Goal: Task Accomplishment & Management: Manage account settings

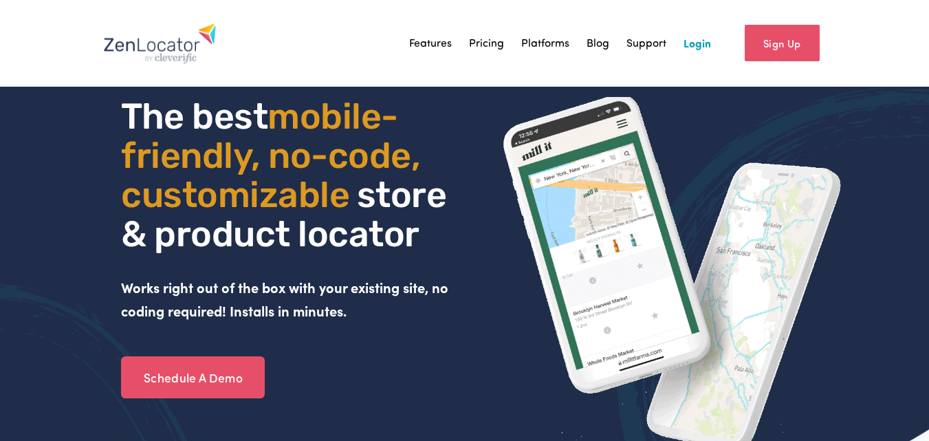
click at [709, 43] on link "Login" at bounding box center [698, 43] width 28 height 21
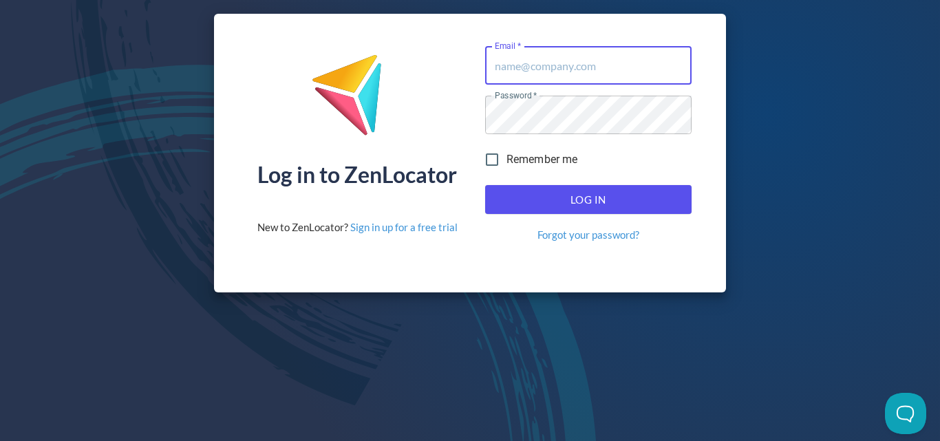
type input "[PERSON_NAME][EMAIL_ADDRESS][DOMAIN_NAME]"
click at [557, 210] on button "Log In" at bounding box center [588, 199] width 206 height 29
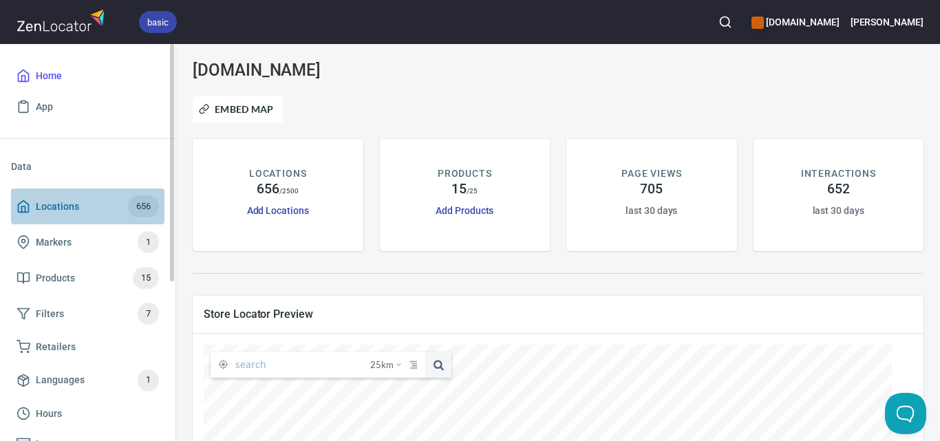
click at [144, 208] on span "656" at bounding box center [143, 207] width 31 height 16
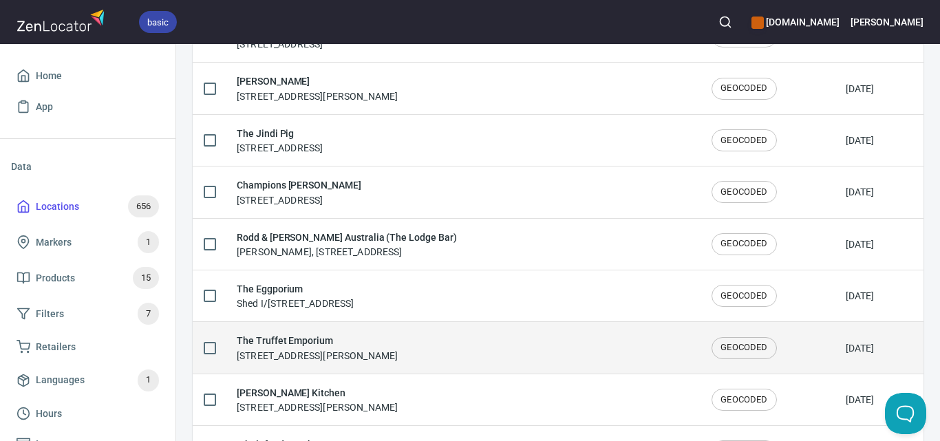
scroll to position [2447, 0]
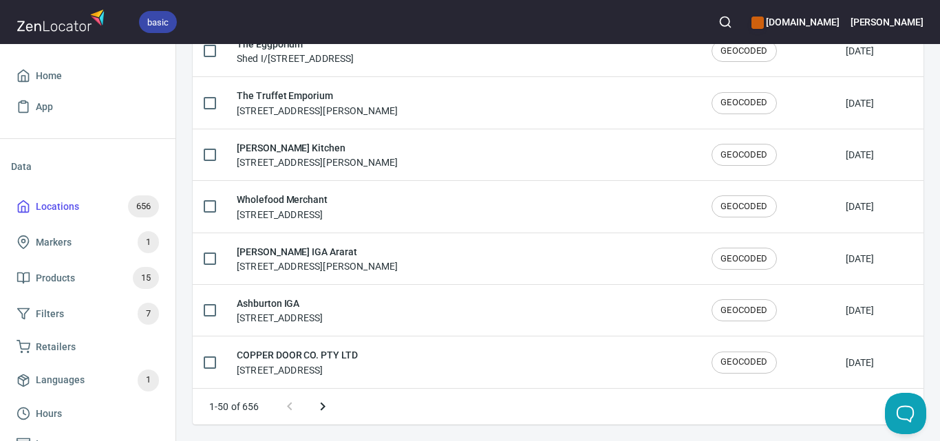
click at [326, 406] on icon "Next page" at bounding box center [322, 406] width 17 height 17
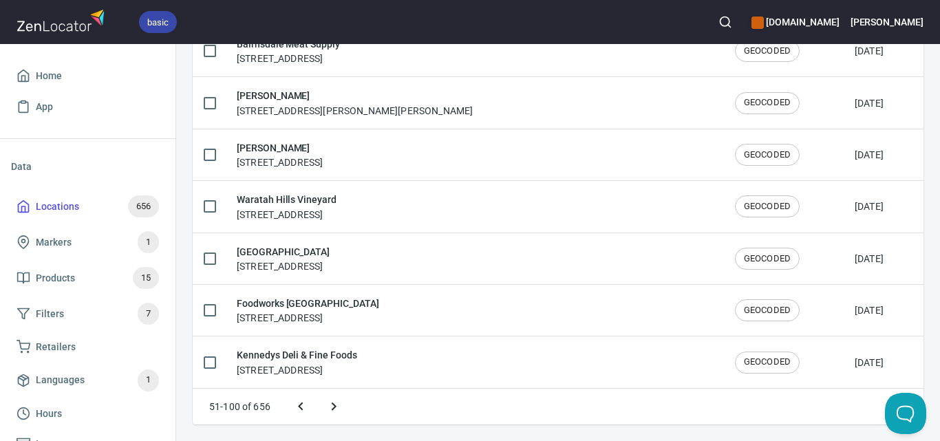
click at [334, 405] on icon "Next page" at bounding box center [334, 406] width 5 height 8
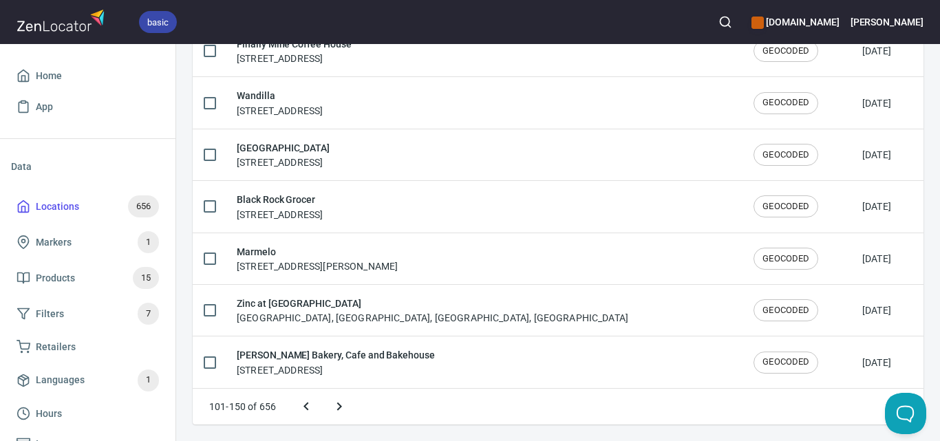
click at [336, 405] on icon "Next page" at bounding box center [339, 406] width 17 height 17
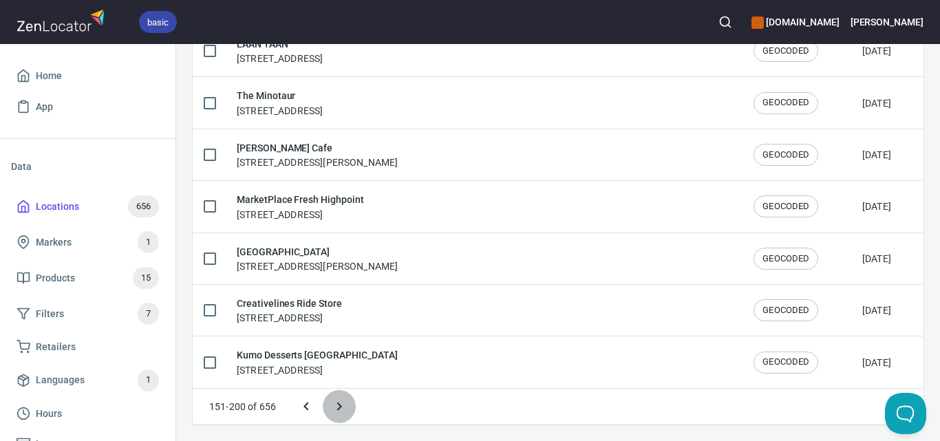
click at [338, 400] on icon "Next page" at bounding box center [339, 406] width 17 height 17
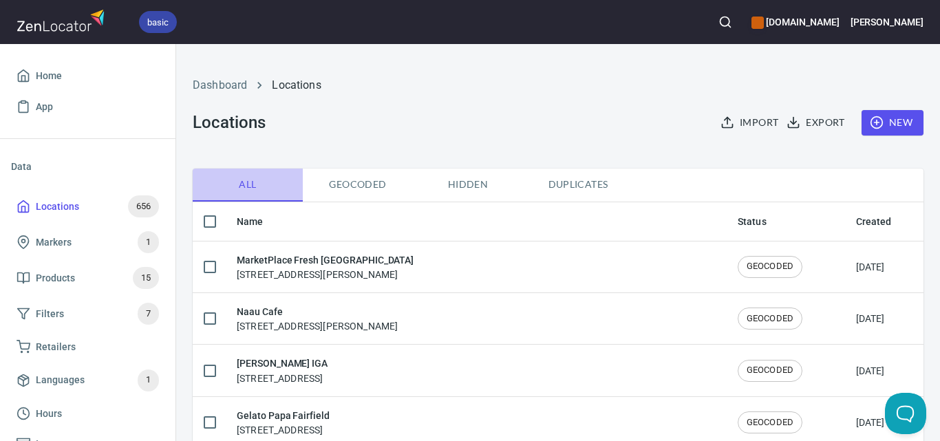
click at [247, 179] on span "All" at bounding box center [248, 184] width 94 height 17
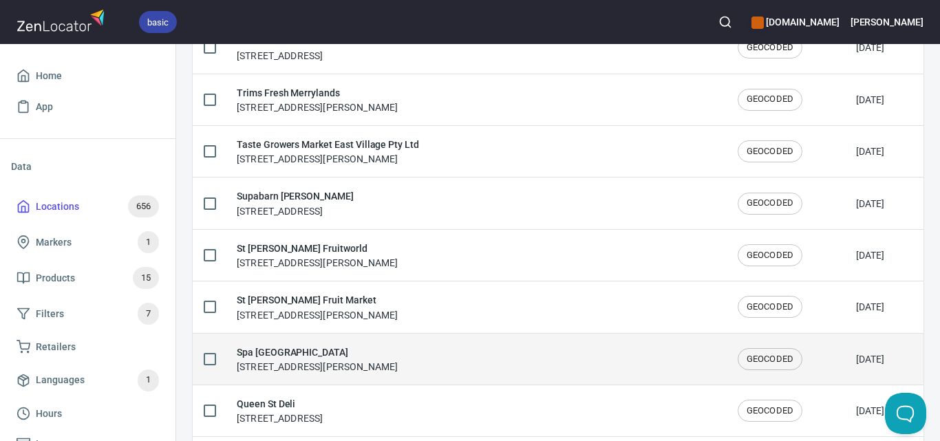
scroll to position [2447, 0]
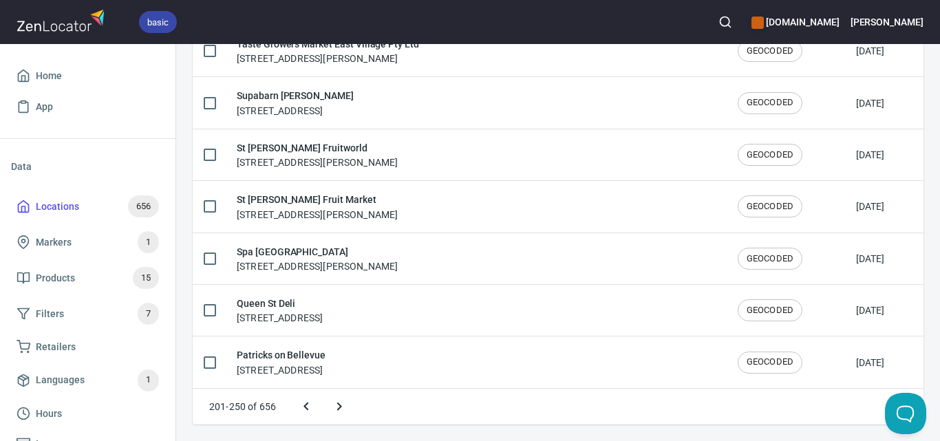
click at [338, 407] on icon "Next page" at bounding box center [339, 406] width 17 height 17
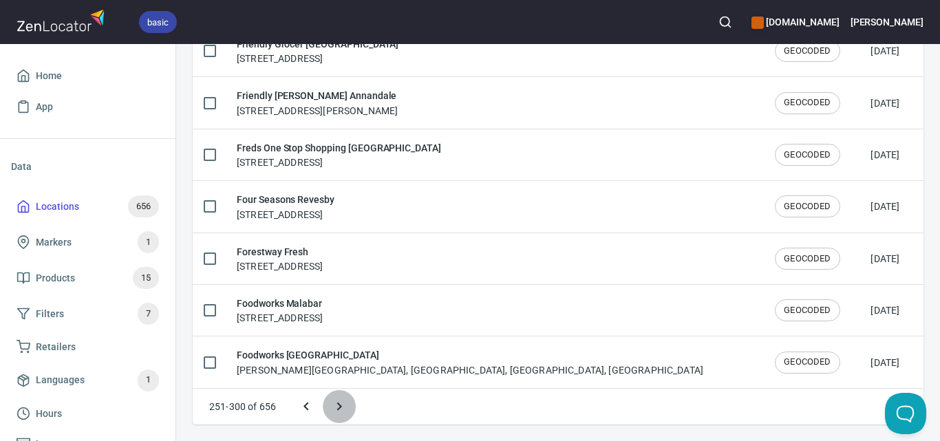
click at [332, 408] on icon "Next page" at bounding box center [339, 406] width 17 height 17
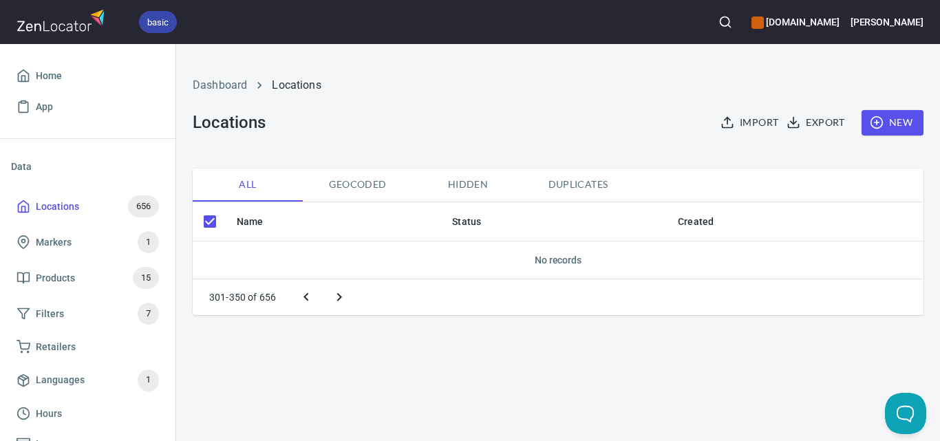
scroll to position [0, 0]
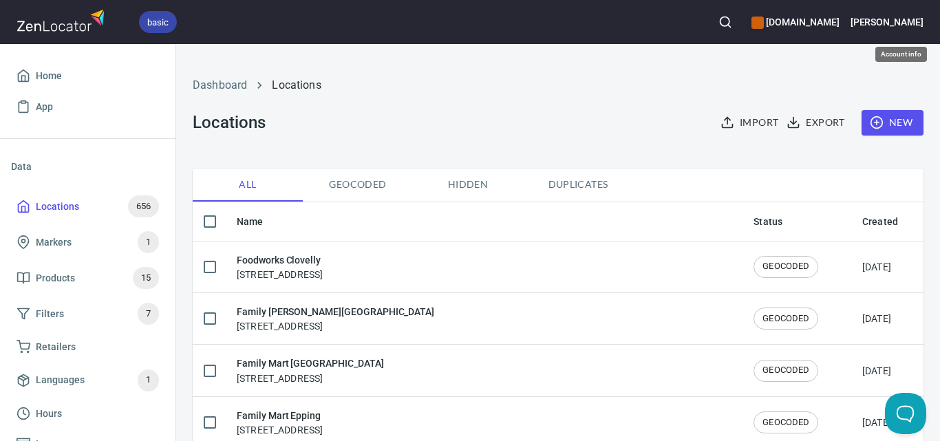
click at [907, 16] on h6 "[PERSON_NAME]" at bounding box center [886, 21] width 73 height 15
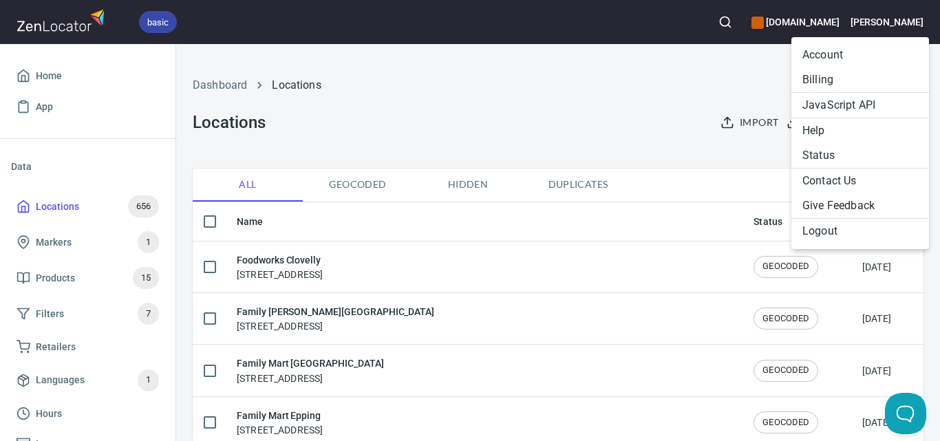
click at [632, 107] on div at bounding box center [470, 220] width 940 height 441
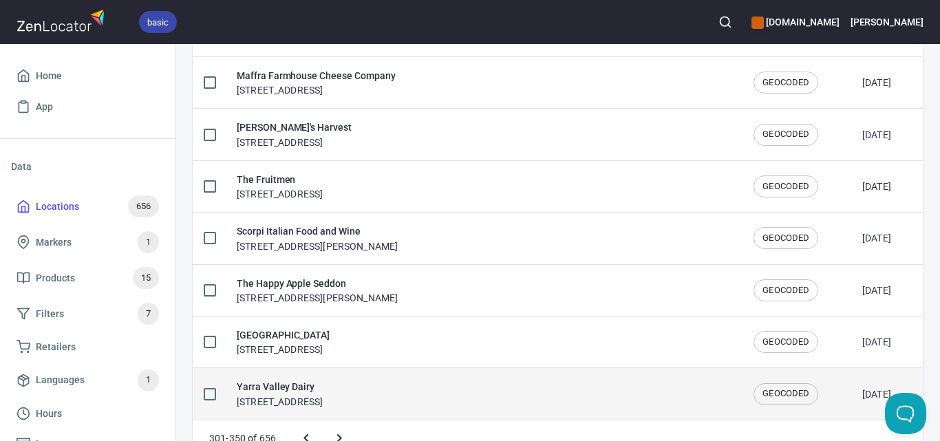
scroll to position [2447, 0]
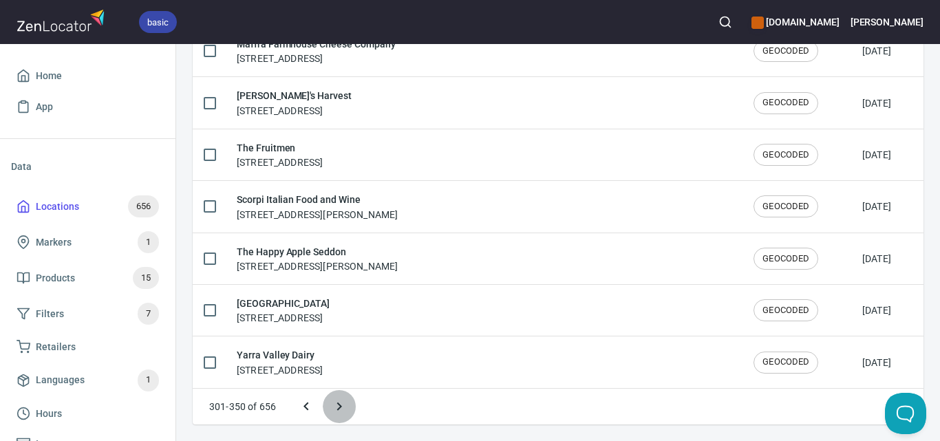
click at [336, 400] on icon "Next page" at bounding box center [339, 406] width 17 height 17
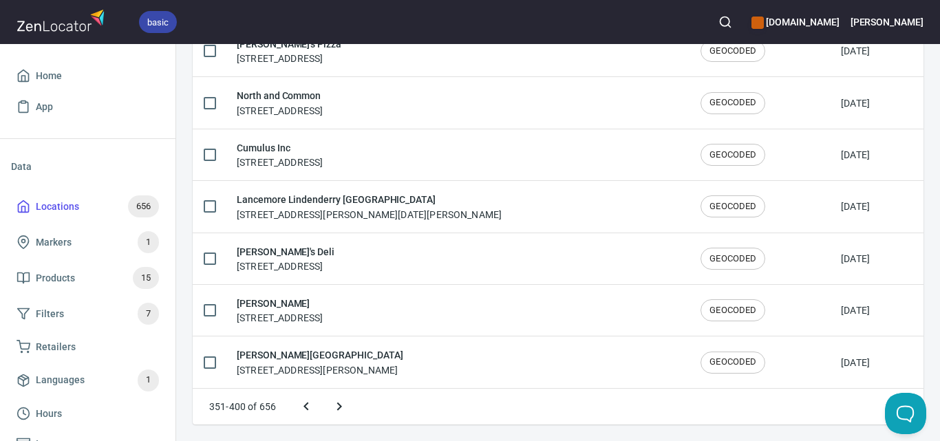
click at [338, 402] on icon "Next page" at bounding box center [339, 406] width 17 height 17
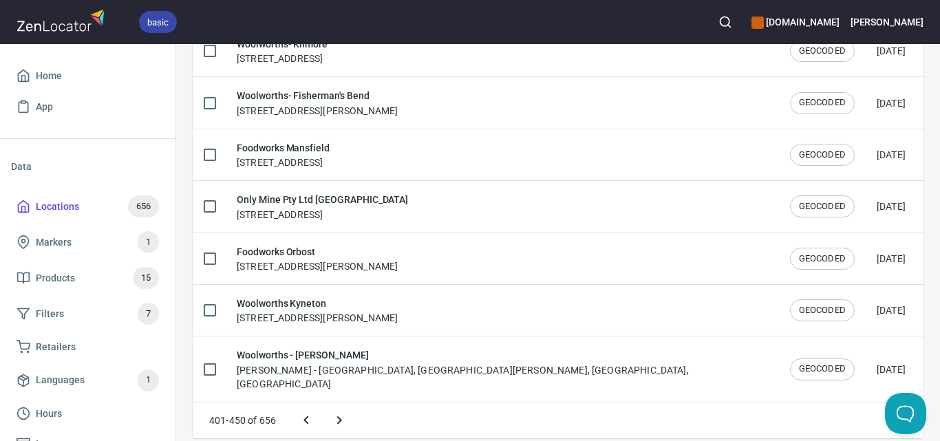
click at [334, 412] on icon "Next page" at bounding box center [339, 420] width 17 height 17
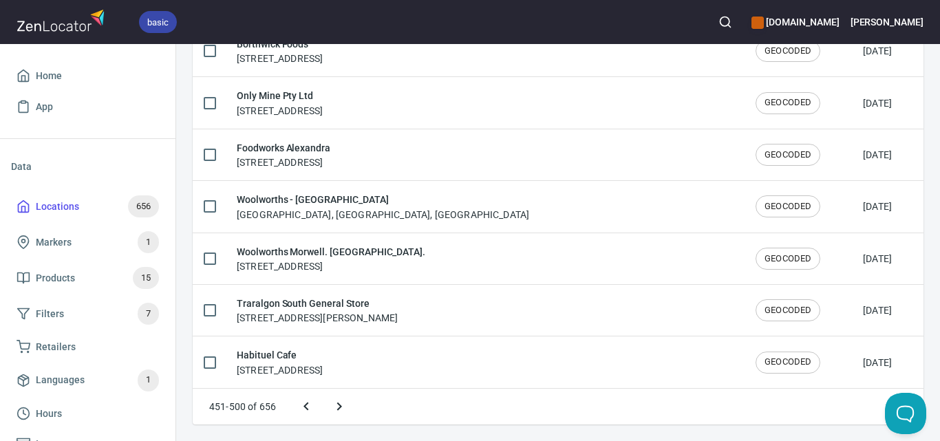
click at [338, 402] on icon "Next page" at bounding box center [339, 406] width 17 height 17
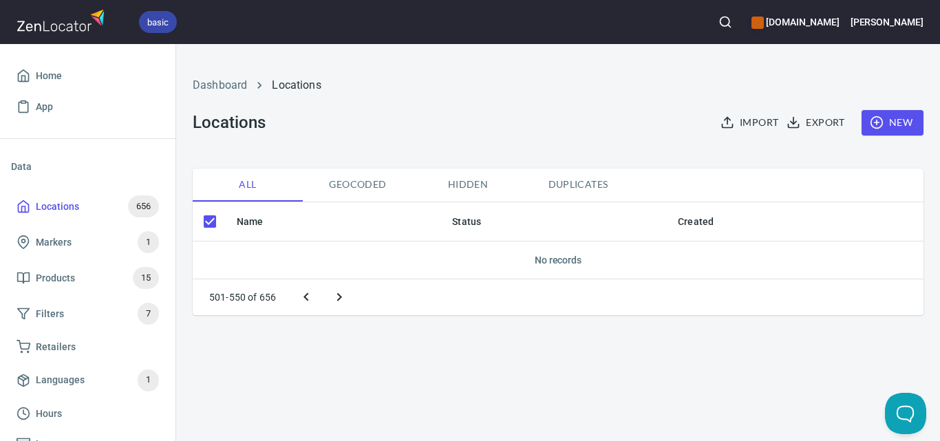
scroll to position [0, 0]
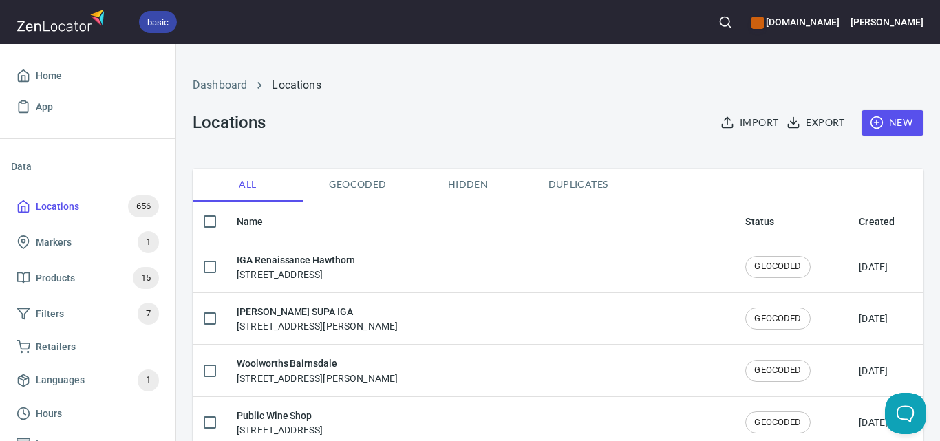
checkbox input "false"
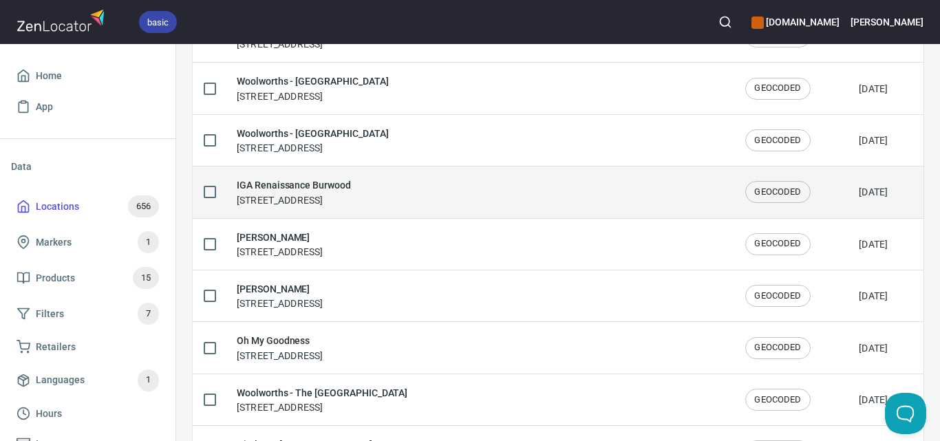
scroll to position [2447, 0]
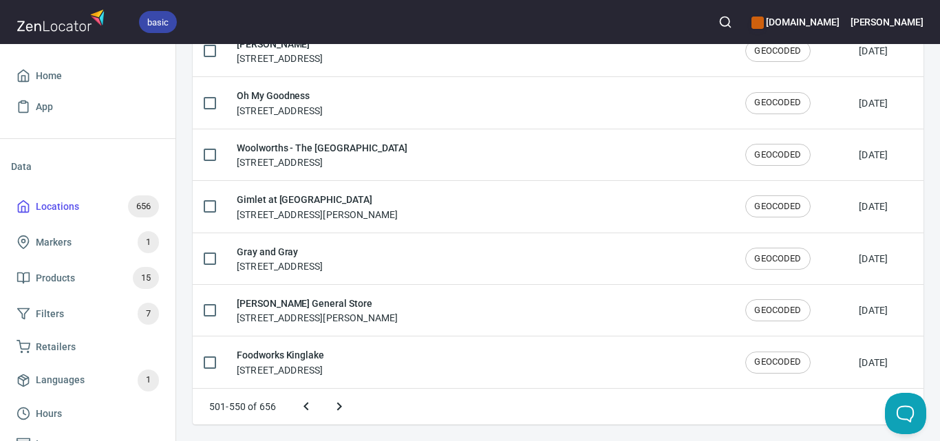
click at [343, 402] on icon "Next page" at bounding box center [339, 406] width 17 height 17
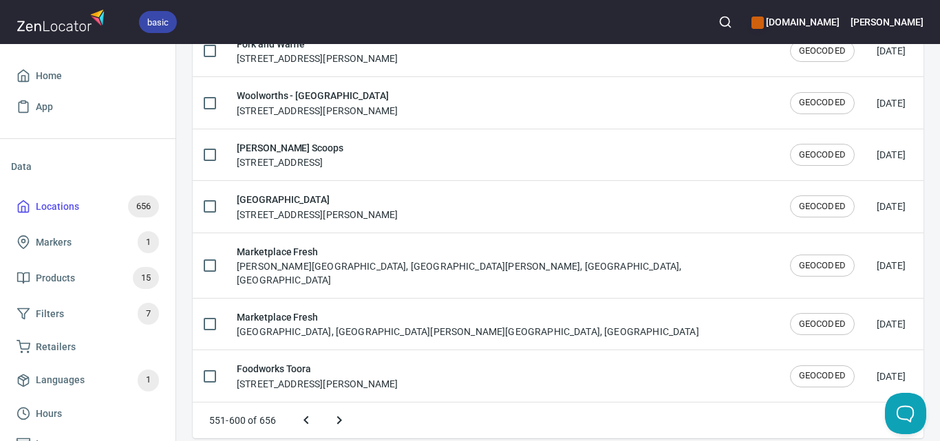
click at [337, 412] on icon "Next page" at bounding box center [339, 420] width 17 height 17
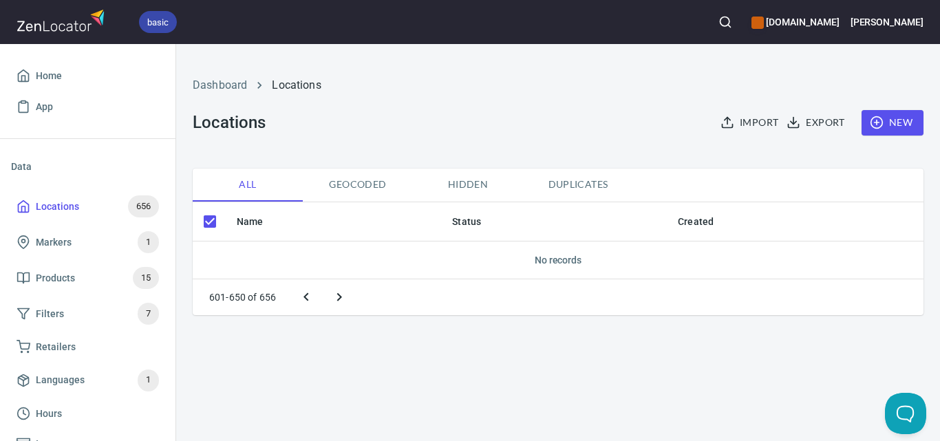
scroll to position [0, 0]
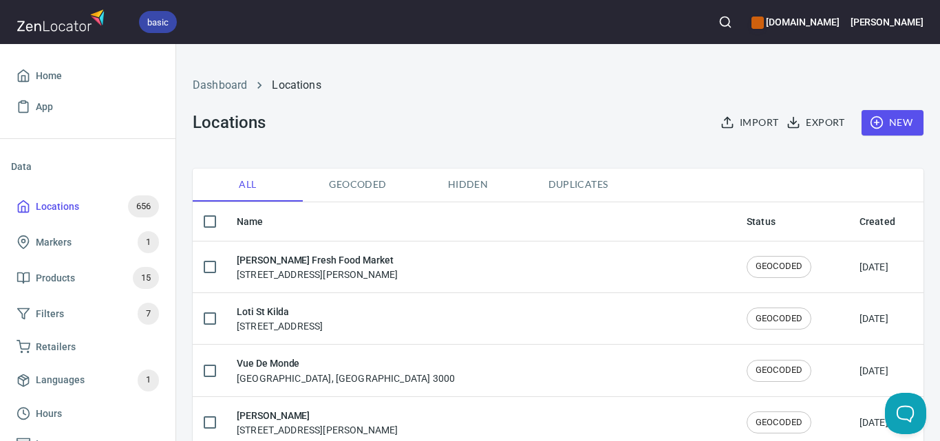
checkbox input "false"
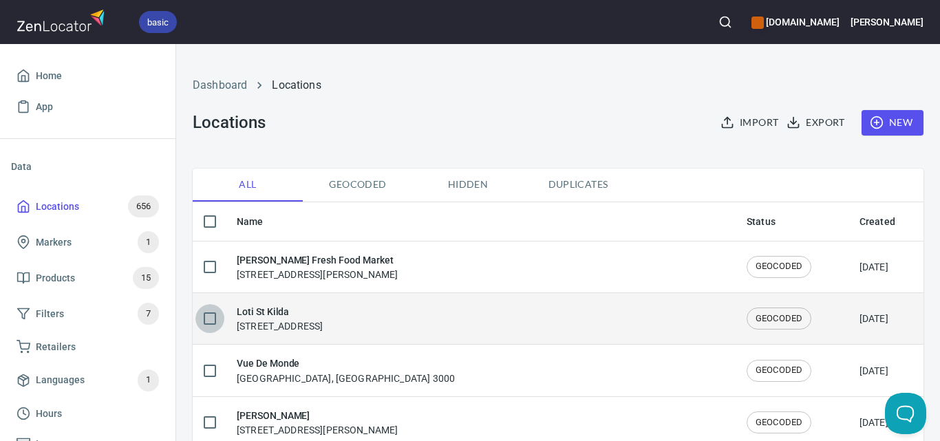
click at [213, 319] on input "checkbox" at bounding box center [209, 318] width 29 height 29
checkbox input "true"
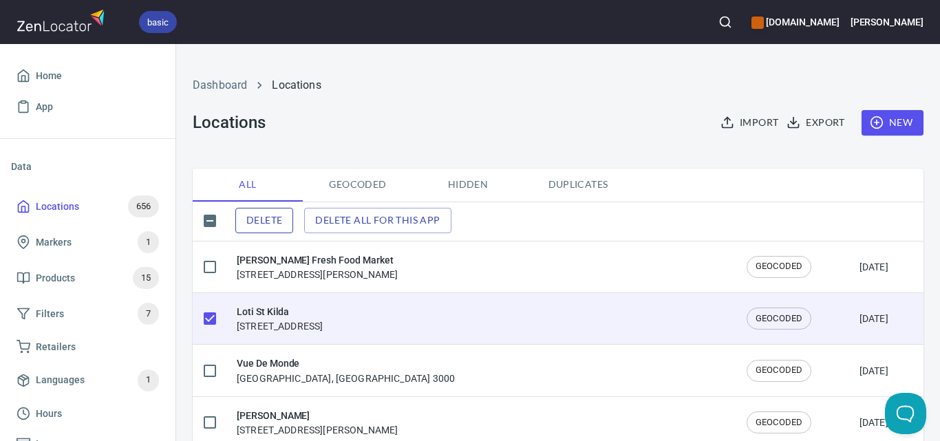
click at [271, 219] on span "Delete" at bounding box center [264, 220] width 36 height 17
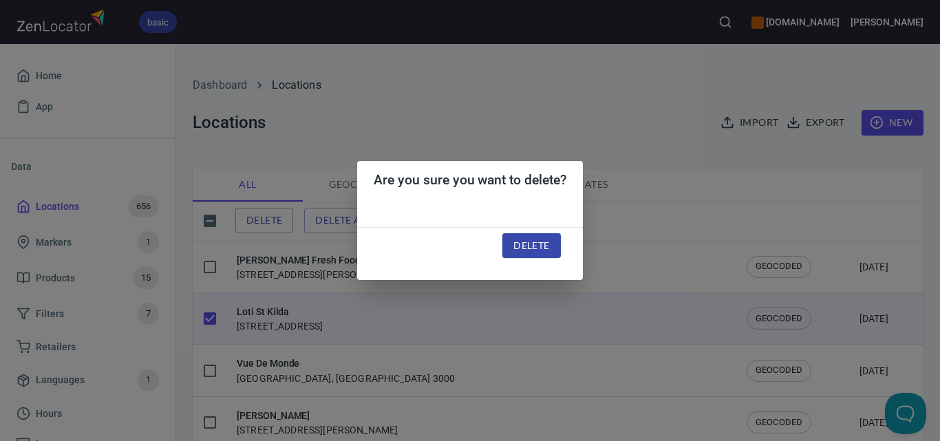
click at [650, 133] on div "Are you sure you want to delete? Delete" at bounding box center [470, 220] width 940 height 441
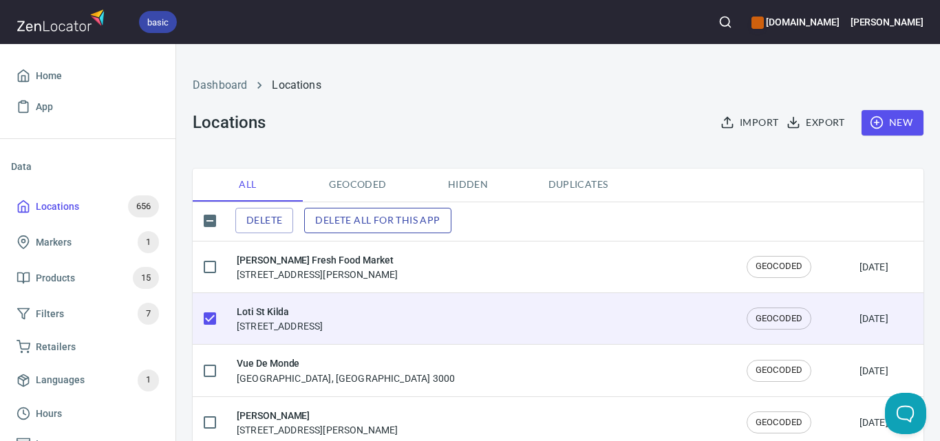
click at [415, 224] on span "Delete all for this app" at bounding box center [377, 220] width 125 height 17
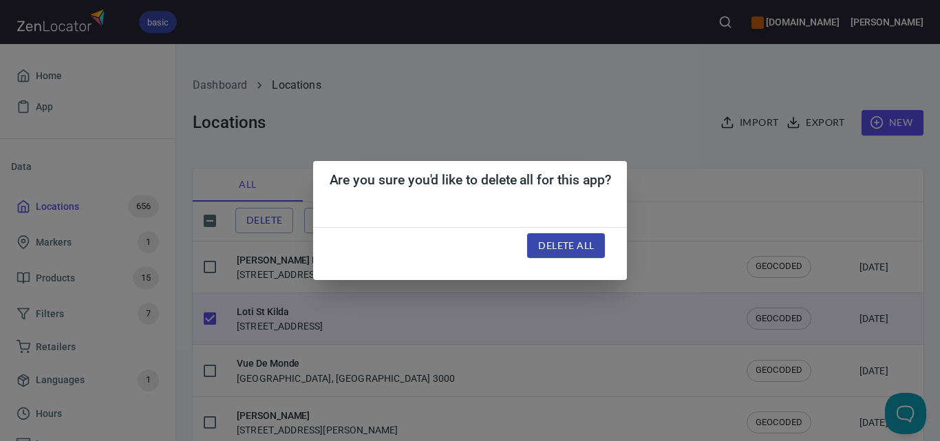
click at [495, 78] on div "Are you sure you'd like to delete all for this app? Delete all" at bounding box center [470, 220] width 940 height 441
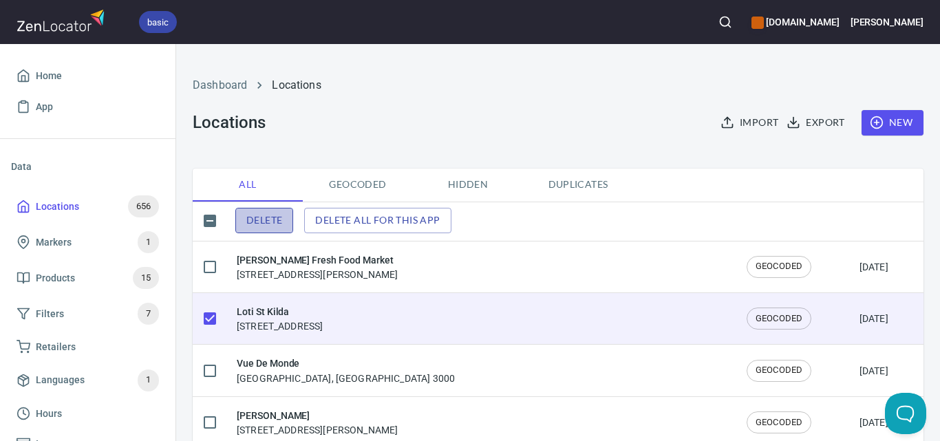
click at [289, 224] on button "Delete" at bounding box center [264, 220] width 58 height 25
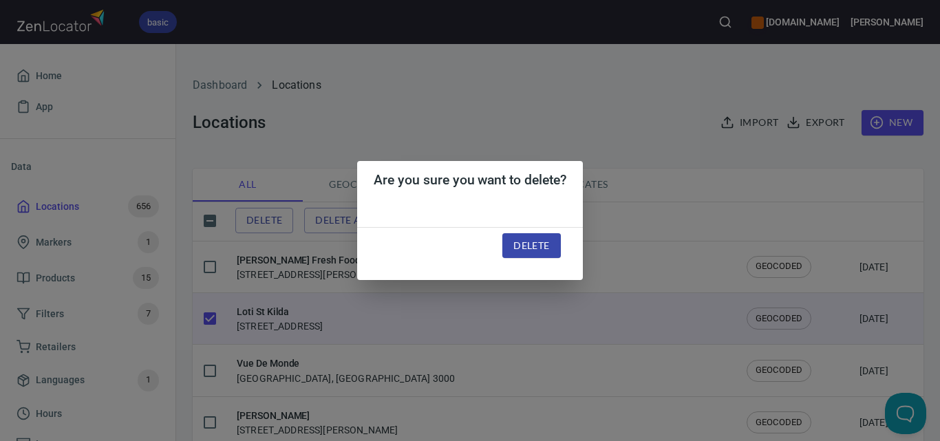
click at [535, 245] on span "Delete" at bounding box center [531, 245] width 36 height 17
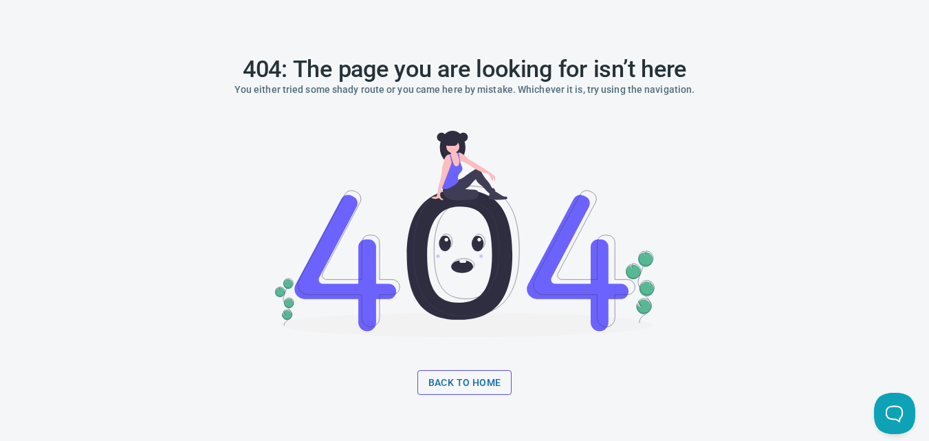
click at [490, 381] on span "Back to home" at bounding box center [465, 382] width 73 height 17
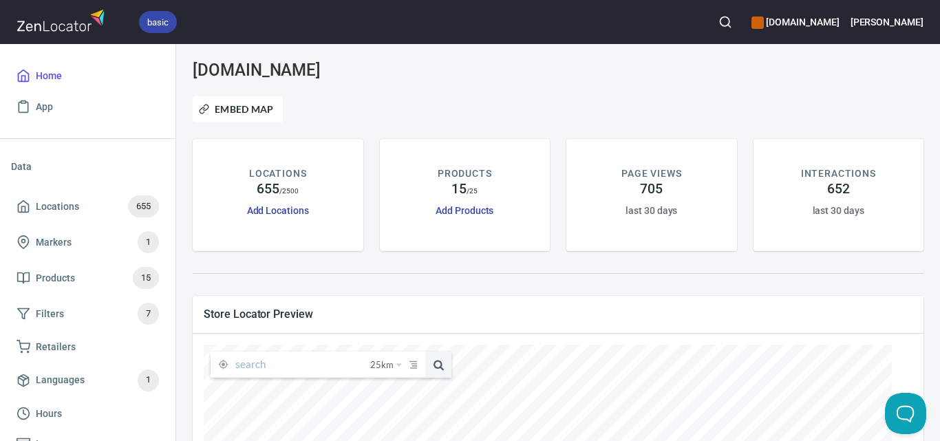
click at [549, 76] on div at bounding box center [682, 70] width 498 height 36
click at [729, 17] on circle "button" at bounding box center [724, 21] width 9 height 9
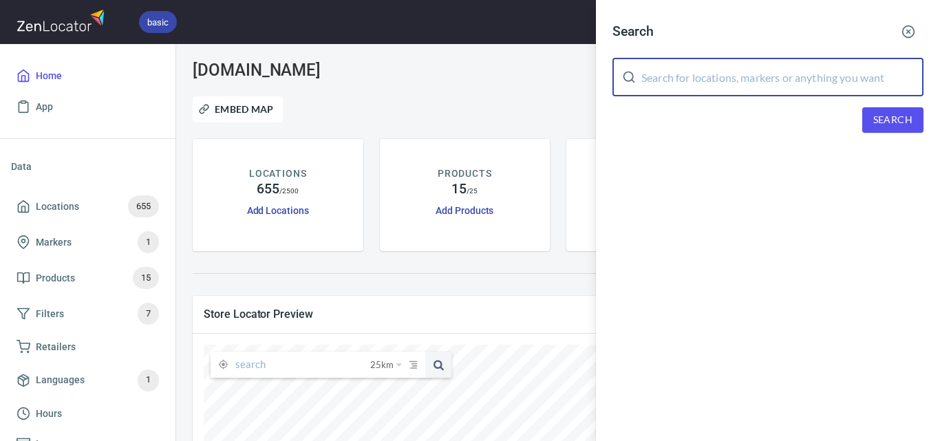
click at [750, 79] on input "text" at bounding box center [782, 77] width 282 height 39
paste input "Loti St Kilda"
type input "Loti St Kilda"
click at [891, 120] on span "Search" at bounding box center [892, 119] width 39 height 17
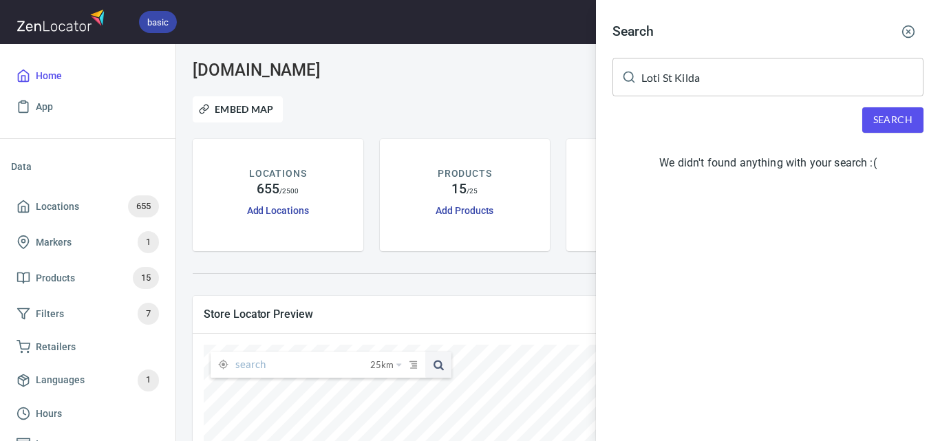
click at [509, 128] on div at bounding box center [470, 220] width 940 height 441
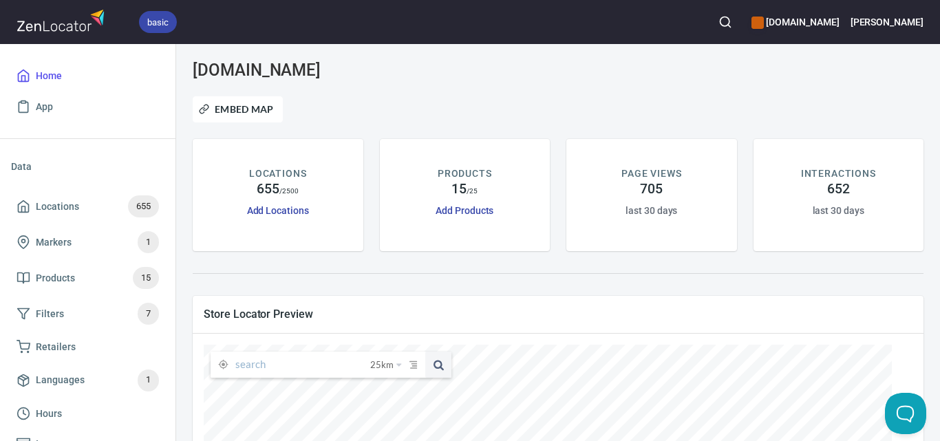
click at [732, 16] on icon "button" at bounding box center [725, 22] width 14 height 14
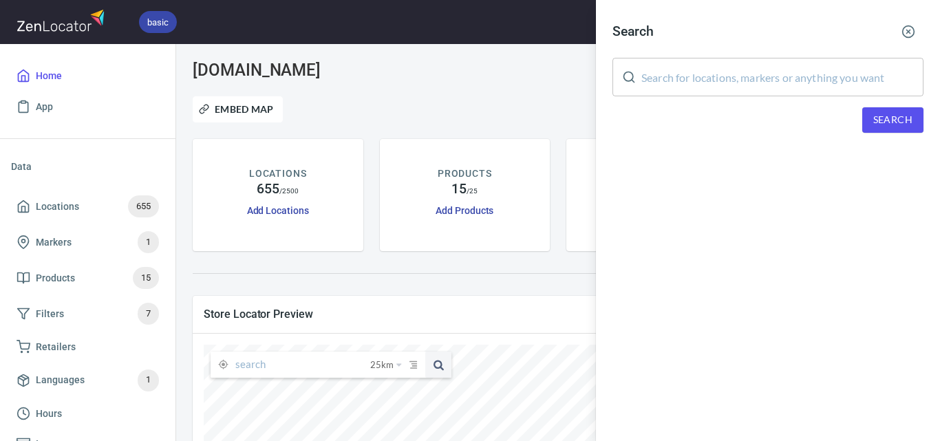
click at [769, 77] on input "text" at bounding box center [782, 77] width 282 height 39
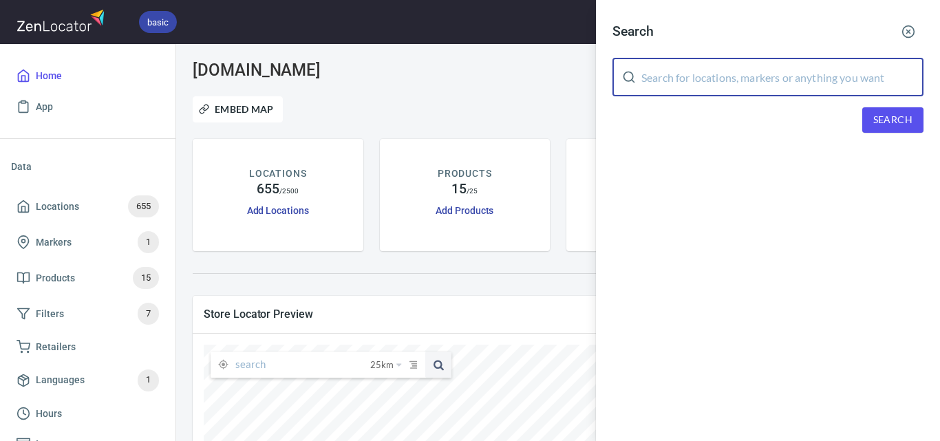
paste input "Woolworths Toorak"
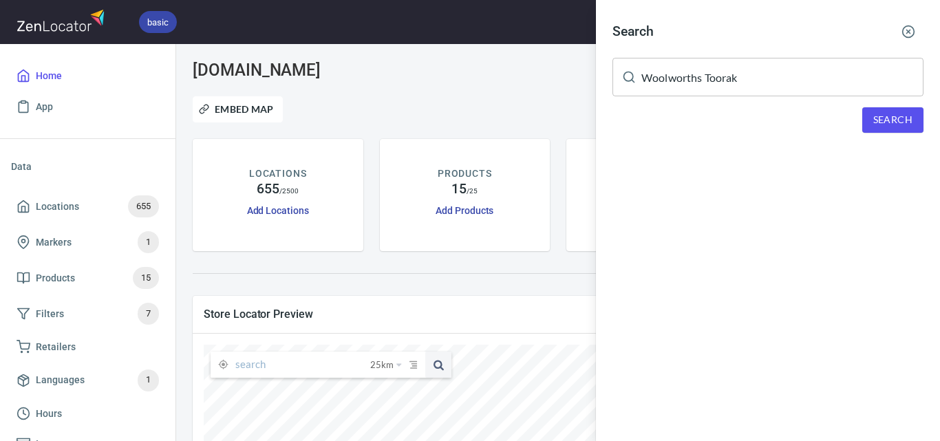
drag, startPoint x: 885, startPoint y: 133, endPoint x: 895, endPoint y: 165, distance: 33.3
click at [895, 165] on div "Search Woolworths Toorak ​ Search" at bounding box center [768, 85] width 344 height 171
click at [894, 122] on span "Search" at bounding box center [892, 119] width 39 height 17
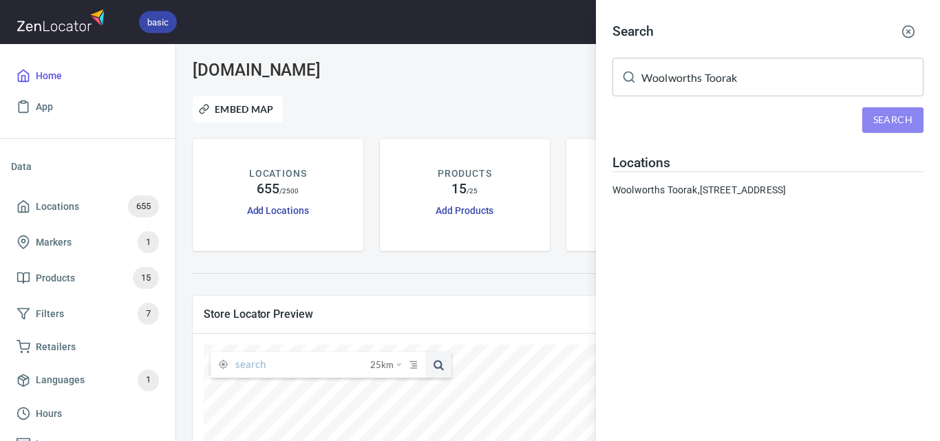
click at [883, 117] on span "Search" at bounding box center [892, 119] width 39 height 17
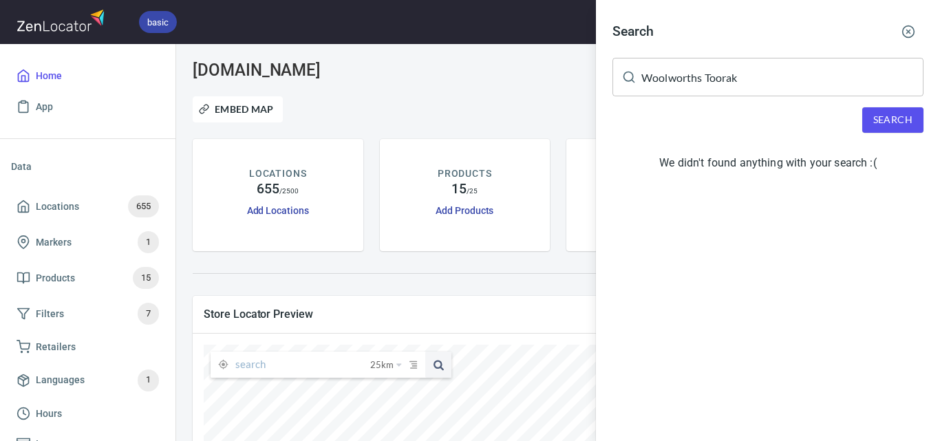
click at [787, 66] on input "Woolworths Toorak" at bounding box center [782, 77] width 282 height 39
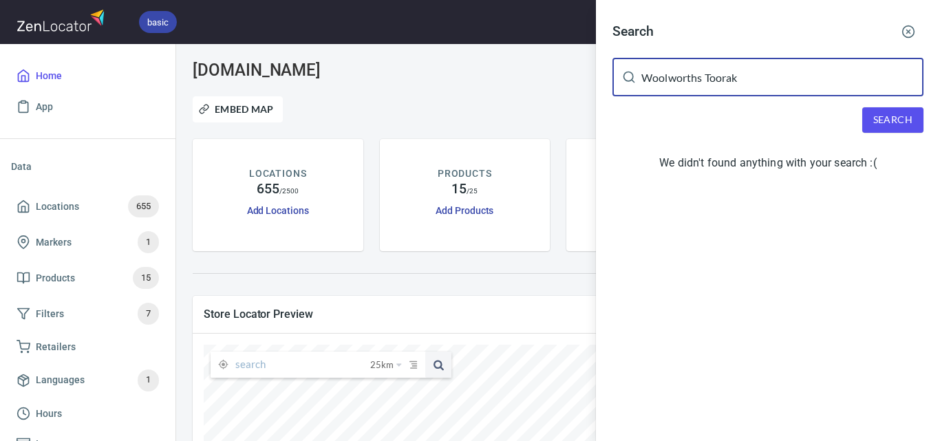
click at [788, 74] on input "Woolworths Toorak" at bounding box center [782, 77] width 282 height 39
paste input "- Ferntree Gully"
type input "Woolworths - Ferntree Gully"
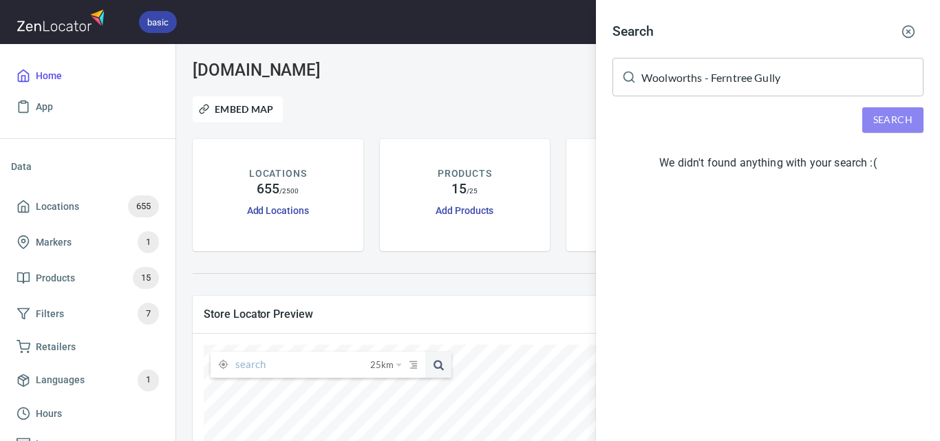
click at [888, 116] on span "Search" at bounding box center [892, 119] width 39 height 17
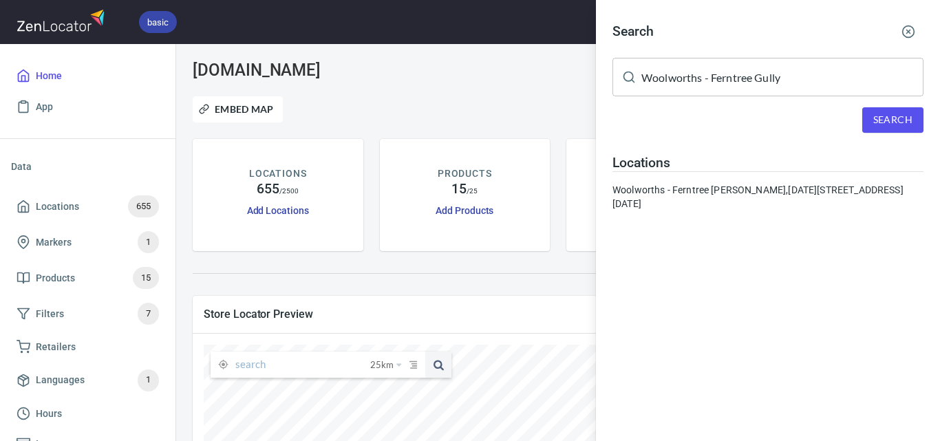
click at [773, 77] on input "Woolworths - Ferntree Gully" at bounding box center [782, 77] width 282 height 39
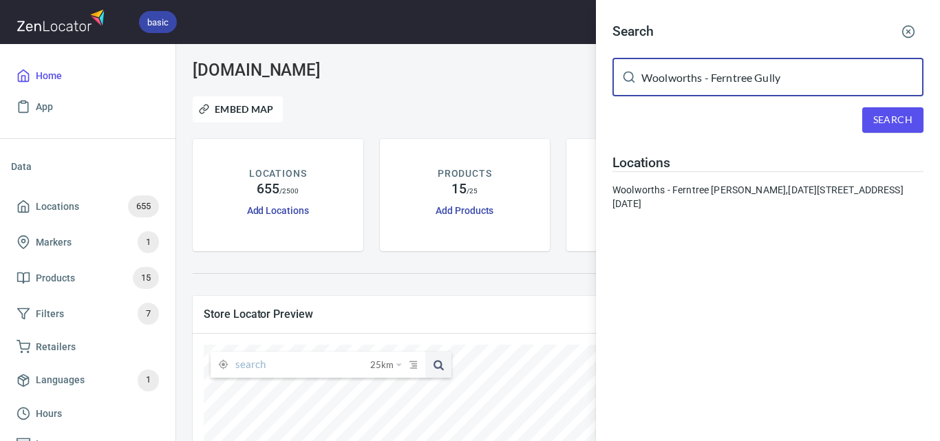
click at [881, 120] on span "Search" at bounding box center [892, 119] width 39 height 17
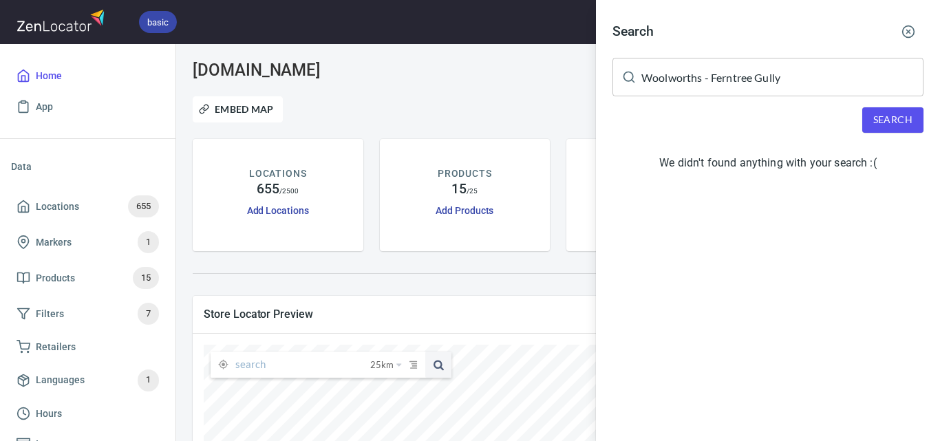
click at [760, 77] on input "Woolworths - Ferntree Gully" at bounding box center [782, 77] width 282 height 39
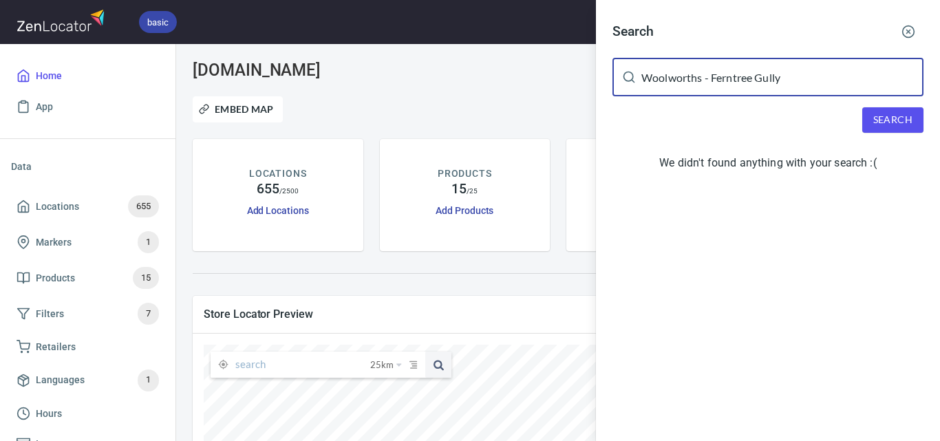
click at [760, 77] on input "Woolworths - Ferntree Gully" at bounding box center [782, 77] width 282 height 39
click at [760, 74] on input "Woolworths - Ferntree Gully" at bounding box center [782, 77] width 282 height 39
paste input "Woolworths- Moorabbin"
click at [797, 77] on input "Woolworths - Ferntree Woolworths- Moorabbin" at bounding box center [782, 77] width 282 height 39
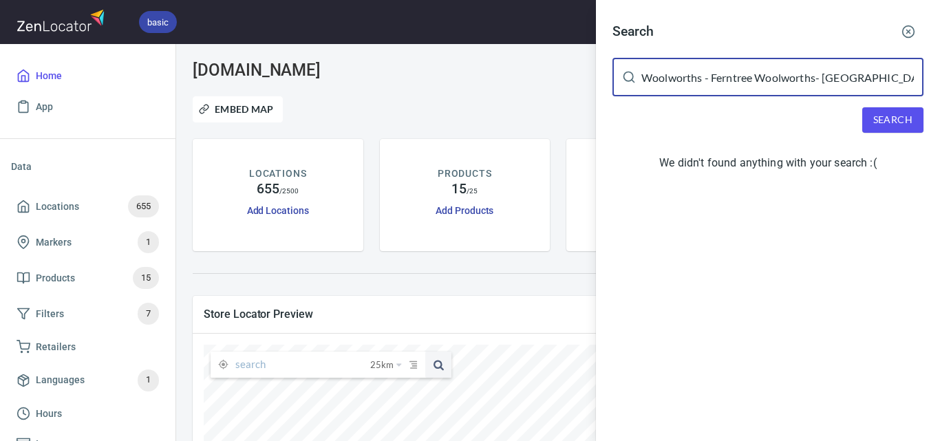
click at [797, 76] on input "Woolworths - Ferntree Woolworths- Moorabbin" at bounding box center [782, 77] width 282 height 39
paste input "text"
type input "Woolworths- Moorabbin"
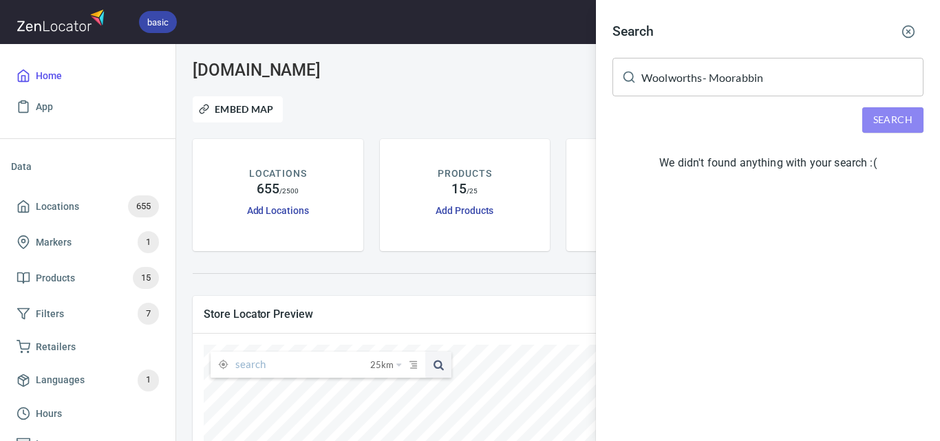
click at [903, 121] on span "Search" at bounding box center [892, 119] width 39 height 17
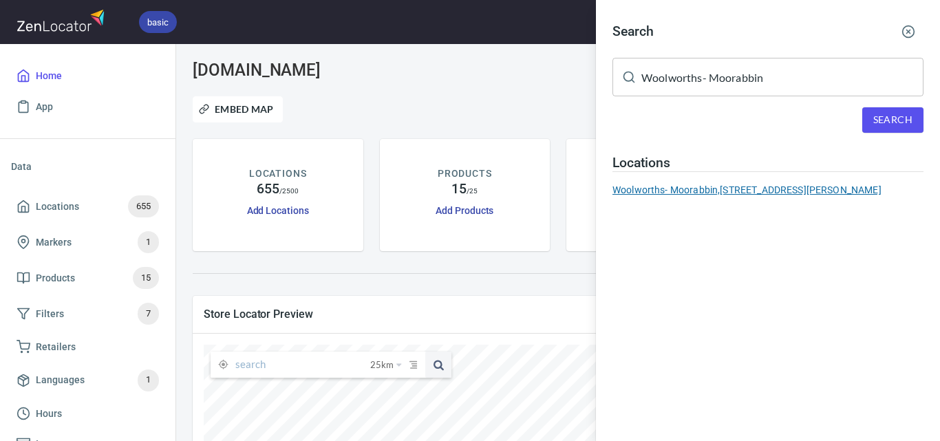
drag, startPoint x: 666, startPoint y: 169, endPoint x: 655, endPoint y: 186, distance: 21.0
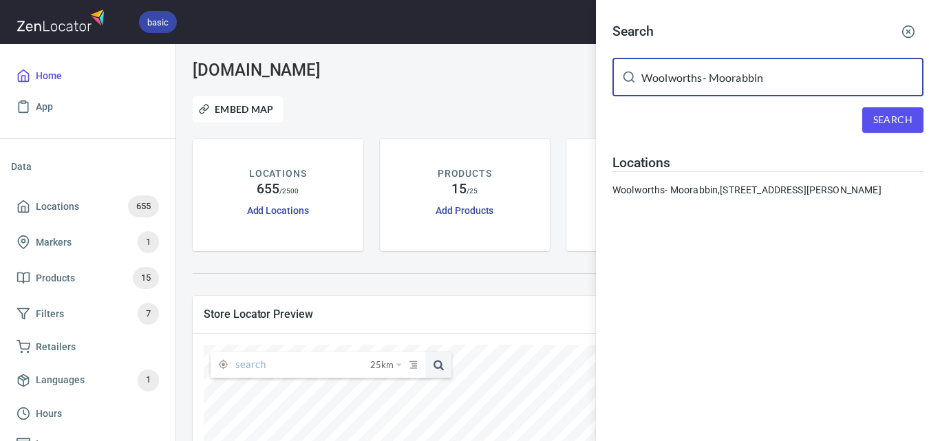
click at [786, 78] on input "Woolworths- Moorabbin" at bounding box center [782, 77] width 282 height 39
click at [878, 122] on span "Search" at bounding box center [892, 119] width 39 height 17
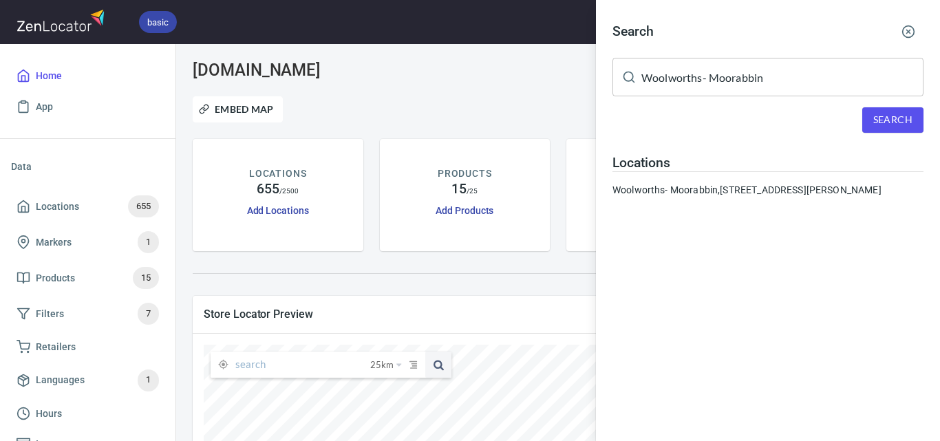
click at [894, 105] on div "Search Woolworths- Moorabbin ​ Search Locations Woolworths- Moorabbin, 2-10 Tay…" at bounding box center [768, 112] width 344 height 224
click at [899, 120] on span "Search" at bounding box center [892, 119] width 39 height 17
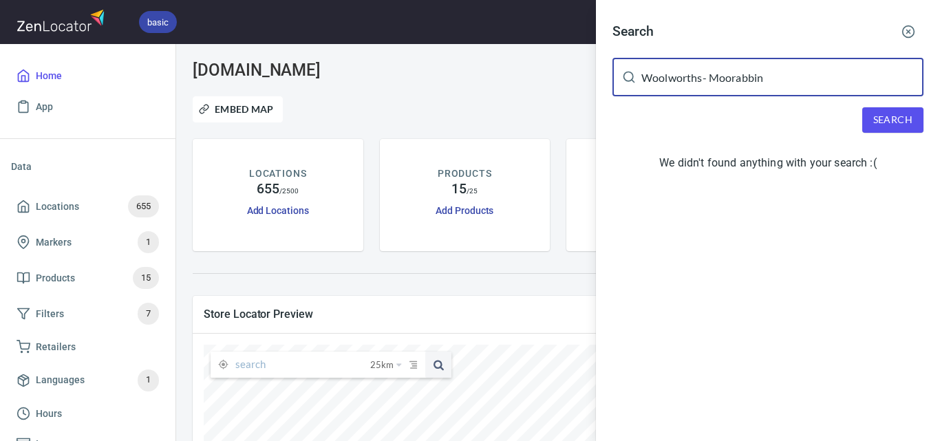
drag, startPoint x: 837, startPoint y: 92, endPoint x: 545, endPoint y: 92, distance: 292.4
click at [545, 92] on div "Search Woolworths- Moorabbin ​ Search We didn't found anything with your search…" at bounding box center [470, 220] width 940 height 441
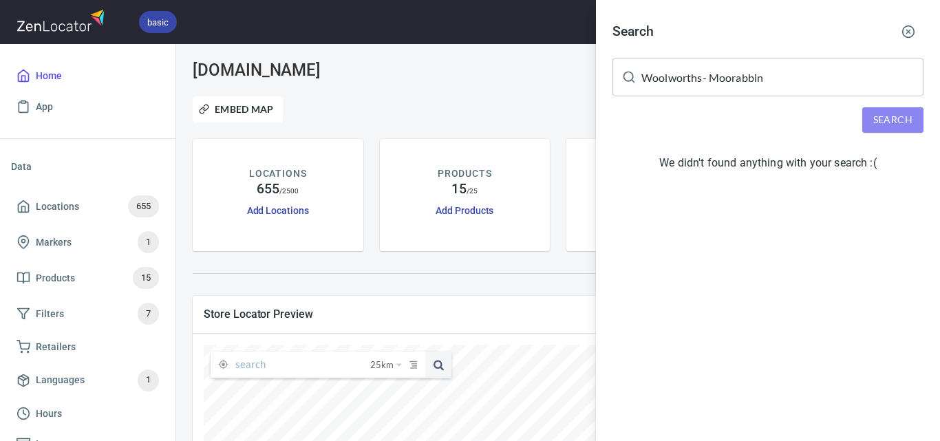
drag, startPoint x: 895, startPoint y: 118, endPoint x: 687, endPoint y: 7, distance: 236.4
click at [892, 116] on span "Search" at bounding box center [892, 119] width 39 height 17
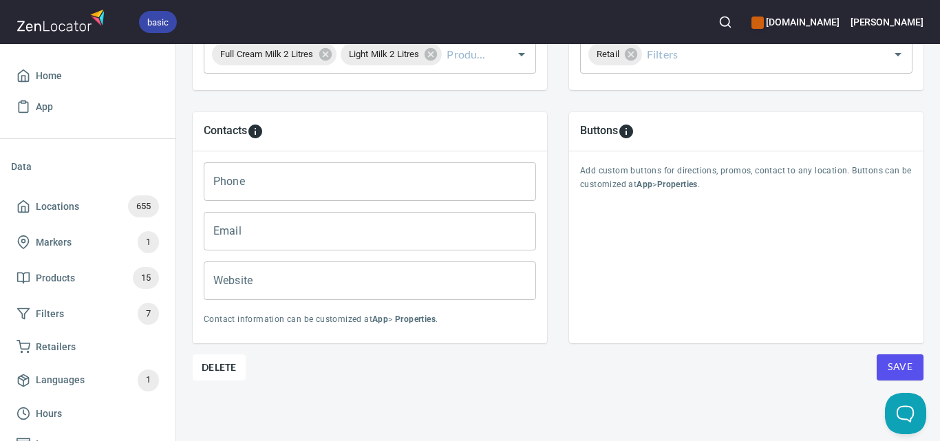
scroll to position [567, 0]
click at [209, 359] on span "Delete" at bounding box center [219, 367] width 35 height 17
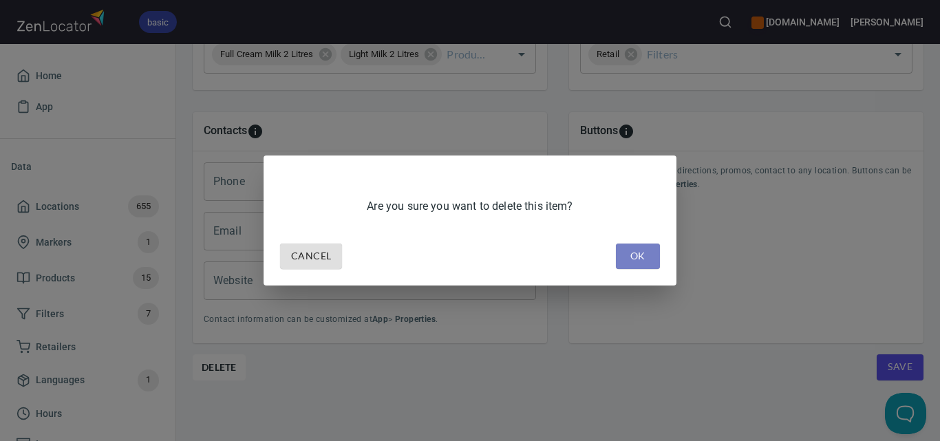
click at [628, 257] on span "OK" at bounding box center [638, 256] width 22 height 17
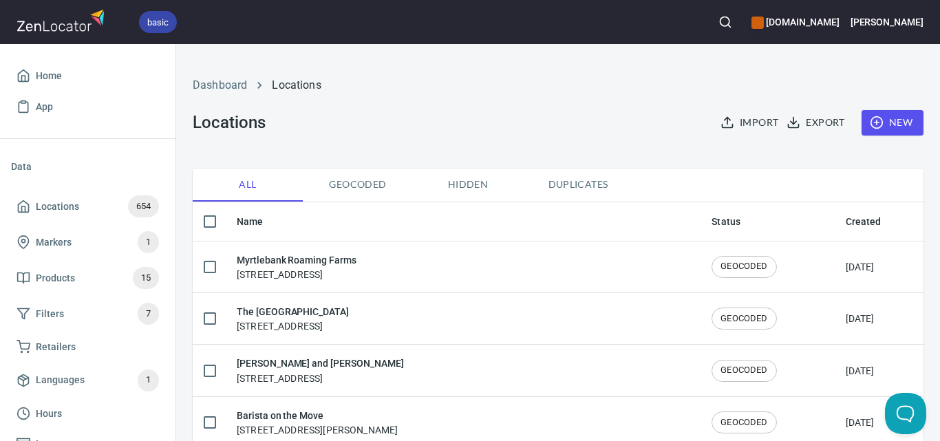
checkbox input "false"
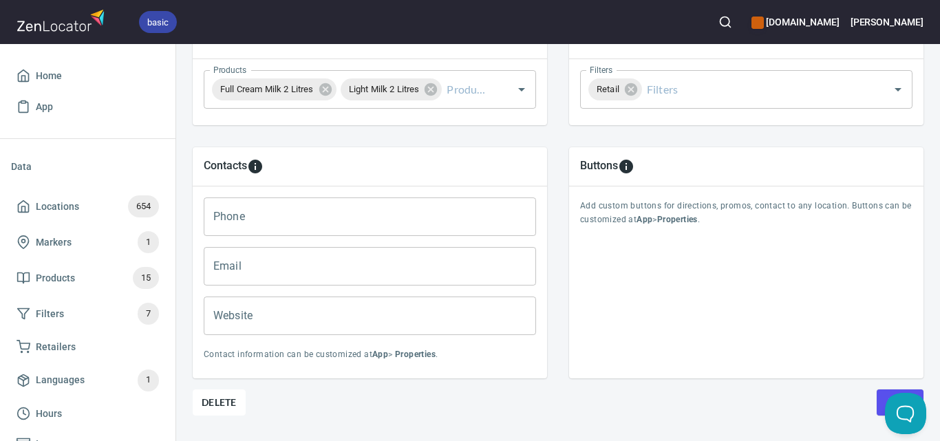
scroll to position [567, 0]
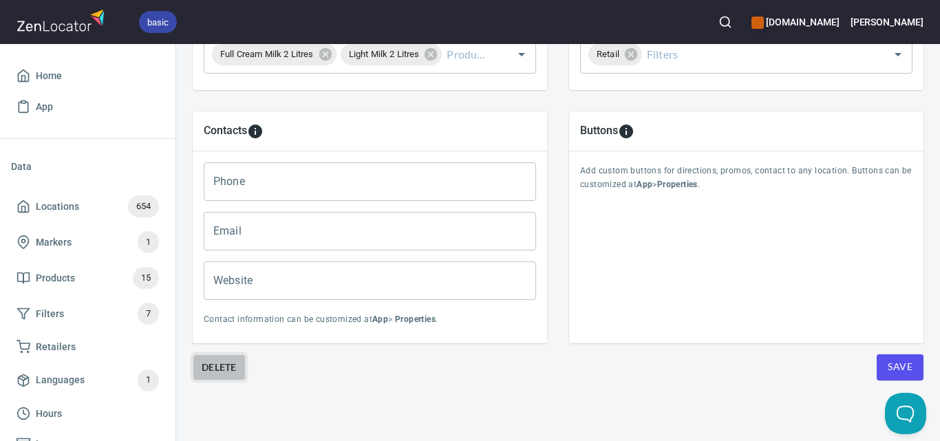
click at [211, 362] on span "Delete" at bounding box center [219, 367] width 35 height 17
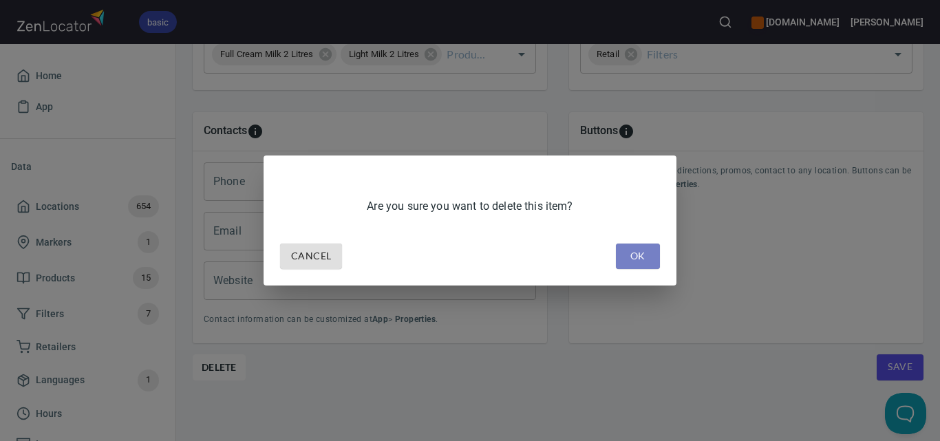
click at [652, 254] on button "OK" at bounding box center [638, 256] width 44 height 25
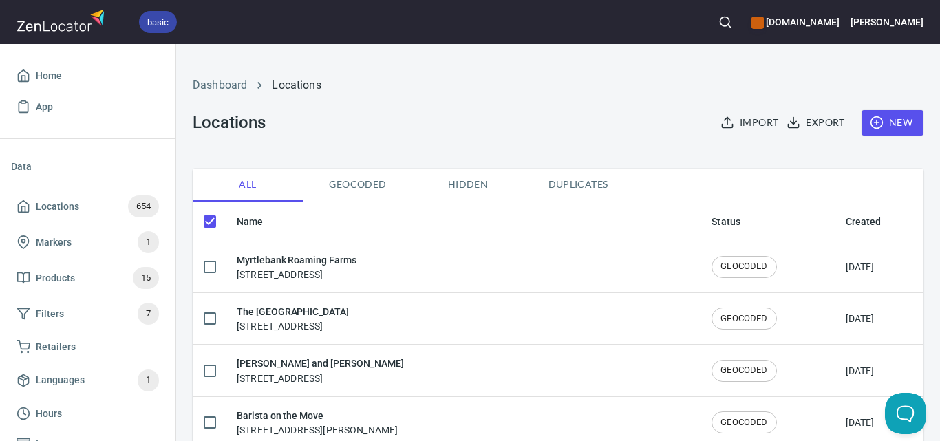
checkbox input "false"
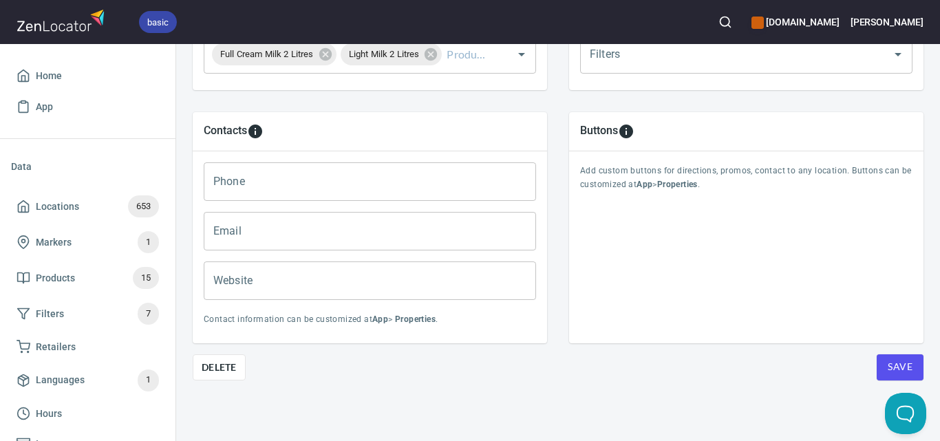
scroll to position [567, 0]
click at [219, 359] on span "Delete" at bounding box center [219, 367] width 35 height 17
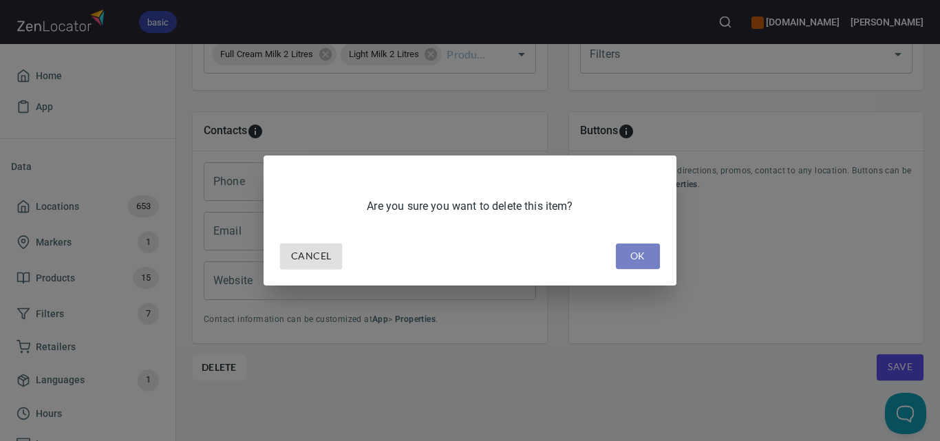
click at [649, 257] on button "OK" at bounding box center [638, 256] width 44 height 25
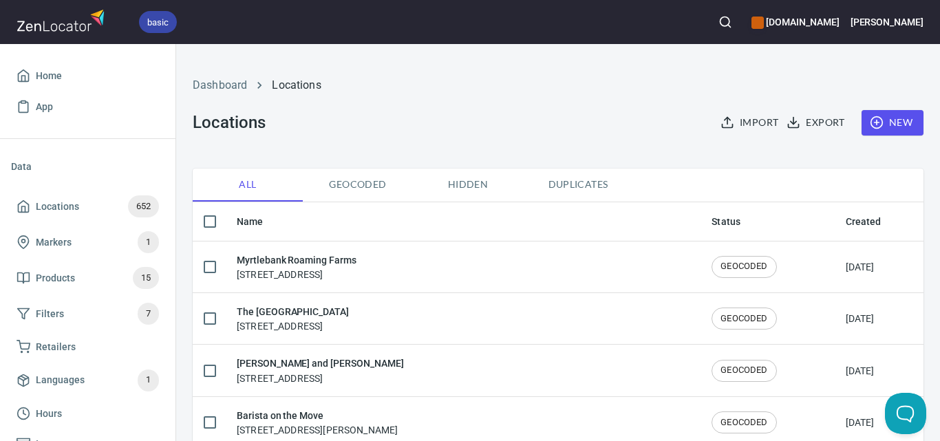
checkbox input "false"
click at [732, 23] on icon "button" at bounding box center [725, 22] width 14 height 14
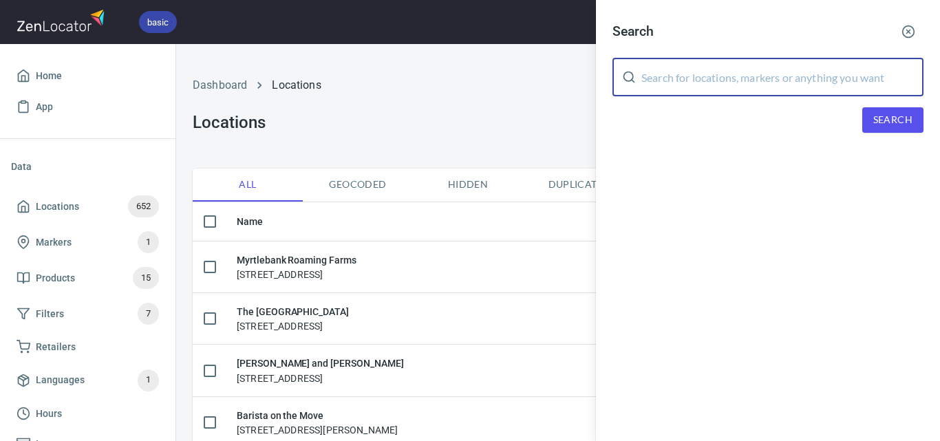
click at [779, 81] on input "text" at bounding box center [782, 77] width 282 height 39
paste input "Falco Bakery"
type input "Falco Bakery"
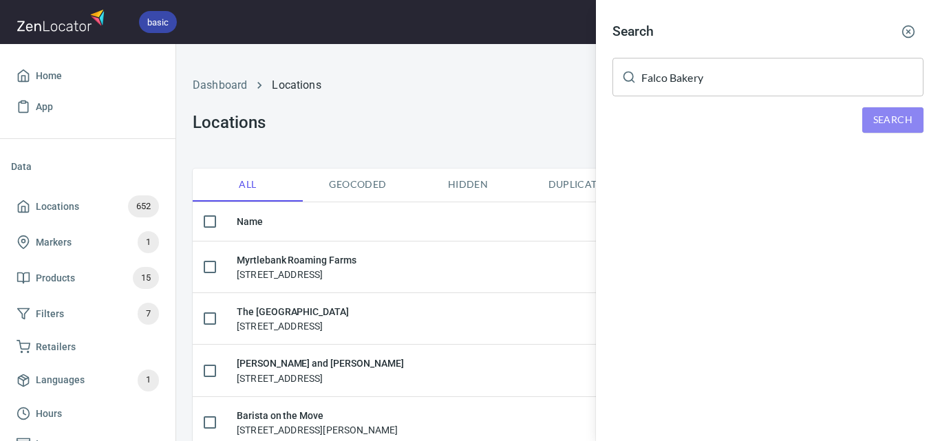
click at [896, 119] on span "Search" at bounding box center [892, 119] width 39 height 17
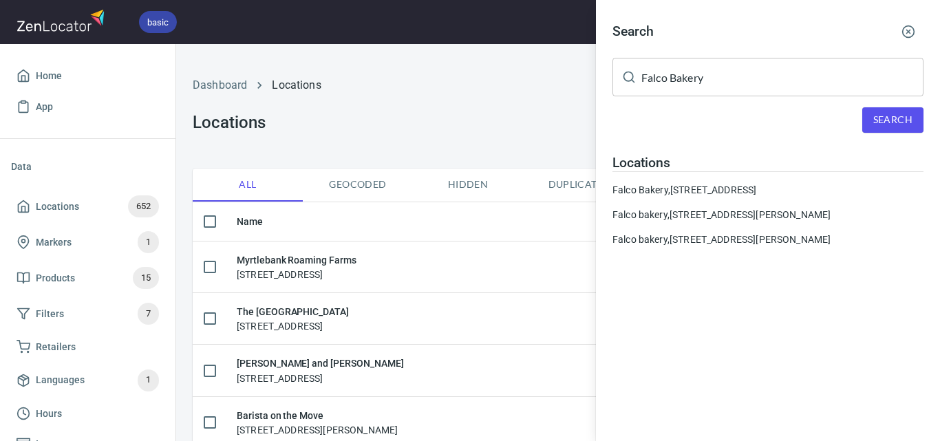
click at [908, 117] on span "Search" at bounding box center [892, 119] width 39 height 17
drag, startPoint x: 703, startPoint y: 187, endPoint x: 652, endPoint y: 184, distance: 51.7
click at [652, 184] on div "Falco Bakery, 92 Greeves Street, Fitzroy" at bounding box center [767, 190] width 311 height 14
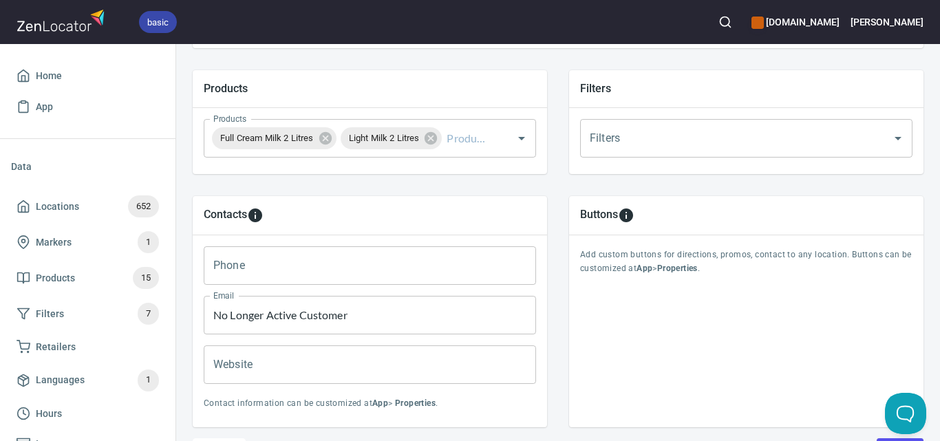
scroll to position [567, 0]
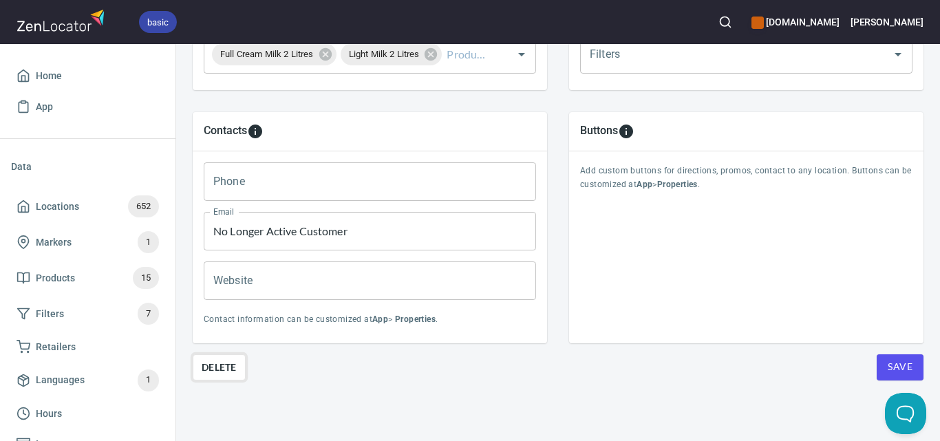
click at [236, 359] on span "Delete" at bounding box center [219, 367] width 35 height 17
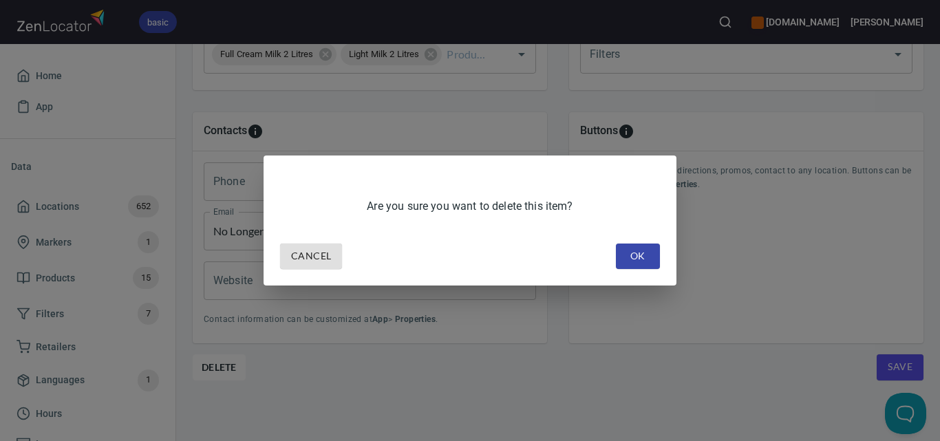
click at [642, 257] on span "OK" at bounding box center [638, 256] width 22 height 17
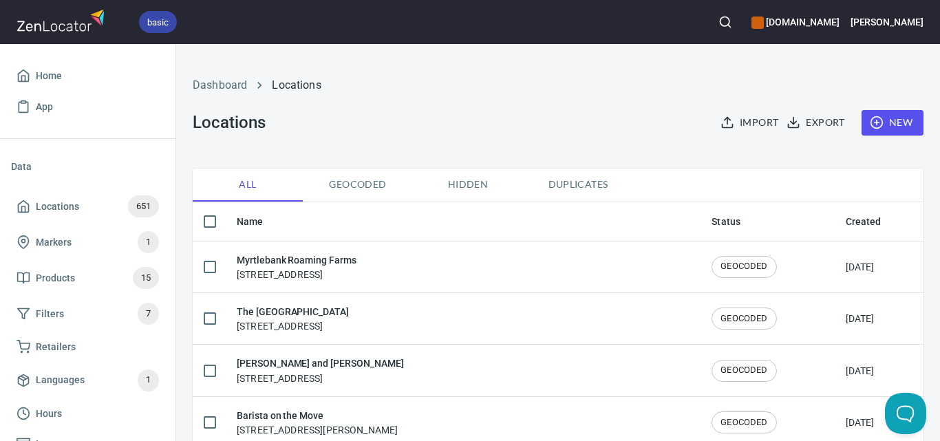
click at [732, 22] on icon "button" at bounding box center [725, 22] width 14 height 14
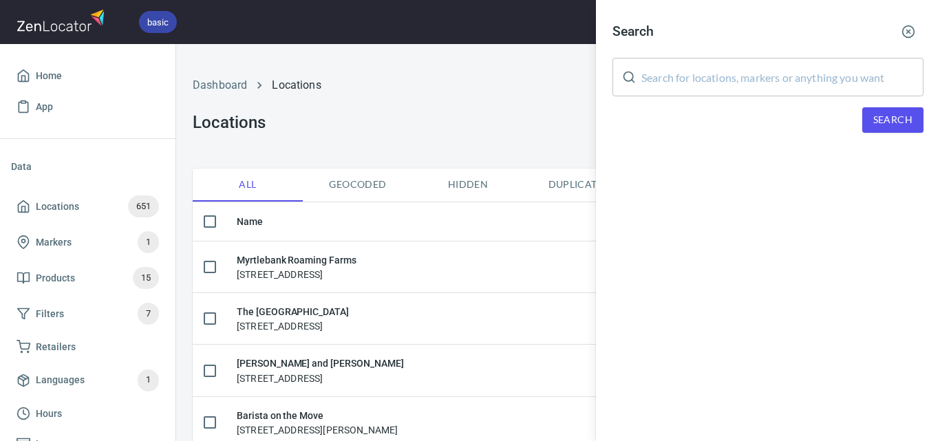
click at [745, 69] on input "text" at bounding box center [782, 77] width 282 height 39
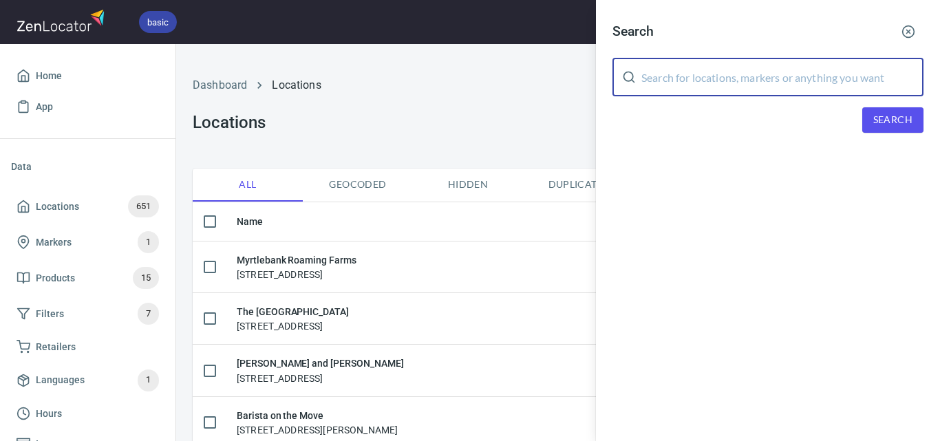
paste input "Falco Bakery"
type input "Falco Bakery"
click at [882, 119] on span "Search" at bounding box center [892, 119] width 39 height 17
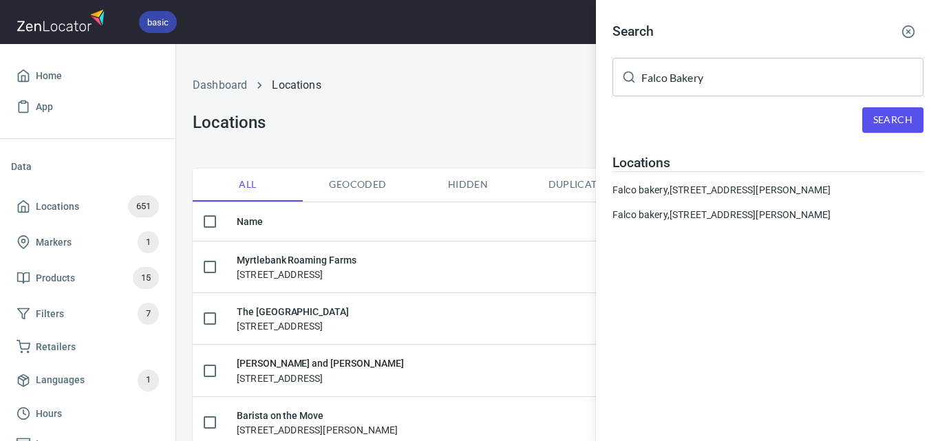
click at [544, 111] on div at bounding box center [470, 220] width 940 height 441
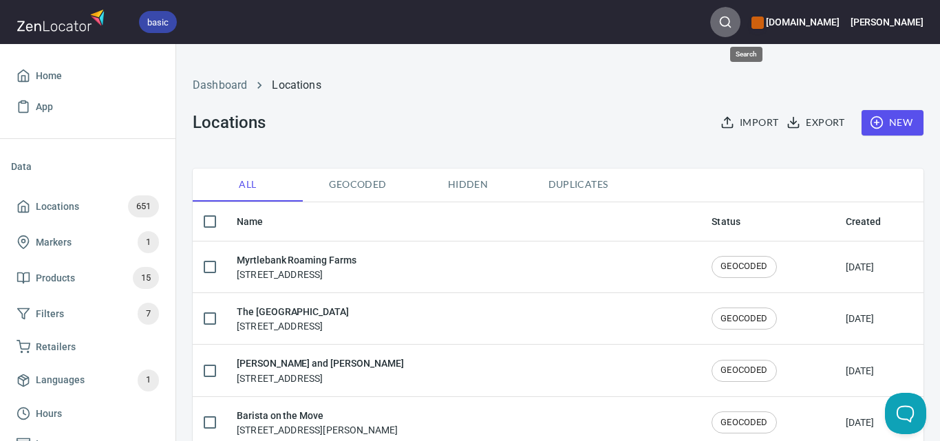
click at [740, 14] on button "button" at bounding box center [725, 22] width 30 height 30
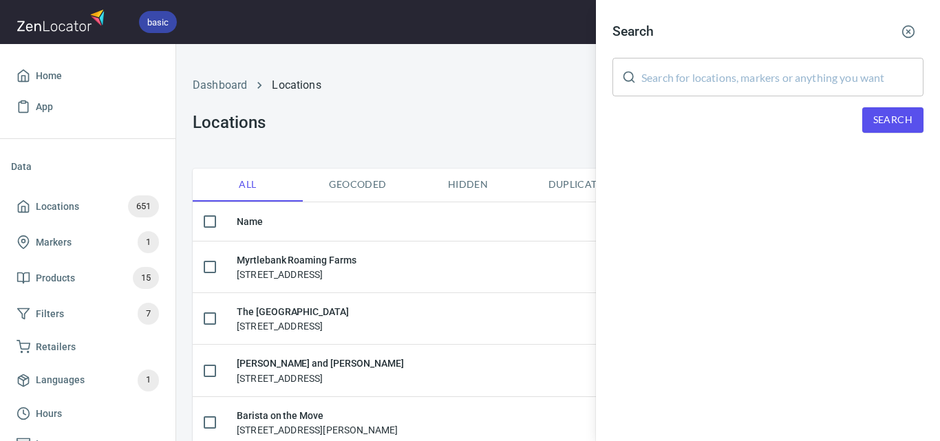
click at [799, 90] on input "text" at bounding box center [782, 77] width 282 height 39
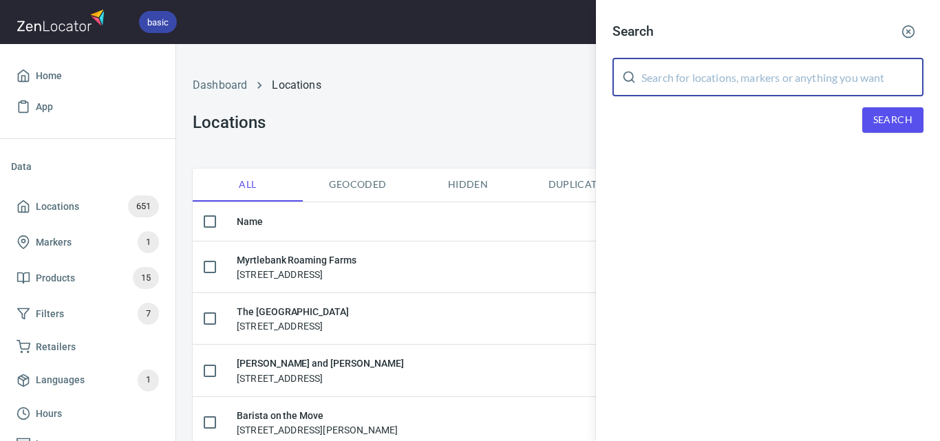
paste input "Woolworths Ocean Grove"
type input "Woolworths Ocean Grove"
click at [887, 118] on span "Search" at bounding box center [892, 119] width 39 height 17
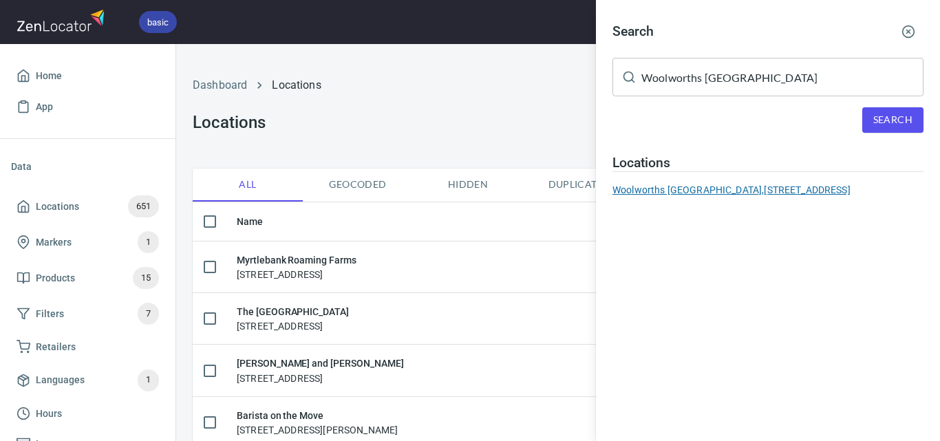
click at [647, 187] on div "Woolworths Ocean Grove, 2-20 Kingston Downs Drive, Ocean Grove, VIC, Australia" at bounding box center [767, 190] width 311 height 14
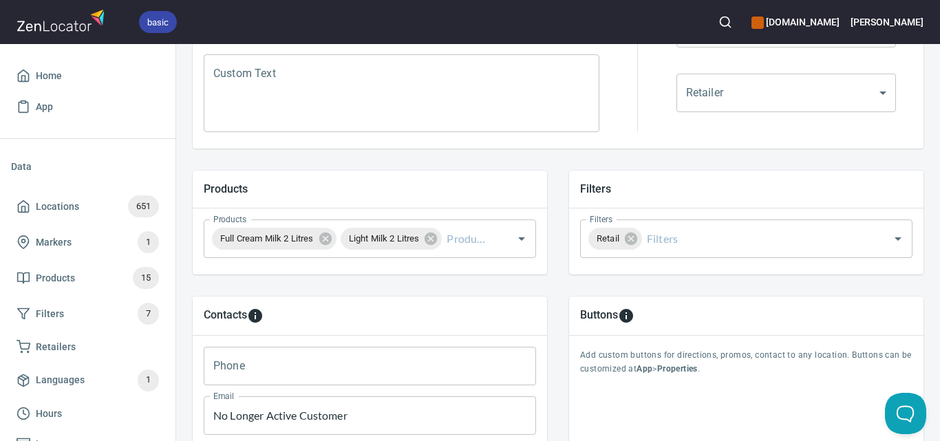
scroll to position [567, 0]
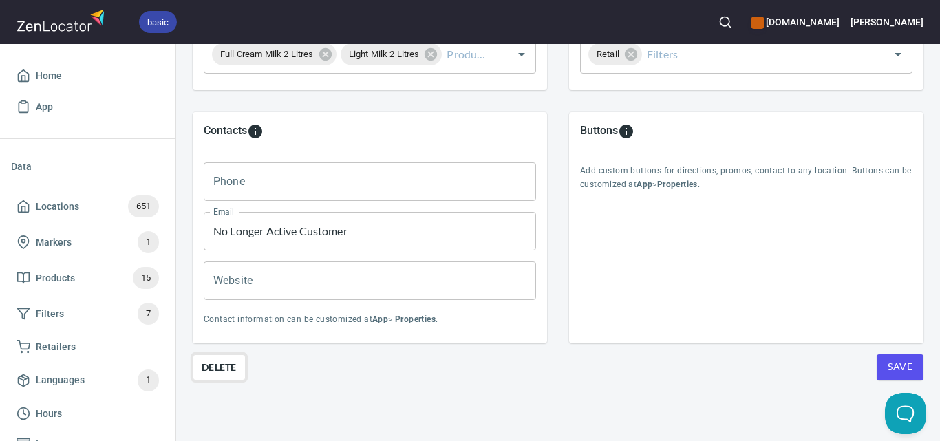
click at [232, 363] on span "Delete" at bounding box center [219, 367] width 35 height 17
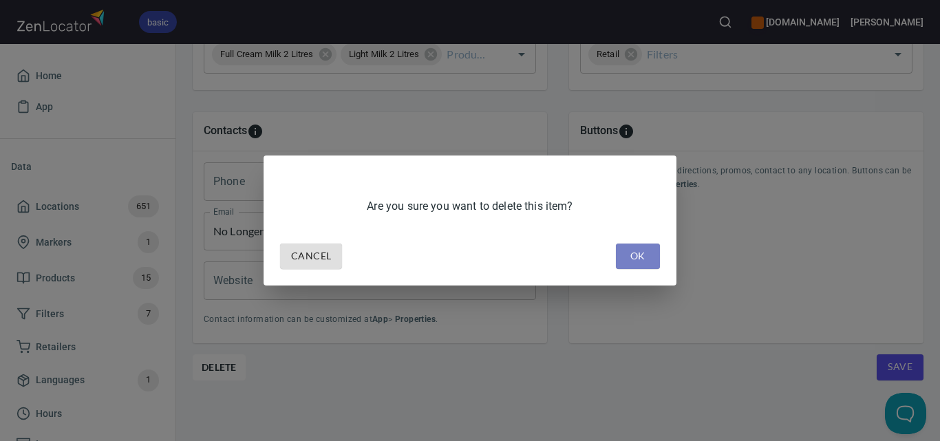
click at [643, 252] on span "OK" at bounding box center [638, 256] width 22 height 17
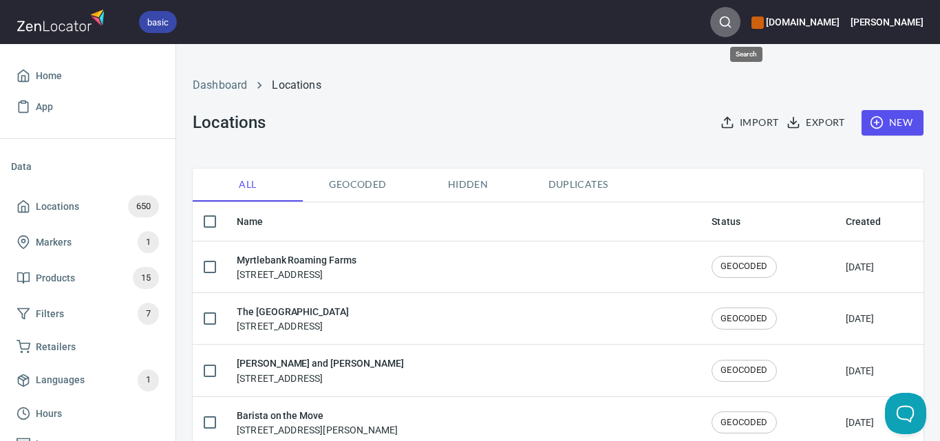
click at [732, 21] on icon "button" at bounding box center [725, 22] width 14 height 14
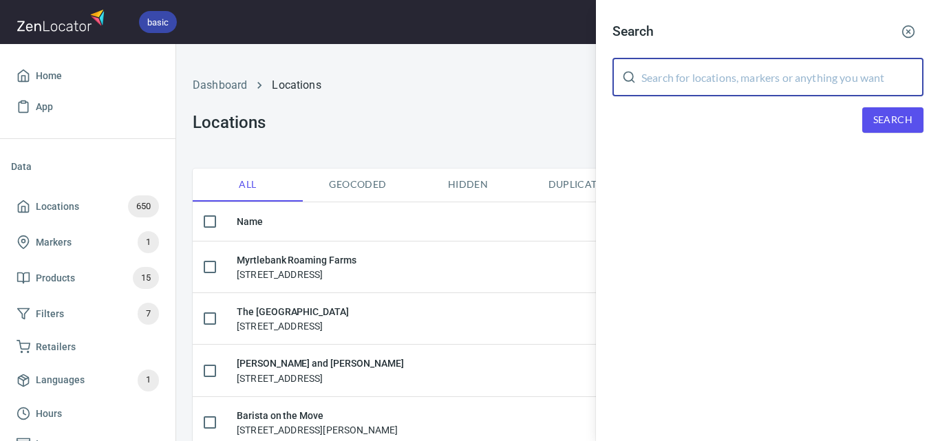
click at [824, 90] on input "text" at bounding box center [782, 77] width 282 height 39
paste input "Henry's Mercato"
type input "Henry's Mercato"
click at [888, 107] on button "Search" at bounding box center [892, 119] width 61 height 25
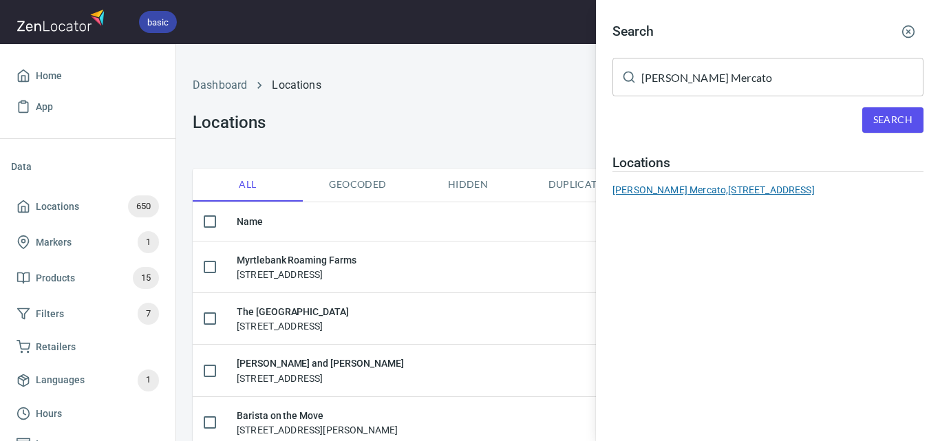
click at [665, 185] on div "Henry's Mercato, 1101 Stud Road, Rowville, VIC, Australia" at bounding box center [767, 190] width 311 height 14
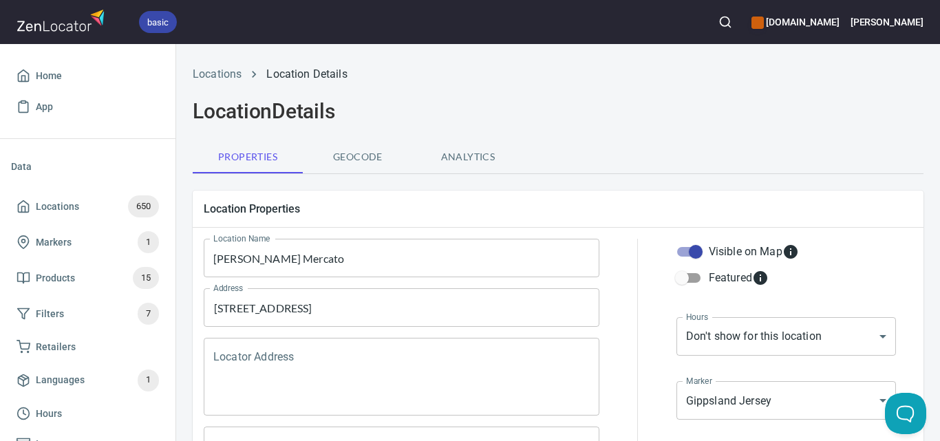
scroll to position [550, 0]
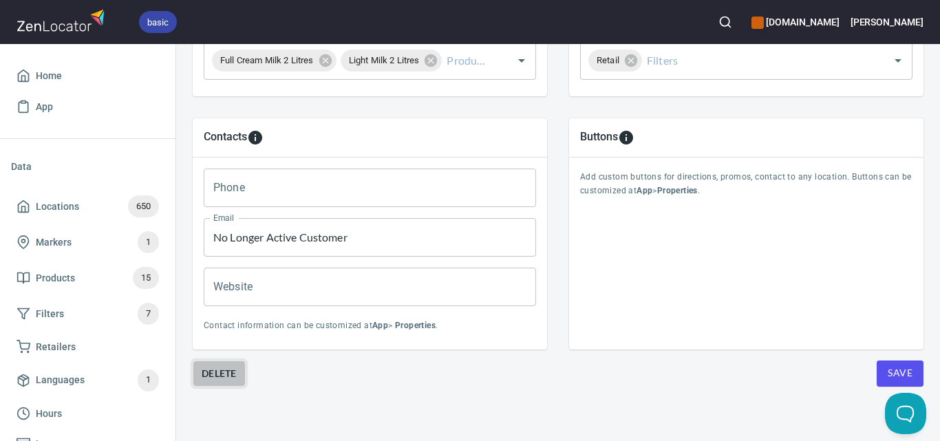
click at [213, 364] on button "Delete" at bounding box center [219, 374] width 53 height 26
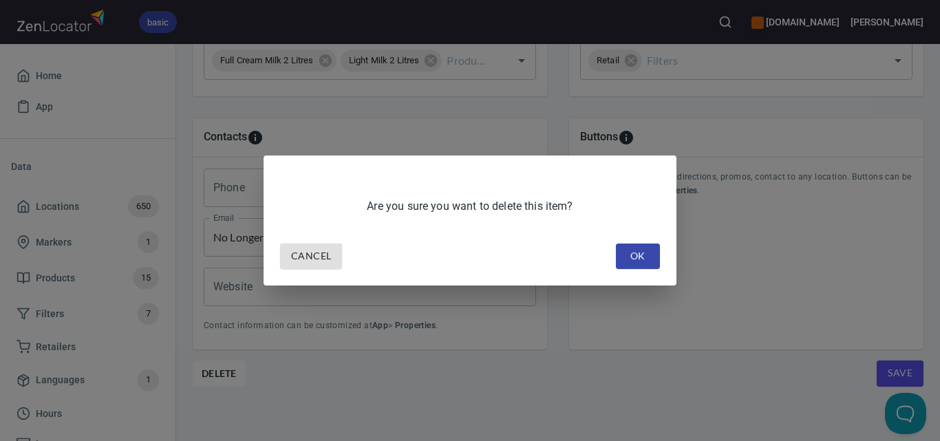
click at [646, 258] on span "OK" at bounding box center [638, 256] width 22 height 17
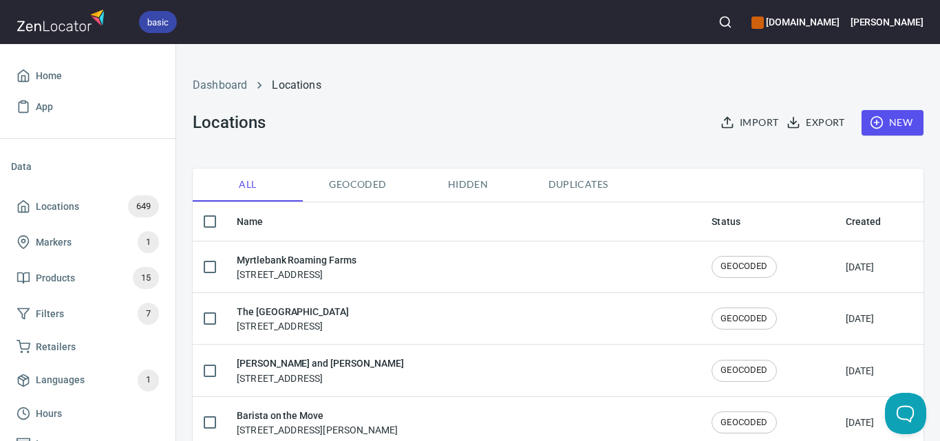
click at [729, 18] on circle "button" at bounding box center [724, 21] width 9 height 9
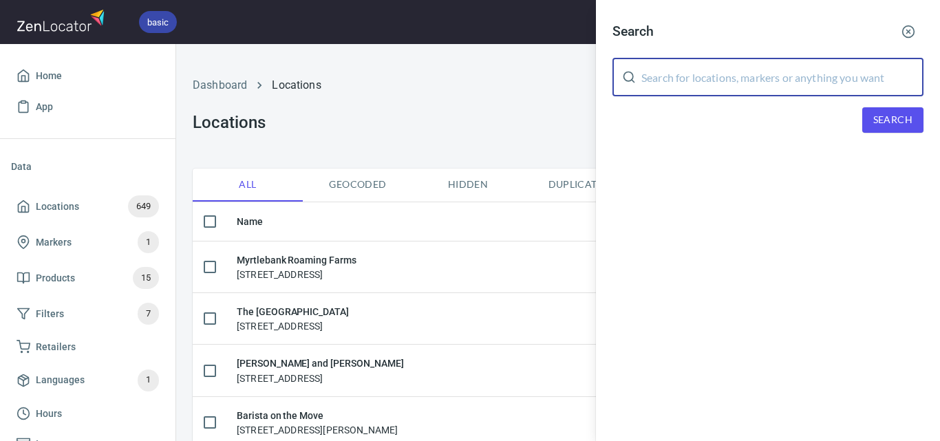
click at [783, 88] on input "text" at bounding box center [782, 77] width 282 height 39
paste input "Boatshed Cheese"
type input "Boatshed Cheese"
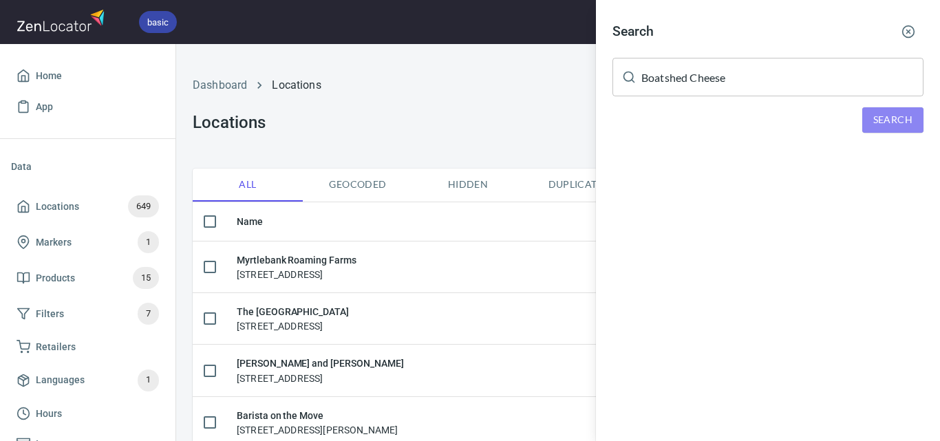
click at [914, 121] on button "Search" at bounding box center [892, 119] width 61 height 25
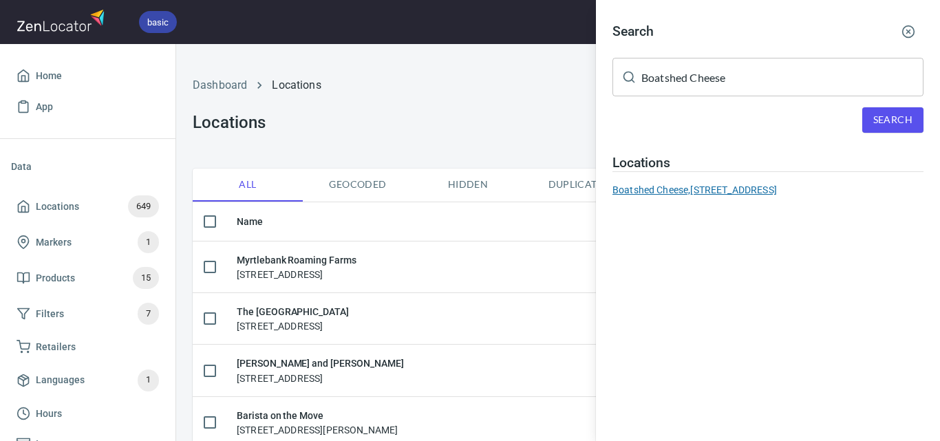
click at [649, 192] on div "Boatshed Cheese, 3/10 Thomson Terrace, Dromana, VIC, Australia" at bounding box center [767, 190] width 311 height 14
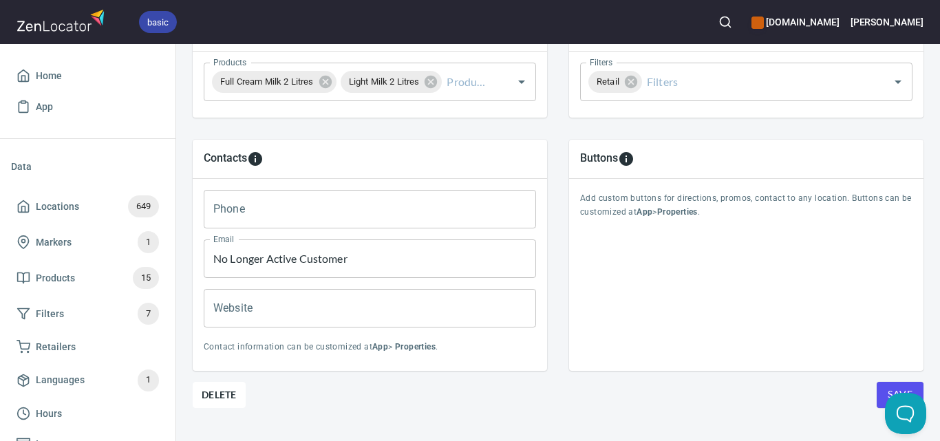
scroll to position [567, 0]
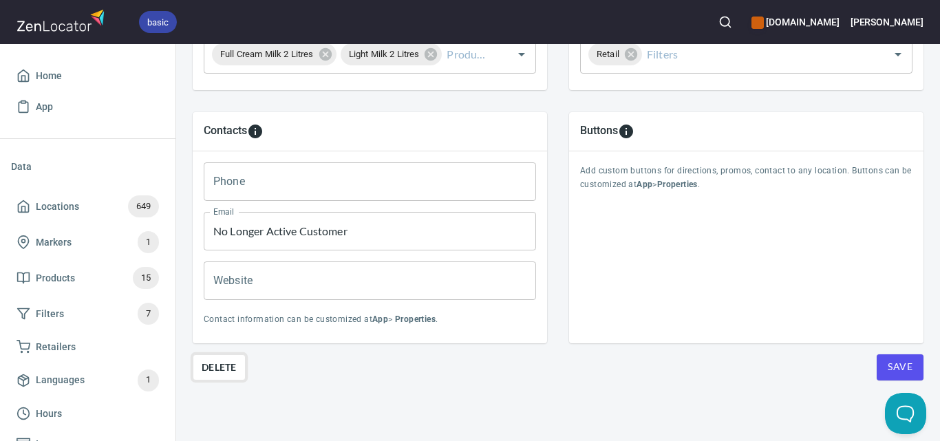
click at [217, 359] on span "Delete" at bounding box center [219, 367] width 35 height 17
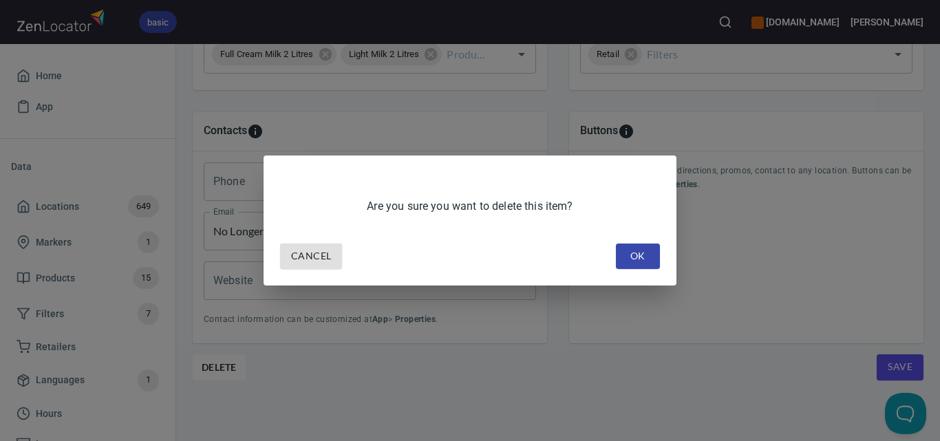
click at [647, 259] on span "OK" at bounding box center [638, 256] width 22 height 17
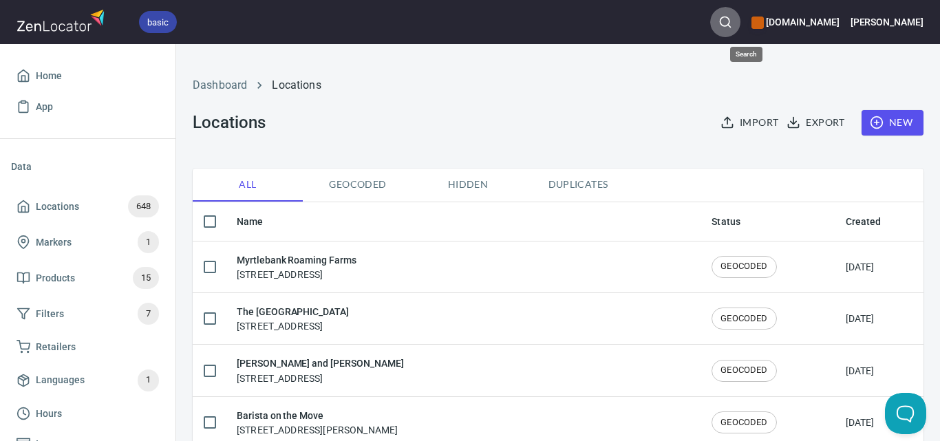
click at [729, 23] on circle "button" at bounding box center [724, 21] width 9 height 9
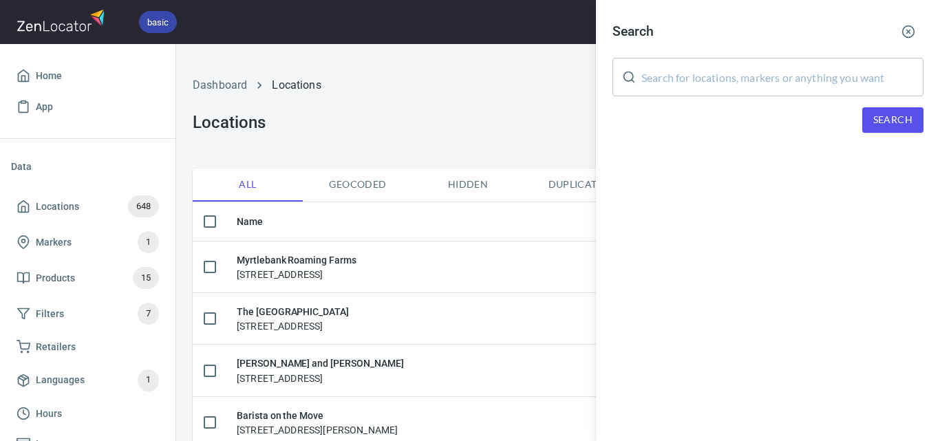
click at [768, 89] on input "text" at bounding box center [782, 77] width 282 height 39
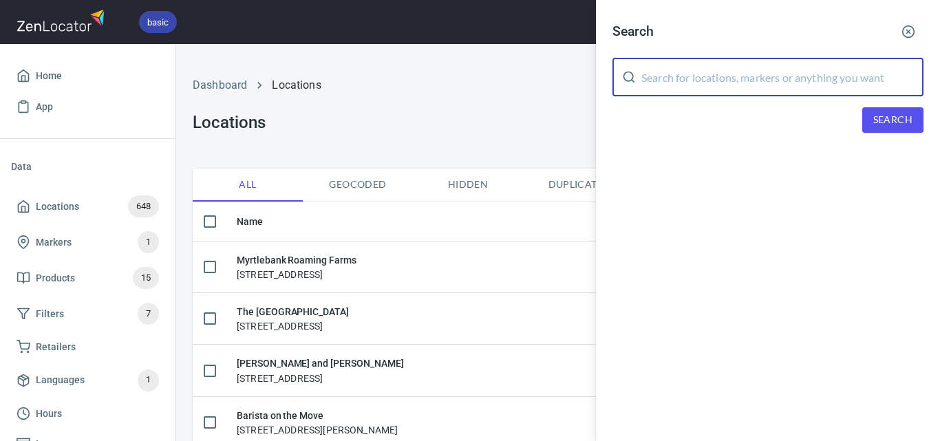
paste input "Boatshed Cheese"
click at [870, 111] on button "Search" at bounding box center [892, 119] width 61 height 25
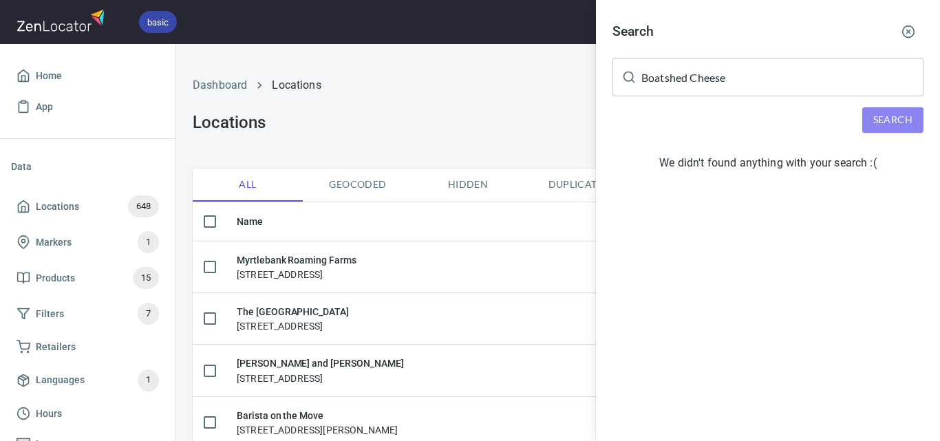
drag, startPoint x: 887, startPoint y: 116, endPoint x: 780, endPoint y: 76, distance: 113.9
click at [885, 116] on span "Search" at bounding box center [892, 119] width 39 height 17
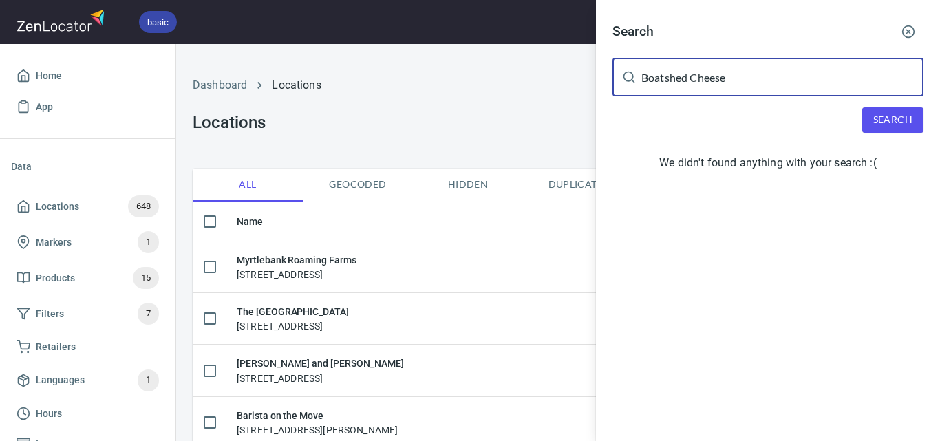
drag, startPoint x: 753, startPoint y: 76, endPoint x: 689, endPoint y: 80, distance: 64.2
click at [689, 80] on input "Boatshed Cheese" at bounding box center [782, 77] width 282 height 39
type input "Boatshed"
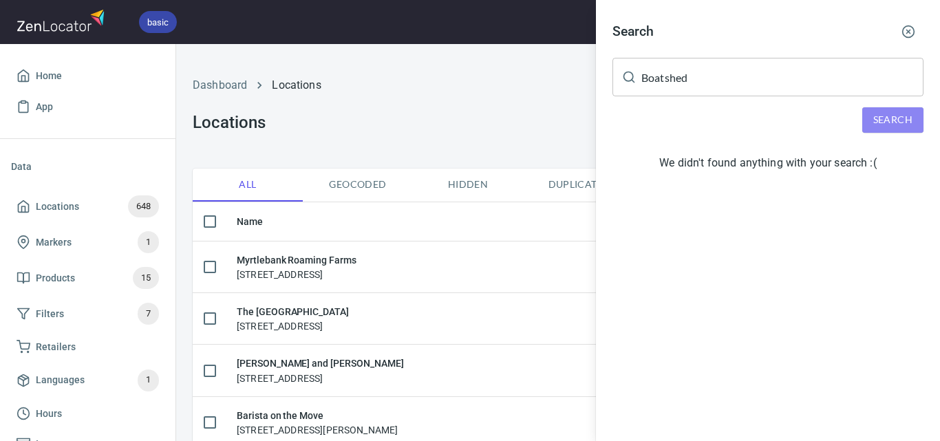
click at [877, 113] on span "Search" at bounding box center [892, 119] width 39 height 17
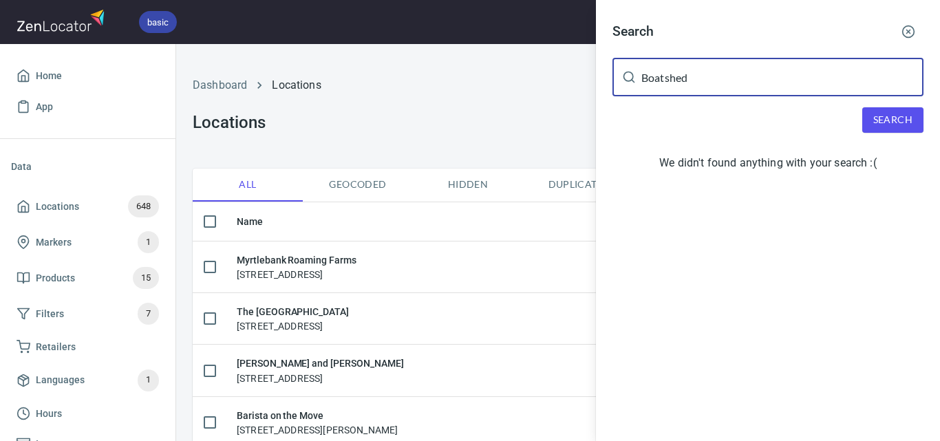
click at [666, 96] on input "Boatshed" at bounding box center [782, 77] width 282 height 39
click at [667, 90] on input "Boatshed" at bounding box center [782, 77] width 282 height 39
paste input "3/10 Thomson Terrace, Dromana, VIC, Australia"
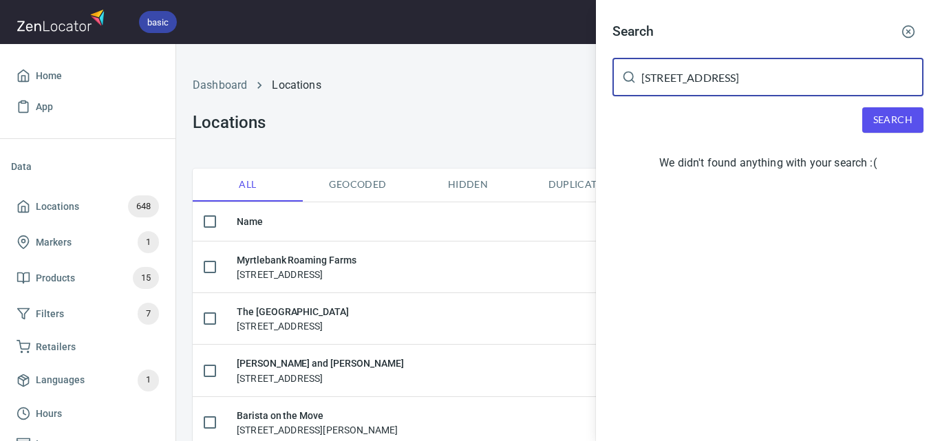
type input "3/10 Thomson Terrace, Dromana, VIC, Australia"
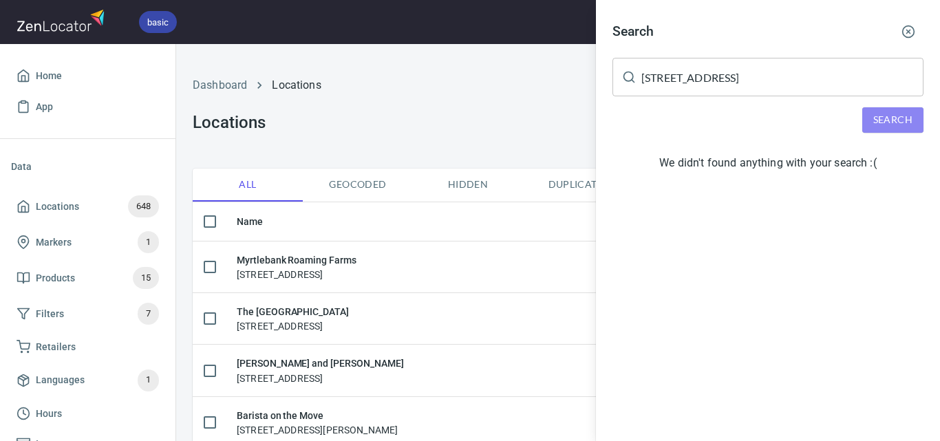
click at [894, 116] on span "Search" at bounding box center [892, 119] width 39 height 17
click at [517, 125] on div at bounding box center [470, 220] width 940 height 441
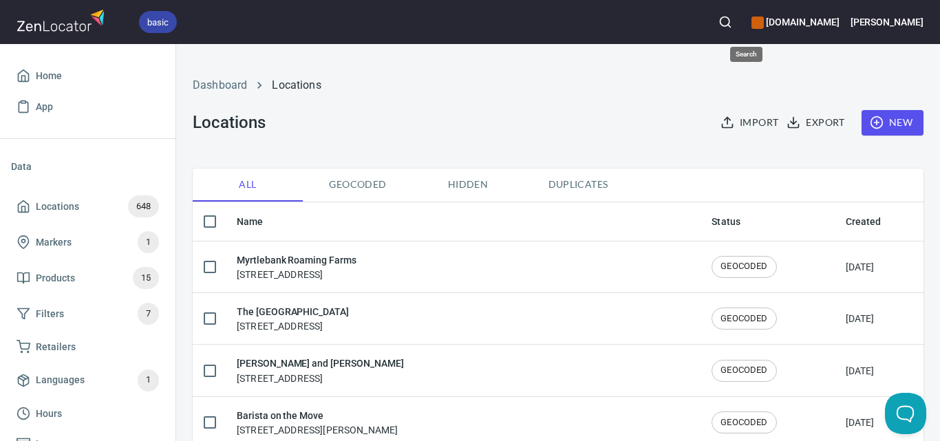
click at [732, 16] on icon "button" at bounding box center [725, 22] width 14 height 14
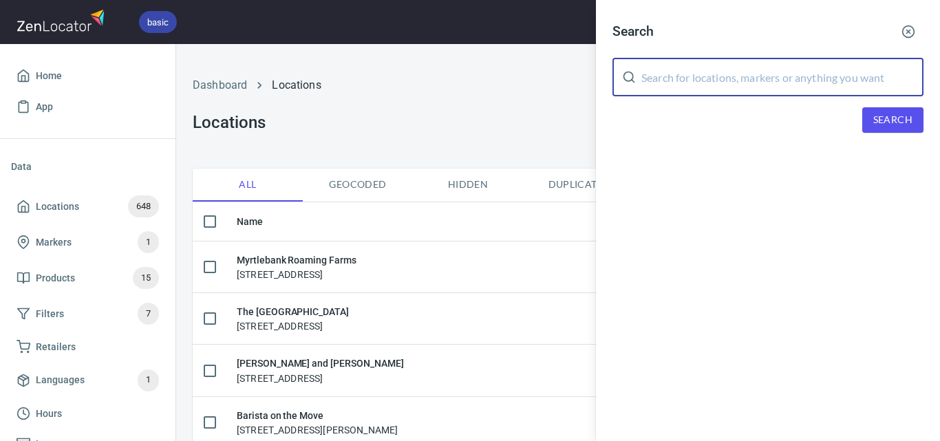
click at [791, 76] on input "text" at bounding box center [782, 77] width 282 height 39
paste input "Woolworths Thrift Park Shopping Centre"
type input "Woolworths Thrift Park Shopping Centre"
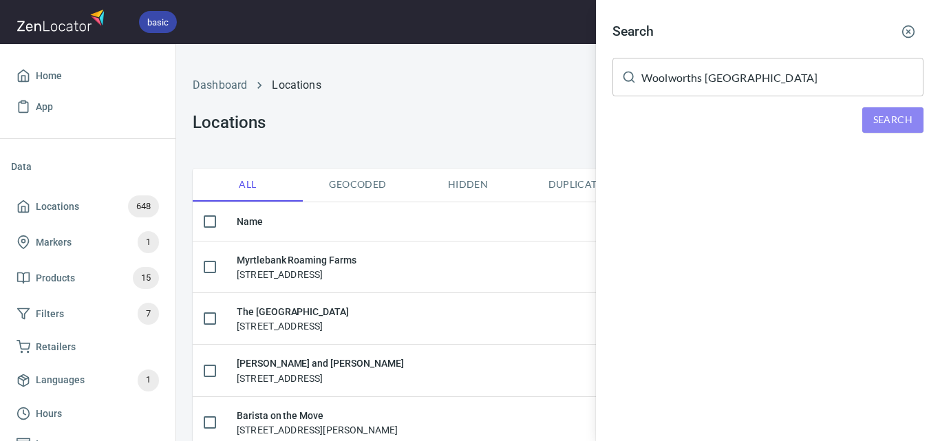
click at [877, 116] on span "Search" at bounding box center [892, 119] width 39 height 17
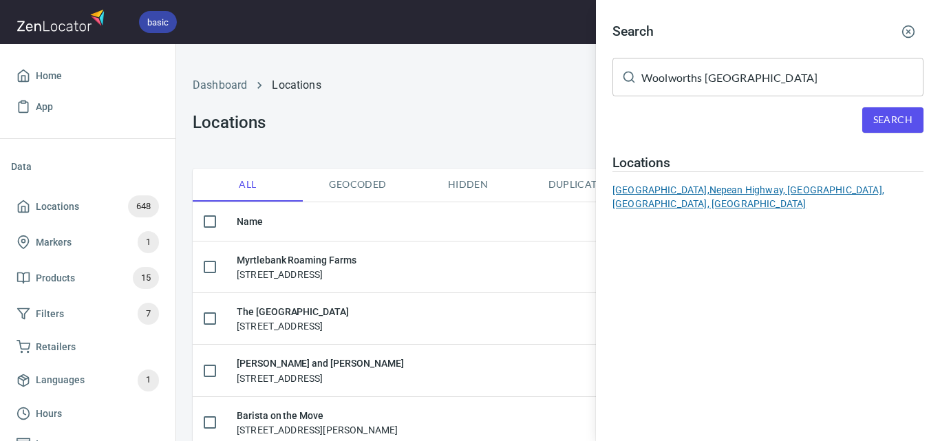
click at [687, 191] on div "Woolworths Thrift Park Shopping Centre, Nepean Highway, Mentone, VIC, Australia" at bounding box center [767, 197] width 311 height 28
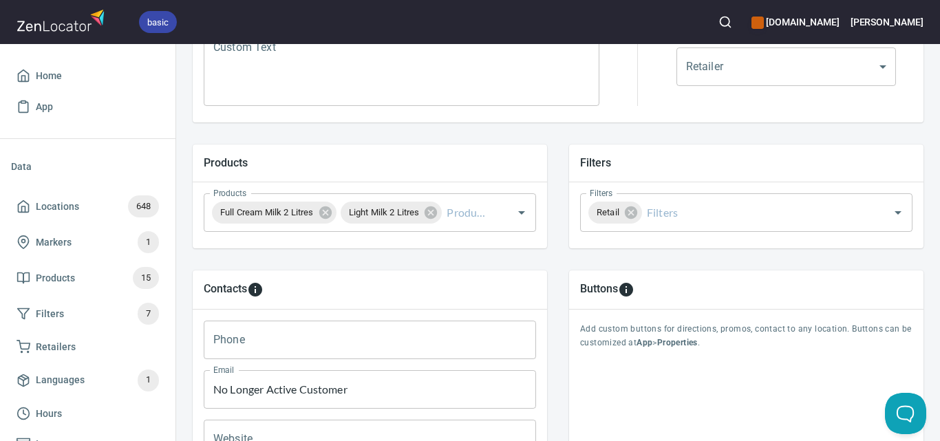
scroll to position [567, 0]
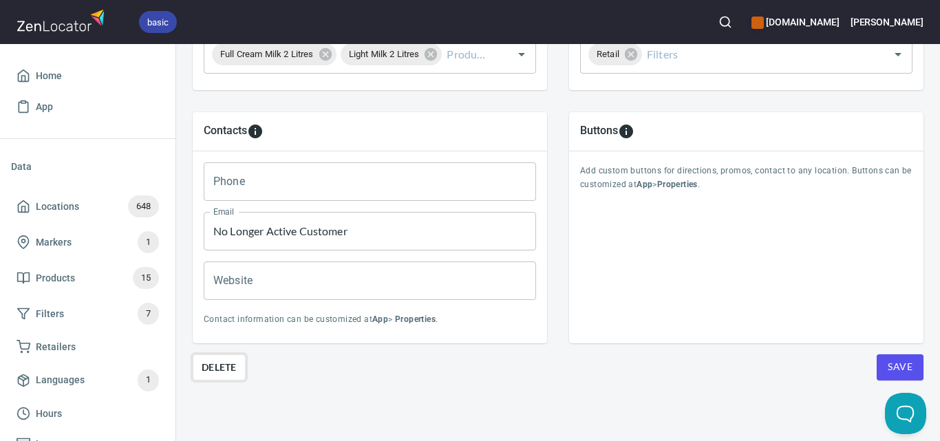
click at [211, 359] on span "Delete" at bounding box center [219, 367] width 35 height 17
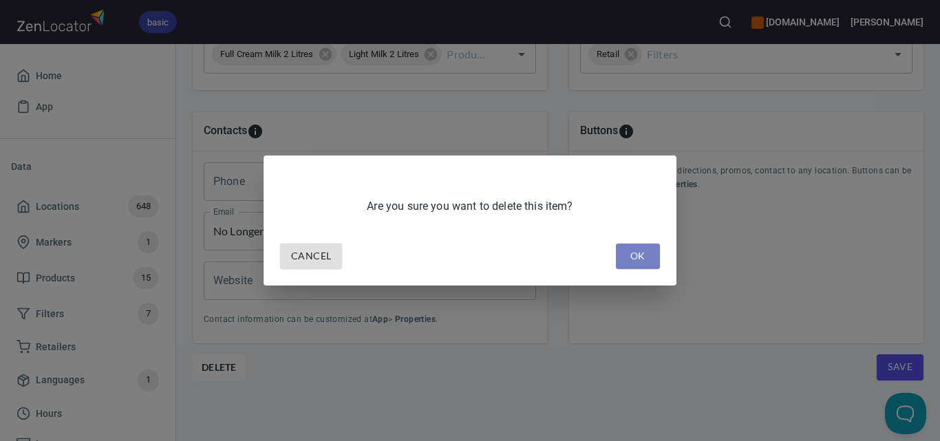
click at [651, 256] on button "OK" at bounding box center [638, 256] width 44 height 25
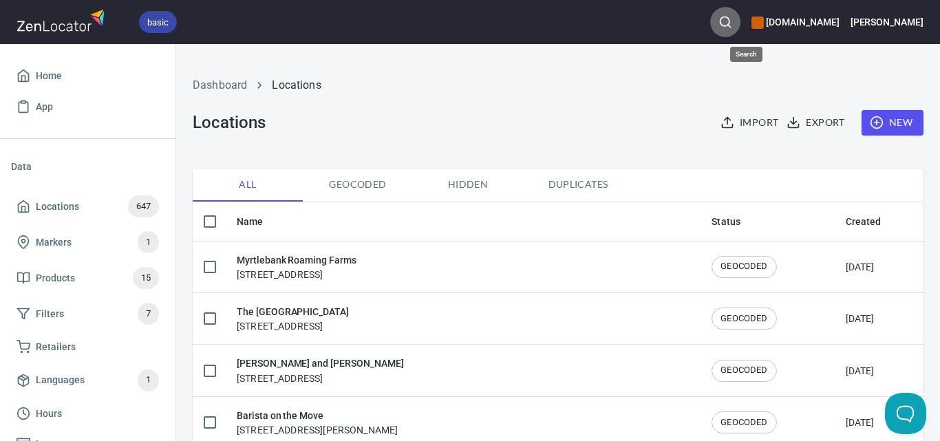
click at [729, 25] on circle "button" at bounding box center [724, 21] width 9 height 9
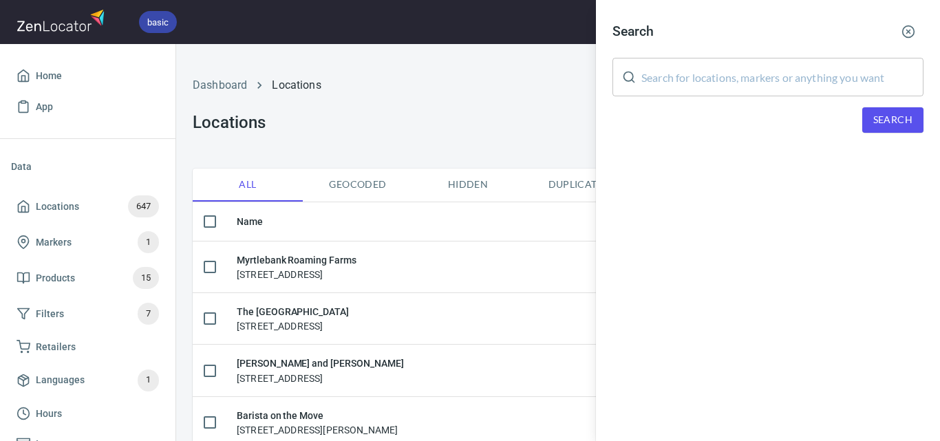
click at [785, 74] on input "text" at bounding box center [782, 77] width 282 height 39
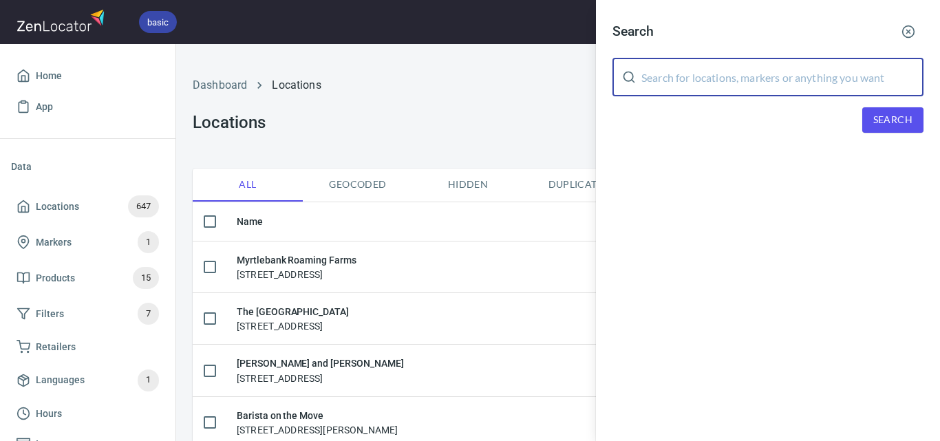
paste input "Woolworths Thrift Park Shopping Centre"
click at [885, 114] on span "Search" at bounding box center [892, 119] width 39 height 17
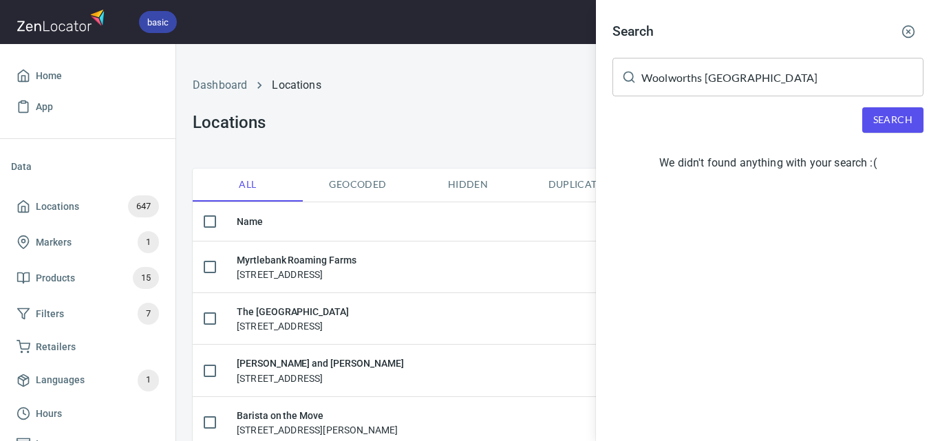
click at [717, 76] on input "Woolworths Thrift Park Shopping Centre" at bounding box center [782, 77] width 282 height 39
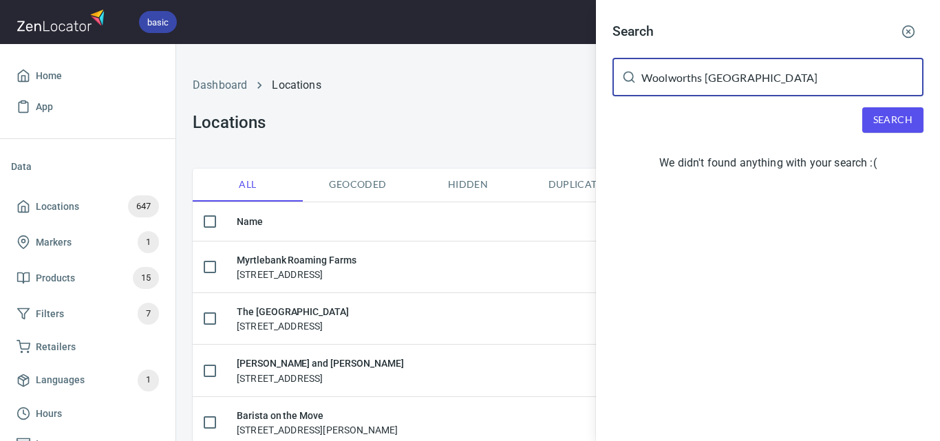
click at [717, 76] on input "Woolworths Thrift Park Shopping Centre" at bounding box center [782, 77] width 282 height 39
paste input "ild Life Bakery"
type input "Wild Life Bakery"
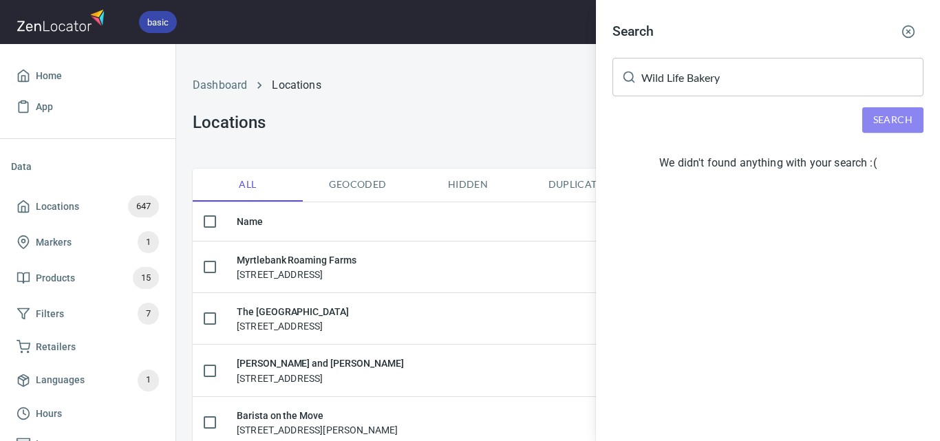
click at [901, 117] on span "Search" at bounding box center [892, 119] width 39 height 17
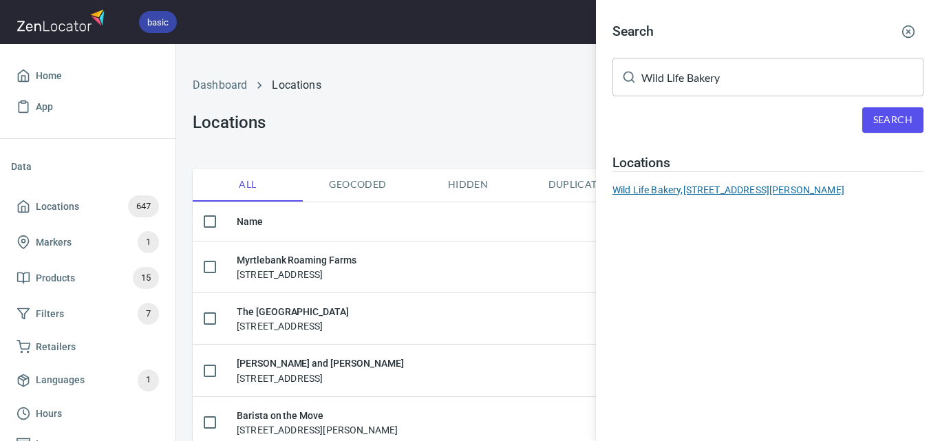
click at [660, 192] on div "Wild Life Bakery, 90 Albert Street, Brunswick East, VIC, Australia" at bounding box center [767, 190] width 311 height 14
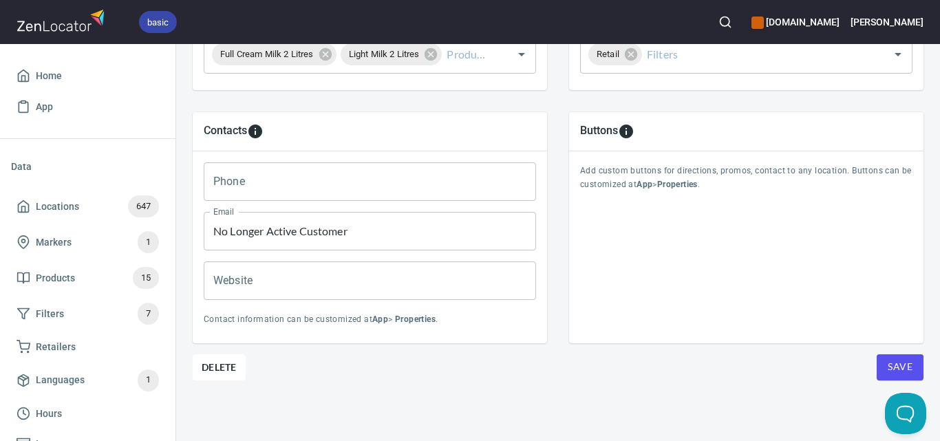
scroll to position [567, 0]
click at [215, 354] on button "Delete" at bounding box center [219, 367] width 53 height 26
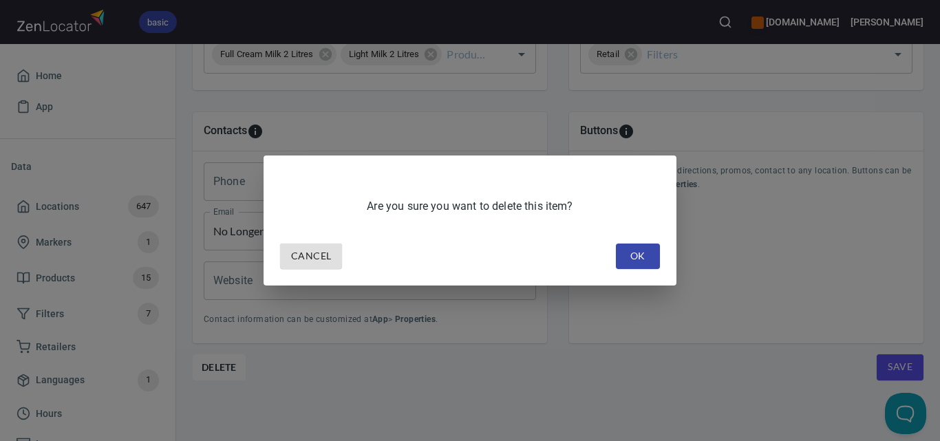
click at [636, 250] on span "OK" at bounding box center [638, 256] width 22 height 17
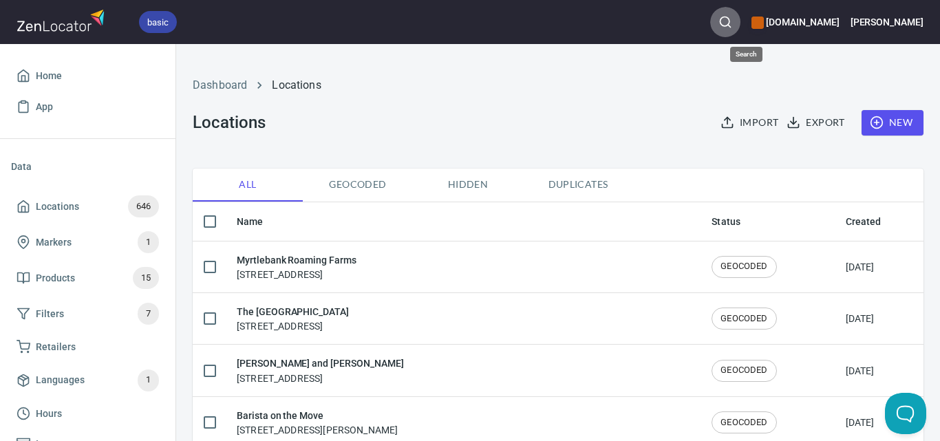
click at [740, 18] on button "button" at bounding box center [725, 22] width 30 height 30
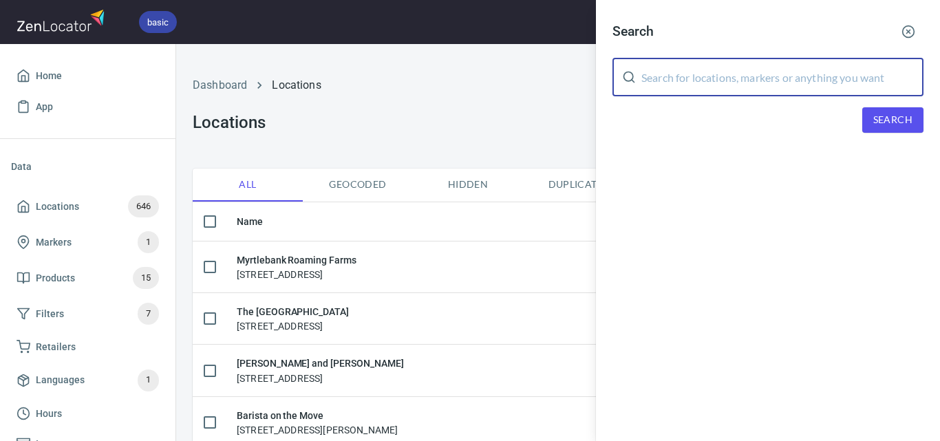
click at [793, 74] on input "text" at bounding box center [782, 77] width 282 height 39
paste input "Wild Life Bakery"
click at [898, 118] on span "Search" at bounding box center [892, 119] width 39 height 17
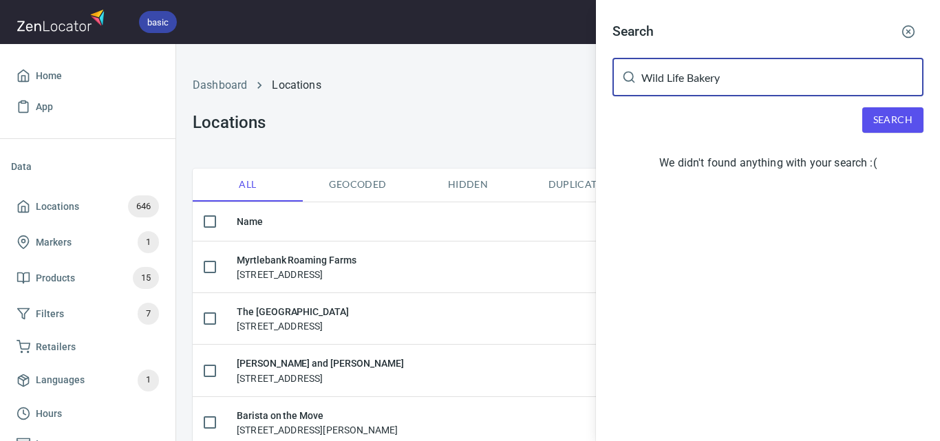
click at [667, 86] on input "Wild Life Bakery" at bounding box center [782, 77] width 282 height 39
paste input "Marketplace Fresh Werribee Plaza"
type input "Marketplace Fresh Werribee Plaza"
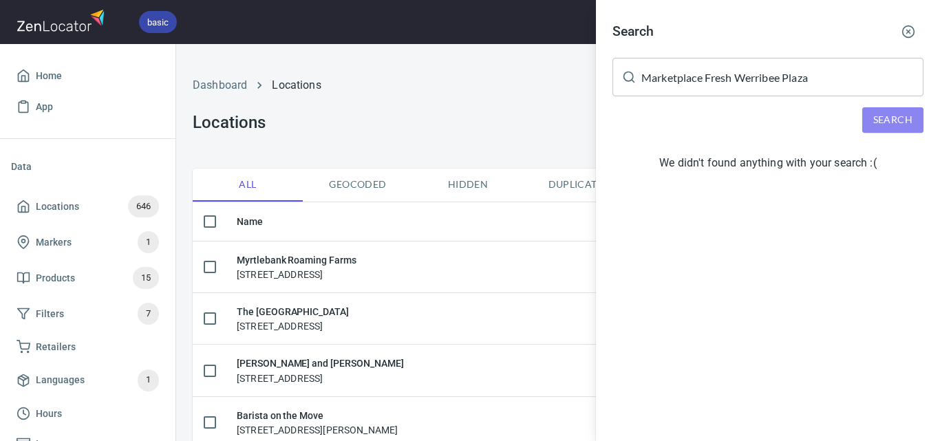
click at [894, 119] on span "Search" at bounding box center [892, 119] width 39 height 17
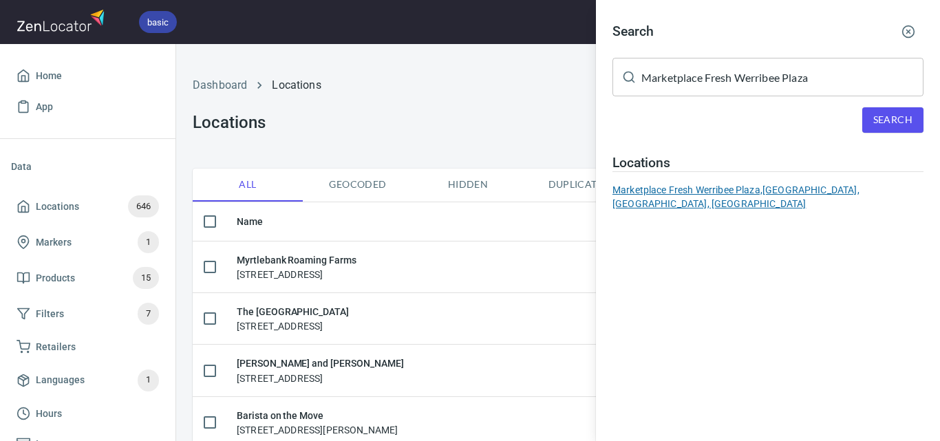
click at [667, 184] on div "Marketplace Fresh Werribee Plaza, Heaths Road, Werribee, VIC, Australia" at bounding box center [767, 197] width 311 height 28
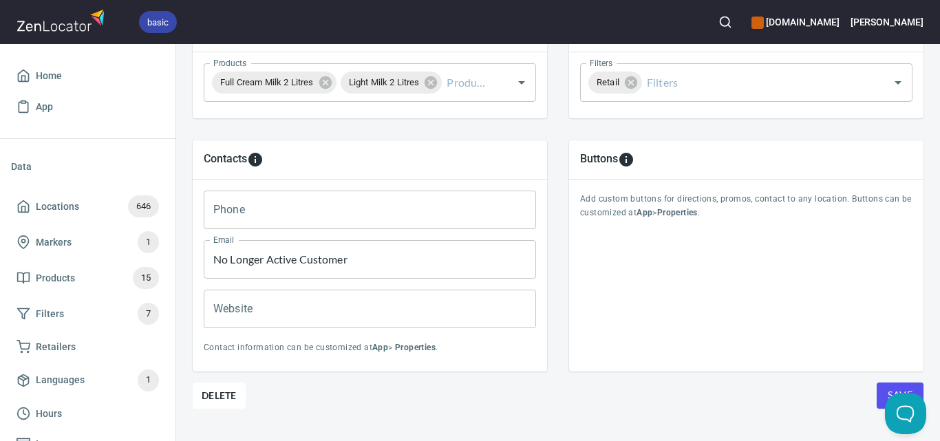
scroll to position [567, 0]
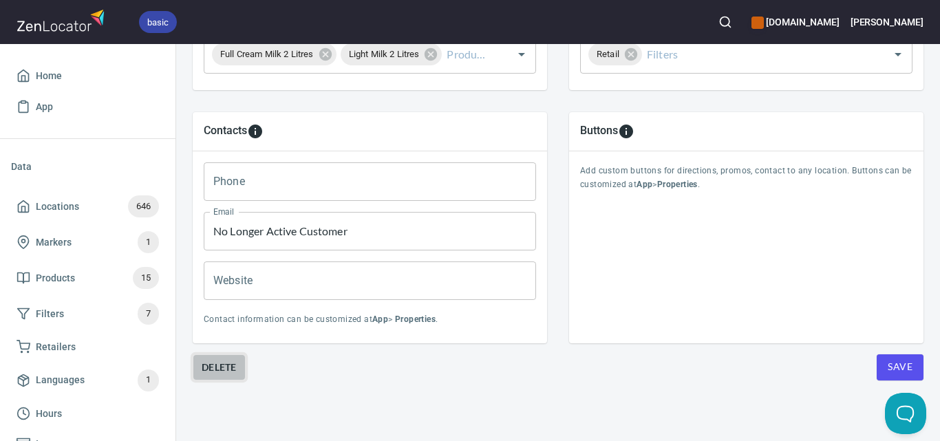
click at [219, 359] on span "Delete" at bounding box center [219, 367] width 35 height 17
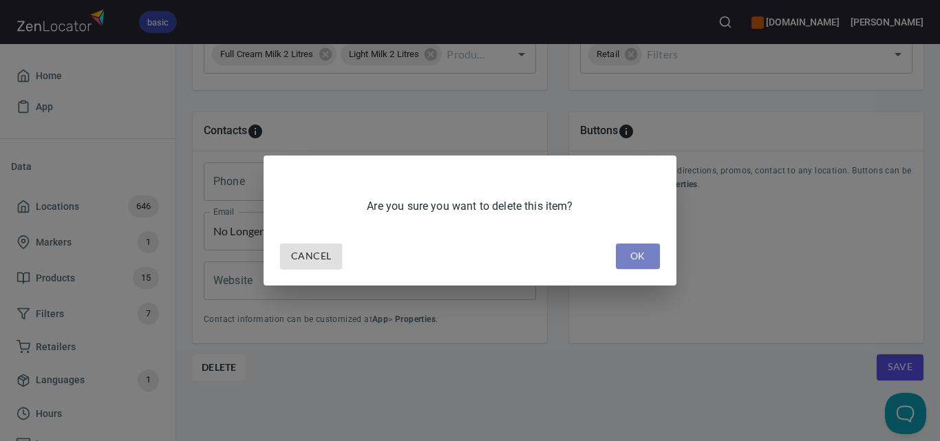
click at [643, 244] on button "OK" at bounding box center [638, 256] width 44 height 25
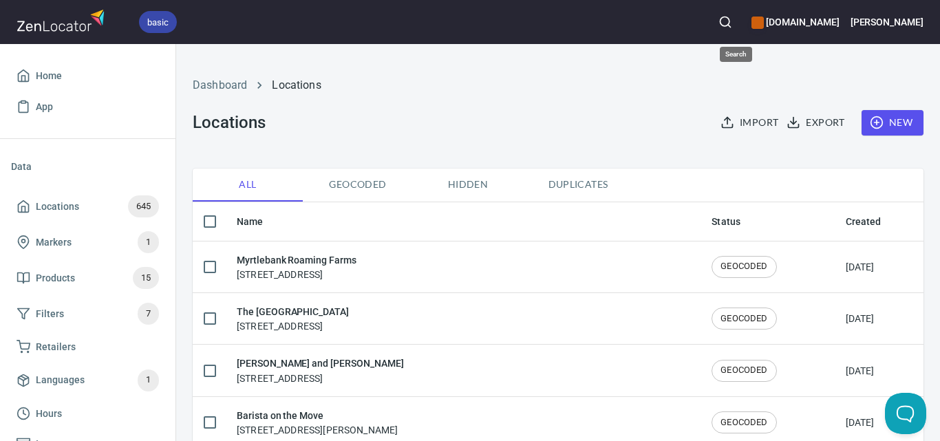
click at [736, 15] on button "button" at bounding box center [725, 22] width 30 height 30
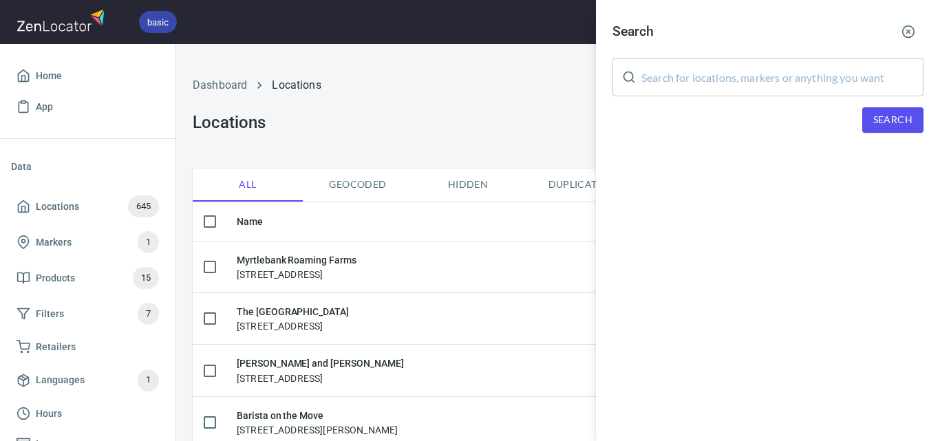
paste input "Lancemore Lindenderry Red Hill"
click at [773, 83] on input "text" at bounding box center [782, 77] width 282 height 39
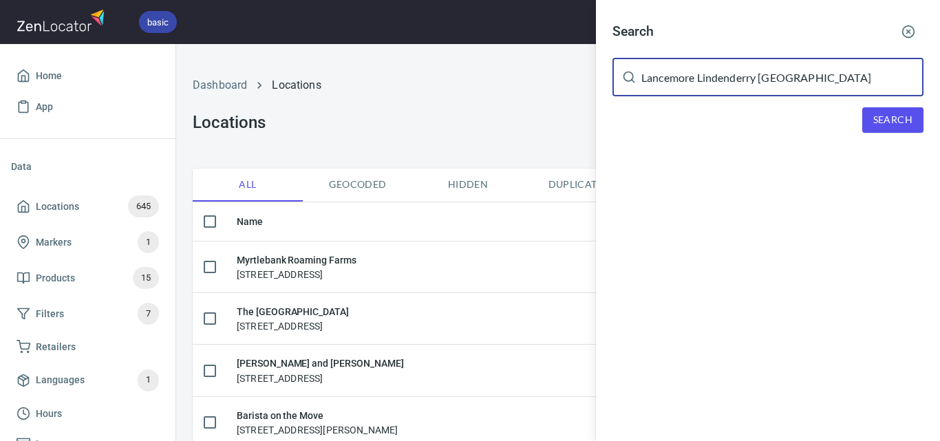
type input "Lancemore Lindenderry Red Hill"
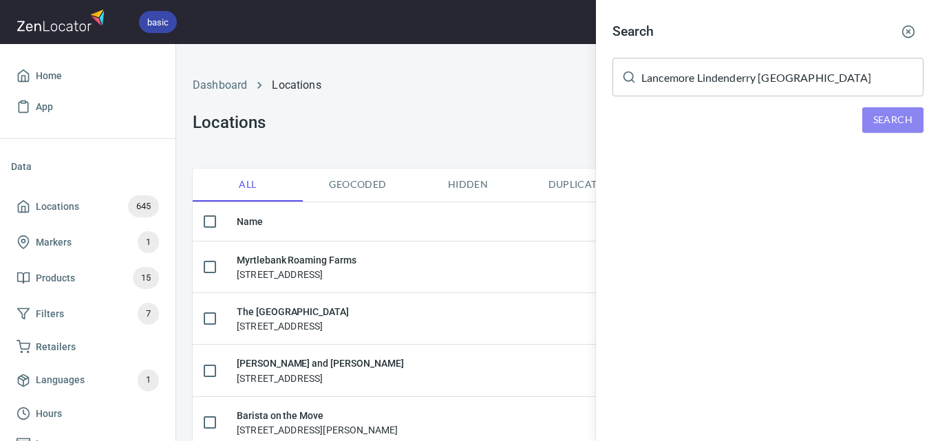
click at [881, 112] on span "Search" at bounding box center [892, 119] width 39 height 17
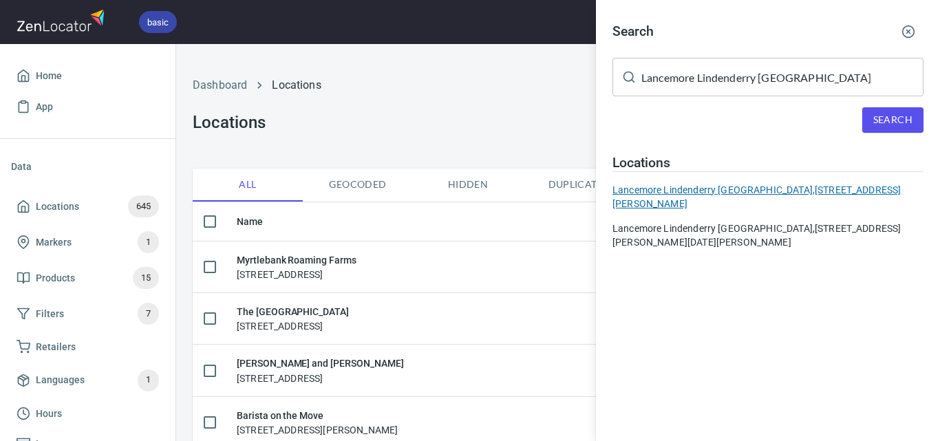
click at [687, 189] on div "Lancemore Lindenderry Red Hill, 142 Arthurs Seat Road" at bounding box center [767, 197] width 311 height 28
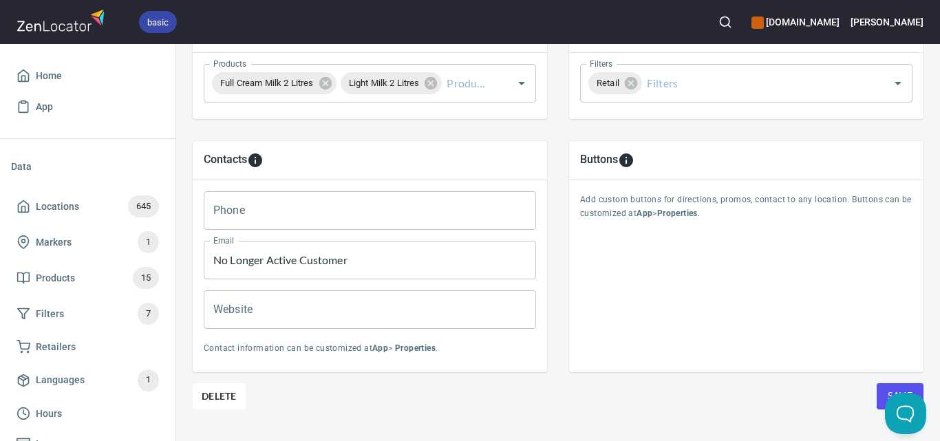
scroll to position [567, 0]
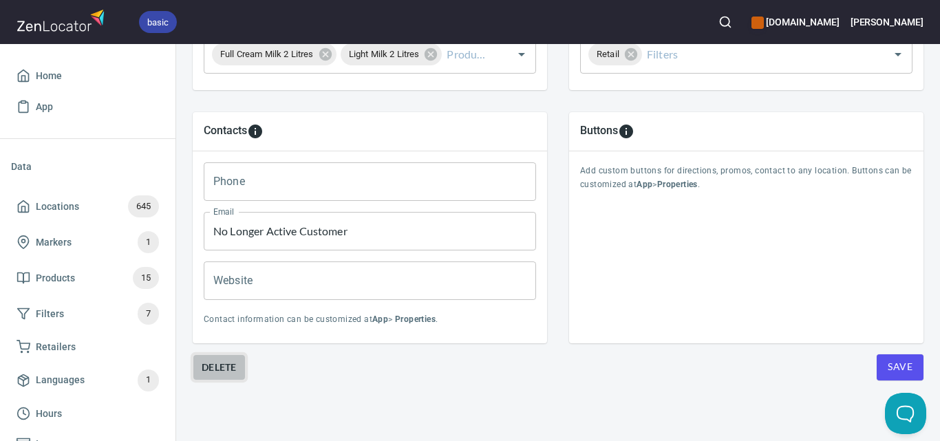
click at [203, 359] on span "Delete" at bounding box center [219, 367] width 35 height 17
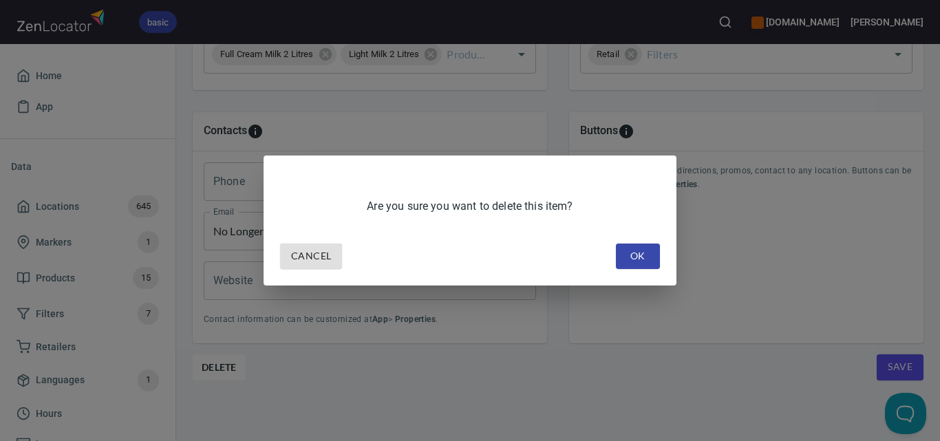
click at [636, 249] on span "OK" at bounding box center [638, 256] width 22 height 17
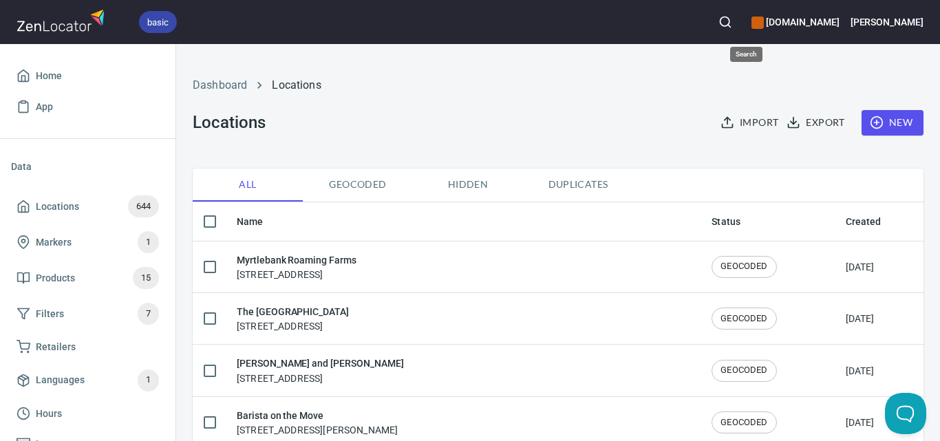
click at [732, 23] on icon "button" at bounding box center [725, 22] width 14 height 14
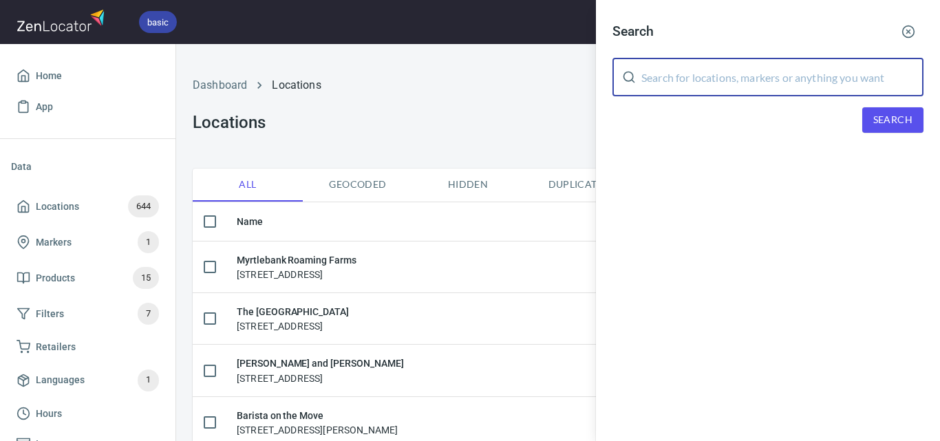
click at [786, 80] on input "text" at bounding box center [782, 77] width 282 height 39
paste input "Bairnsdale Fruit Supply"
drag, startPoint x: 775, startPoint y: 78, endPoint x: 512, endPoint y: 69, distance: 263.7
click at [512, 69] on div "Search Bairnsdale Fruit Supply ​ Search" at bounding box center [470, 220] width 940 height 441
paste input "4 Cousins Parkdale"
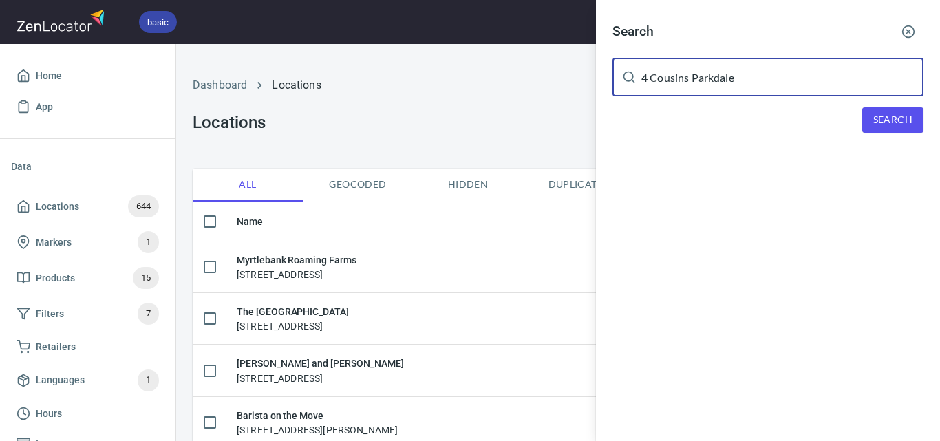
type input "4 Cousins Parkdale"
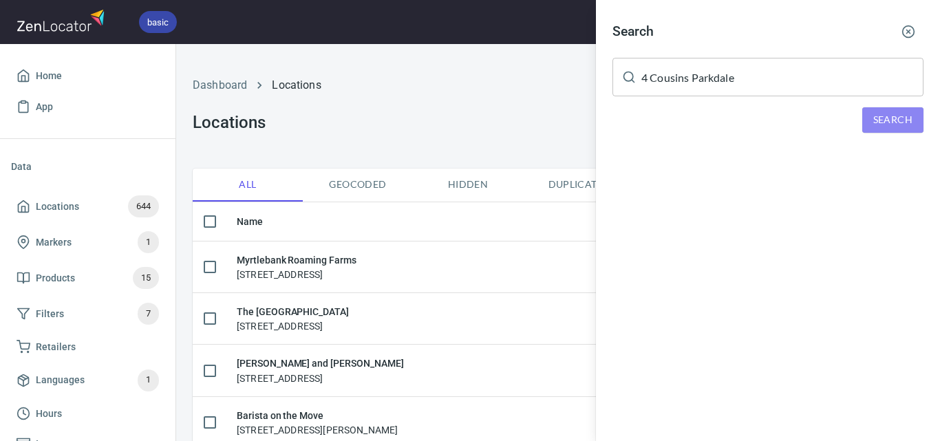
drag, startPoint x: 878, startPoint y: 116, endPoint x: 850, endPoint y: 103, distance: 30.5
click at [874, 116] on span "Search" at bounding box center [892, 119] width 39 height 17
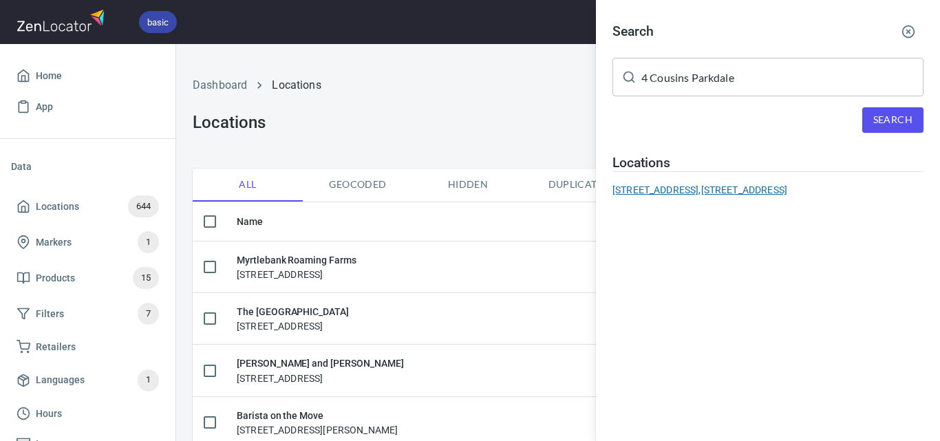
click at [654, 189] on div "4 Cousins Parkdale, 363-383 Nepean Highway, Parkdale, Victoria 3195, Australia" at bounding box center [767, 190] width 311 height 14
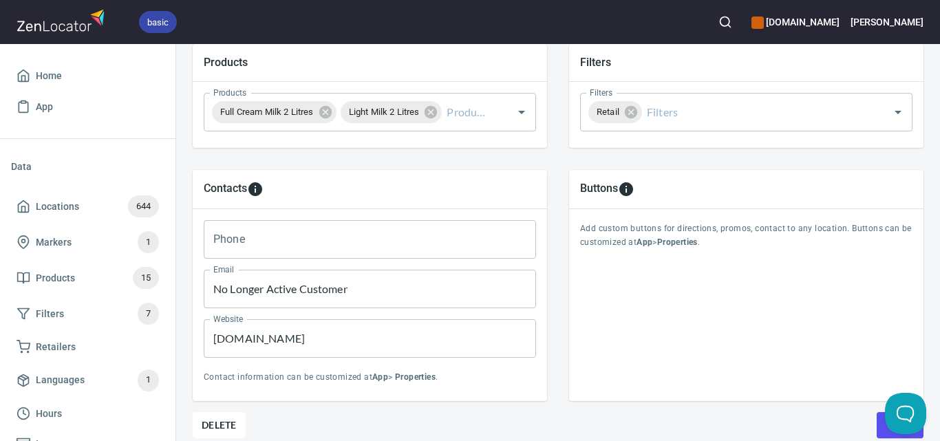
scroll to position [567, 0]
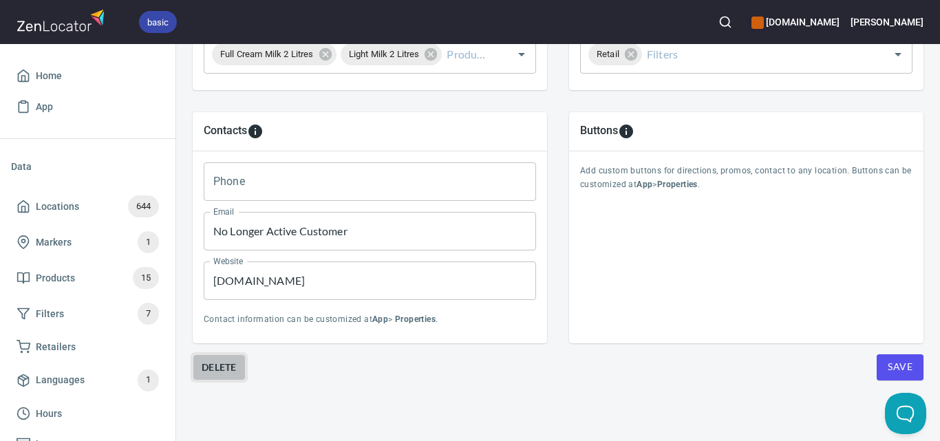
click at [225, 354] on button "Delete" at bounding box center [219, 367] width 53 height 26
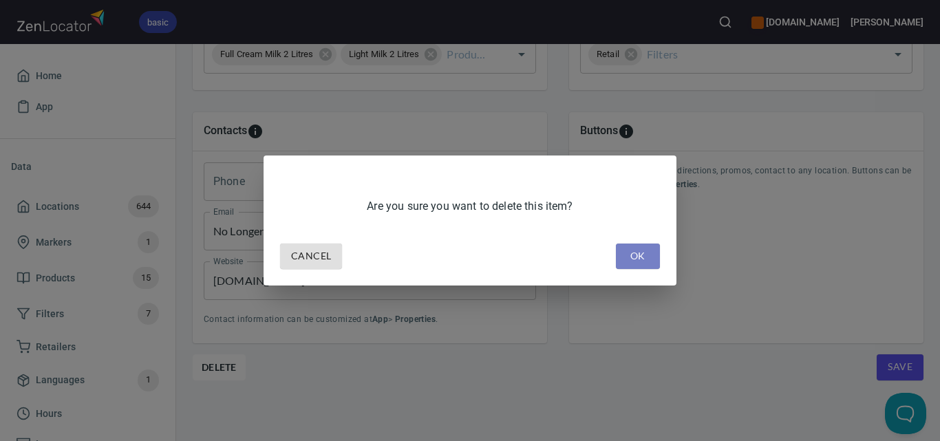
click at [629, 245] on button "OK" at bounding box center [638, 256] width 44 height 25
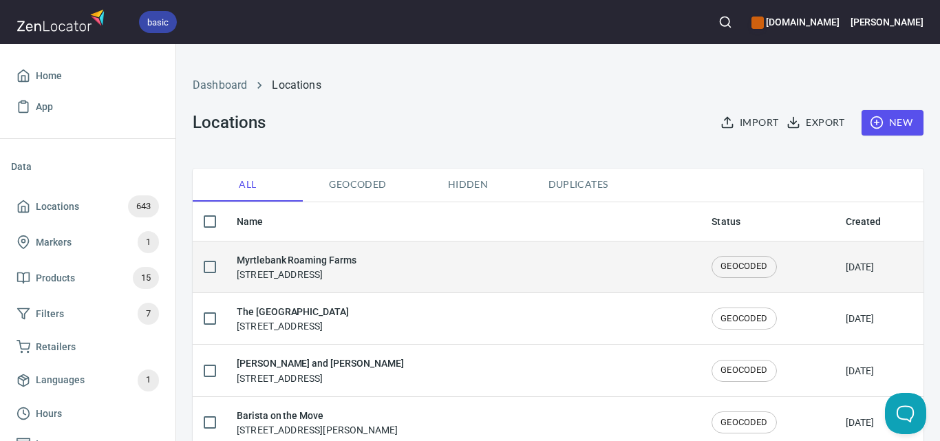
click at [312, 252] on h6 "Myrtlebank Roaming Farms" at bounding box center [297, 259] width 120 height 15
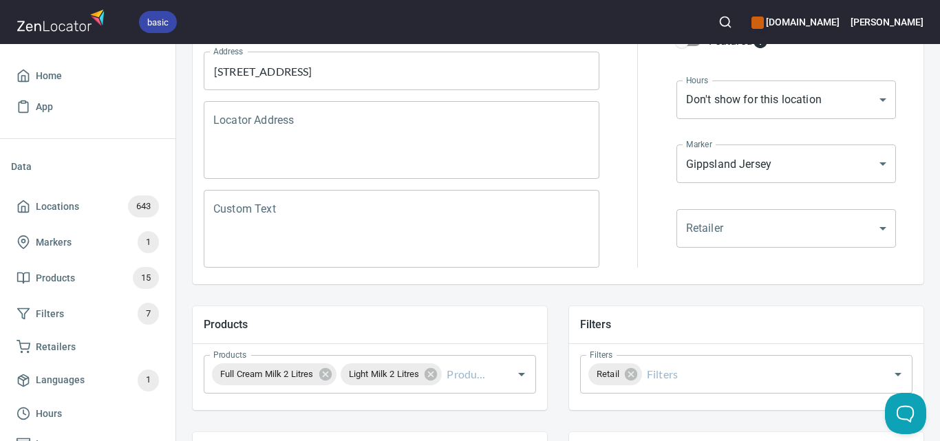
scroll to position [344, 0]
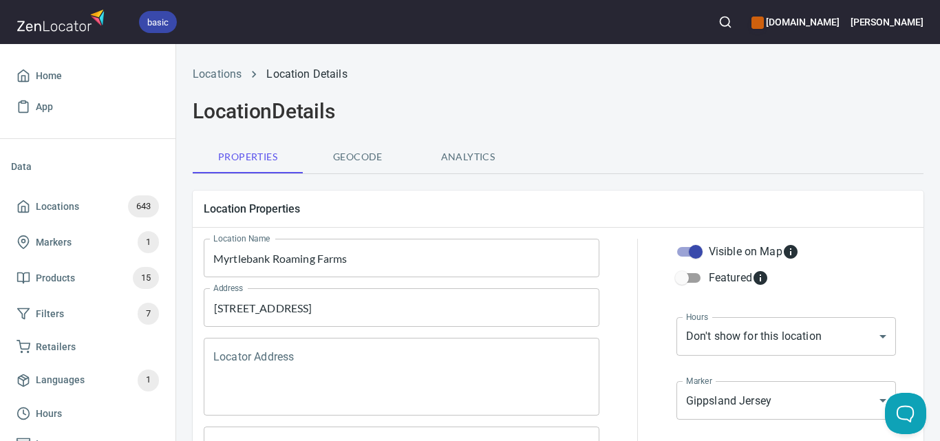
click at [313, 254] on input "Myrtlebank Roaming Farms" at bounding box center [402, 258] width 396 height 39
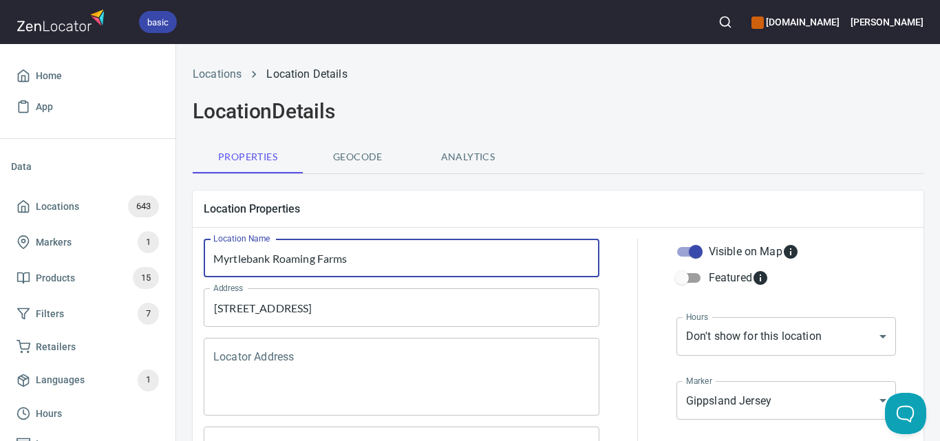
click at [313, 254] on input "Myrtlebank Roaming Farms" at bounding box center [402, 258] width 396 height 39
click at [314, 254] on input "Myrtlebank Roaming Farms" at bounding box center [402, 258] width 396 height 39
paste input "4 Cousins Parkdale"
click at [315, 264] on input "4 Cousins Parkdale" at bounding box center [402, 258] width 396 height 39
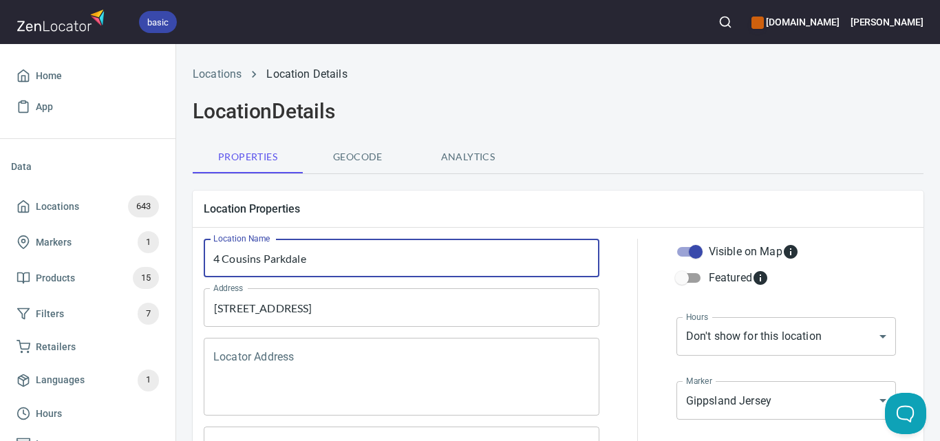
click at [315, 264] on input "4 Cousins Parkdale" at bounding box center [402, 258] width 396 height 39
click at [414, 272] on input "Myrtlebank Roaming Farms" at bounding box center [402, 258] width 396 height 39
paste input "[URL][DOMAIN_NAME]"
type input "Myrtlebank Roaming Farms"
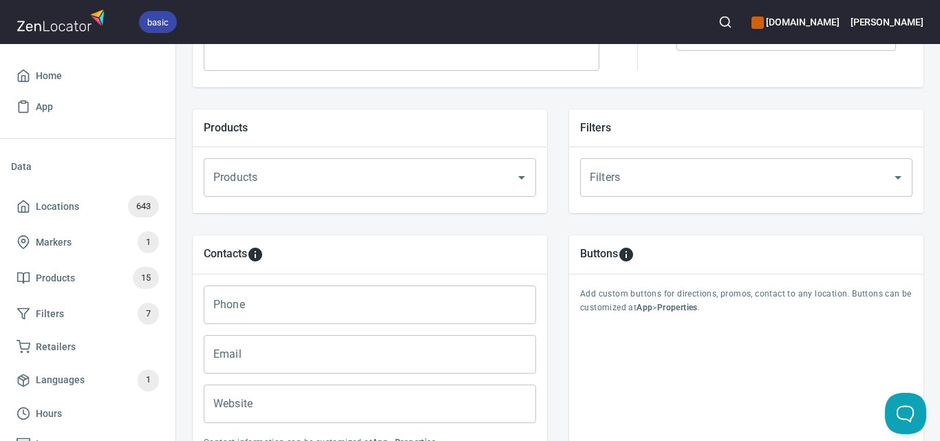
scroll to position [567, 0]
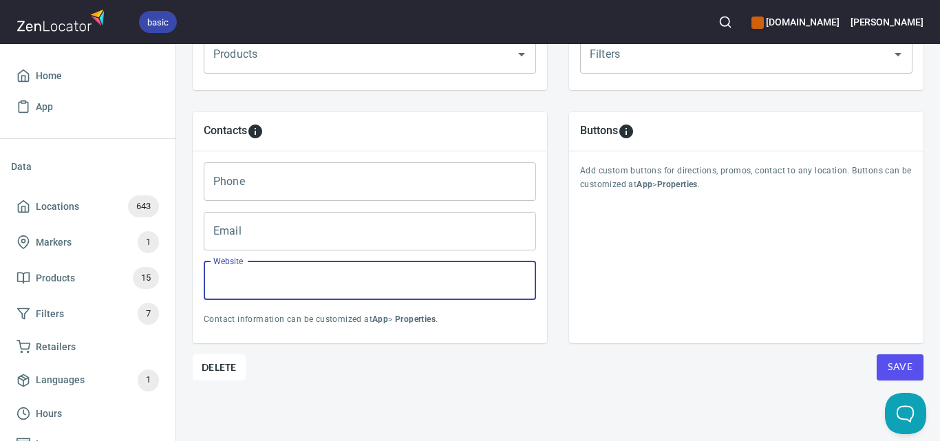
click at [354, 265] on input "Website" at bounding box center [370, 280] width 332 height 39
paste input "[URL][DOMAIN_NAME]"
type input "[URL][DOMAIN_NAME]"
click at [897, 358] on span "Save" at bounding box center [900, 366] width 25 height 17
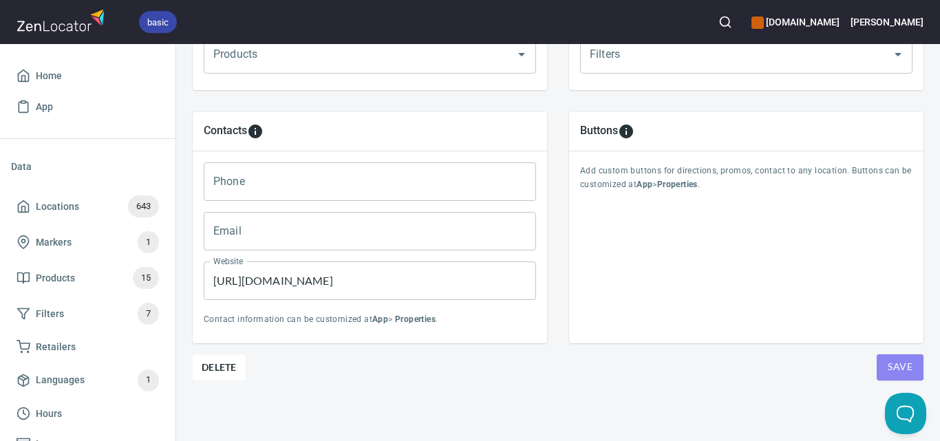
click at [892, 358] on span "Save" at bounding box center [900, 366] width 25 height 17
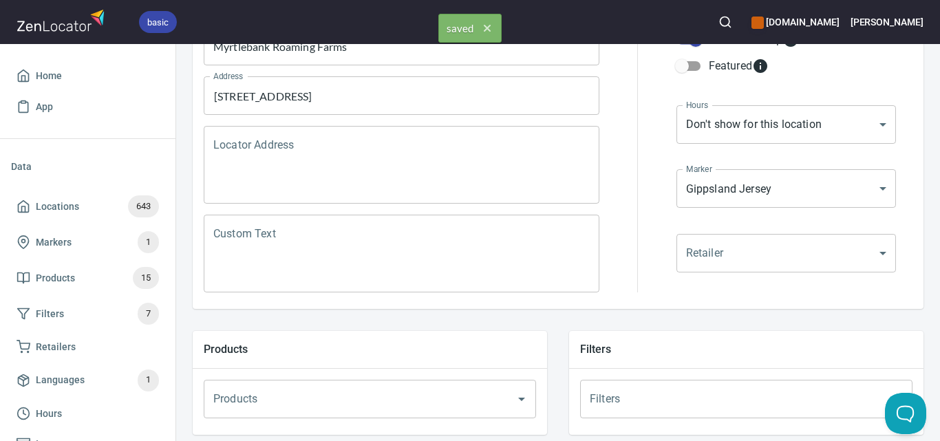
scroll to position [0, 0]
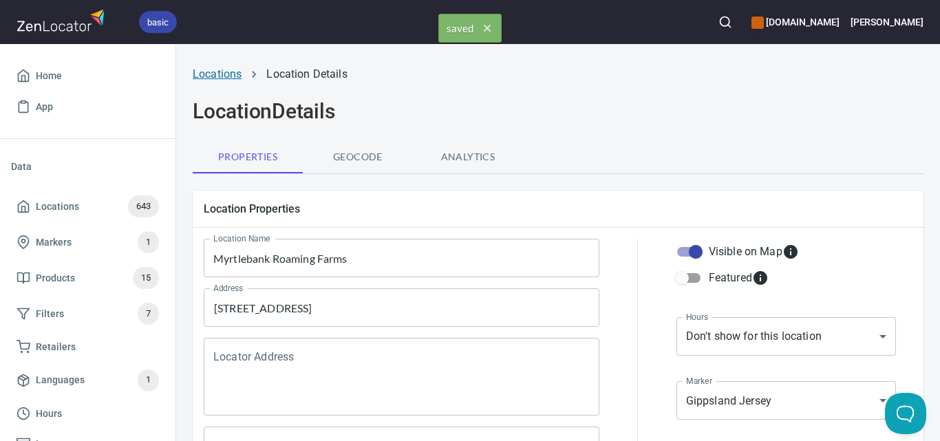
click at [219, 69] on link "Locations" at bounding box center [217, 73] width 49 height 13
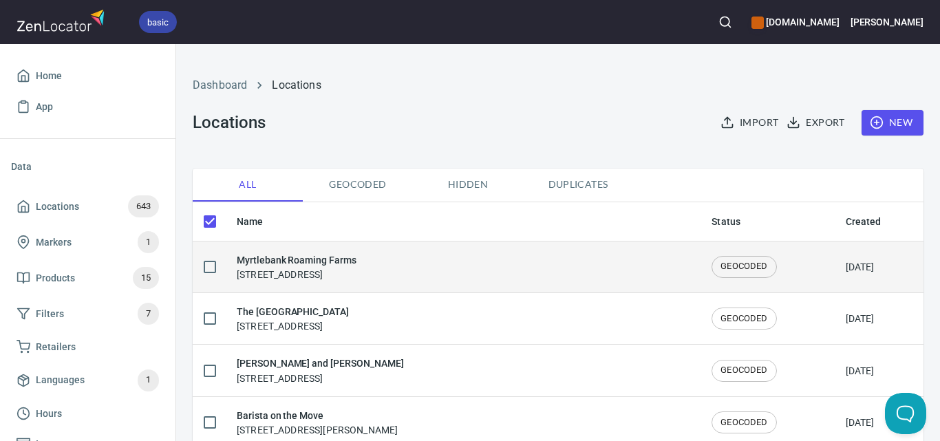
checkbox input "false"
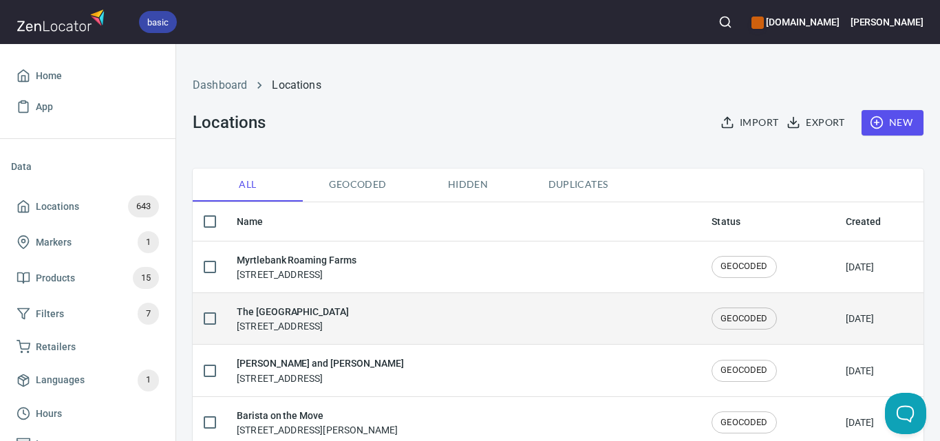
click at [290, 305] on h6 "The [GEOGRAPHIC_DATA]" at bounding box center [293, 311] width 112 height 15
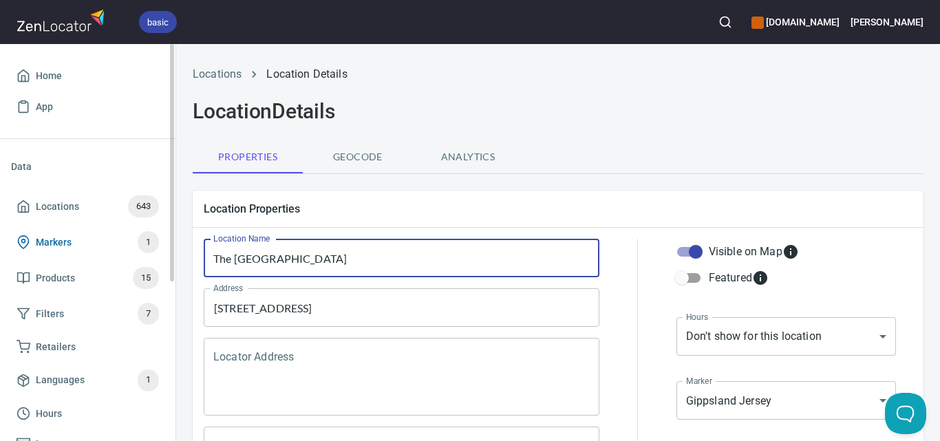
drag, startPoint x: 300, startPoint y: 262, endPoint x: 131, endPoint y: 257, distance: 168.6
click at [131, 257] on div "basic gippslandjersey.com.au Steve Home App Data Locations 643 Markers 1 Produc…" at bounding box center [470, 220] width 940 height 441
paste input "https://www.myrtlebankfarm.com/"
paste input "https://thesouthlevain.com/"
type input "The [GEOGRAPHIC_DATA]"
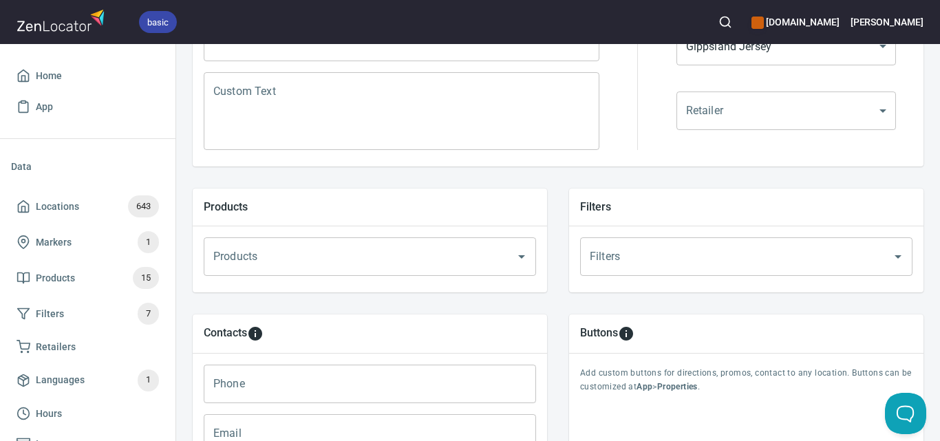
scroll to position [550, 0]
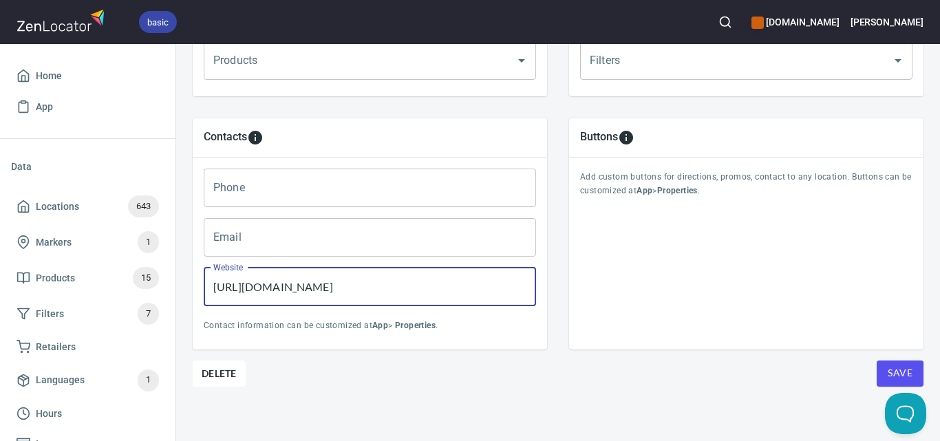
click at [440, 287] on input "https://www.myrtlebankfarm.com/" at bounding box center [370, 287] width 332 height 39
paste input "thesouthlevain"
type input "https://thesouthlevain.com/"
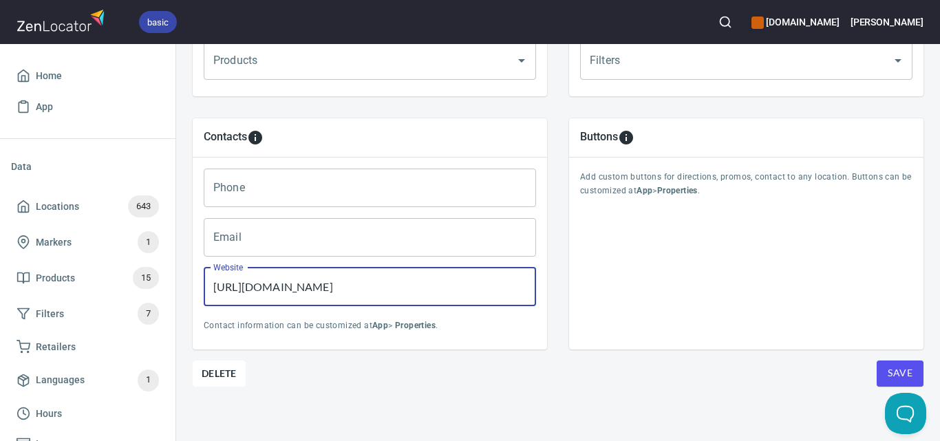
click at [888, 371] on span "Save" at bounding box center [900, 373] width 25 height 17
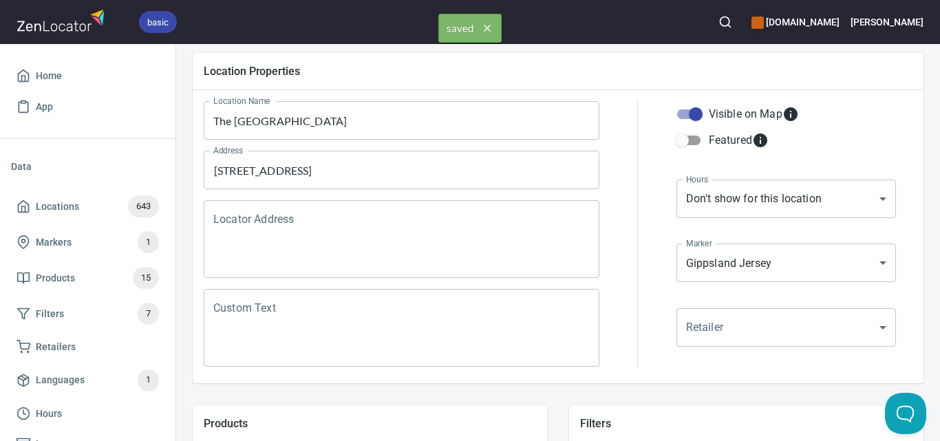
scroll to position [0, 0]
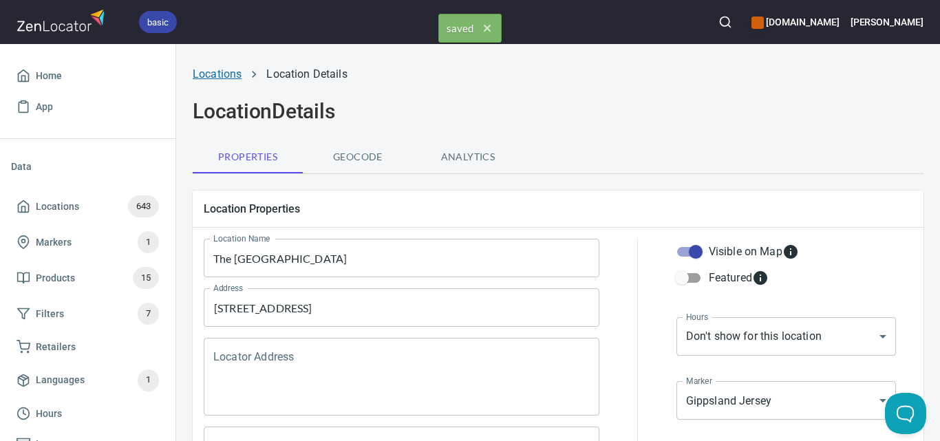
click at [230, 75] on link "Locations" at bounding box center [217, 73] width 49 height 13
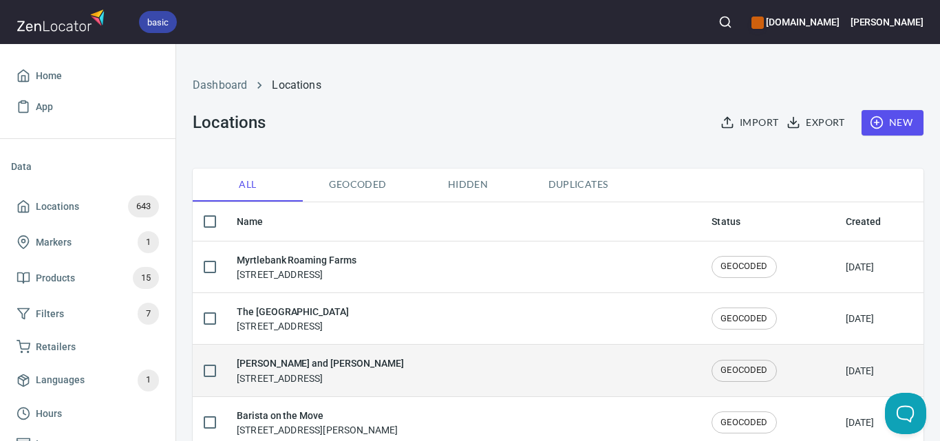
click at [293, 364] on h6 "[PERSON_NAME] and [PERSON_NAME]" at bounding box center [320, 363] width 166 height 15
click at [293, 364] on div "Dashboard Locations Locations Import Export New All Geocoded Hidden Duplicates …" at bounding box center [558, 242] width 764 height 397
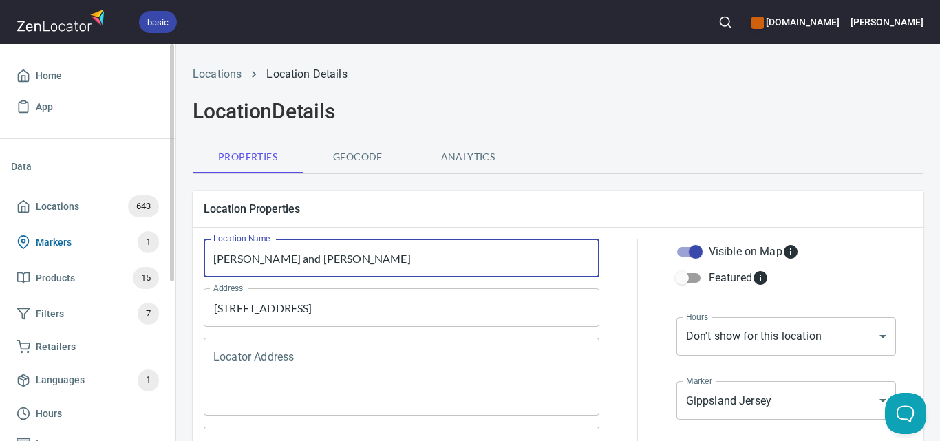
drag, startPoint x: 187, startPoint y: 246, endPoint x: 151, endPoint y: 246, distance: 35.8
click at [151, 246] on div "basic [DOMAIN_NAME] [PERSON_NAME] Home App Data Locations 643 Markers 1 Product…" at bounding box center [470, 220] width 940 height 441
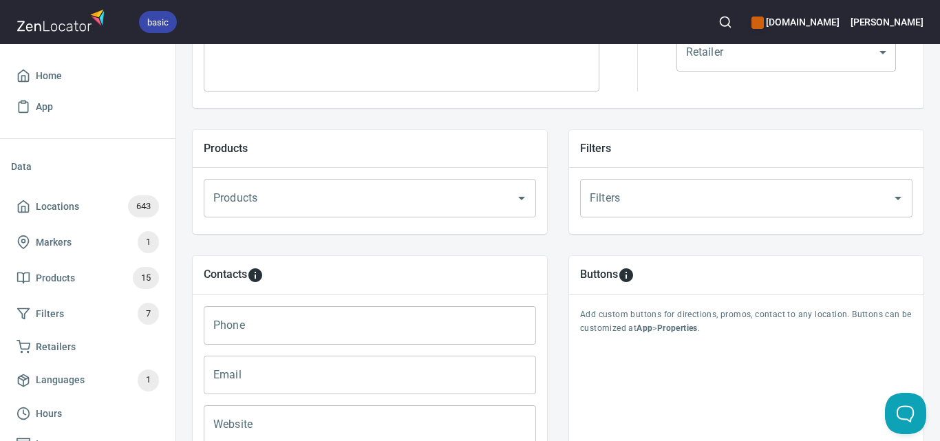
scroll to position [567, 0]
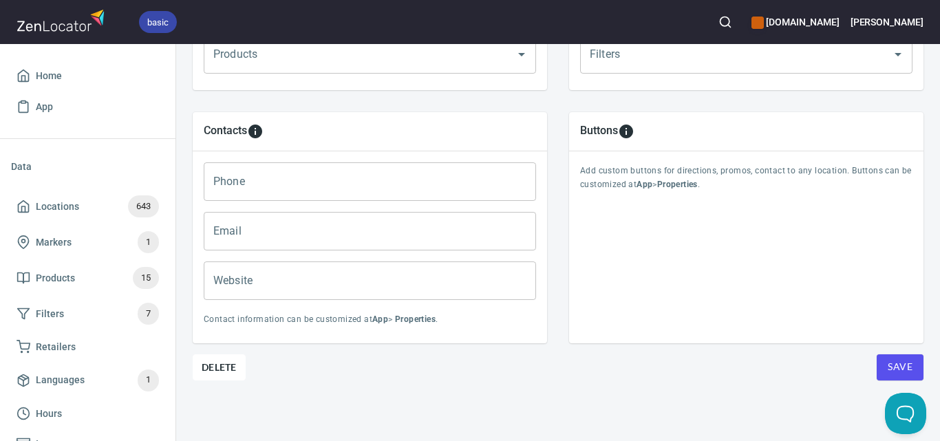
click at [314, 265] on input "Website" at bounding box center [370, 280] width 332 height 39
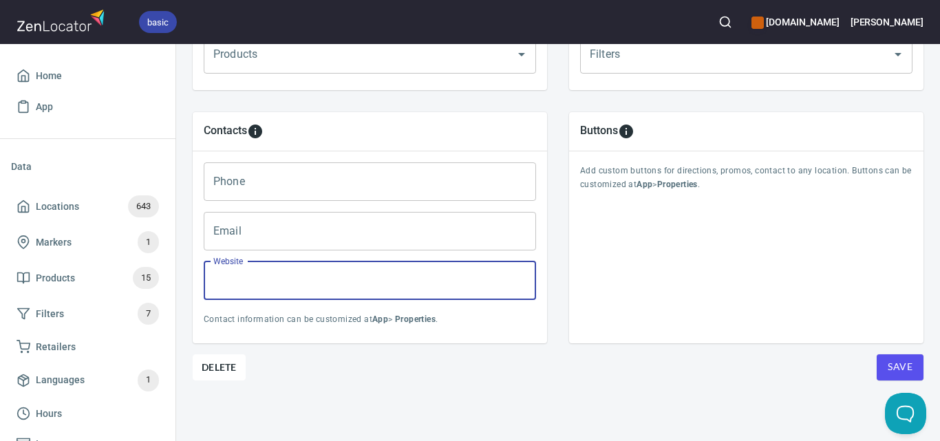
paste input "[URL][DOMAIN_NAME]"
type input "[URL][DOMAIN_NAME]"
click at [894, 358] on span "Save" at bounding box center [900, 366] width 25 height 17
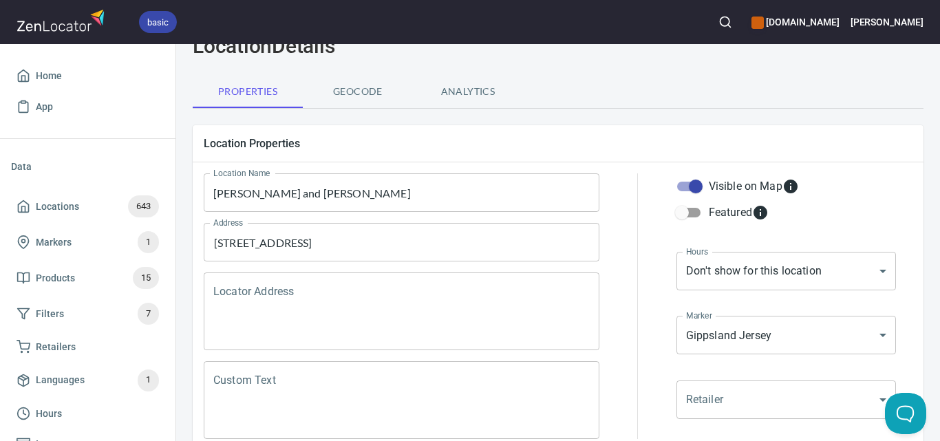
scroll to position [0, 0]
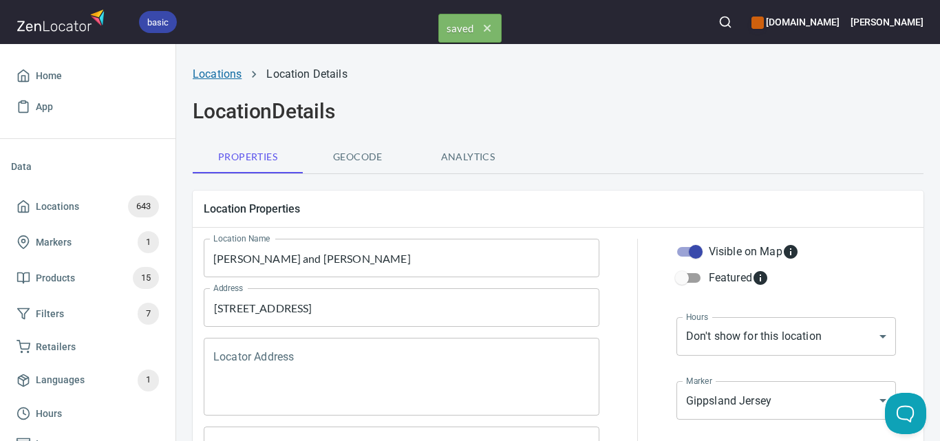
click at [226, 73] on link "Locations" at bounding box center [217, 73] width 49 height 13
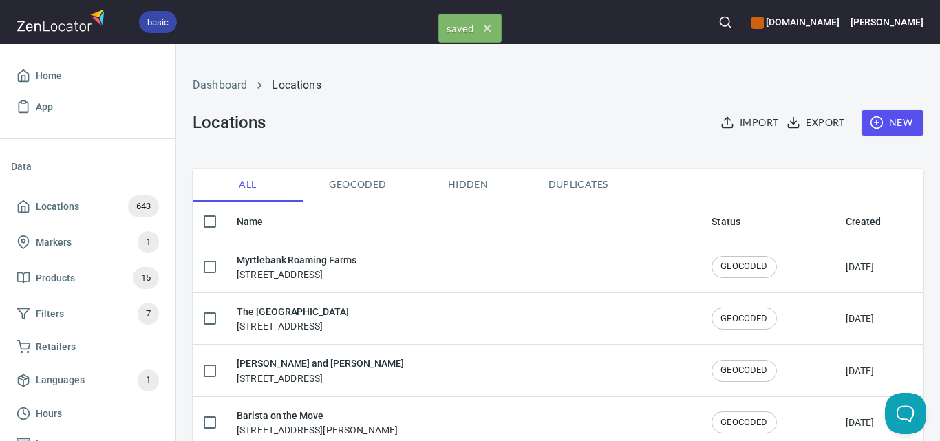
checkbox input "false"
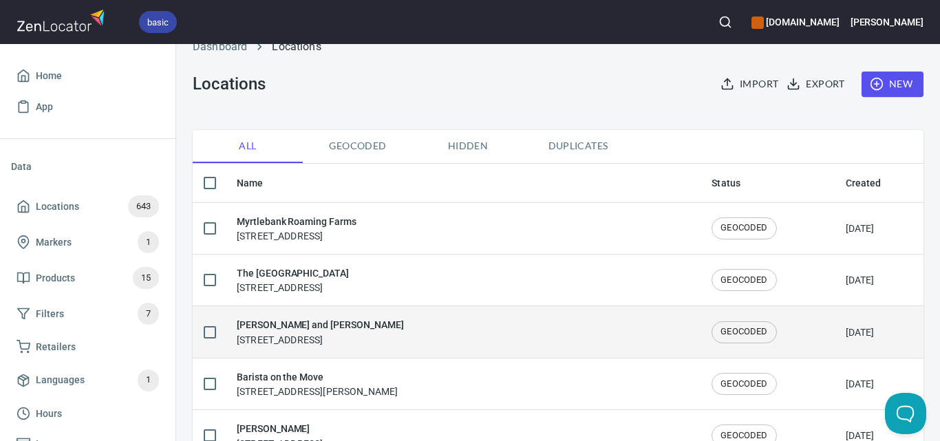
scroll to position [69, 0]
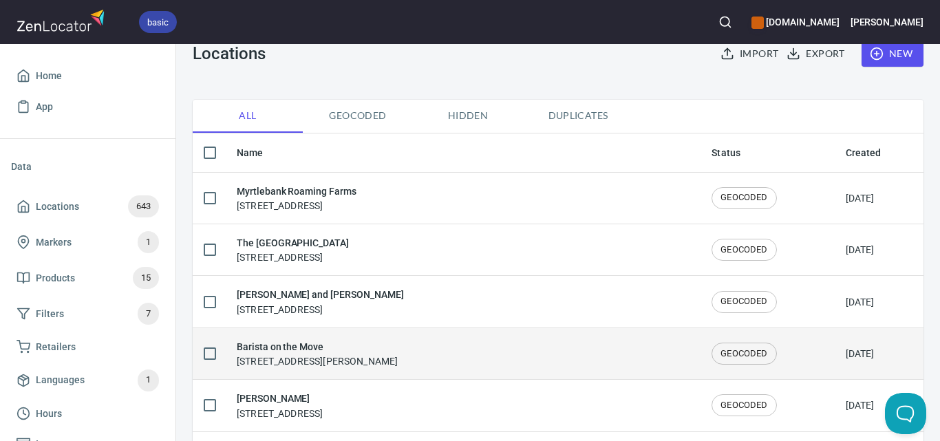
click at [297, 341] on h6 "Barista on the Move" at bounding box center [317, 346] width 161 height 15
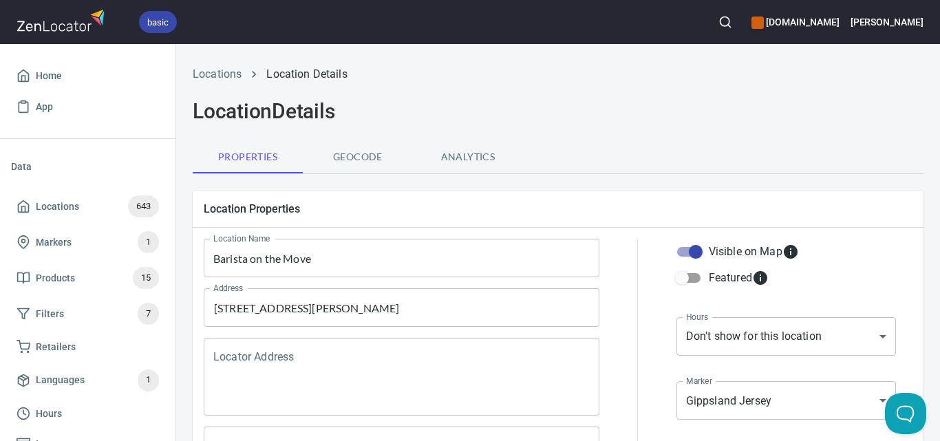
click at [320, 257] on input "Barista on the Move" at bounding box center [402, 258] width 396 height 39
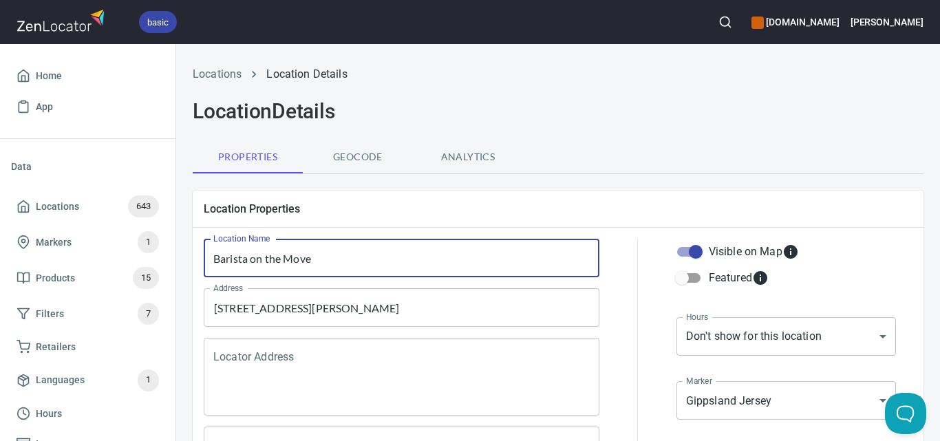
click at [320, 257] on input "Barista on the Move" at bounding box center [402, 258] width 396 height 39
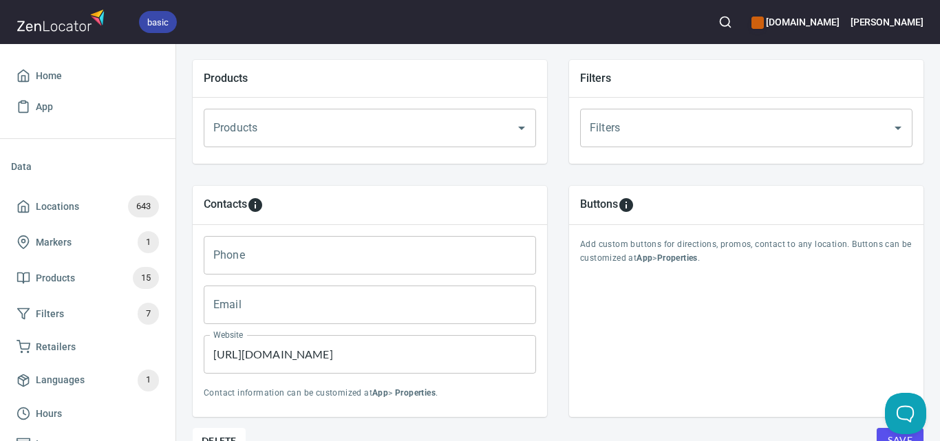
scroll to position [567, 0]
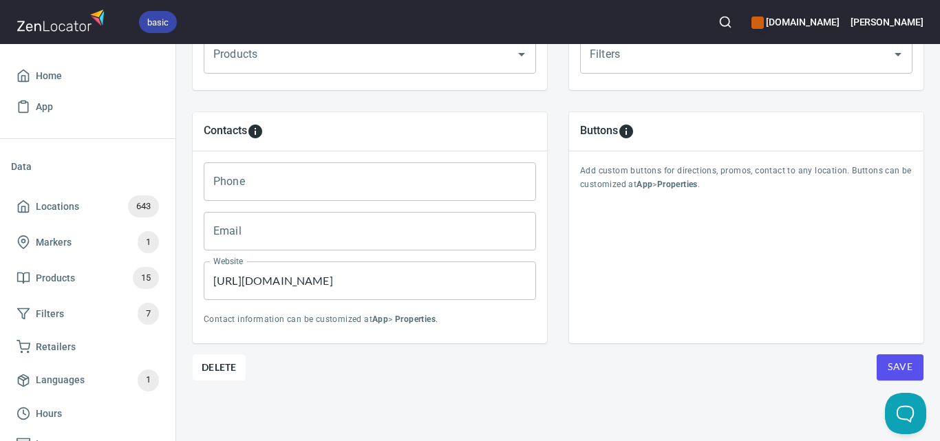
click at [310, 272] on input "[URL][DOMAIN_NAME]" at bounding box center [370, 280] width 332 height 39
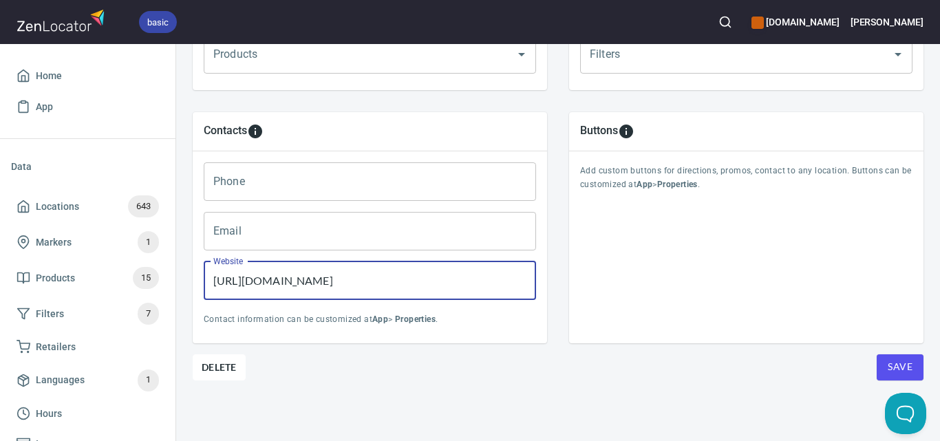
click at [310, 272] on input "[URL][DOMAIN_NAME]" at bounding box center [370, 280] width 332 height 39
paste input "[DOMAIN_NAME]"
type input "[URL][DOMAIN_NAME]"
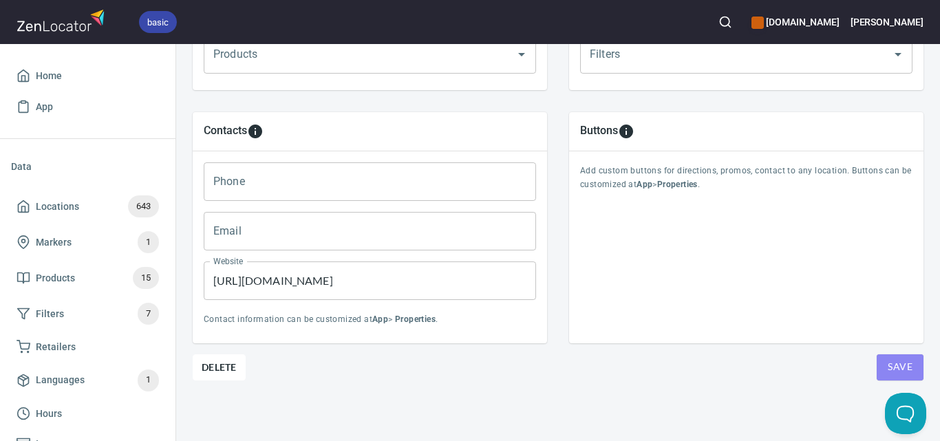
click at [888, 358] on span "Save" at bounding box center [900, 366] width 25 height 17
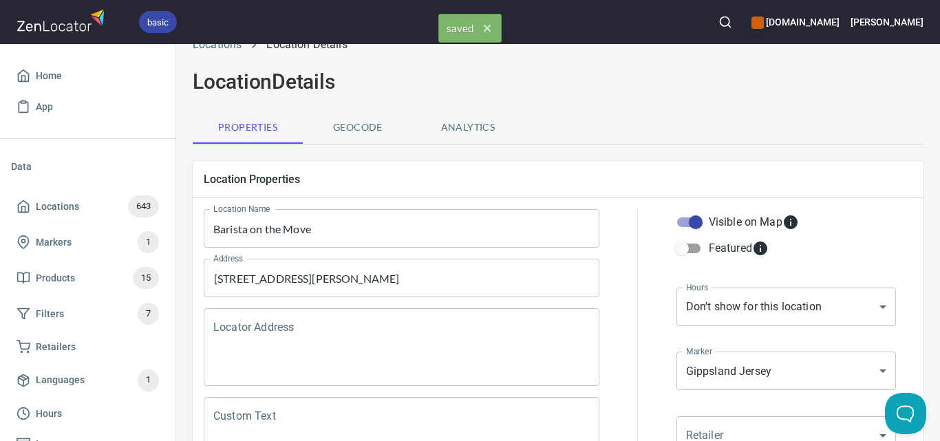
scroll to position [0, 0]
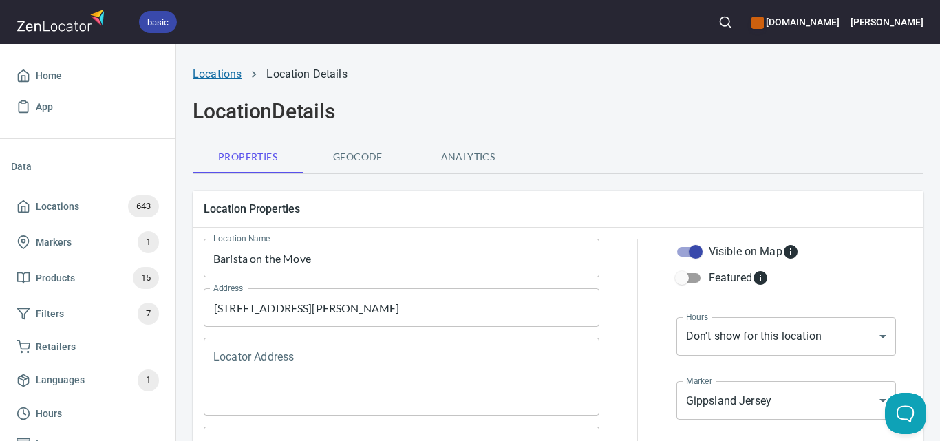
click at [226, 76] on link "Locations" at bounding box center [217, 73] width 49 height 13
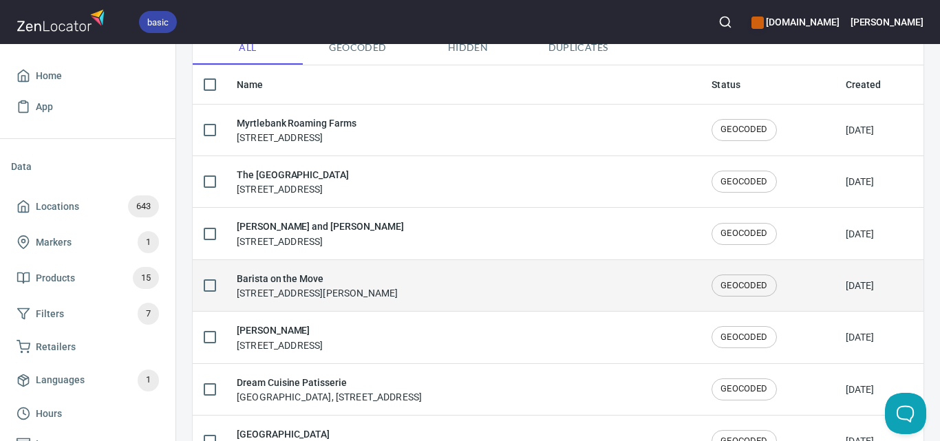
scroll to position [138, 0]
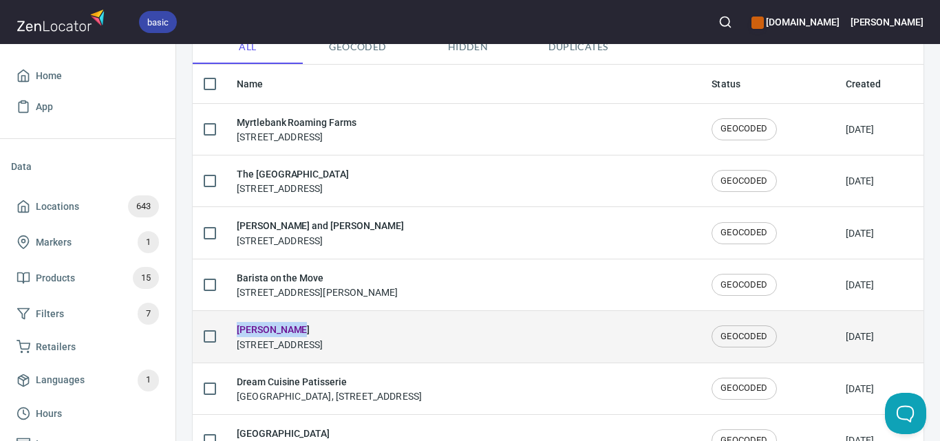
drag, startPoint x: 330, startPoint y: 319, endPoint x: 232, endPoint y: 325, distance: 97.9
click at [232, 325] on td "Apricity Van [STREET_ADDRESS]" at bounding box center [463, 337] width 475 height 52
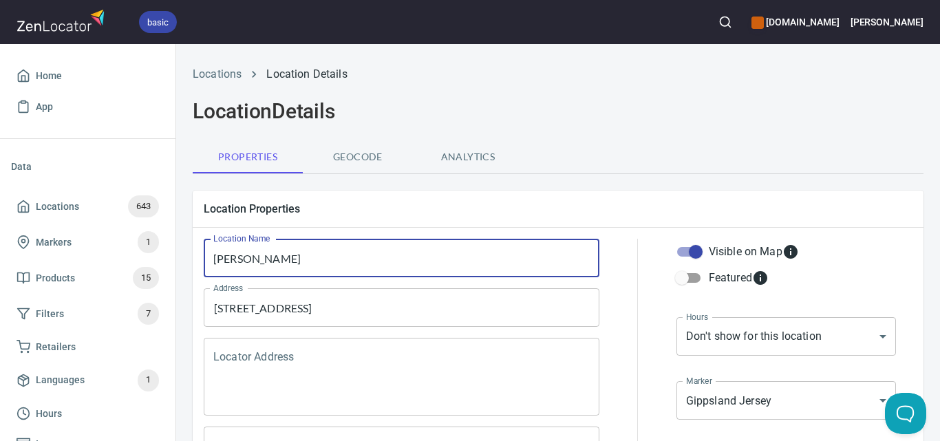
drag, startPoint x: 194, startPoint y: 254, endPoint x: 178, endPoint y: 258, distance: 17.0
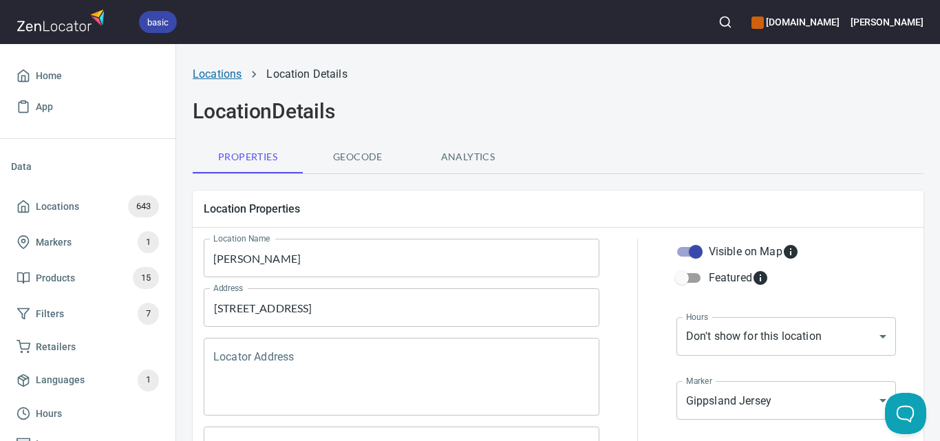
click at [231, 71] on link "Locations" at bounding box center [217, 73] width 49 height 13
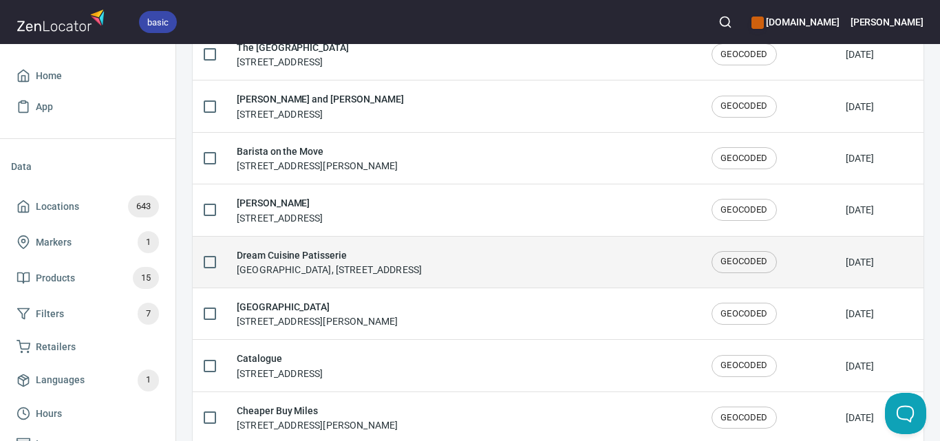
scroll to position [275, 0]
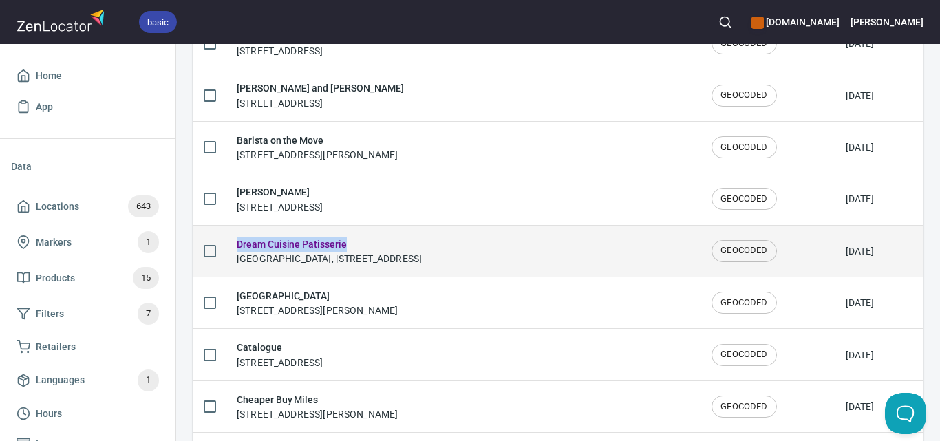
drag, startPoint x: 287, startPoint y: 240, endPoint x: 239, endPoint y: 245, distance: 47.7
click at [239, 245] on h6 "Dream Cuisine Patisserie" at bounding box center [329, 244] width 185 height 15
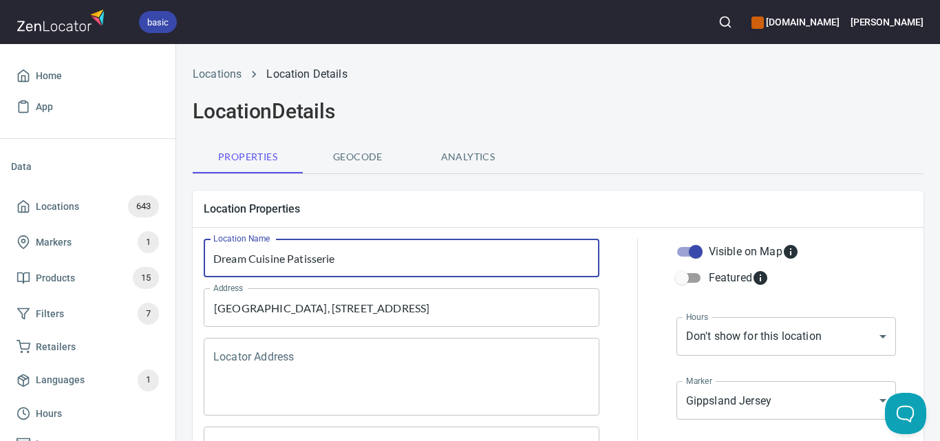
drag, startPoint x: 321, startPoint y: 255, endPoint x: 209, endPoint y: 246, distance: 111.8
click at [209, 246] on input "Dream Cuisine Patisserie" at bounding box center [402, 258] width 396 height 39
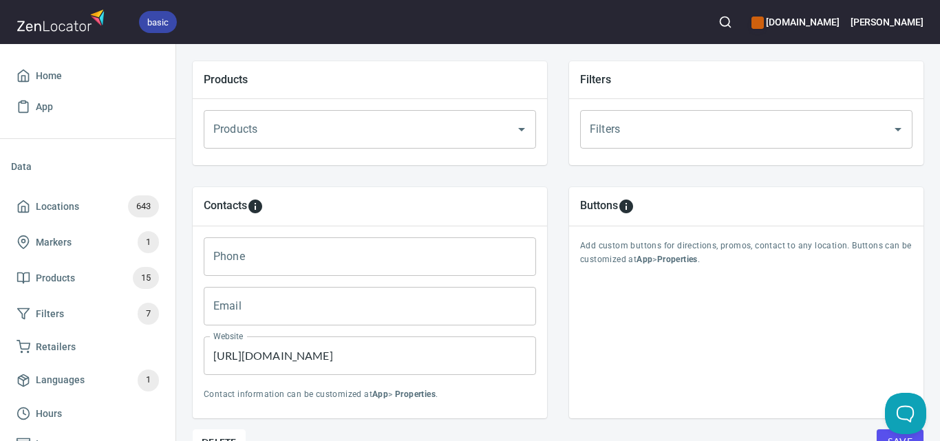
scroll to position [567, 0]
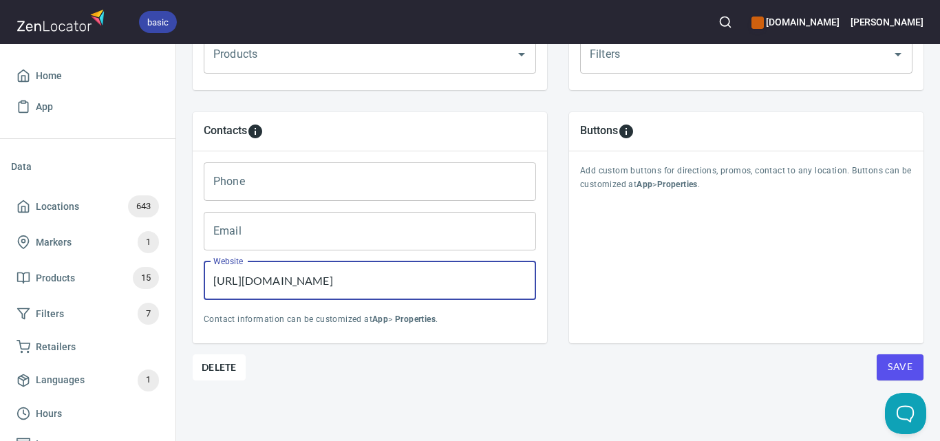
click at [347, 272] on input "[URL][DOMAIN_NAME]" at bounding box center [370, 280] width 332 height 39
click at [347, 273] on input "[URL][DOMAIN_NAME]" at bounding box center [370, 280] width 332 height 39
click at [347, 274] on input "https://baristaonthemove.co.ke/" at bounding box center [370, 280] width 332 height 39
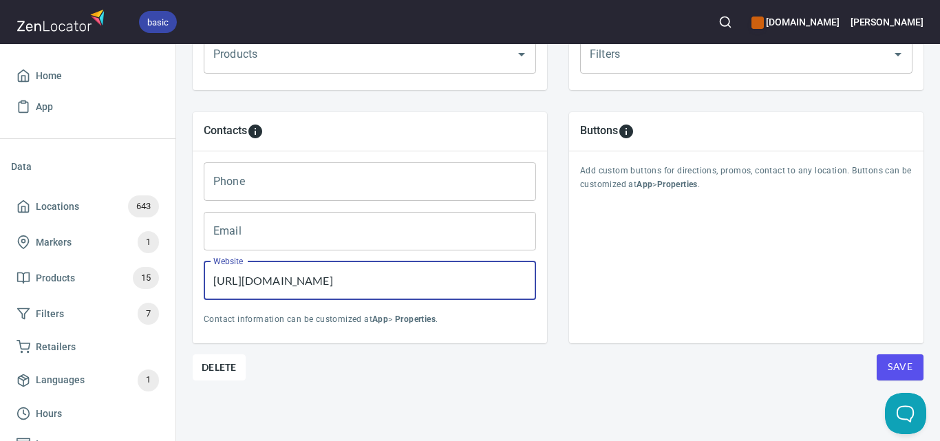
click at [347, 274] on input "https://baristaonthemove.co.ke/" at bounding box center [370, 280] width 332 height 39
paste input "capitalregionfarmersmarket.com.au/listing/dream-cuisine-patisseri"
type input "https://capitalregionfarmersmarket.com.au/listing/dream-cuisine-patisserie/"
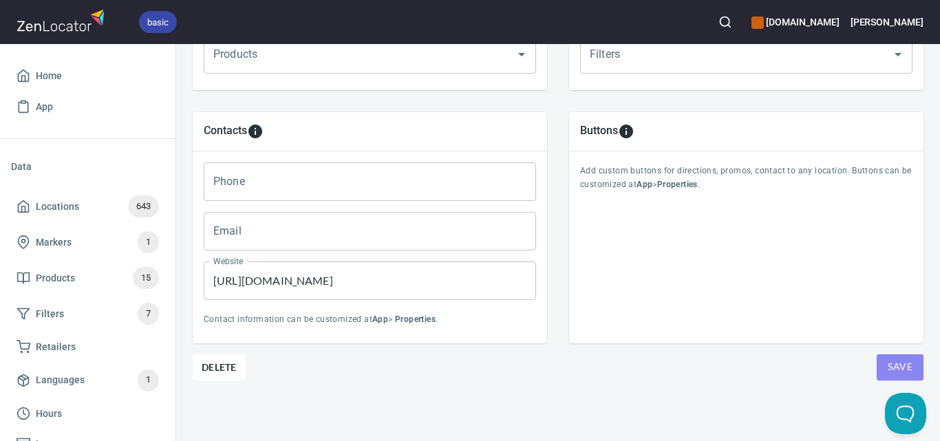
click at [904, 354] on button "Save" at bounding box center [900, 367] width 47 height 26
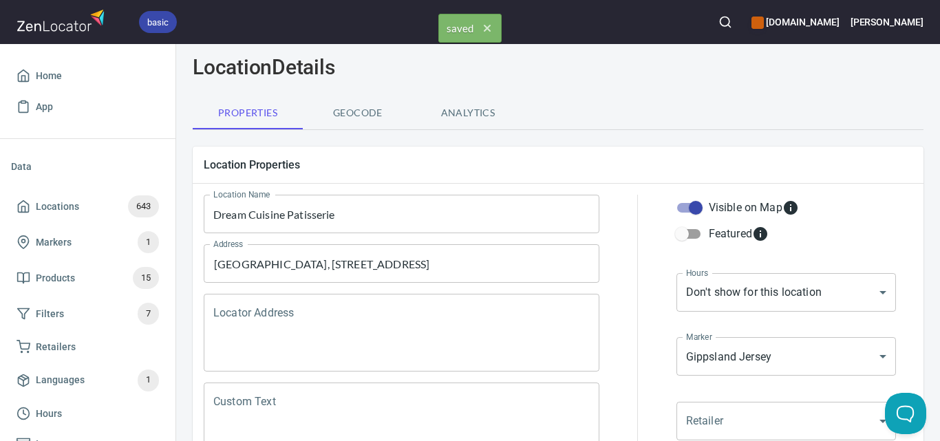
scroll to position [0, 0]
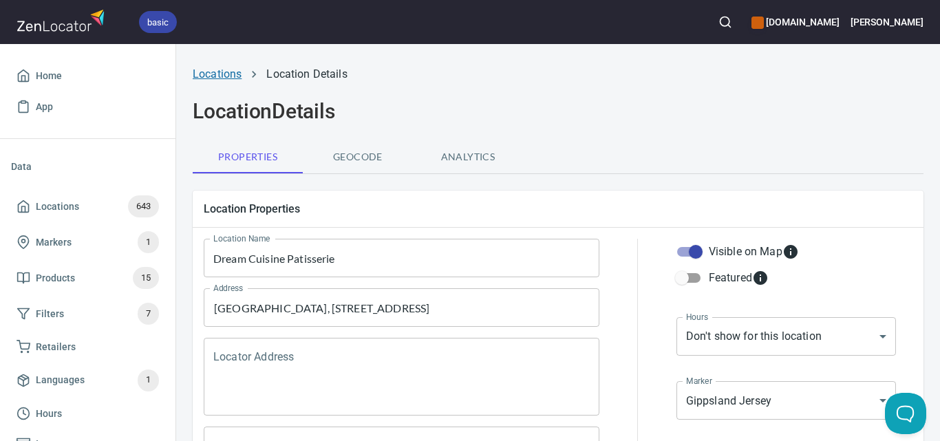
click at [235, 79] on link "Locations" at bounding box center [217, 73] width 49 height 13
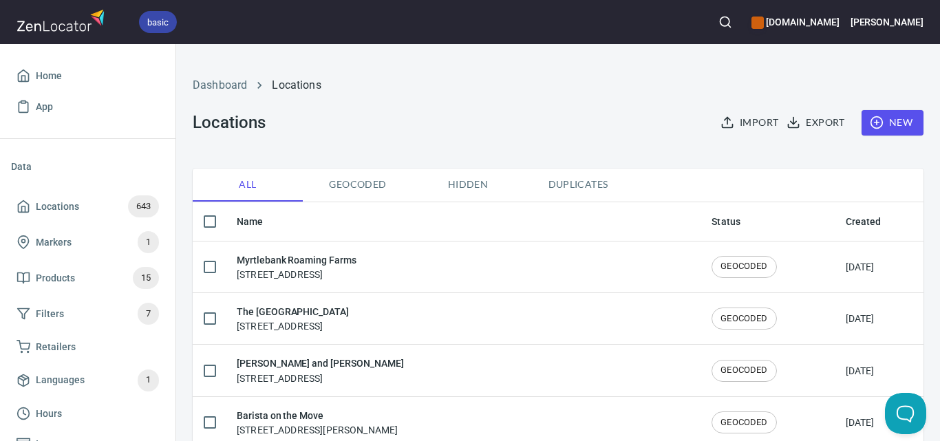
click at [732, 15] on icon "button" at bounding box center [725, 22] width 14 height 14
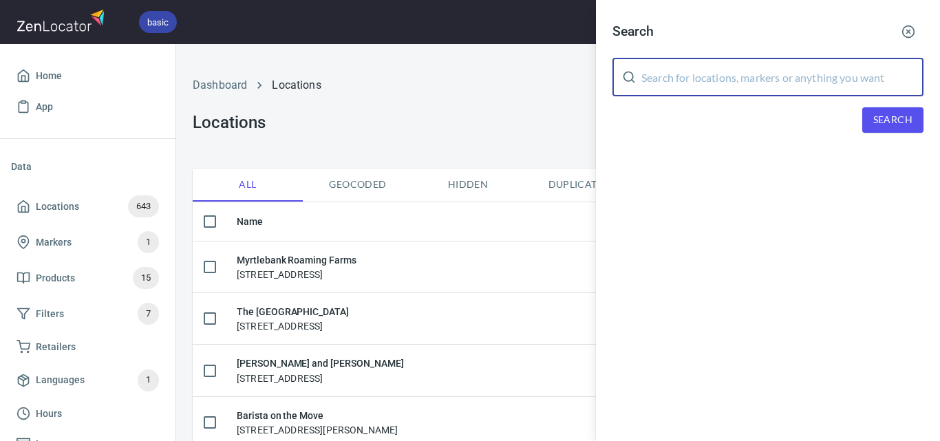
click at [756, 81] on input "text" at bounding box center [782, 77] width 282 height 39
paste input "Wheelers Restaurant"
type input "Wheelers Restaurant"
click at [868, 115] on button "Search" at bounding box center [892, 119] width 61 height 25
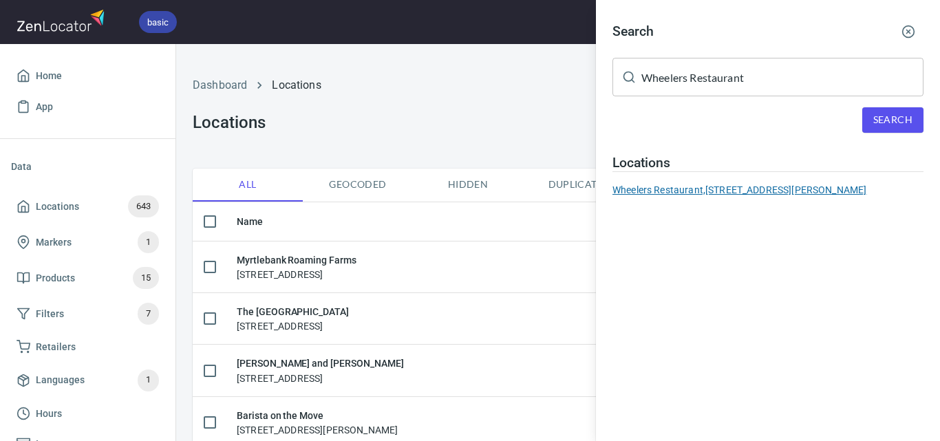
click at [682, 186] on div "Wheelers Restaurant, 162 Arthur Kaine Dr, Pambula NSW 2549" at bounding box center [767, 190] width 311 height 14
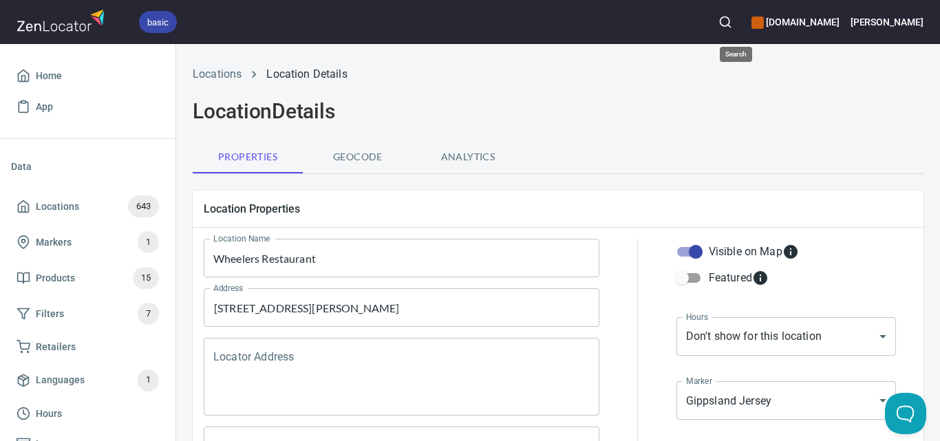
click at [732, 16] on icon "button" at bounding box center [725, 22] width 14 height 14
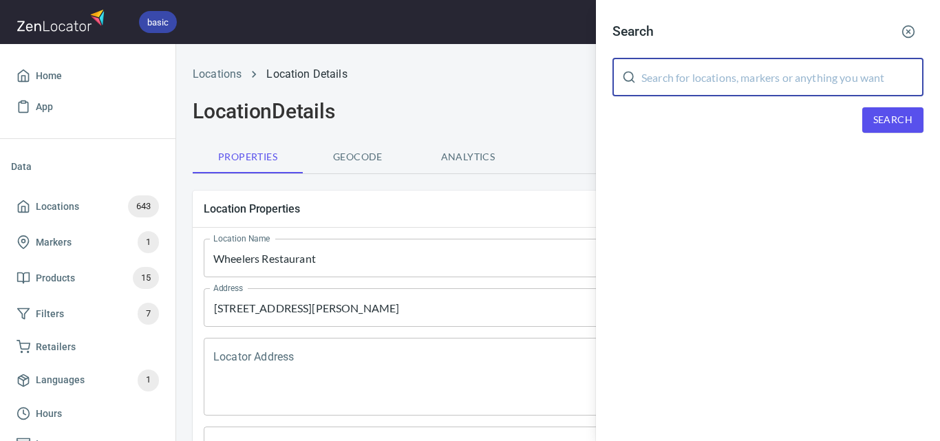
click at [731, 92] on input "text" at bounding box center [782, 77] width 282 height 39
click at [472, 111] on div at bounding box center [470, 220] width 940 height 441
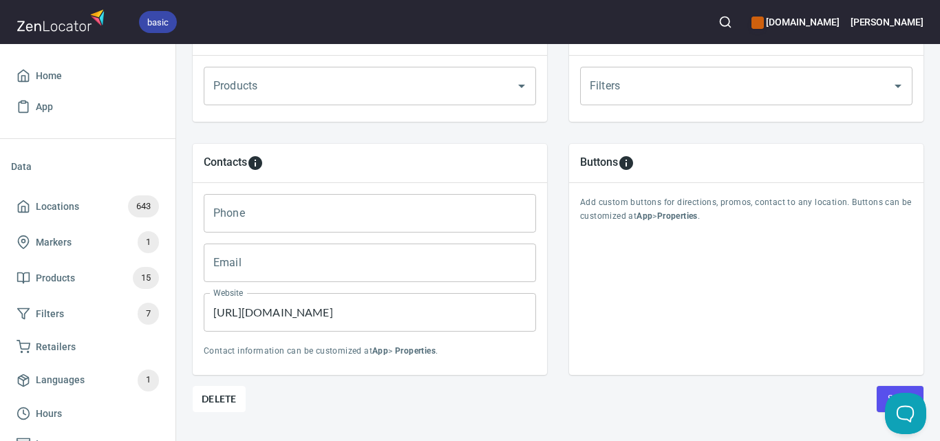
scroll to position [567, 0]
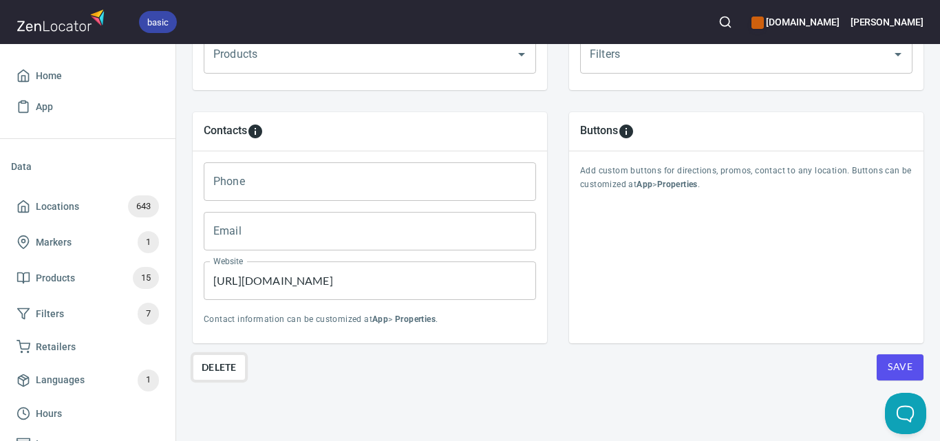
click at [224, 359] on span "Delete" at bounding box center [219, 367] width 35 height 17
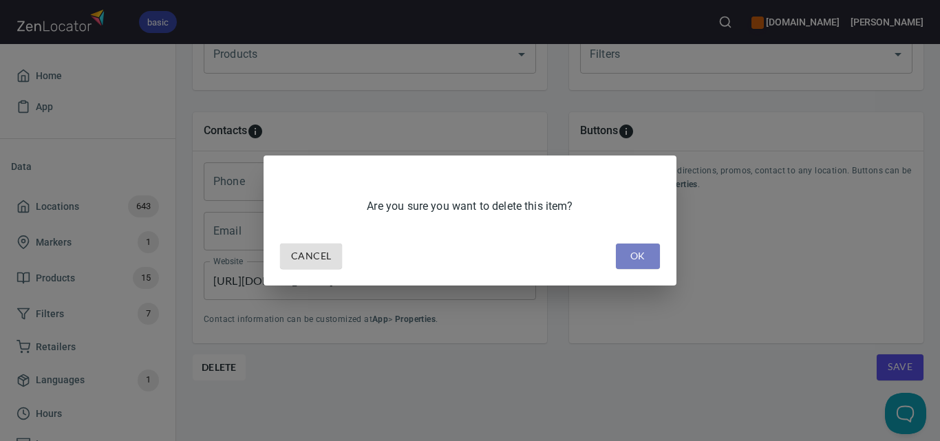
click at [643, 256] on span "OK" at bounding box center [638, 256] width 22 height 17
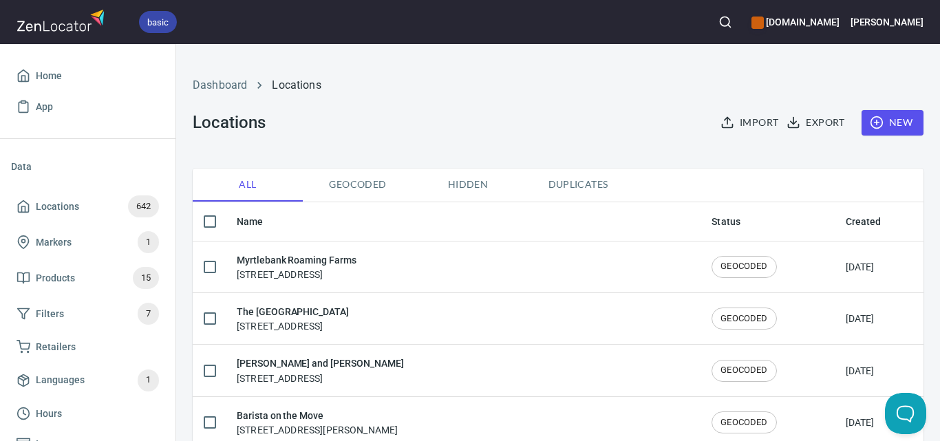
click at [733, 14] on button "button" at bounding box center [725, 22] width 30 height 30
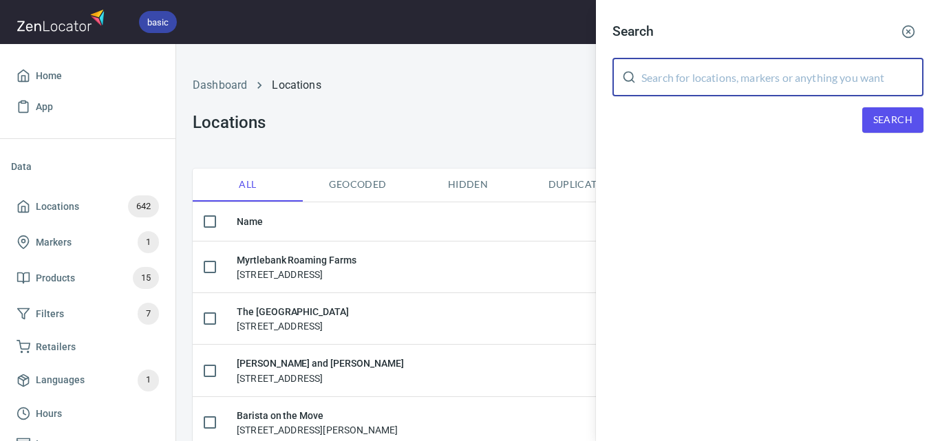
click at [749, 78] on input "text" at bounding box center [782, 77] width 282 height 39
paste input "Marketplace Fresh Point Cook Shopping Centre"
type input "Marketplace Fresh Point Cook Shopping Centre"
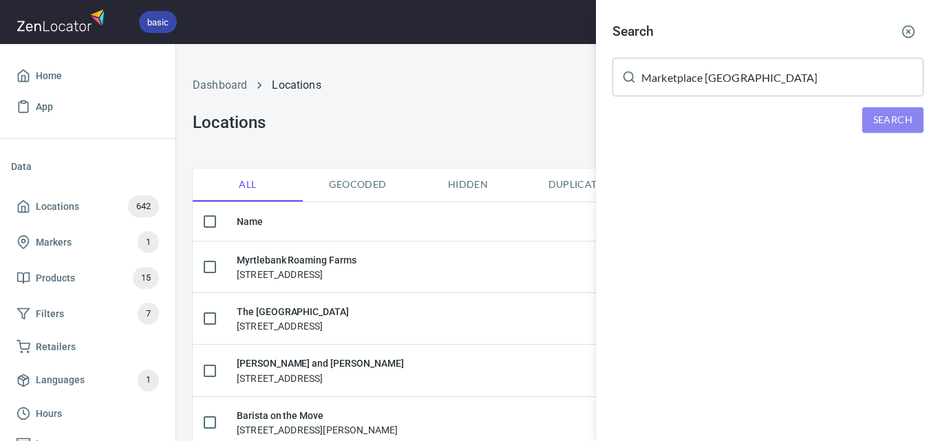
click at [883, 111] on span "Search" at bounding box center [892, 119] width 39 height 17
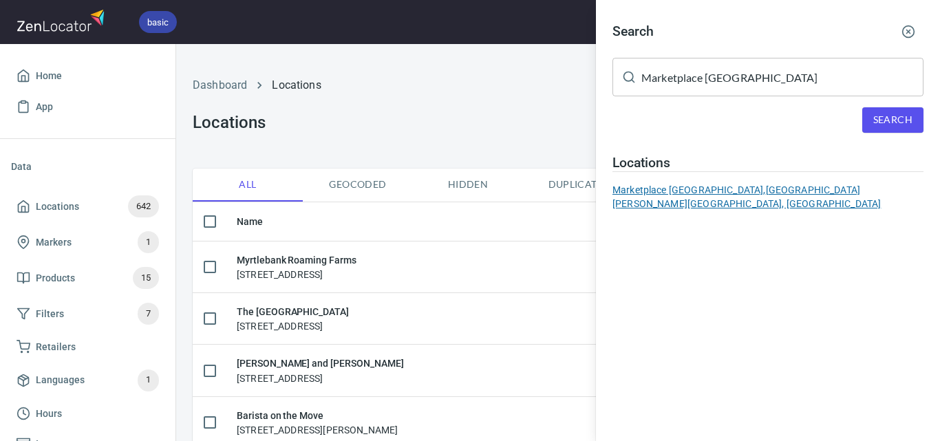
click at [693, 195] on div "Marketplace Fresh Point Cook Shopping Centre, Murnong Street, Point Cook, VIC, …" at bounding box center [767, 197] width 311 height 28
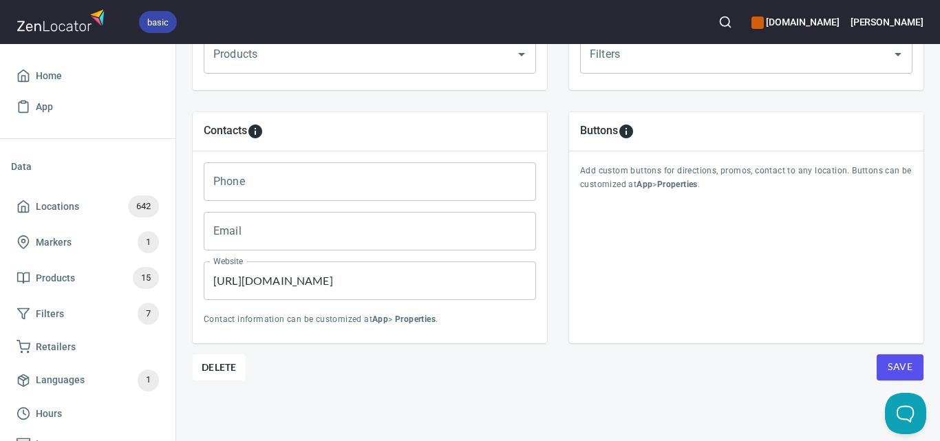
scroll to position [567, 0]
click at [224, 359] on span "Delete" at bounding box center [219, 367] width 35 height 17
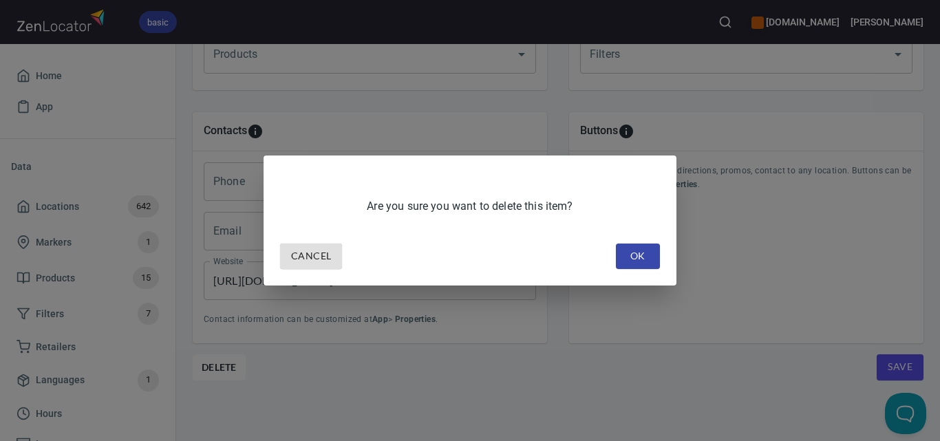
click at [632, 248] on span "OK" at bounding box center [638, 256] width 22 height 17
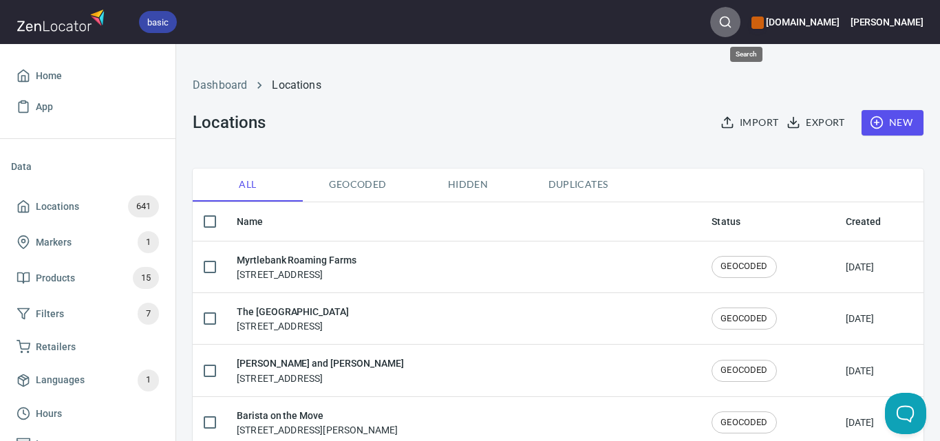
click at [740, 23] on button "button" at bounding box center [725, 22] width 30 height 30
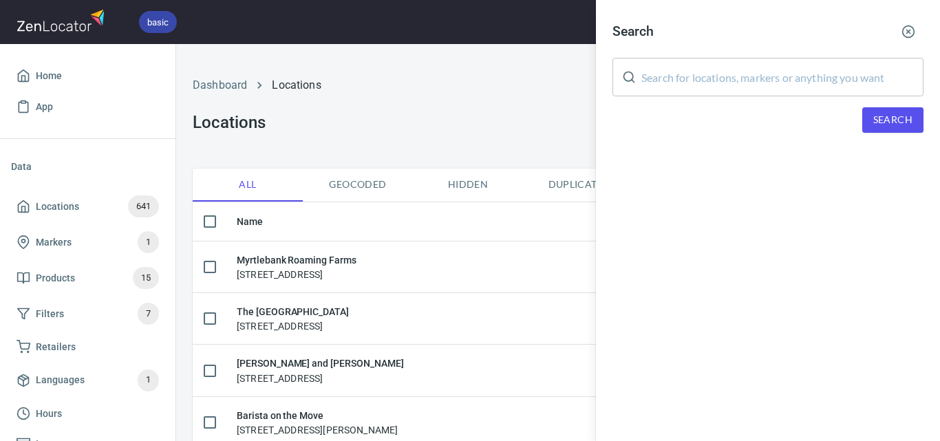
click at [763, 87] on input "text" at bounding box center [782, 77] width 282 height 39
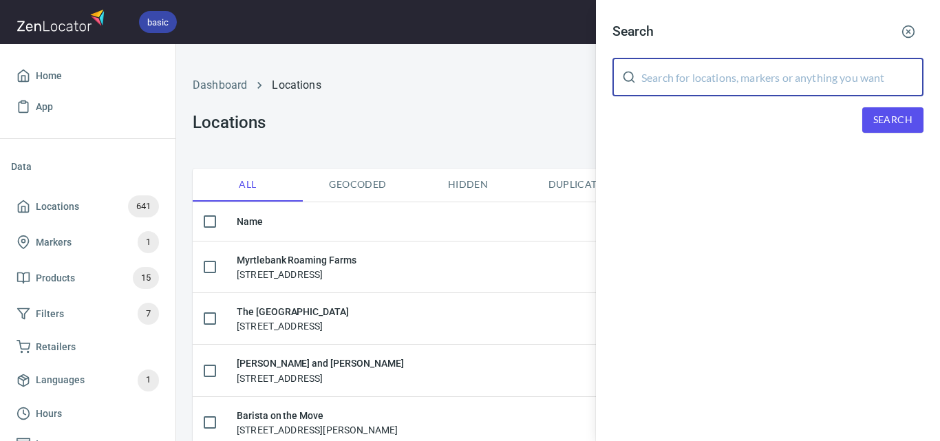
paste input "Marketplace Fresh Point Cook Shopping Centre"
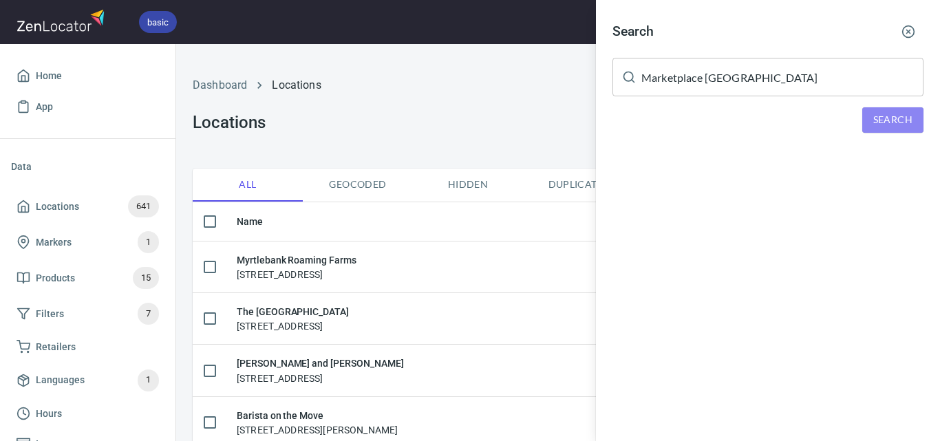
click at [899, 109] on button "Search" at bounding box center [892, 119] width 61 height 25
click at [887, 120] on span "Search" at bounding box center [892, 119] width 39 height 17
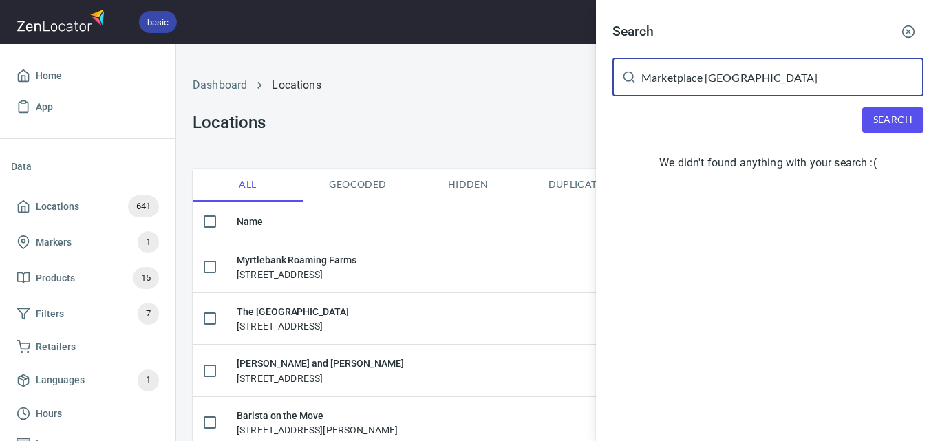
click at [787, 61] on input "Marketplace Fresh Point Cook Shopping Centre" at bounding box center [782, 77] width 282 height 39
click at [788, 69] on input "Marketplace Fresh Point Cook Shopping Centre" at bounding box center [782, 77] width 282 height 39
click at [788, 70] on input "Marketplace Fresh Point Cook Shopping Centre" at bounding box center [782, 77] width 282 height 39
click at [788, 71] on input "Marketplace Fresh Point Cook Shopping Centre" at bounding box center [782, 77] width 282 height 39
click at [788, 72] on input "Marketplace Fresh Point Cook Shopping Centre" at bounding box center [782, 77] width 282 height 39
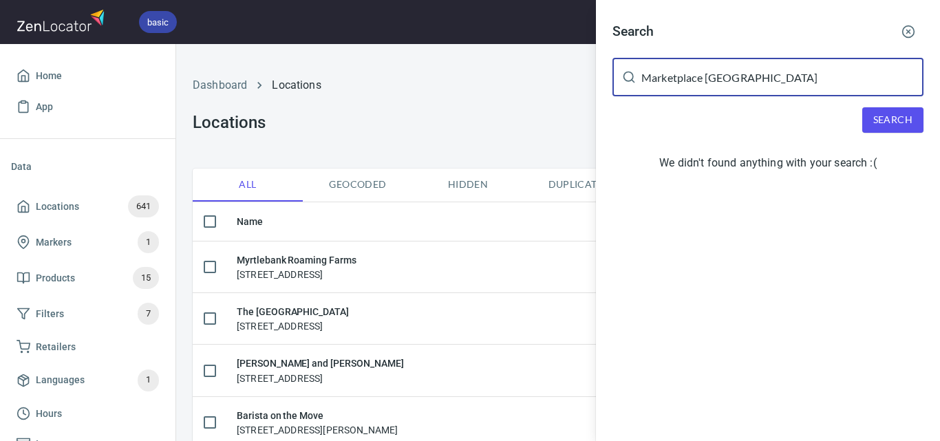
paste input "Bruce Clough Service Station"
click at [835, 76] on input "Marketplace Fresh Point CookBruce Clough Service Station Shopping Centre" at bounding box center [782, 77] width 282 height 39
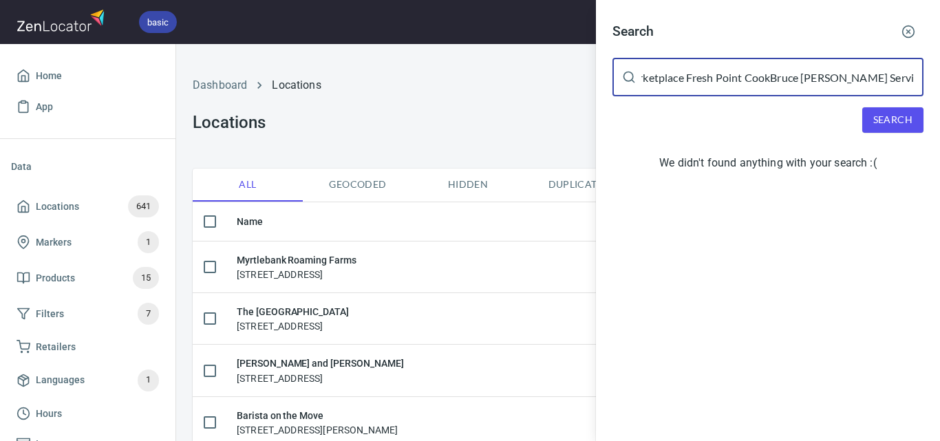
click at [827, 93] on input "Marketplace Fresh Point CookBruce Clough Service Station Shopping Centre" at bounding box center [782, 77] width 282 height 39
paste input "Bruce Clough Service Station"
type input "Bruce Clough Service Station"
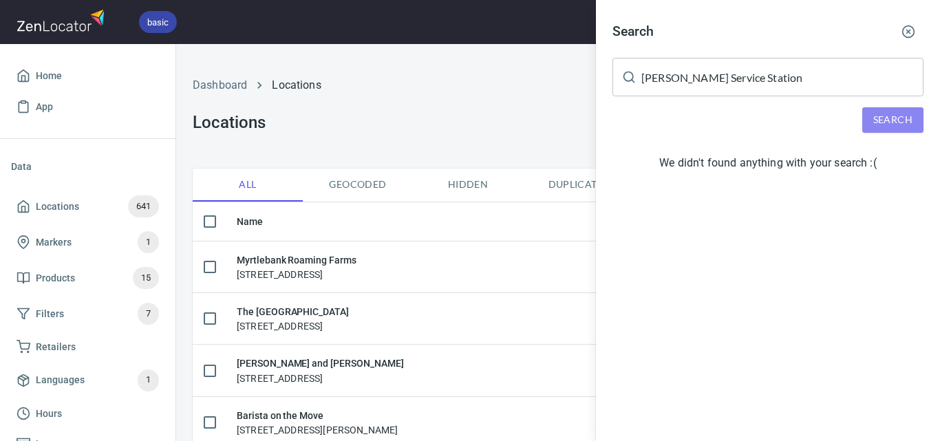
click at [883, 118] on span "Search" at bounding box center [892, 119] width 39 height 17
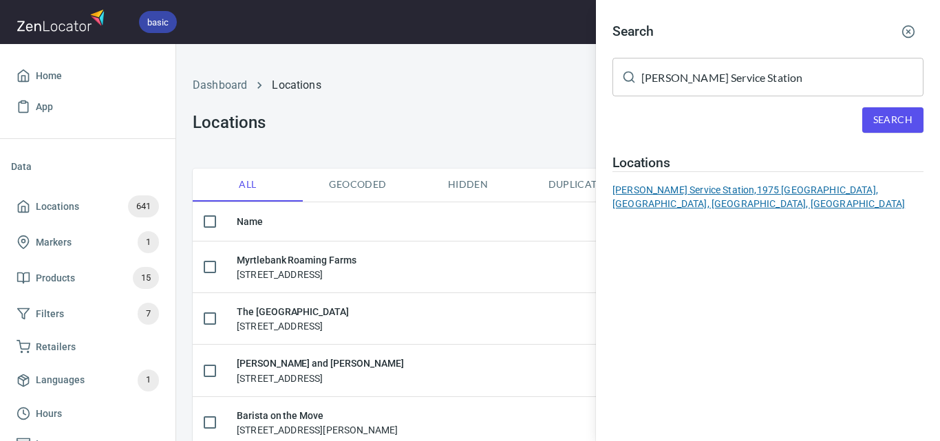
click at [665, 191] on div "Bruce Clough Service Station, 1975 Princes Highway, Nar Nar Goon North, VIC, Au…" at bounding box center [767, 197] width 311 height 28
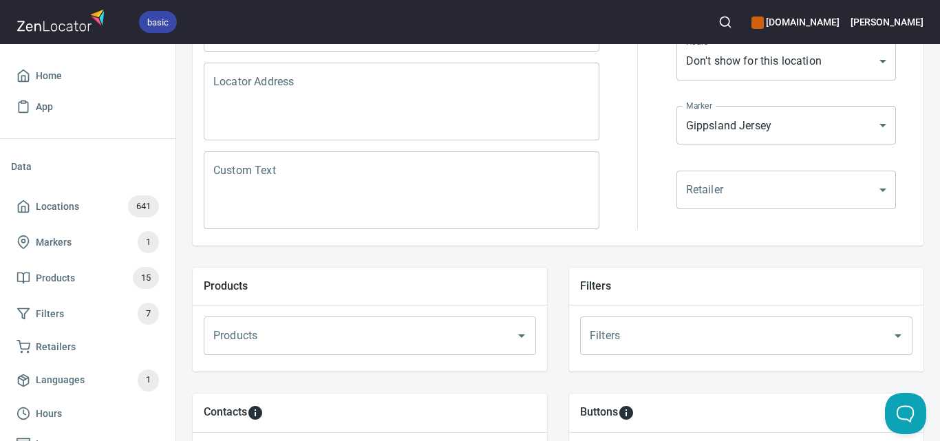
scroll to position [567, 0]
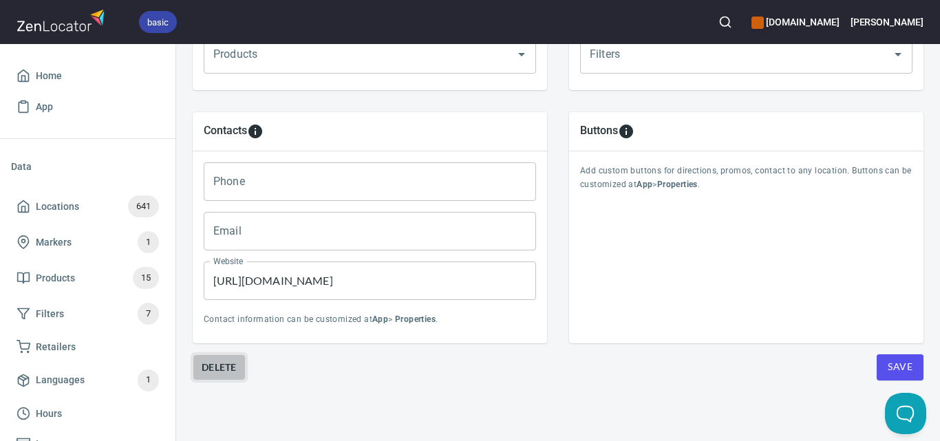
click at [215, 359] on span "Delete" at bounding box center [219, 367] width 35 height 17
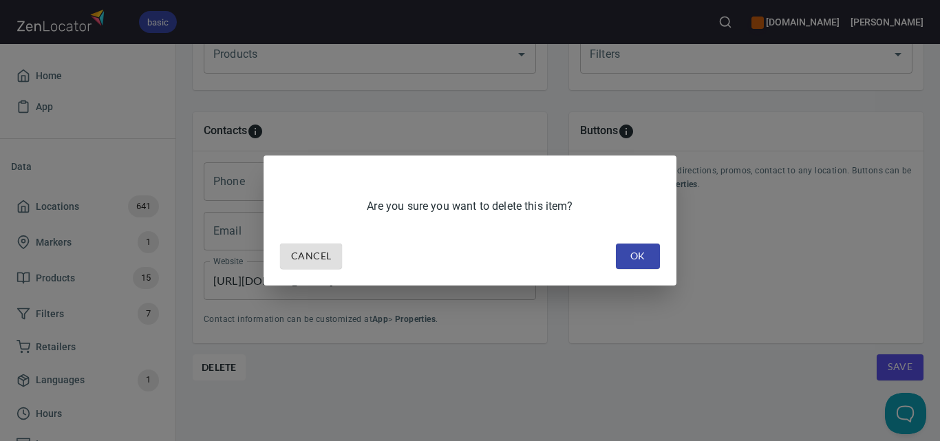
click at [627, 252] on span "OK" at bounding box center [638, 256] width 22 height 17
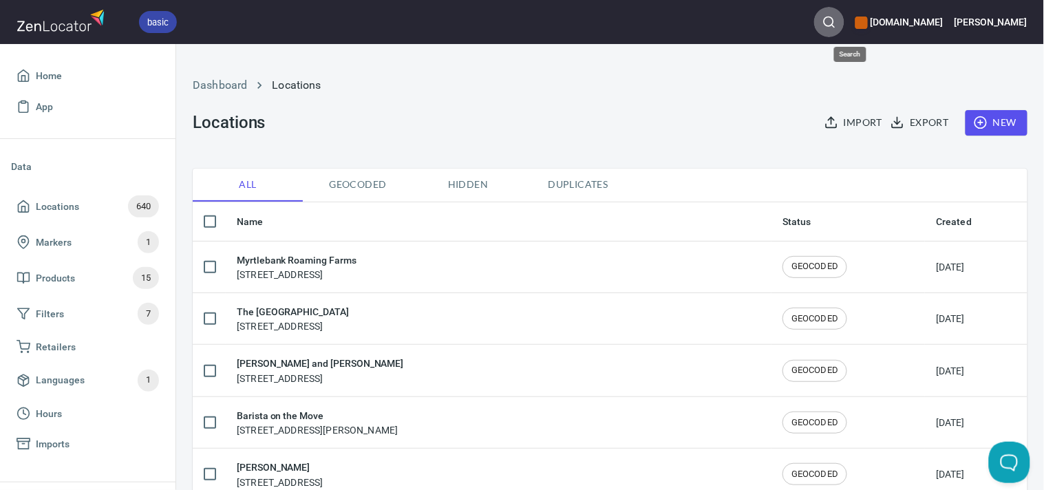
click at [833, 17] on circle "button" at bounding box center [828, 21] width 9 height 9
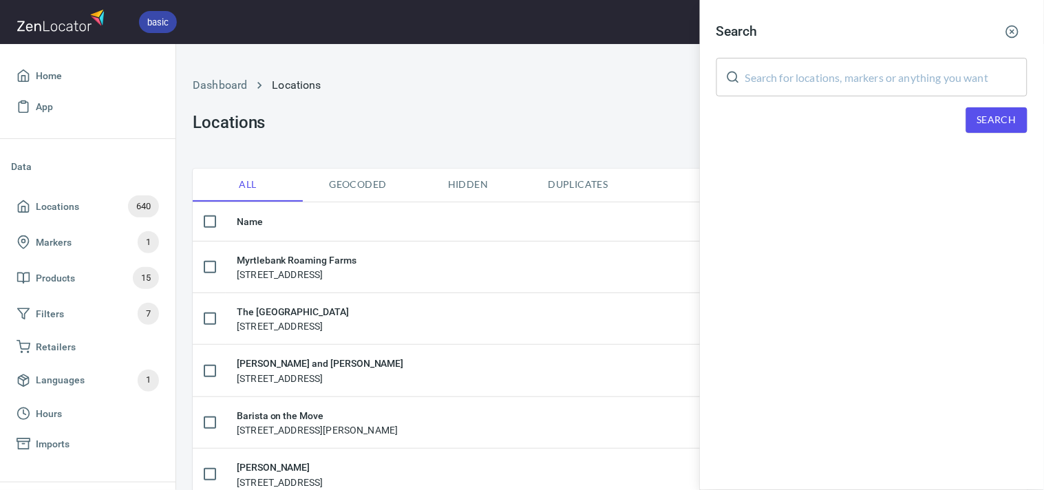
click at [867, 80] on input "text" at bounding box center [886, 77] width 282 height 39
paste input "Habituel Cafe"
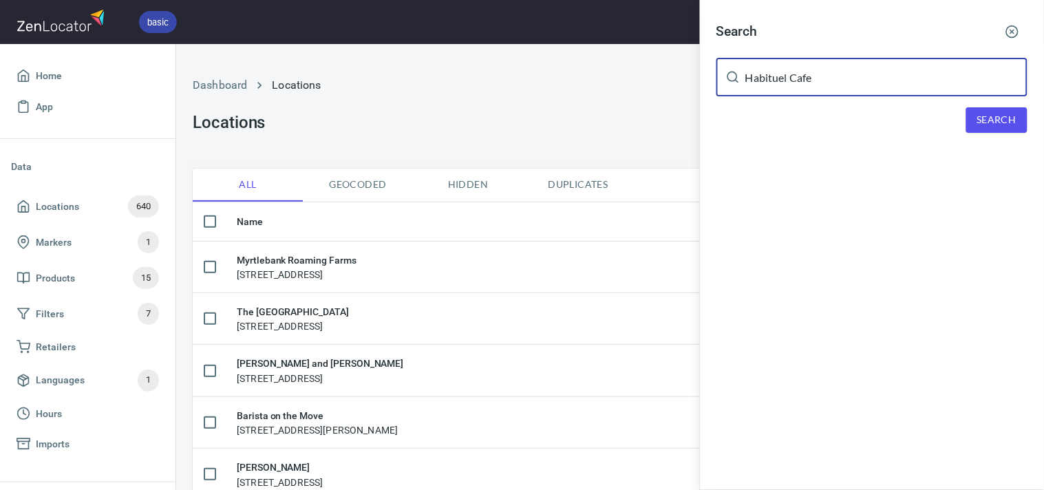
type input "Habituel Cafe"
click at [939, 115] on span "Search" at bounding box center [996, 119] width 39 height 17
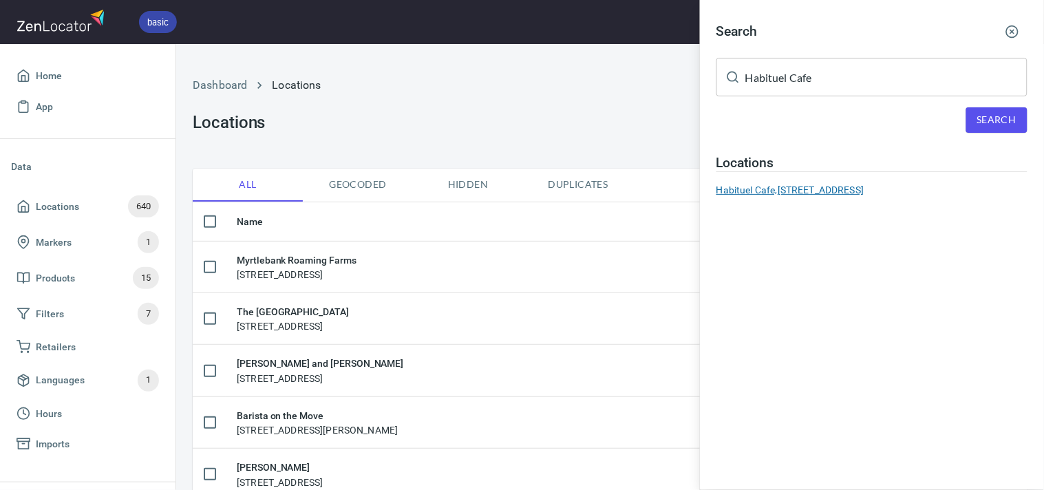
click at [758, 187] on div "Habituel Cafe, 314 Maroondah Highway, Healesville, VIC, Australia" at bounding box center [871, 190] width 311 height 14
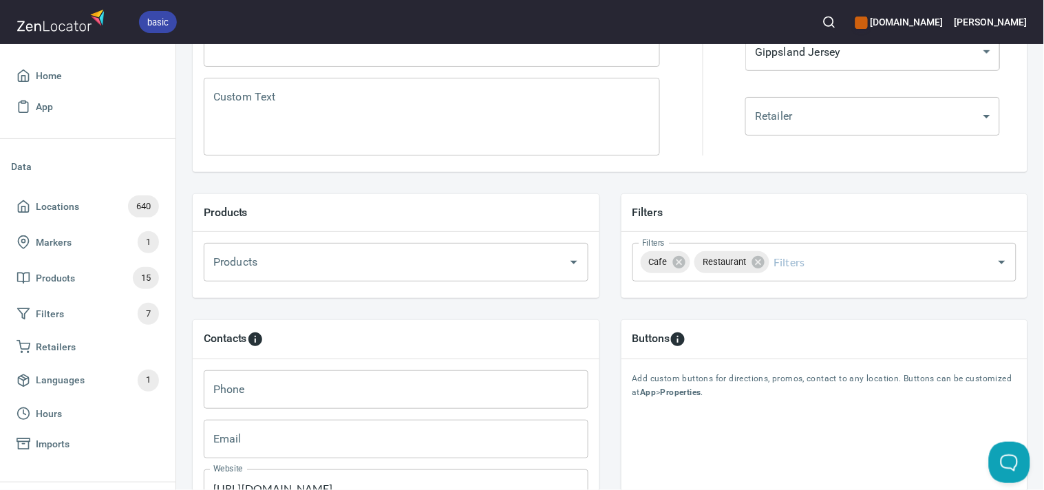
scroll to position [518, 0]
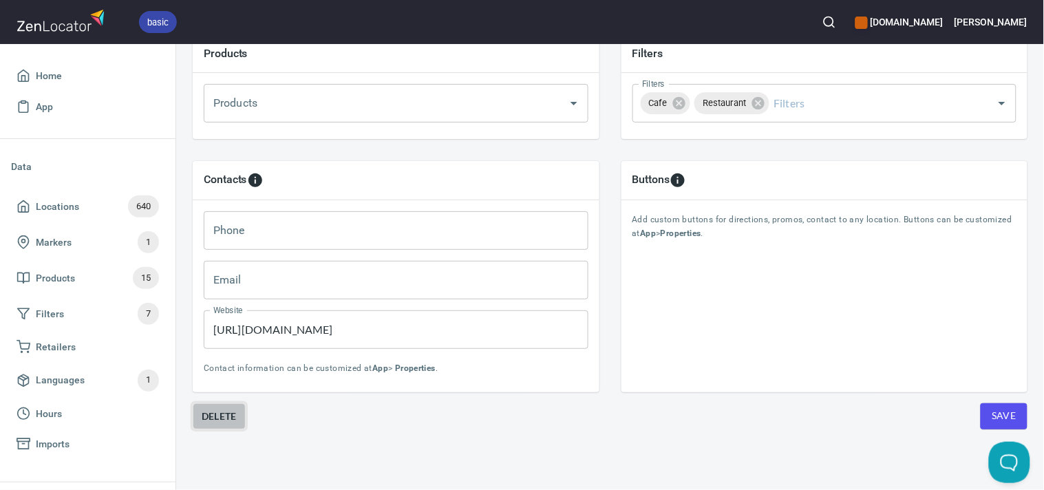
click at [218, 408] on span "Delete" at bounding box center [219, 416] width 35 height 17
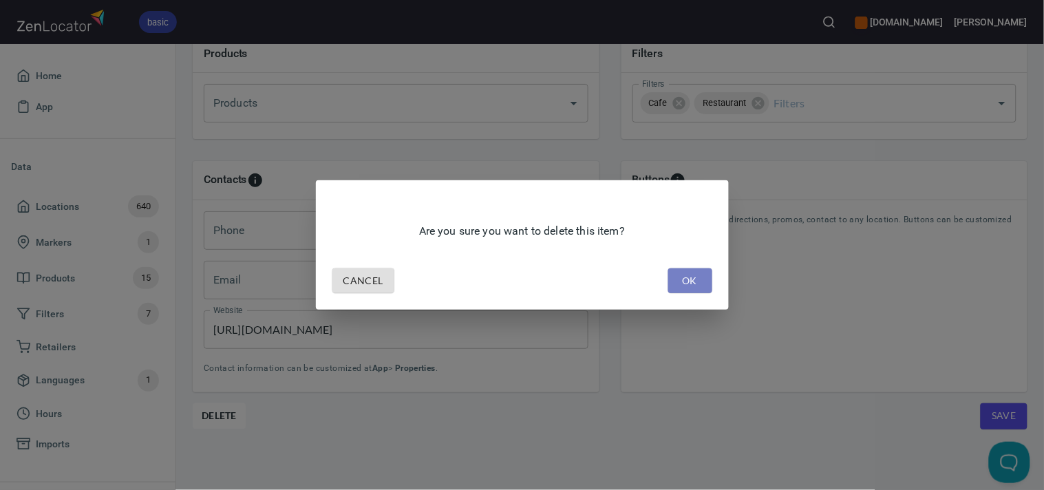
click at [680, 272] on span "OK" at bounding box center [690, 280] width 22 height 17
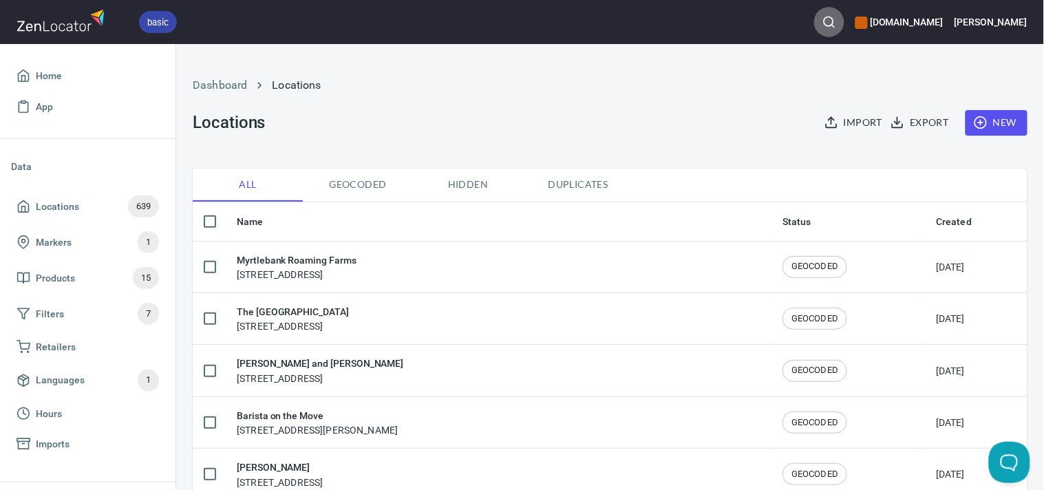
click at [836, 22] on icon "button" at bounding box center [829, 22] width 14 height 14
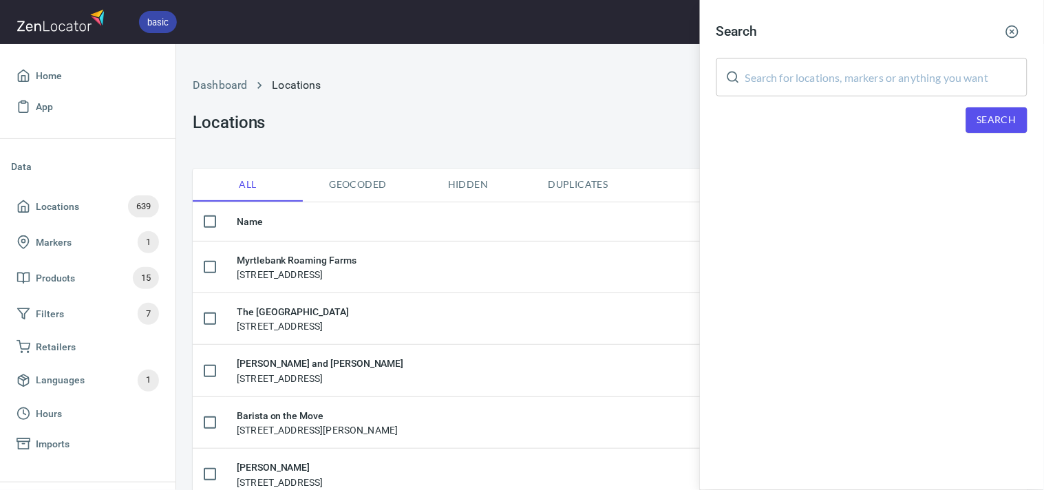
click at [850, 74] on input "text" at bounding box center [886, 77] width 282 height 39
paste input "Habituel Cafe"
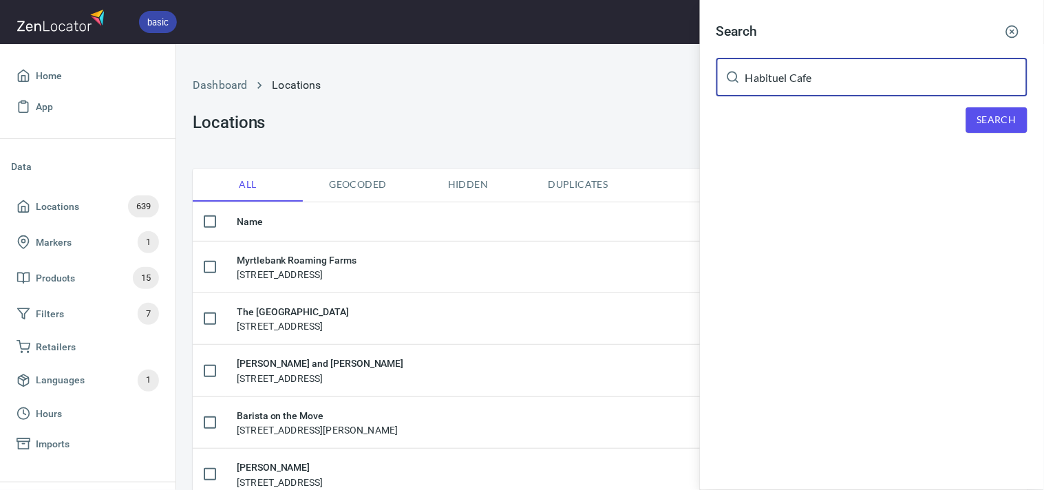
type input "Habituel Cafe"
click at [939, 107] on button "Search" at bounding box center [996, 119] width 61 height 25
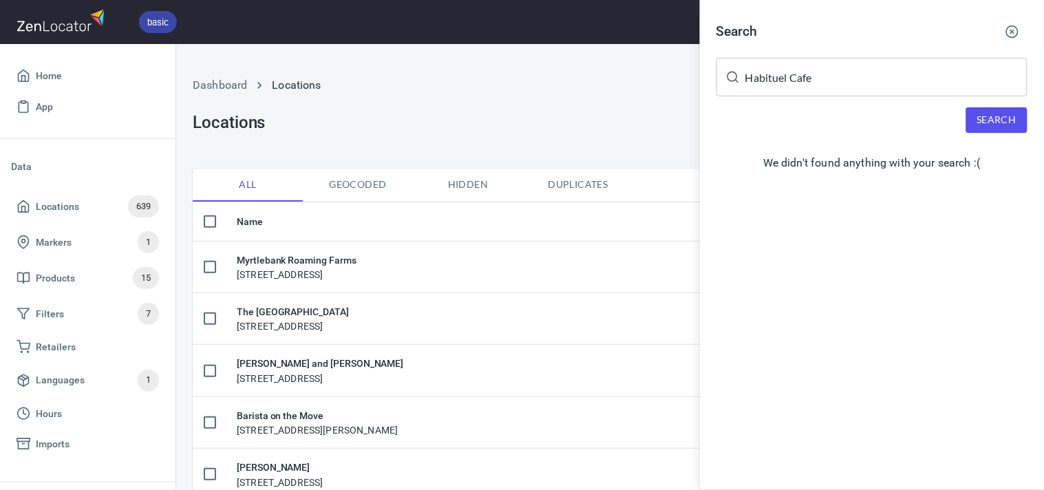
click at [574, 118] on div at bounding box center [522, 245] width 1044 height 490
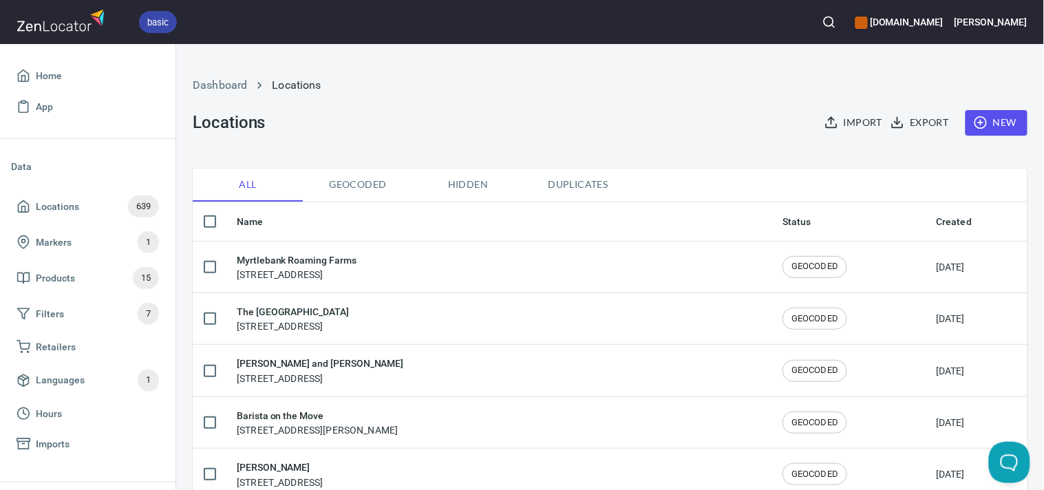
click at [867, 19] on div "basic gippslandjersey.com.au Steve" at bounding box center [522, 22] width 1044 height 44
click at [844, 24] on button "button" at bounding box center [829, 22] width 30 height 30
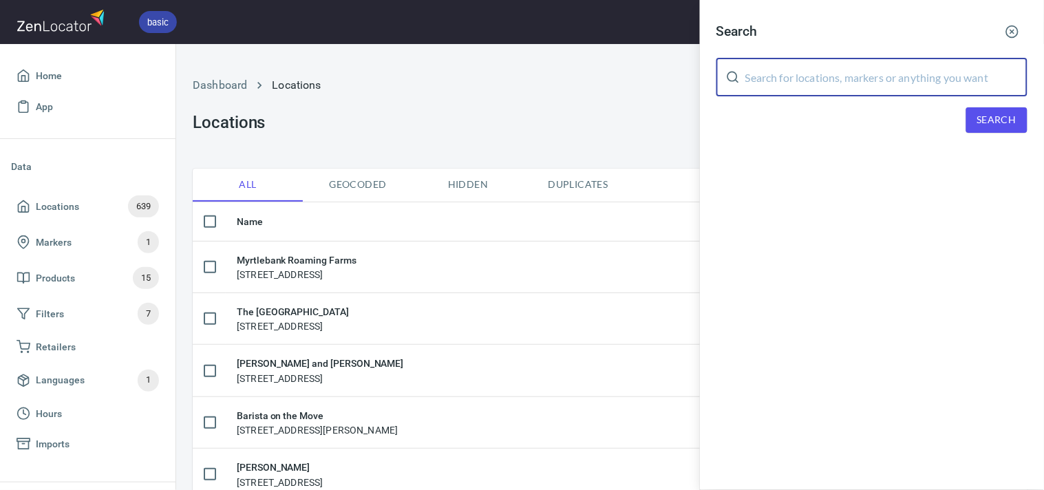
click at [892, 80] on input "text" at bounding box center [886, 77] width 282 height 39
paste input "Woolworths Bairnsdale"
type input "Woolworths Bairnsdale"
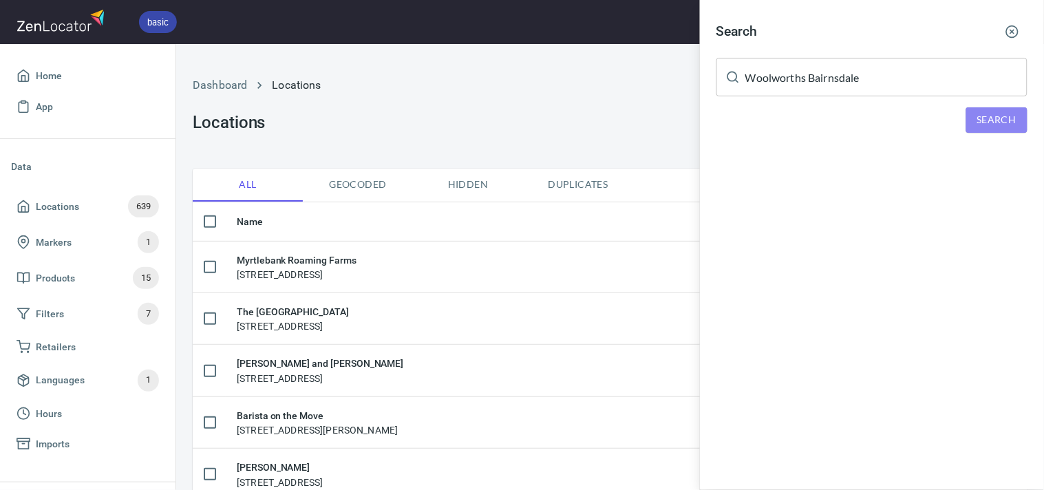
click at [939, 114] on span "Search" at bounding box center [996, 119] width 39 height 17
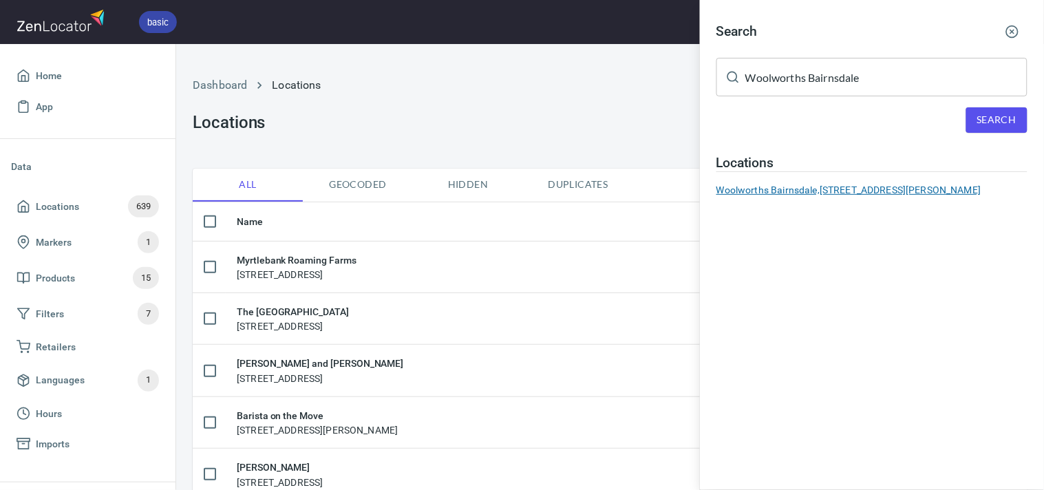
click at [774, 191] on div "Woolworths Bairnsdale, 146 Nicholson Street, Bairnsdale, VIC, Australia" at bounding box center [871, 190] width 311 height 14
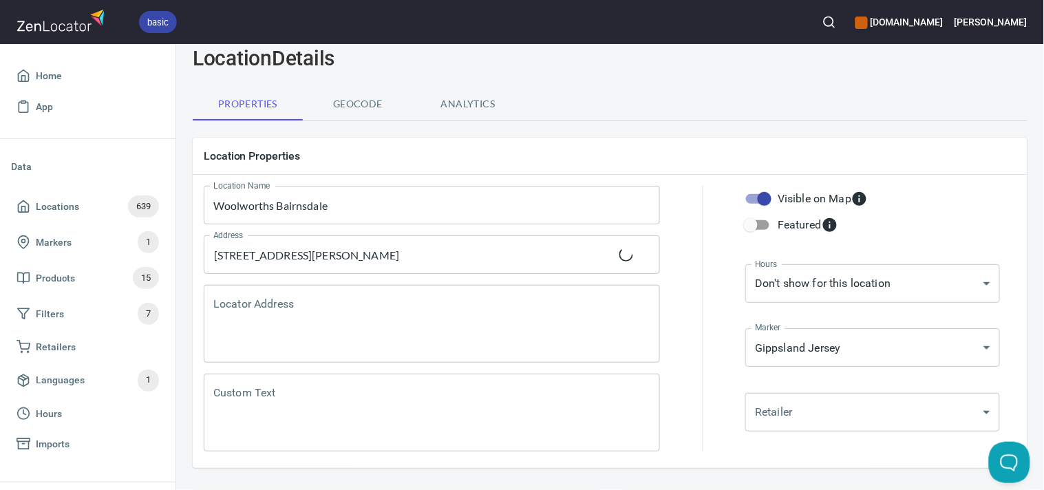
scroll to position [76, 0]
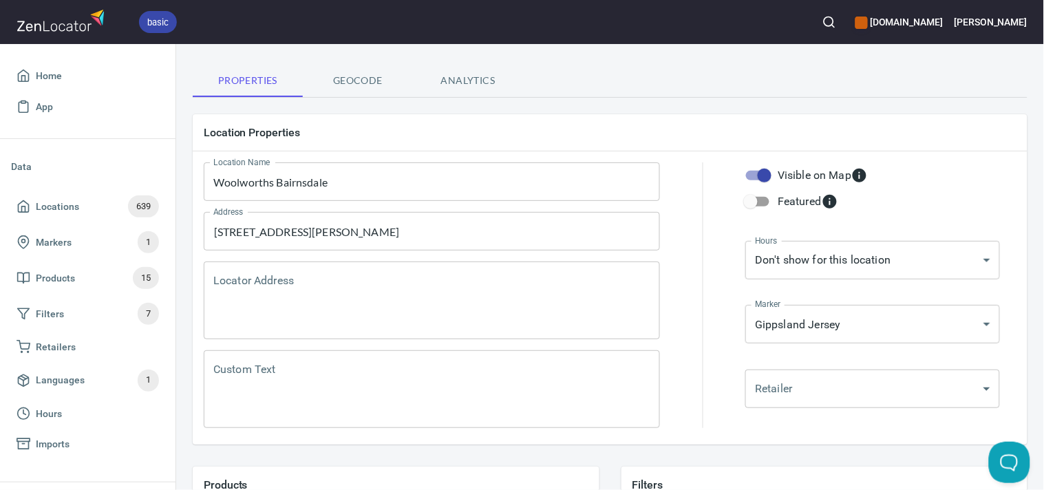
click at [762, 176] on input "Visible on Map" at bounding box center [764, 175] width 78 height 26
checkbox input "false"
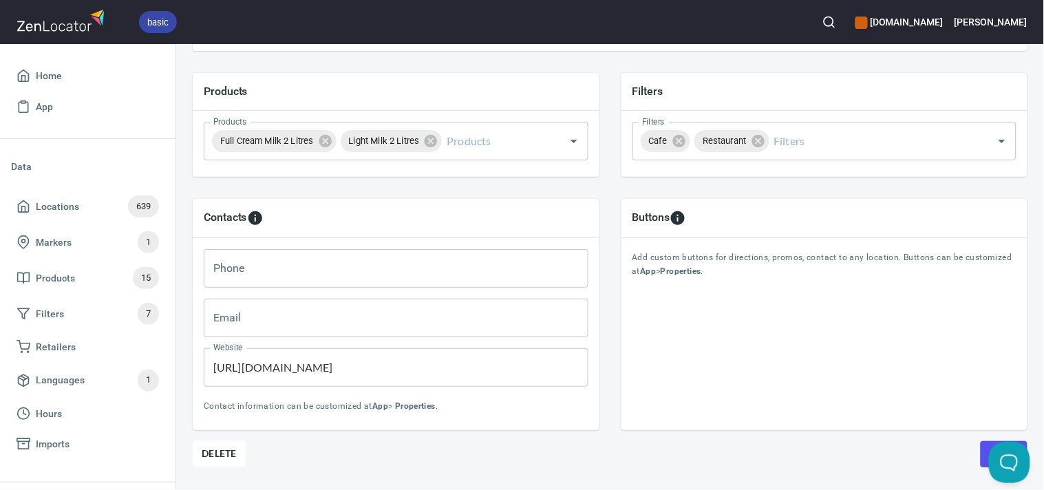
scroll to position [518, 0]
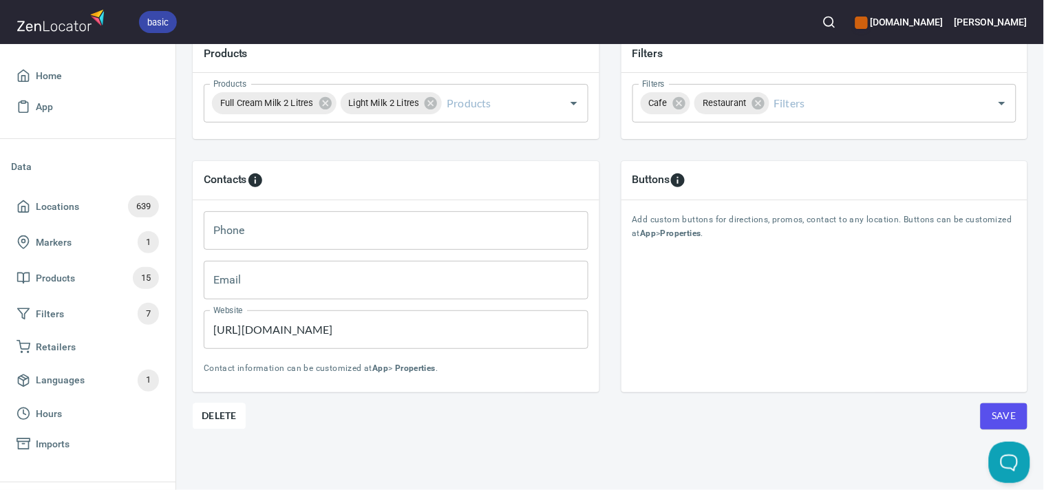
click at [939, 407] on span "Save" at bounding box center [1003, 415] width 25 height 17
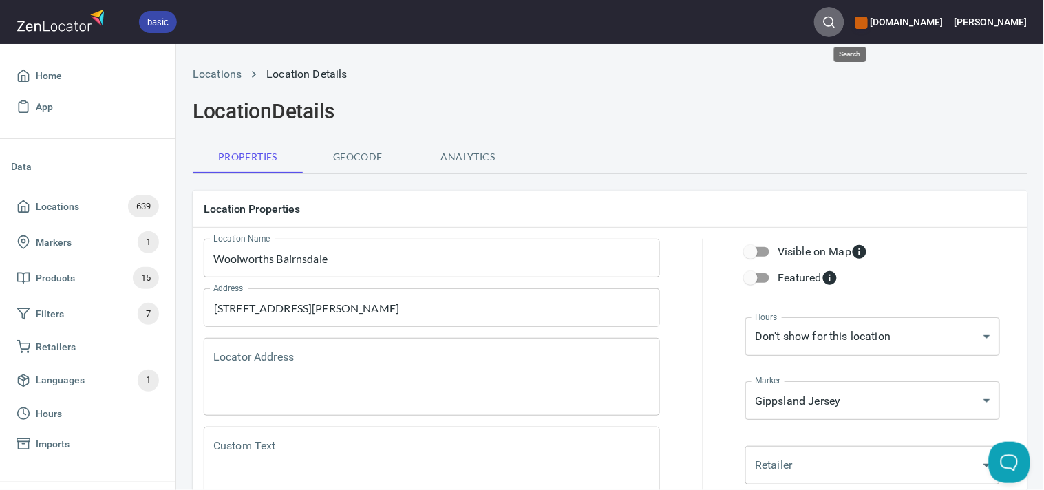
click at [836, 16] on icon "button" at bounding box center [829, 22] width 14 height 14
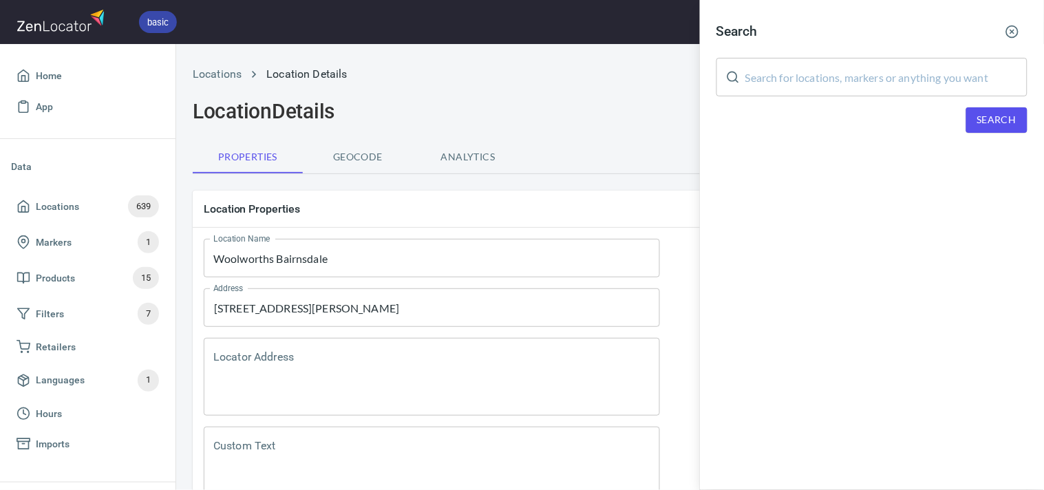
click at [895, 76] on input "text" at bounding box center [886, 77] width 282 height 39
paste input "Olive at Loch"
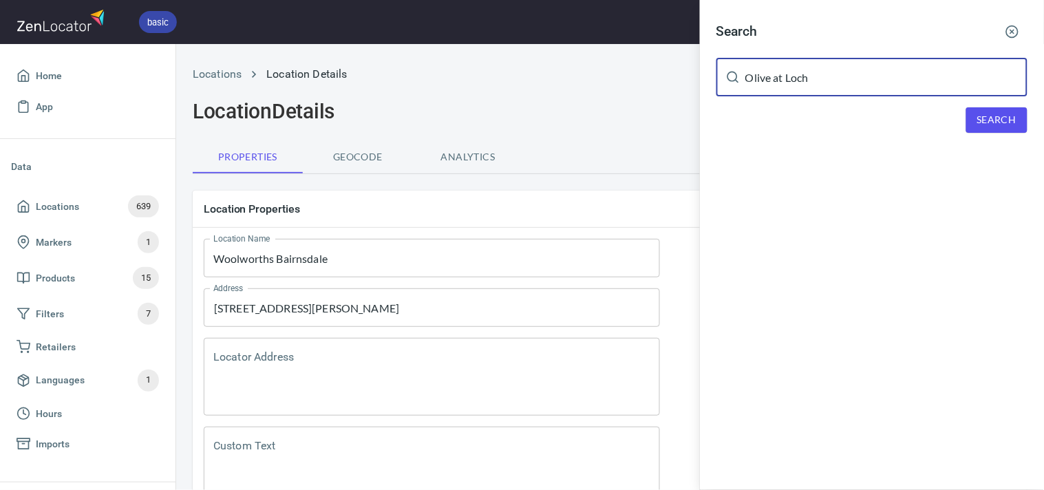
type input "Olive at Loch"
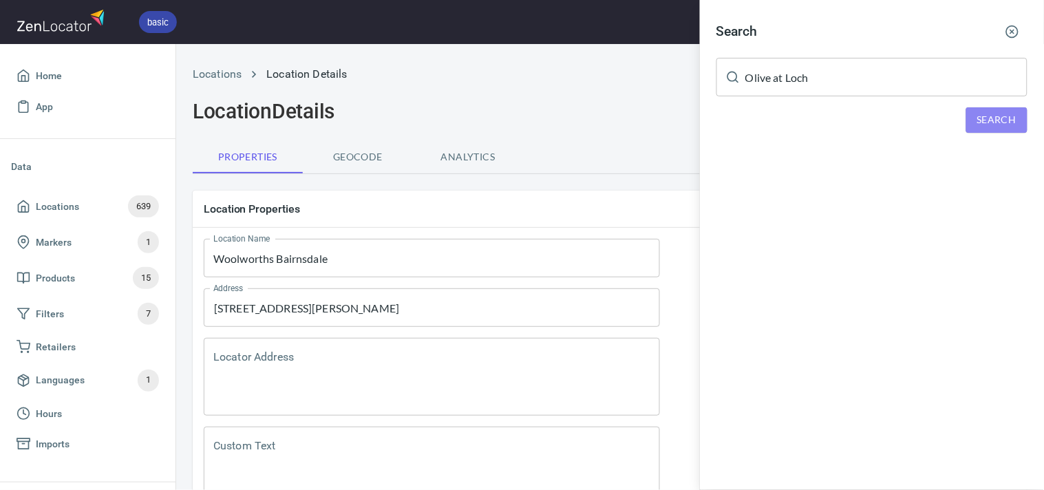
click at [939, 120] on button "Search" at bounding box center [996, 119] width 61 height 25
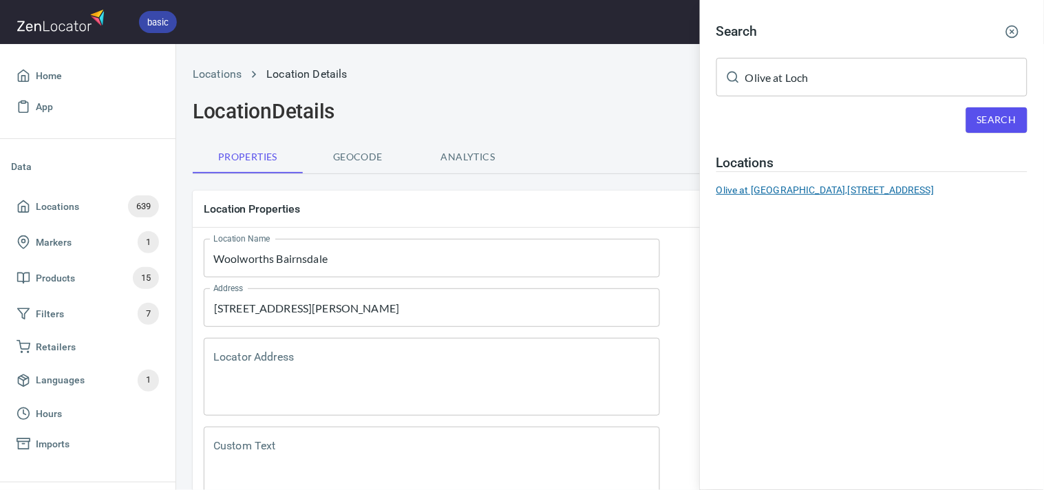
click at [768, 186] on div "Olive at Loch, 38 Victoria Road, Loch VIC 3945" at bounding box center [871, 190] width 311 height 14
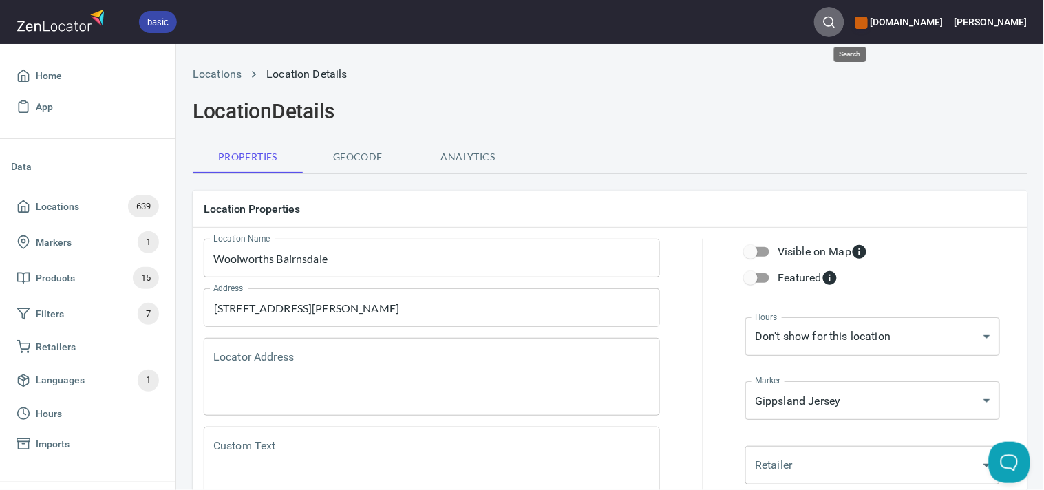
click at [843, 14] on button "button" at bounding box center [829, 22] width 30 height 30
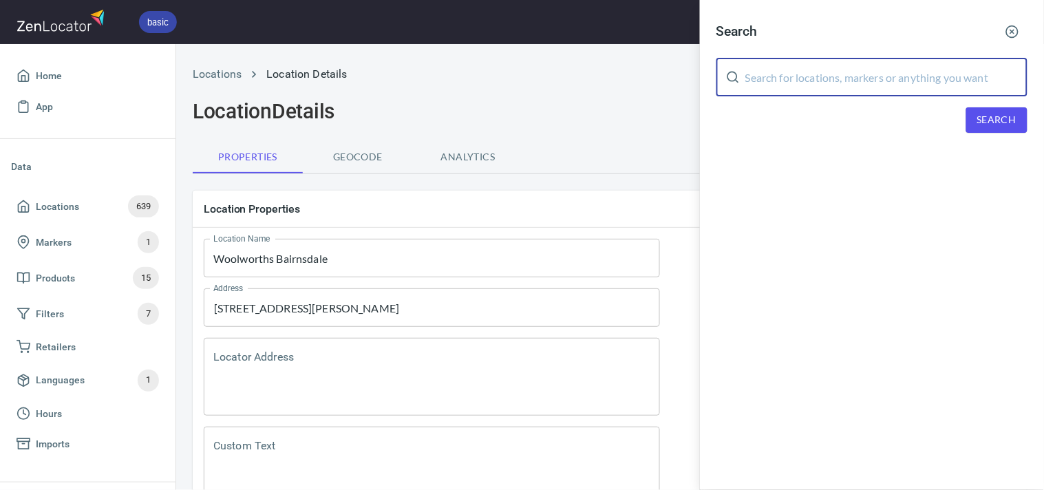
click at [841, 83] on input "text" at bounding box center [886, 77] width 282 height 39
paste input "Olive at Loch"
type input "Olive at Loch"
click at [939, 110] on button "Search" at bounding box center [996, 119] width 61 height 25
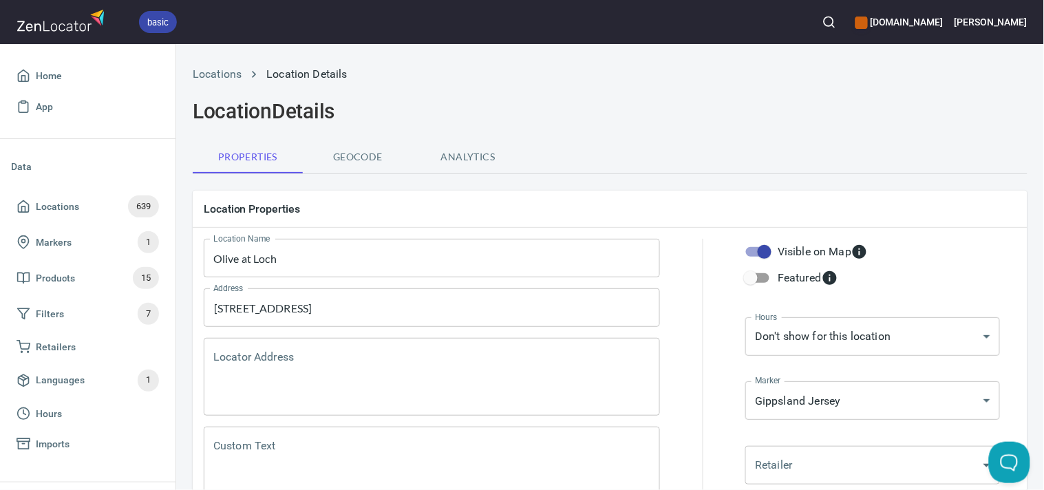
click at [761, 246] on input "Visible on Map" at bounding box center [764, 252] width 78 height 26
checkbox input "false"
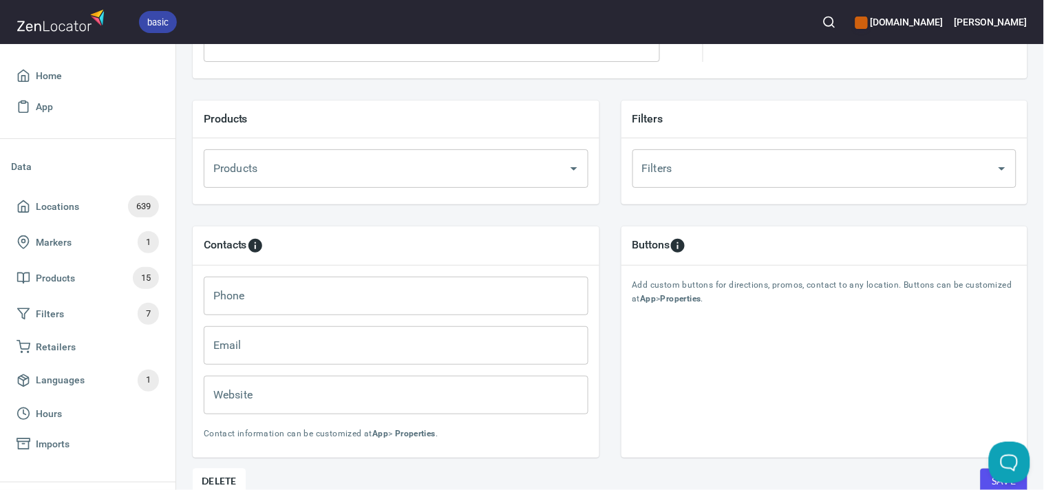
scroll to position [518, 0]
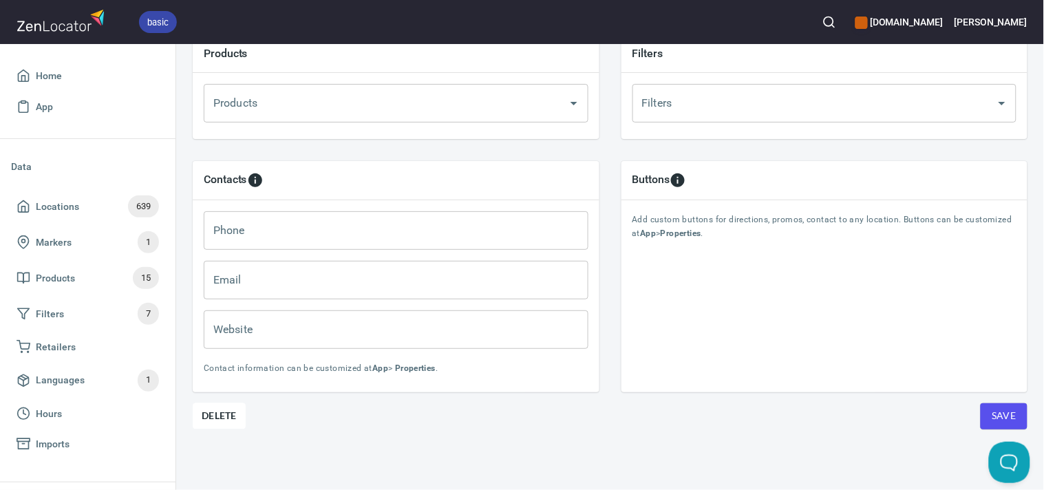
click at [992, 407] on span "Save" at bounding box center [1003, 415] width 25 height 17
click at [835, 26] on line "button" at bounding box center [833, 26] width 3 height 3
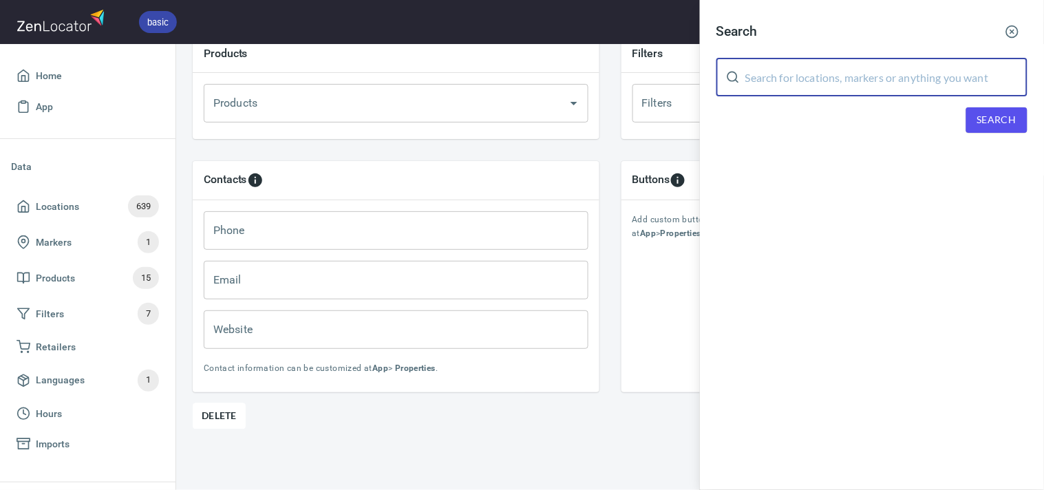
click at [879, 83] on input "text" at bounding box center [886, 77] width 282 height 39
paste input "Olive at Loch"
type input "Olive at Loch"
click at [982, 113] on span "Search" at bounding box center [996, 119] width 39 height 17
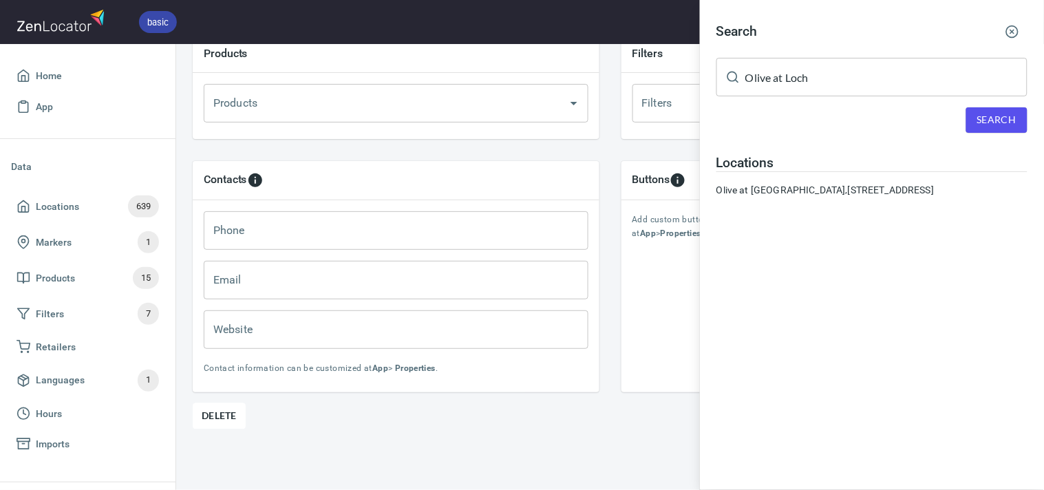
click at [650, 416] on div at bounding box center [522, 245] width 1044 height 490
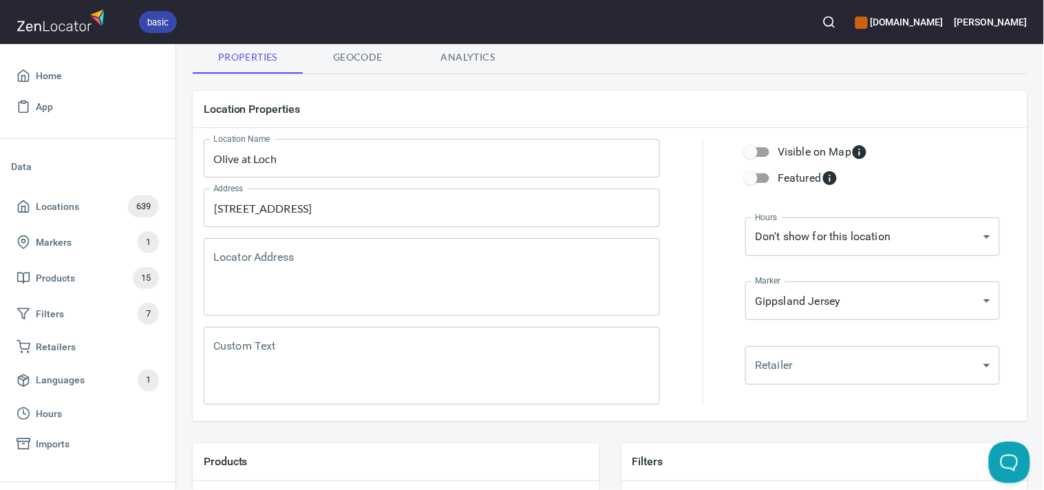
scroll to position [0, 0]
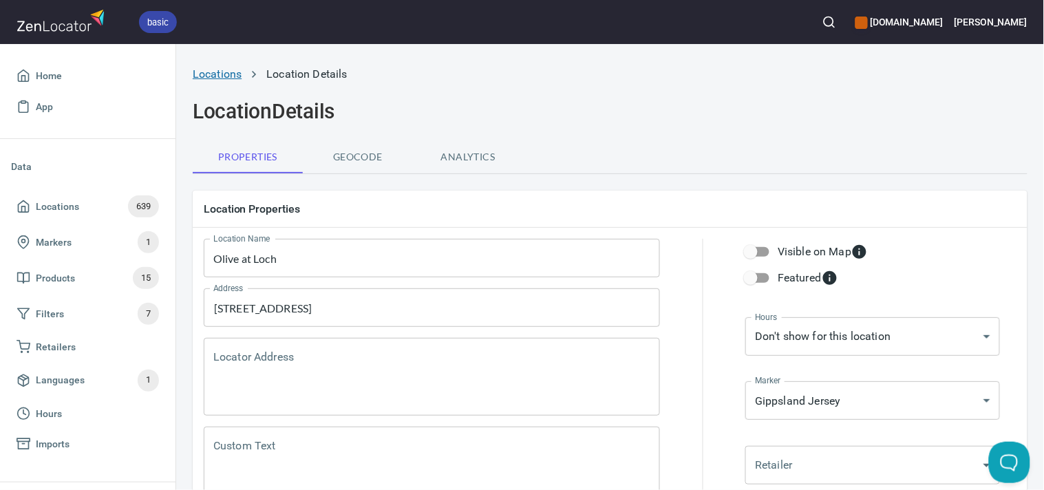
click at [226, 70] on link "Locations" at bounding box center [217, 73] width 49 height 13
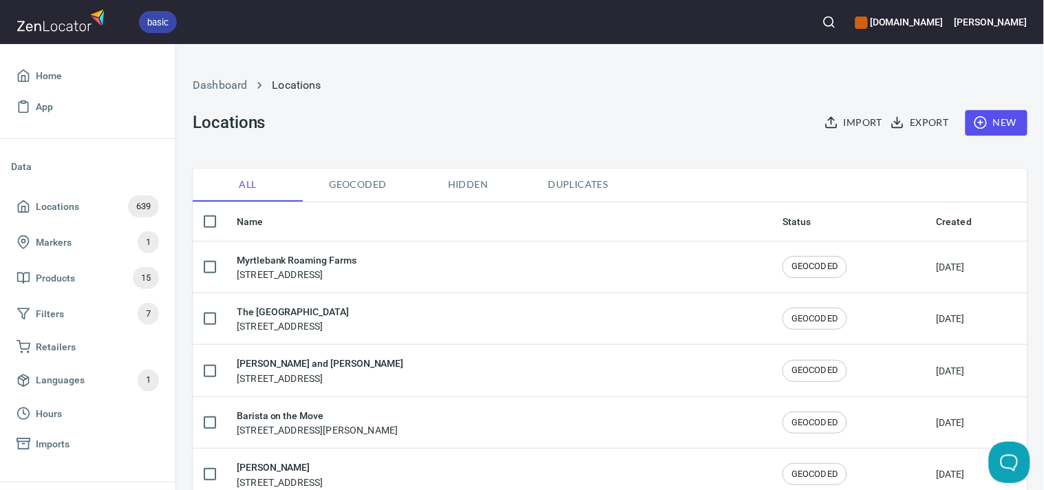
checkbox input "false"
click at [874, 15] on div "basic gippslandjersey.com.au Steve" at bounding box center [522, 22] width 1044 height 44
click at [833, 19] on circle "button" at bounding box center [828, 21] width 9 height 9
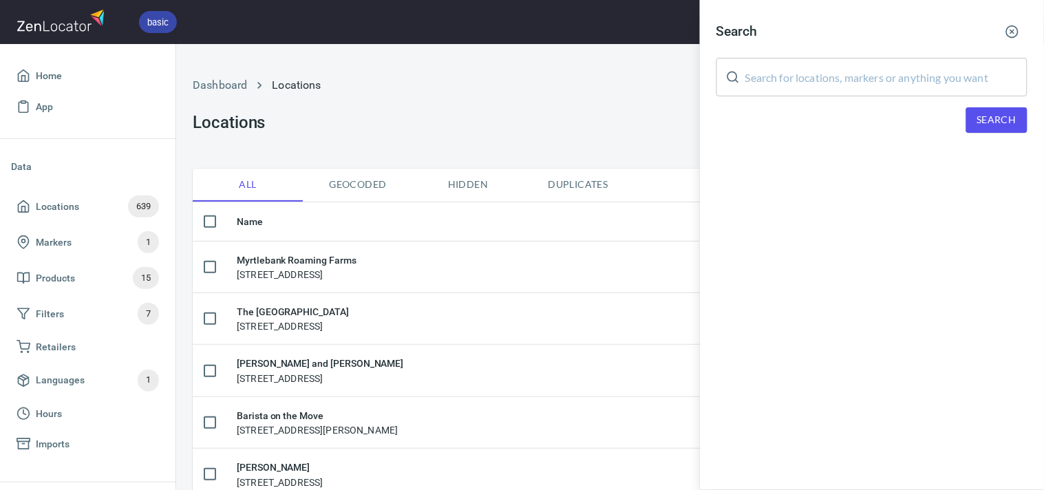
click at [902, 87] on input "text" at bounding box center [886, 77] width 282 height 39
paste input "Woolworths- Melbourne Square"
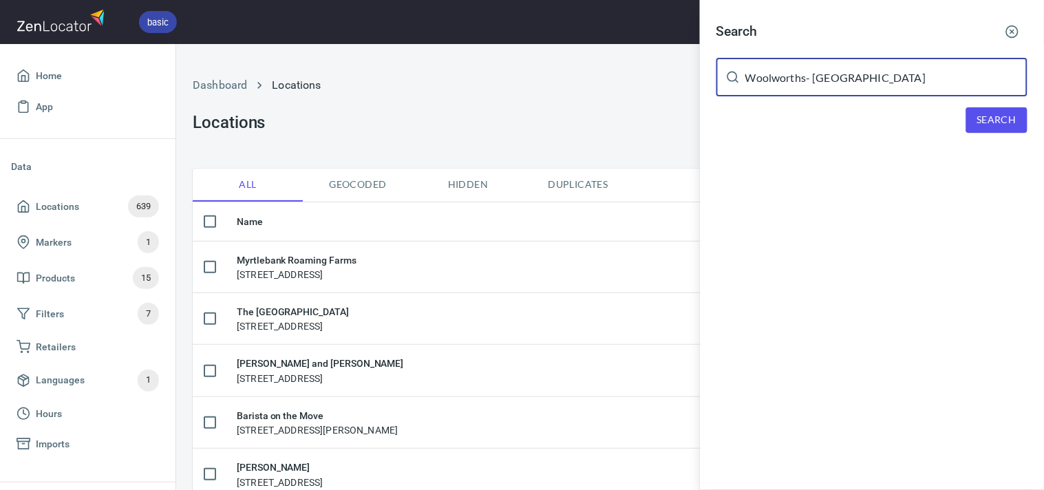
type input "Woolworths- Melbourne Square"
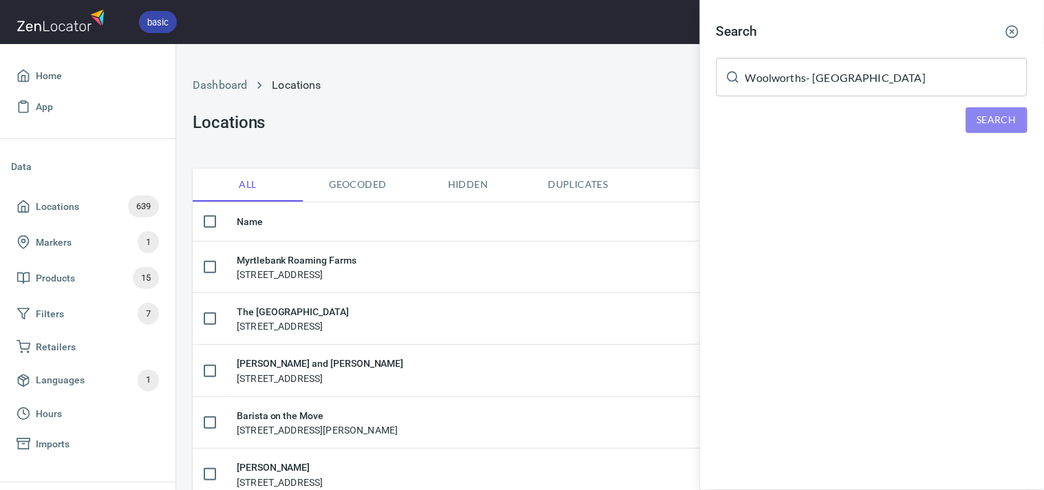
click at [989, 107] on button "Search" at bounding box center [996, 119] width 61 height 25
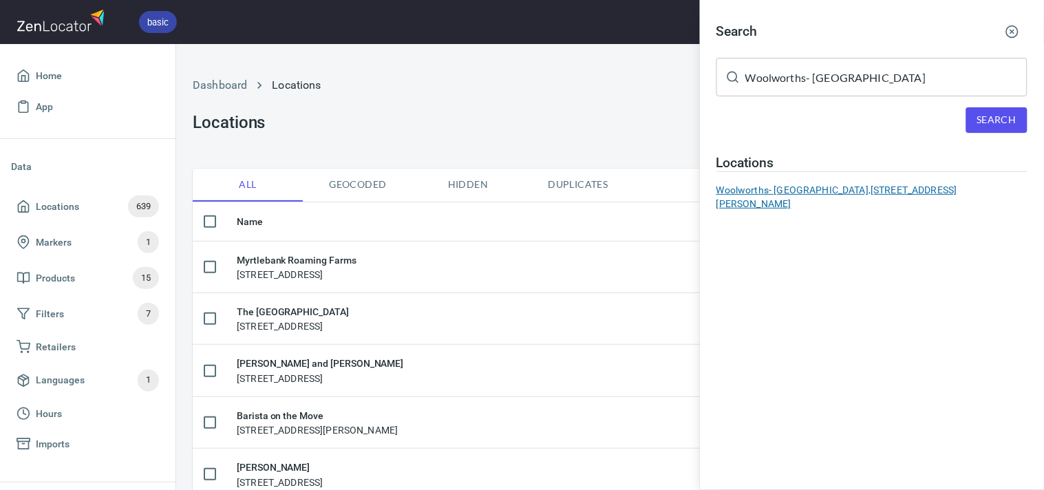
click at [819, 189] on div "Woolworths- Melbourne Square, 10 Hoff Boulevard, Southbank, VIC, Australia" at bounding box center [871, 197] width 311 height 28
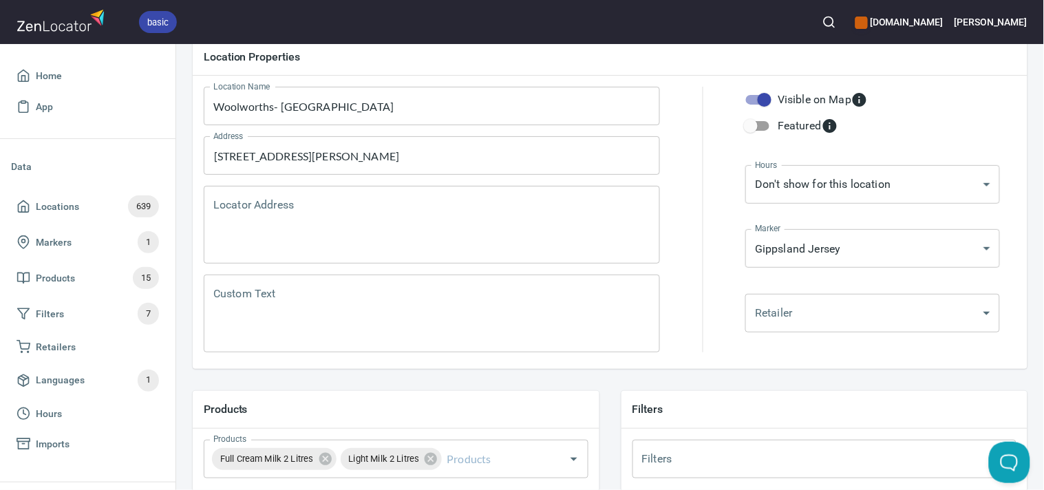
scroll to position [153, 0]
click at [758, 100] on input "Visible on Map" at bounding box center [764, 99] width 78 height 26
checkbox input "false"
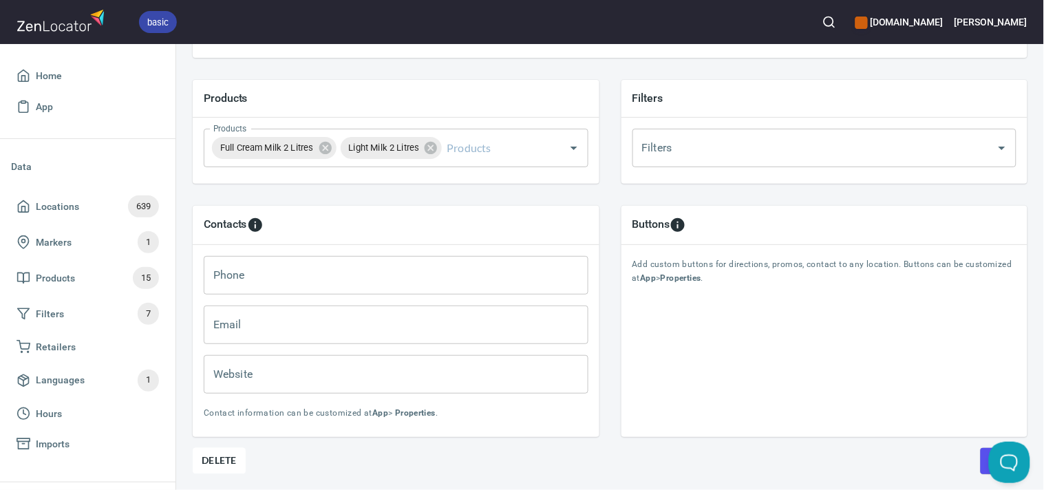
scroll to position [518, 0]
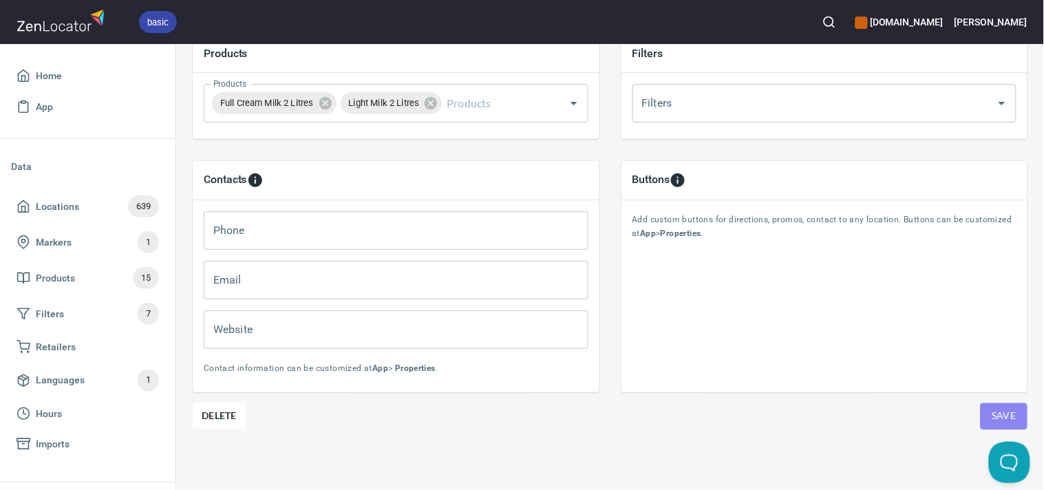
click at [991, 407] on span "Save" at bounding box center [1003, 415] width 25 height 17
click at [992, 413] on span "Save" at bounding box center [1003, 415] width 25 height 17
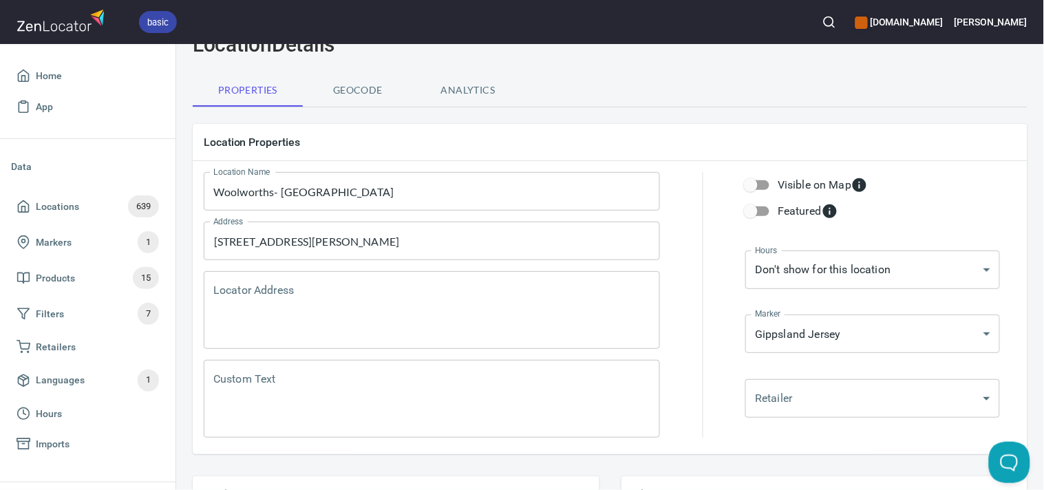
scroll to position [0, 0]
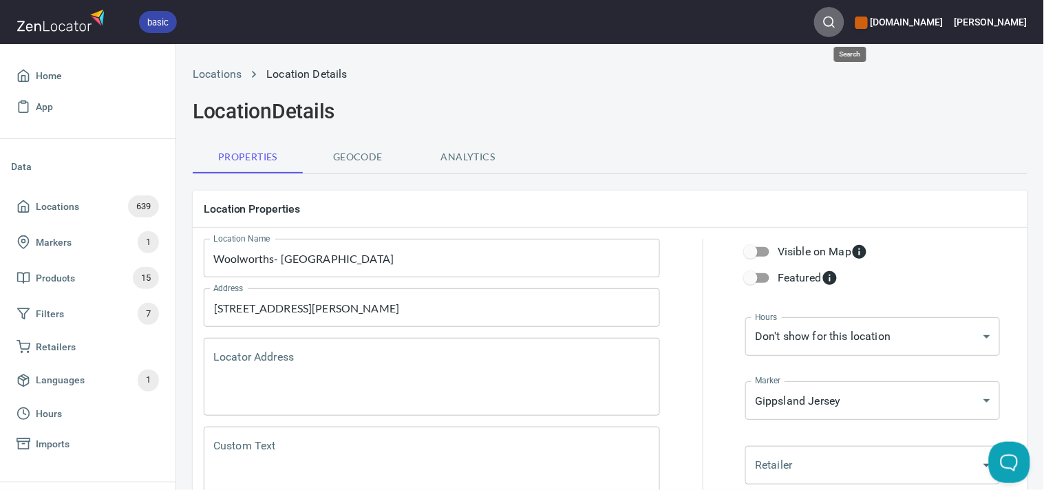
click at [836, 17] on icon "button" at bounding box center [829, 22] width 14 height 14
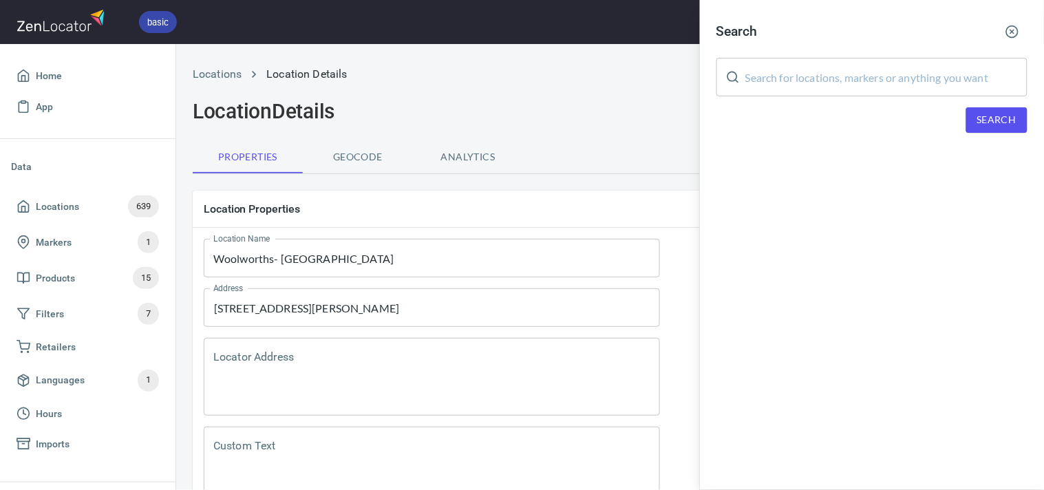
click at [874, 80] on input "text" at bounding box center [886, 77] width 282 height 39
paste input "Woolworths Kew"
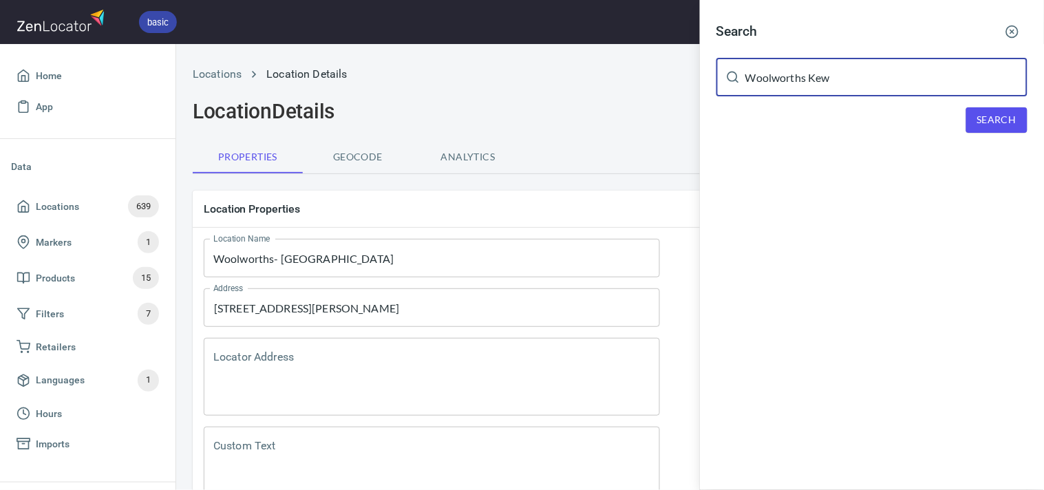
type input "Woolworths Kew"
click at [1005, 120] on span "Search" at bounding box center [996, 119] width 39 height 17
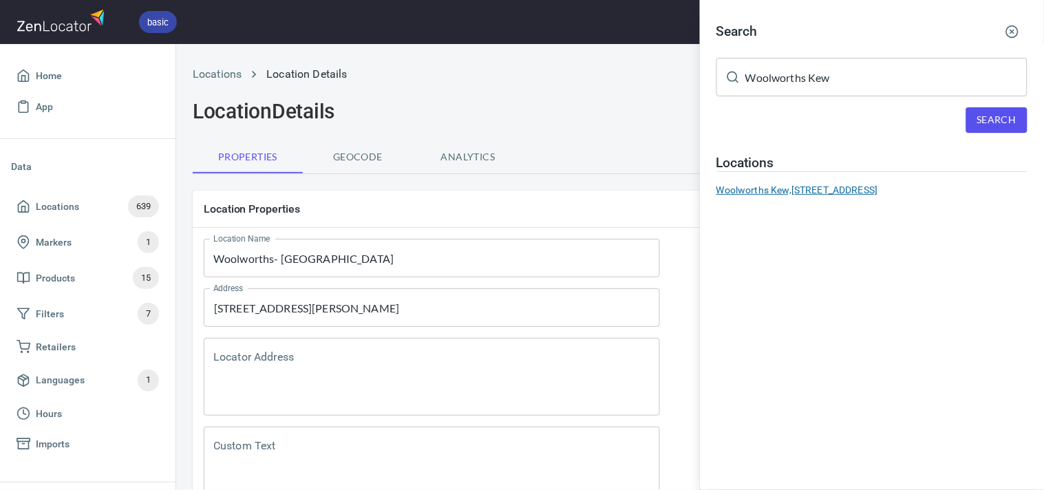
click at [917, 187] on div "Woolworths Kew, 17 Walpole Street, Kew, VIC, Australia" at bounding box center [871, 190] width 311 height 14
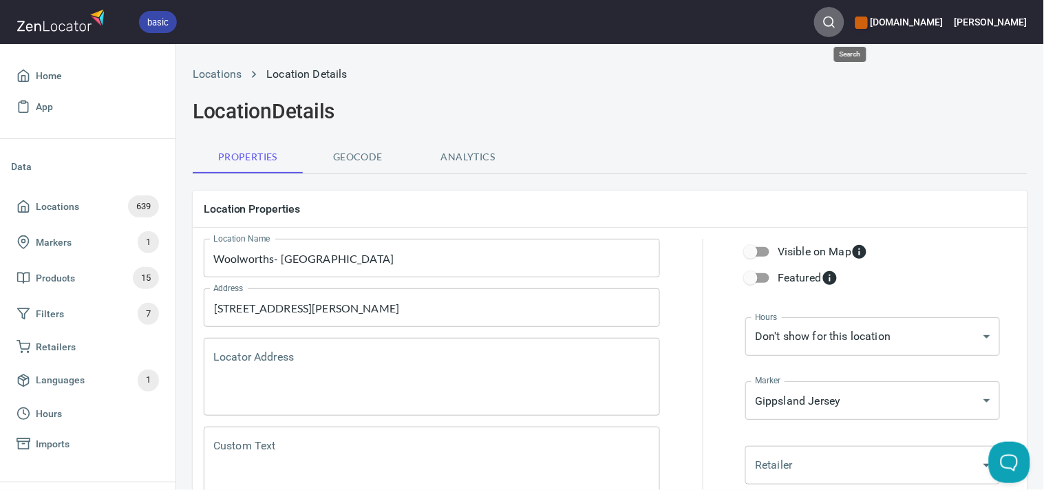
click at [836, 22] on icon "button" at bounding box center [829, 22] width 14 height 14
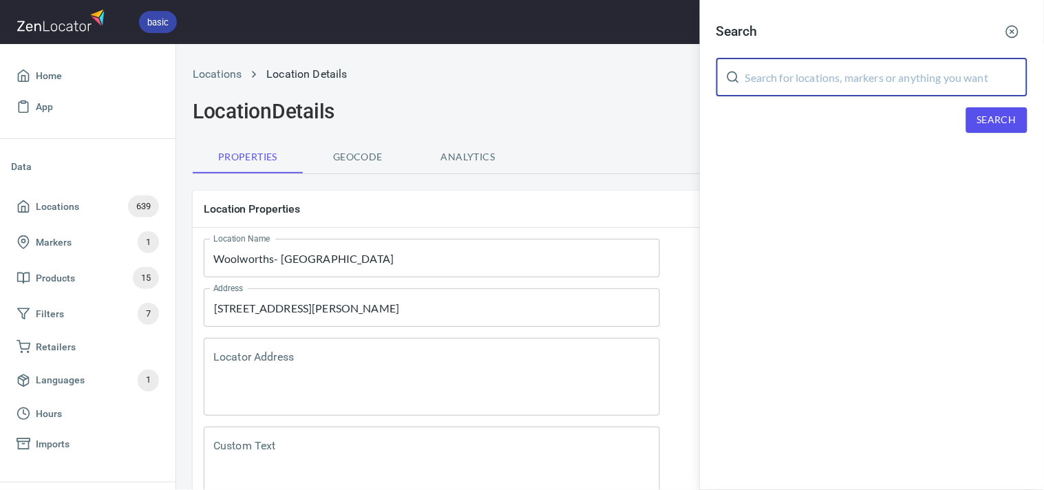
click at [895, 74] on input "text" at bounding box center [886, 77] width 282 height 39
paste input "Woolworths Kew"
type input "Woolworths Kew"
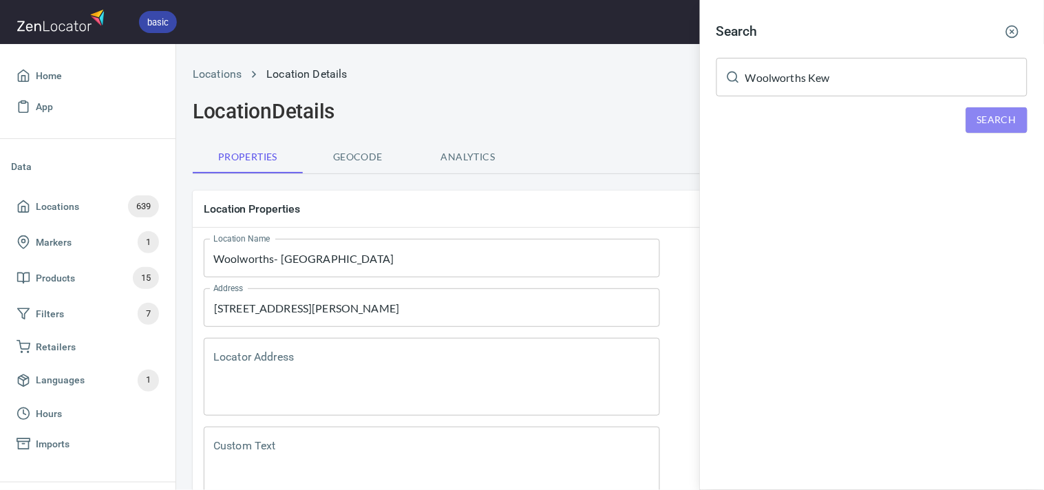
click at [992, 119] on span "Search" at bounding box center [996, 119] width 39 height 17
click at [910, 184] on div "Woolworths Kew, 17 Walpole Street, Kew, VIC, Australia" at bounding box center [871, 190] width 311 height 14
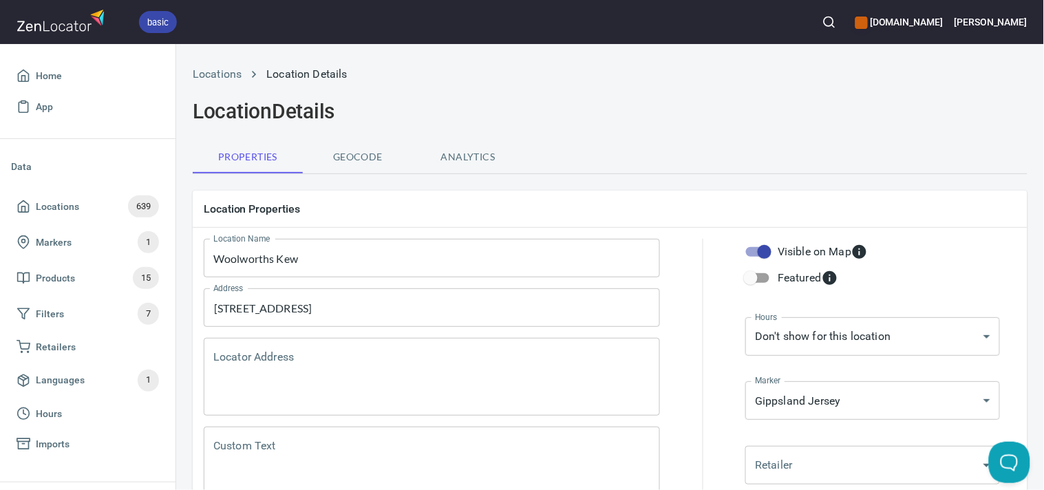
click at [757, 257] on input "Visible on Map" at bounding box center [764, 252] width 78 height 26
checkbox input "false"
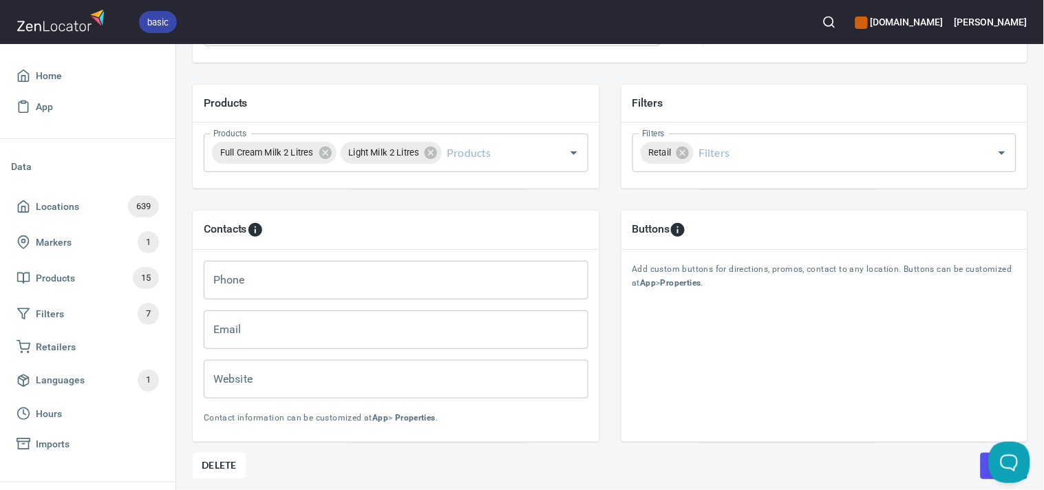
scroll to position [518, 0]
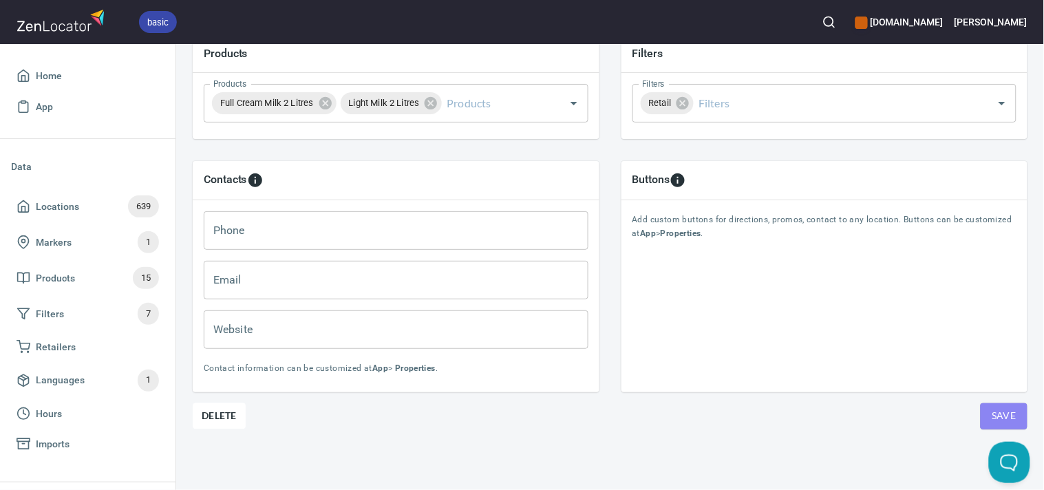
click at [1007, 403] on button "Save" at bounding box center [1003, 416] width 47 height 26
click at [836, 18] on icon "button" at bounding box center [829, 22] width 14 height 14
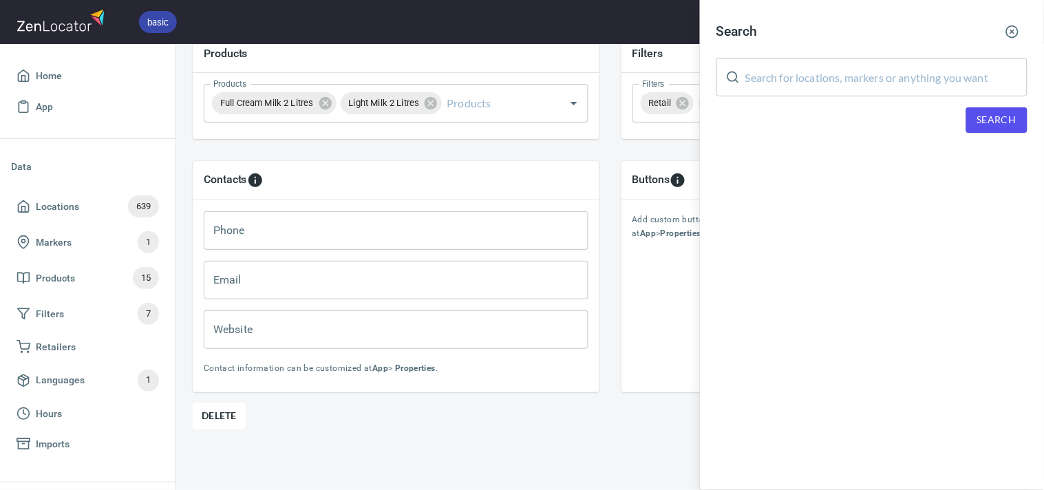
click at [868, 87] on input "text" at bounding box center [886, 77] width 282 height 39
paste input "Woolworths Balwyn"
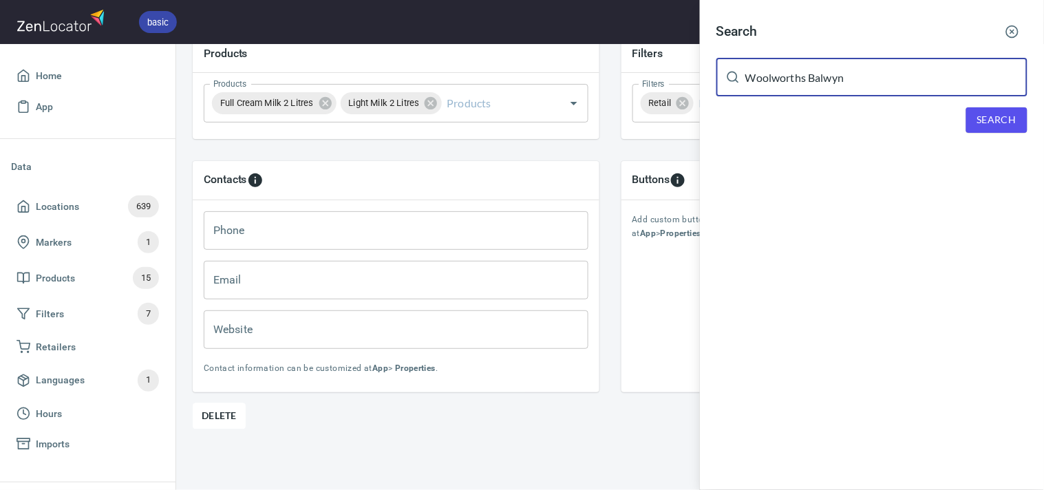
type input "Woolworths Balwyn"
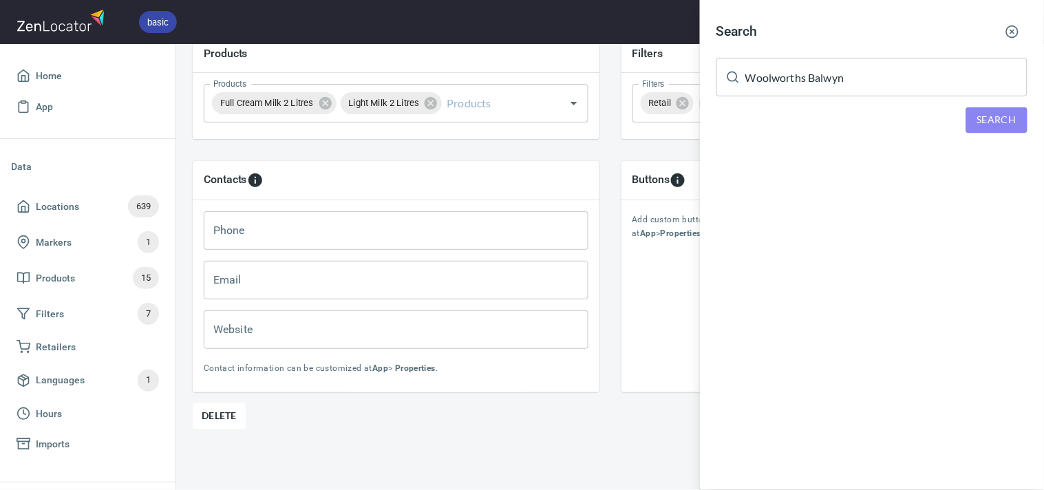
click at [1002, 117] on span "Search" at bounding box center [996, 119] width 39 height 17
click at [817, 173] on div "Locations [GEOGRAPHIC_DATA], [GEOGRAPHIC_DATA], [GEOGRAPHIC_DATA], [GEOGRAPHIC_…" at bounding box center [871, 176] width 311 height 42
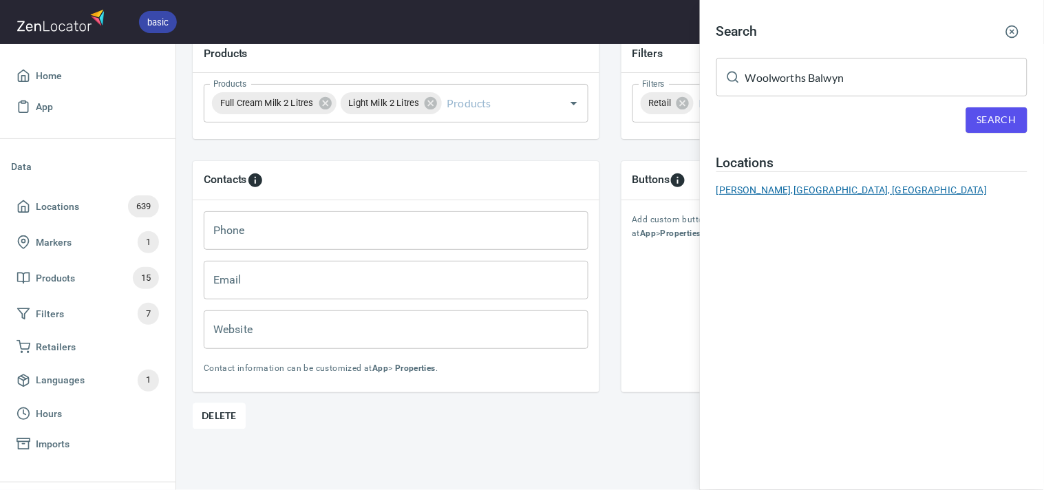
click at [822, 184] on div "Woolworths Balwyn, [GEOGRAPHIC_DATA], [GEOGRAPHIC_DATA], [GEOGRAPHIC_DATA], [GE…" at bounding box center [871, 190] width 311 height 14
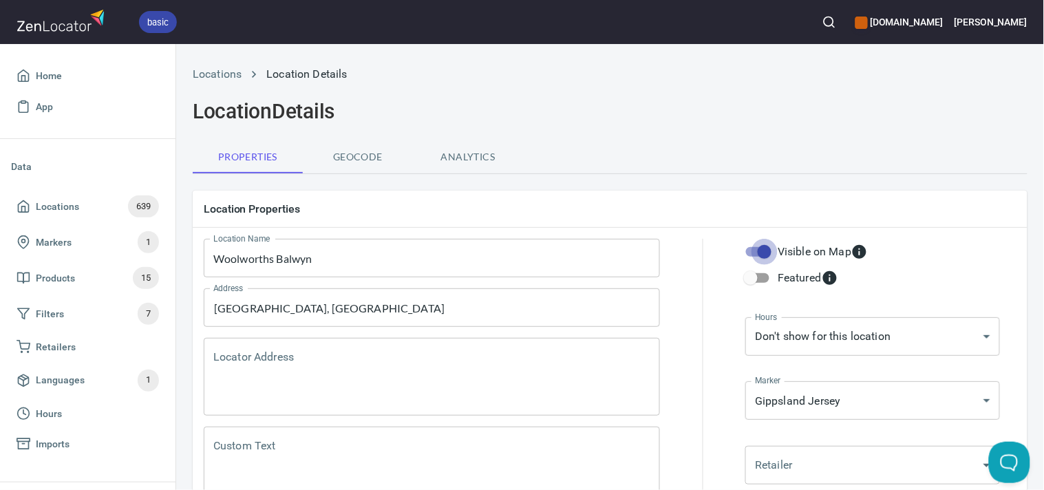
click at [755, 251] on input "Visible on Map" at bounding box center [764, 252] width 78 height 26
checkbox input "false"
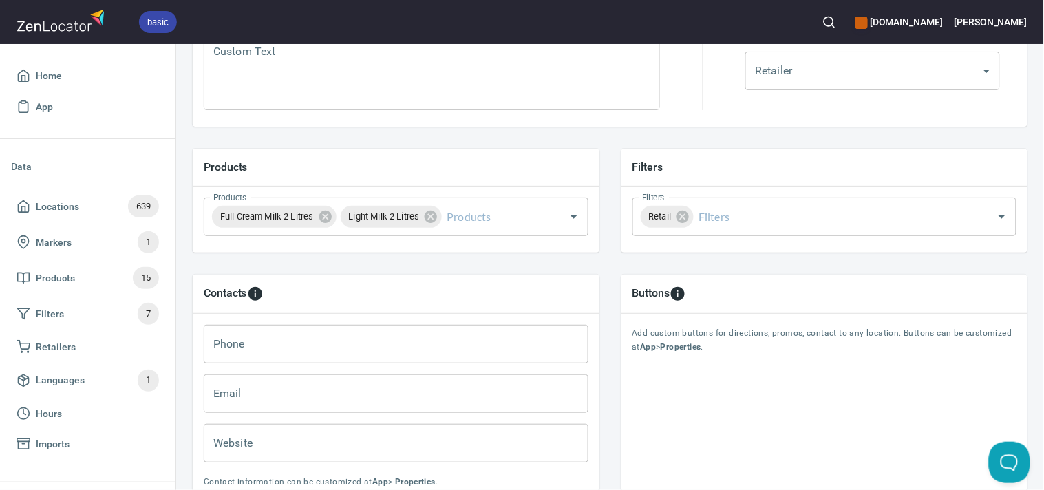
scroll to position [518, 0]
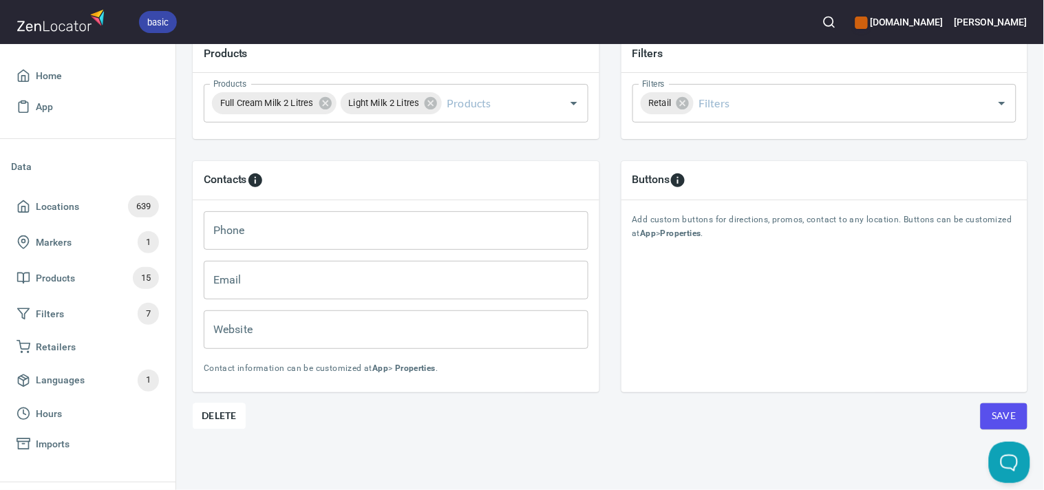
click at [1000, 407] on span "Save" at bounding box center [1003, 415] width 25 height 17
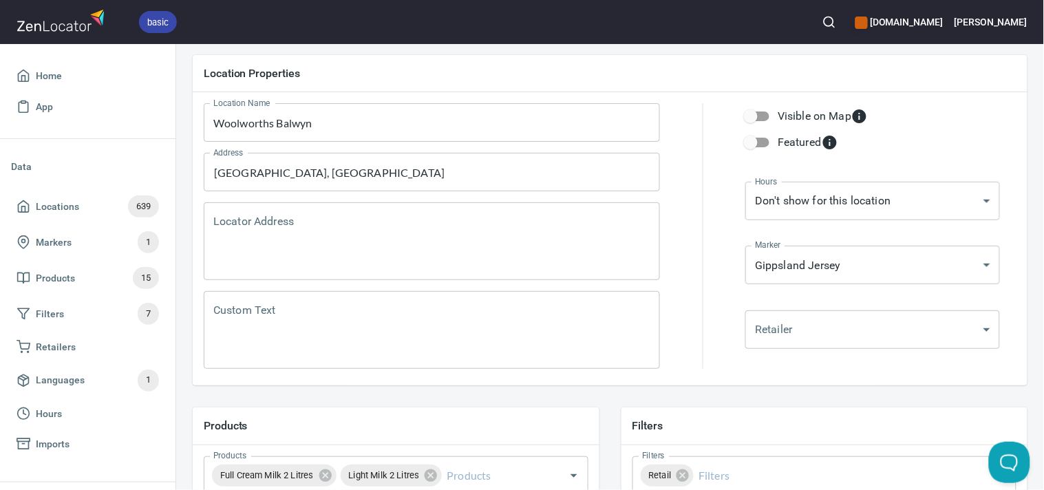
scroll to position [0, 0]
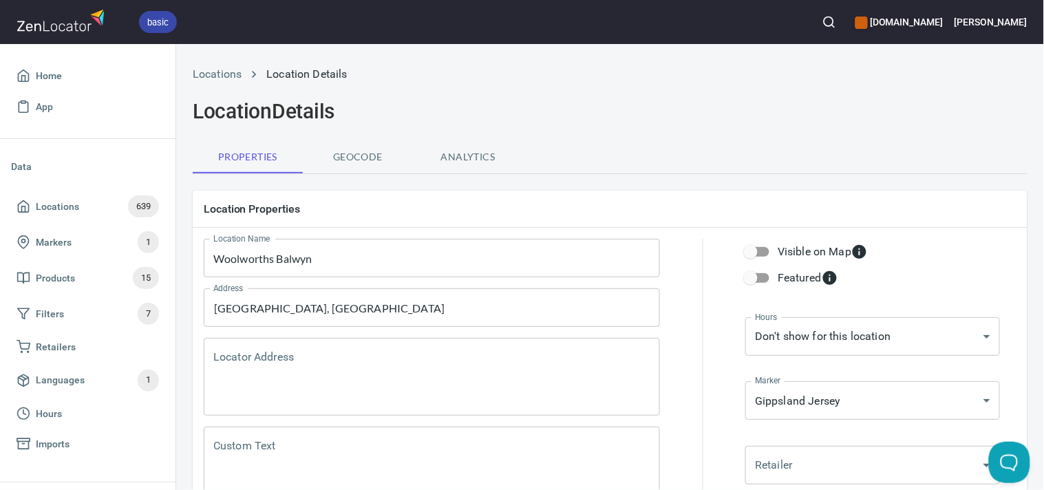
click at [836, 22] on icon "button" at bounding box center [829, 22] width 14 height 14
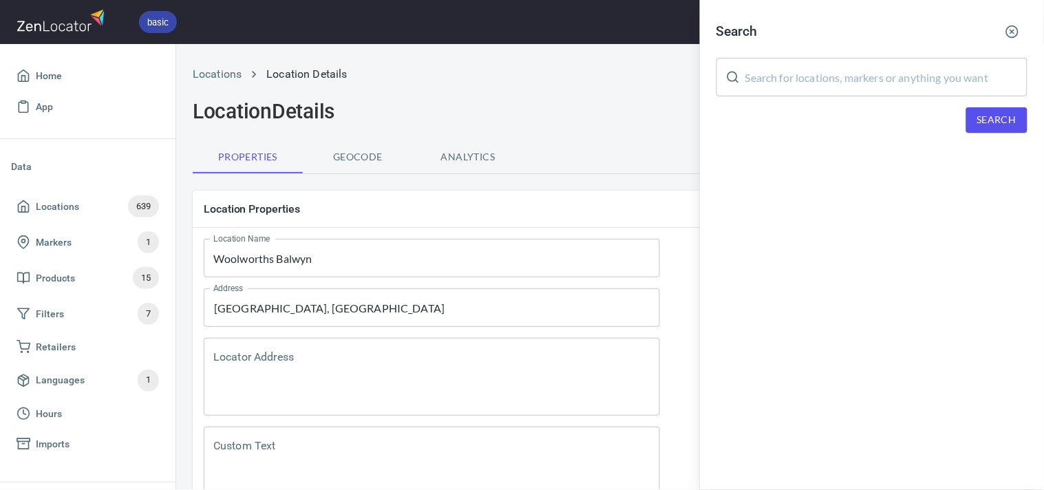
click at [875, 79] on input "text" at bounding box center [886, 77] width 282 height 39
paste input "SBA's Kitchen"
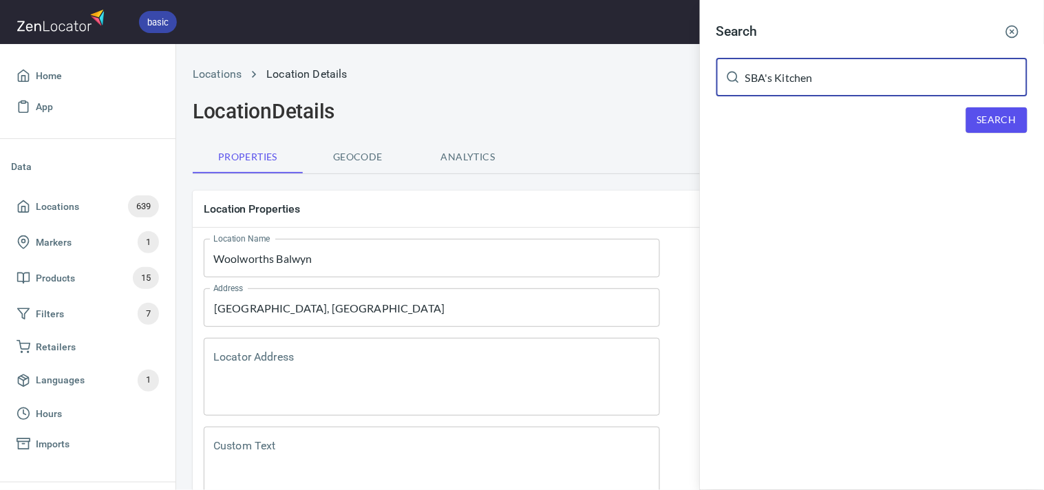
type input "SBA's Kitchen"
click at [991, 119] on span "Search" at bounding box center [996, 119] width 39 height 17
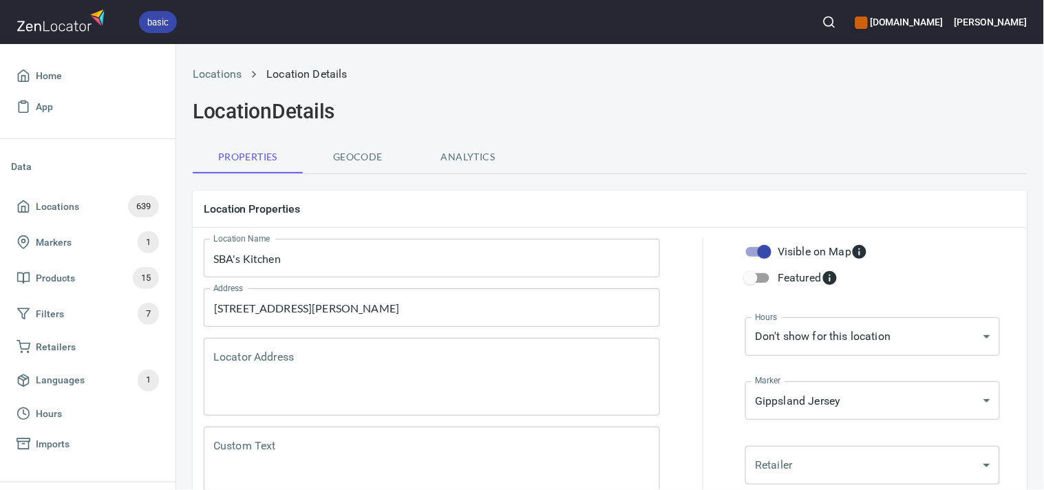
click at [766, 248] on input "Visible on Map" at bounding box center [764, 252] width 78 height 26
checkbox input "false"
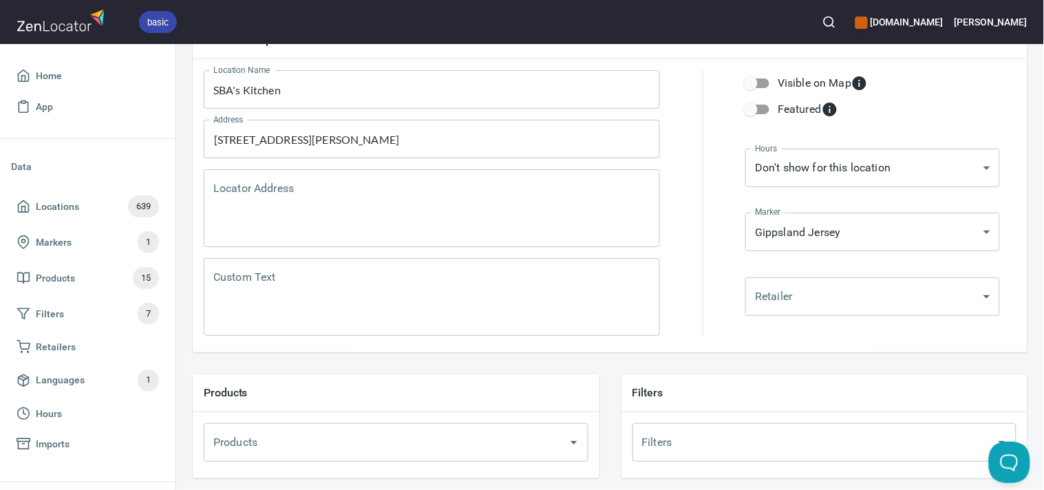
scroll to position [518, 0]
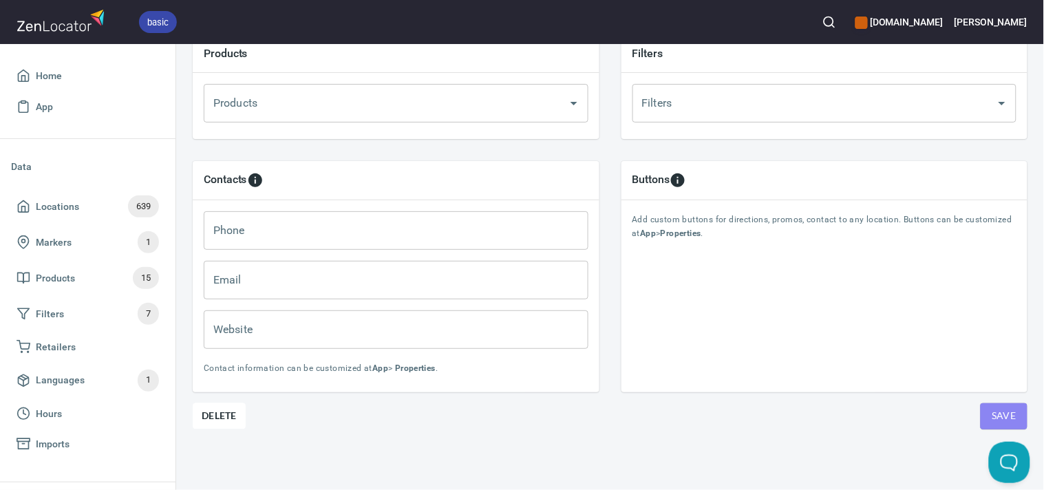
click at [1008, 405] on button "Save" at bounding box center [1003, 416] width 47 height 26
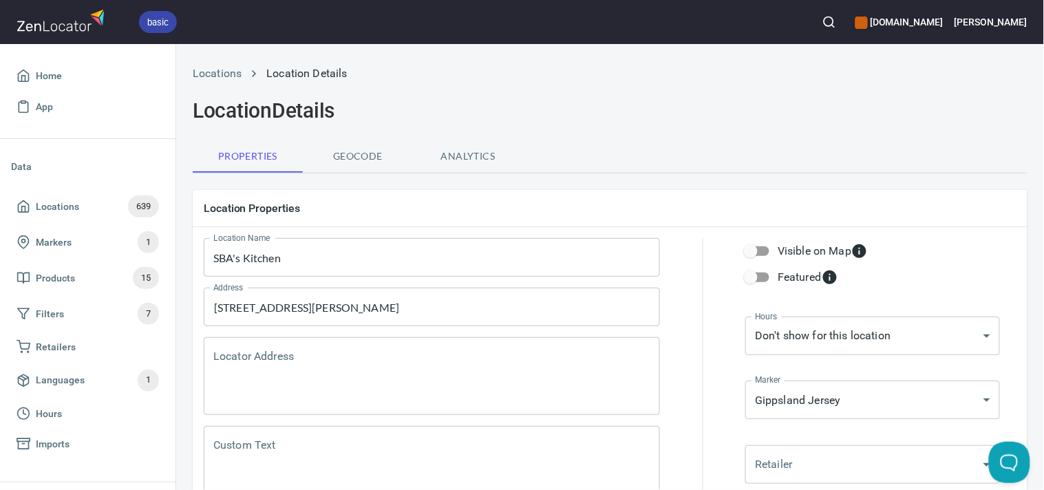
scroll to position [0, 0]
click at [836, 26] on icon "button" at bounding box center [829, 22] width 14 height 14
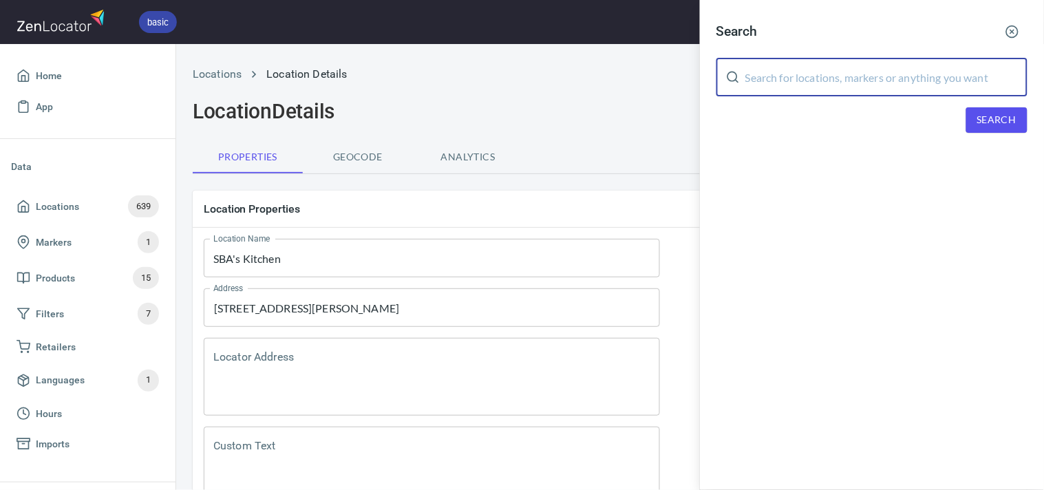
click at [864, 81] on input "text" at bounding box center [886, 77] width 282 height 39
paste input "Woolworths Leongatha"
type input "Woolworths Leongatha"
click at [973, 111] on button "Search" at bounding box center [996, 119] width 61 height 25
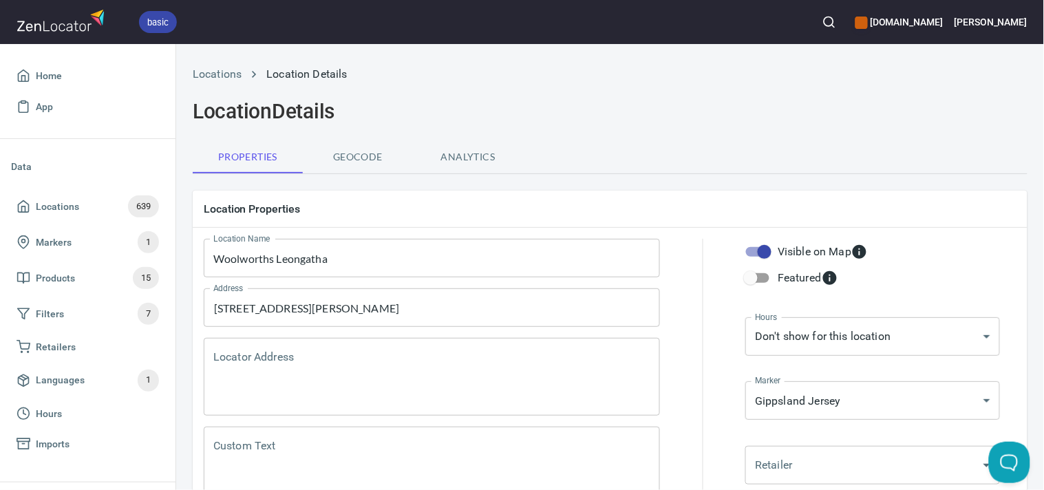
click at [762, 251] on input "Visible on Map" at bounding box center [764, 252] width 78 height 26
checkbox input "false"
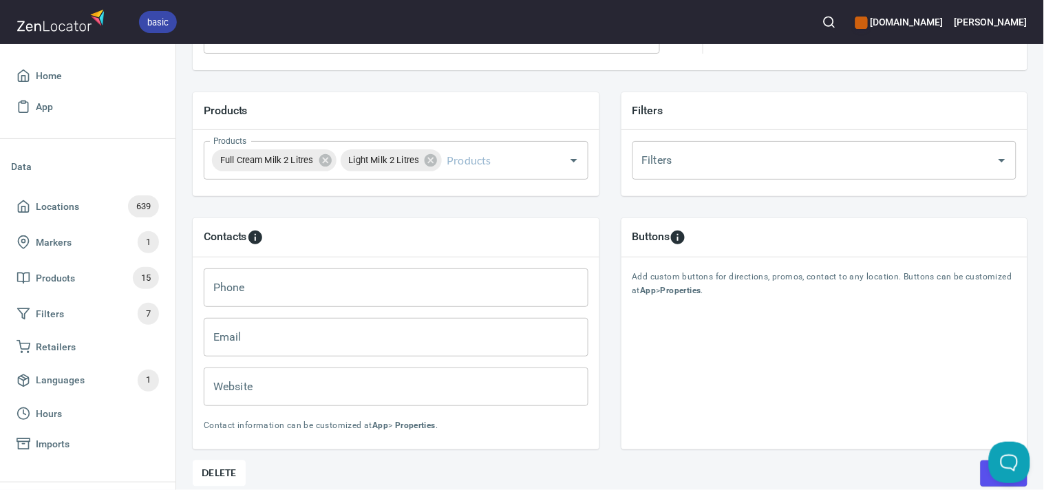
scroll to position [518, 0]
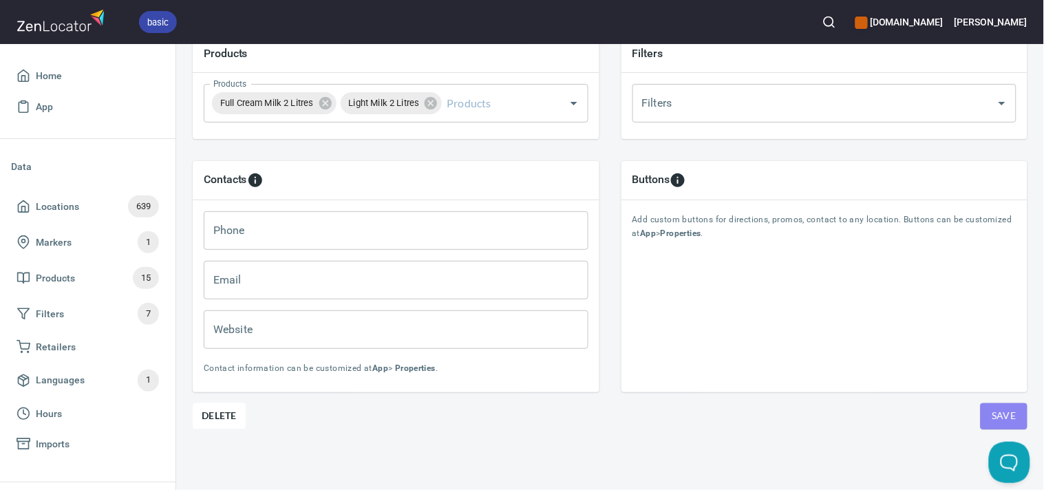
click at [1011, 409] on button "Save" at bounding box center [1003, 416] width 47 height 26
click at [1007, 408] on button "Save" at bounding box center [1003, 416] width 47 height 26
click at [833, 23] on circle "button" at bounding box center [828, 21] width 9 height 9
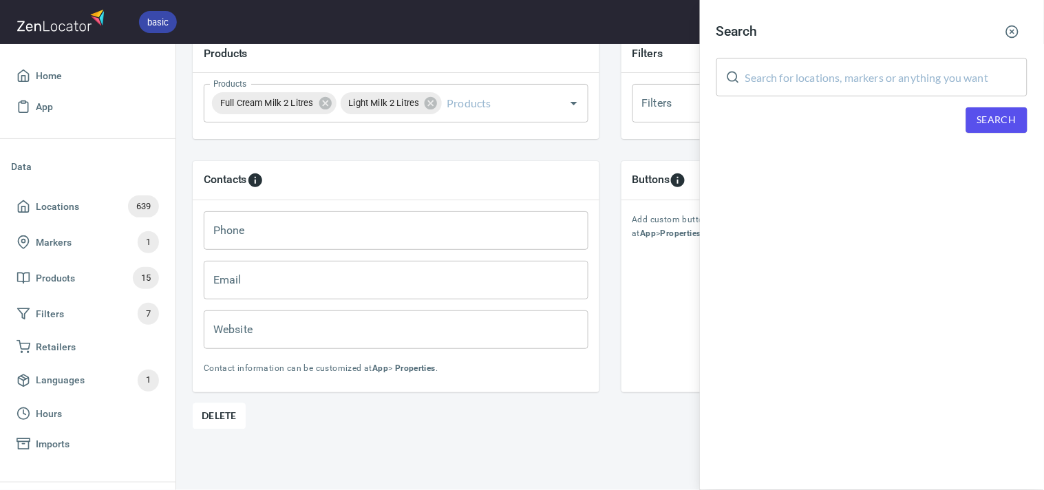
click at [883, 76] on input "text" at bounding box center [886, 77] width 282 height 39
paste input "Wholefoods Unwrapped Collection"
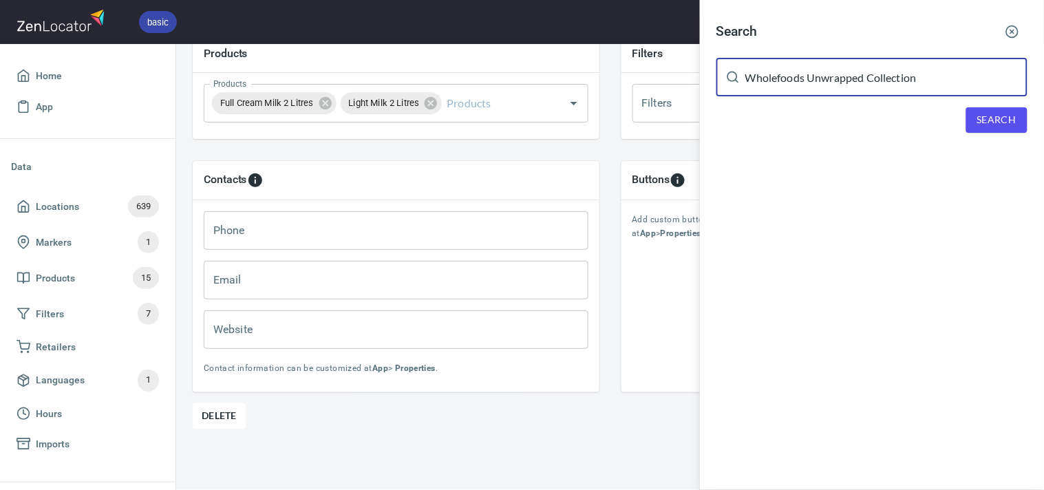
type input "Wholefoods Unwrapped Collection"
click at [987, 112] on span "Search" at bounding box center [996, 119] width 39 height 17
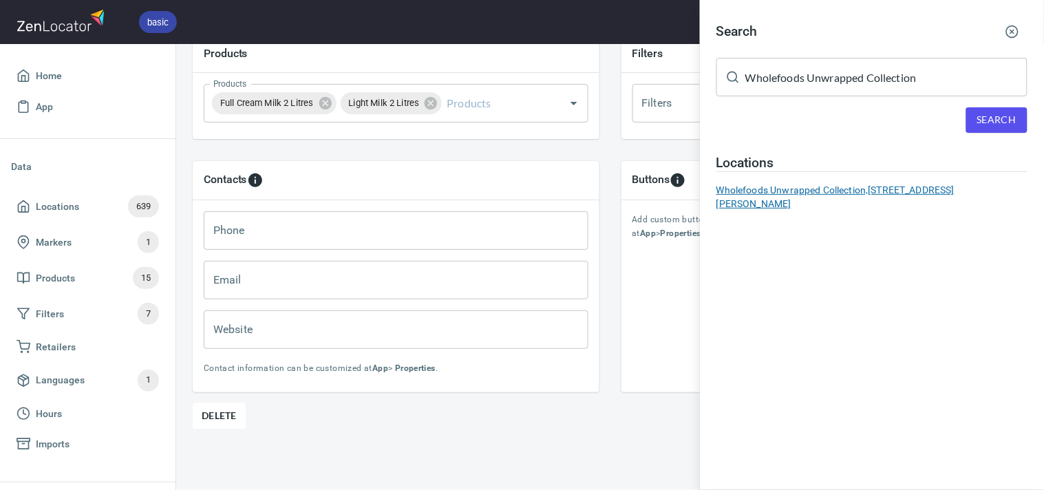
click at [799, 191] on div "Wholefoods Unwrapped Collection, [STREET_ADDRESS][PERSON_NAME]" at bounding box center [871, 197] width 311 height 28
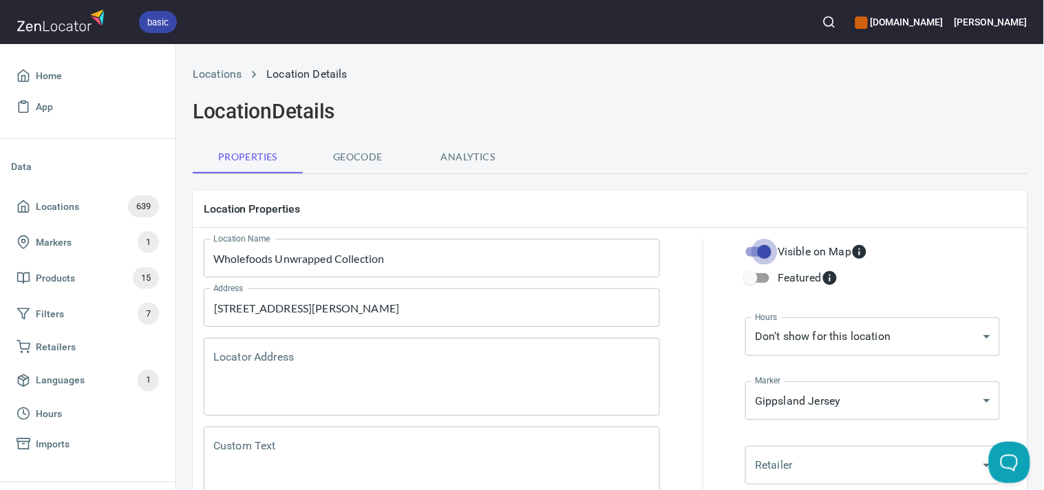
click at [761, 246] on input "Visible on Map" at bounding box center [764, 252] width 78 height 26
checkbox input "false"
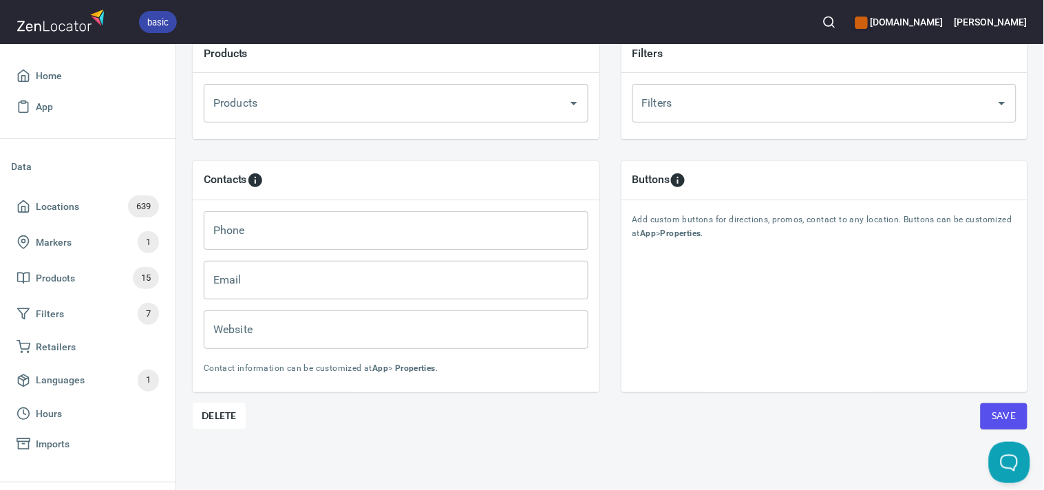
scroll to position [518, 0]
click at [991, 407] on span "Save" at bounding box center [1003, 415] width 25 height 17
drag, startPoint x: 835, startPoint y: 10, endPoint x: 850, endPoint y: 17, distance: 16.4
click at [841, 12] on div "basic [DOMAIN_NAME] [PERSON_NAME]" at bounding box center [522, 22] width 1044 height 44
click at [833, 17] on circle "button" at bounding box center [828, 21] width 9 height 9
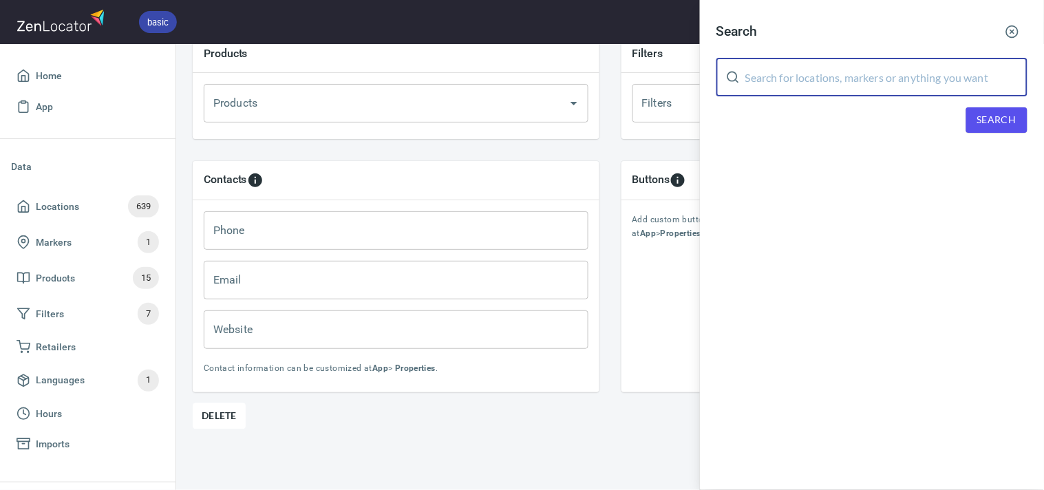
click at [906, 85] on input "text" at bounding box center [886, 77] width 282 height 39
paste input "Woolworths [PERSON_NAME]"
type input "Woolworths [PERSON_NAME]"
click at [966, 106] on div "Search Woolworths Drouin ​ Search" at bounding box center [872, 85] width 344 height 171
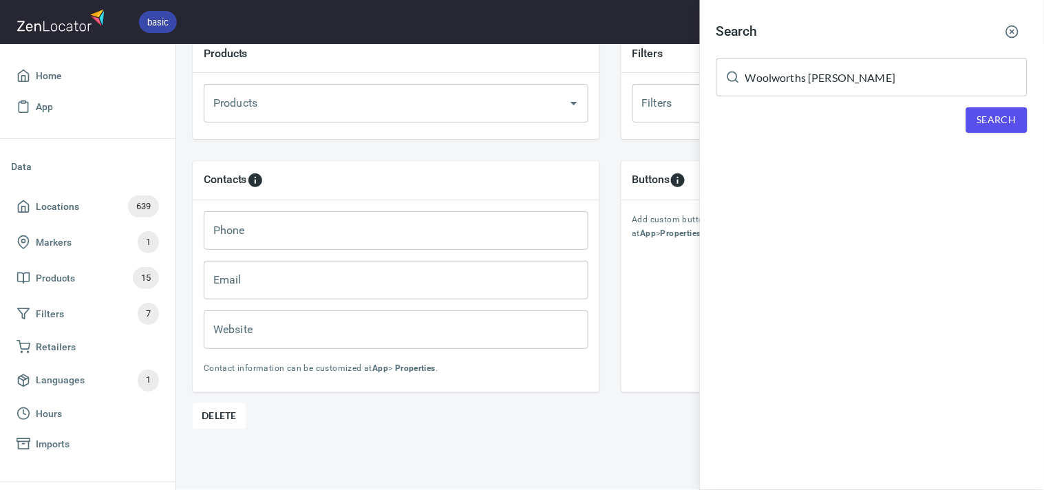
click at [982, 110] on button "Search" at bounding box center [996, 119] width 61 height 25
click at [738, 189] on div "Woolworths Drouin, 72-100 Young Street, Drouin, Victoria 3818, Australia" at bounding box center [871, 190] width 311 height 14
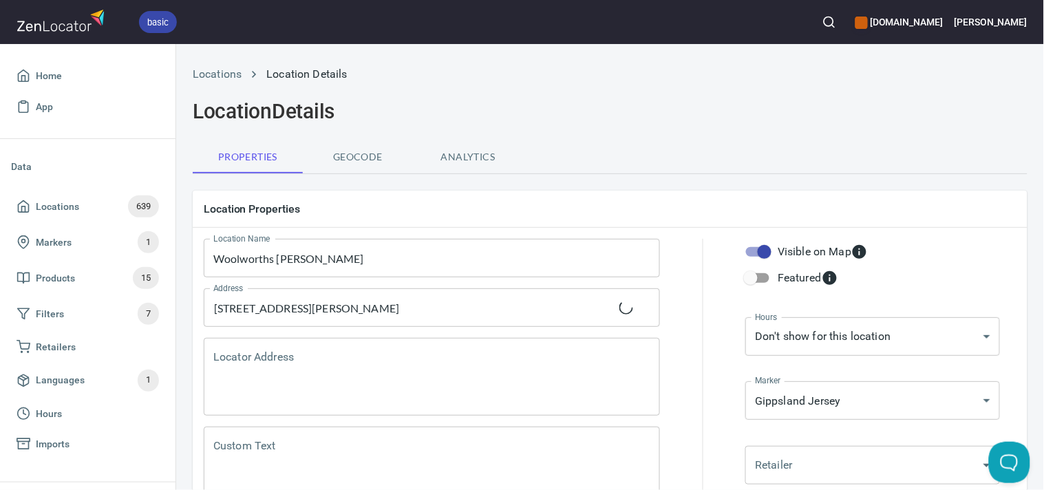
click at [764, 255] on input "Visible on Map" at bounding box center [764, 252] width 78 height 26
checkbox input "false"
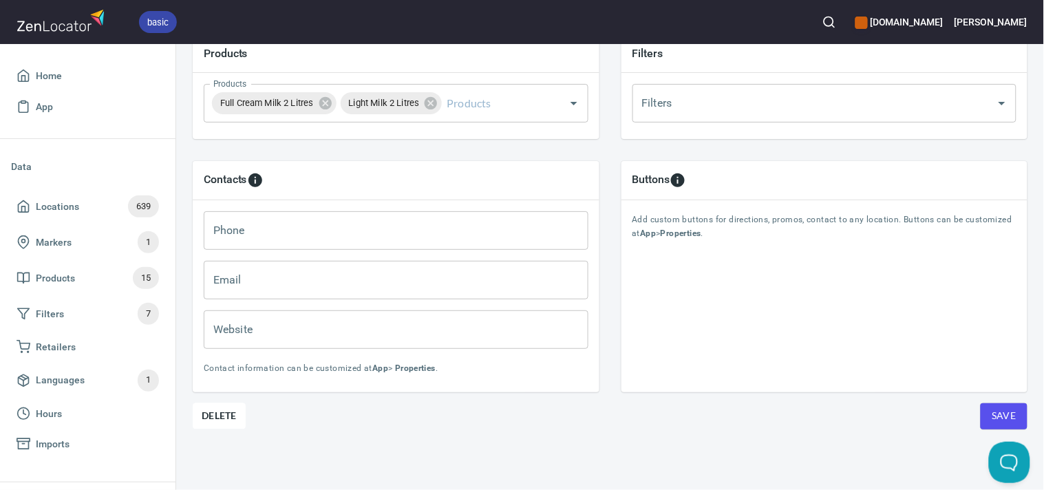
scroll to position [518, 0]
click at [991, 407] on span "Save" at bounding box center [1003, 415] width 25 height 17
click at [836, 17] on icon "button" at bounding box center [829, 22] width 14 height 14
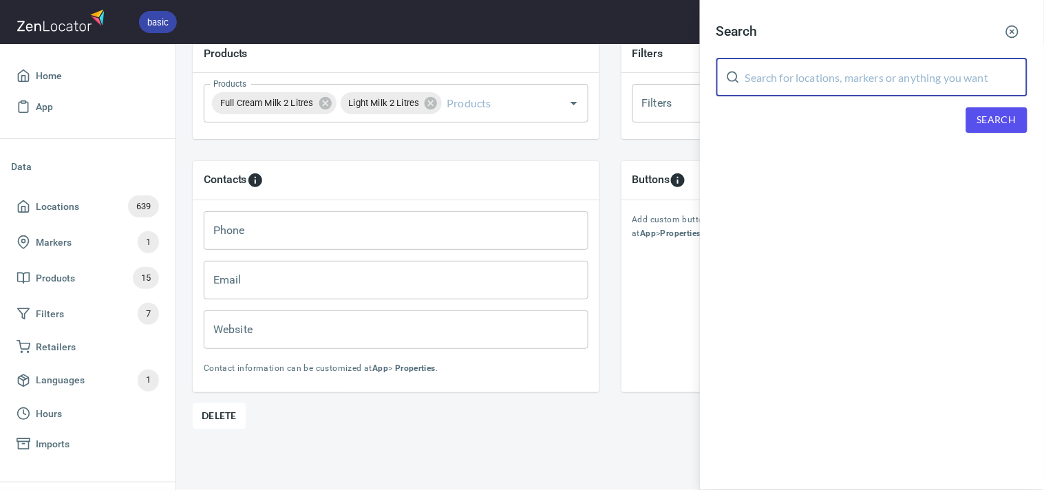
click at [877, 74] on input "text" at bounding box center [886, 77] width 282 height 39
paste input "[GEOGRAPHIC_DATA] Grocer"
type input "[GEOGRAPHIC_DATA] Grocer"
click at [1015, 126] on span "Search" at bounding box center [996, 119] width 39 height 17
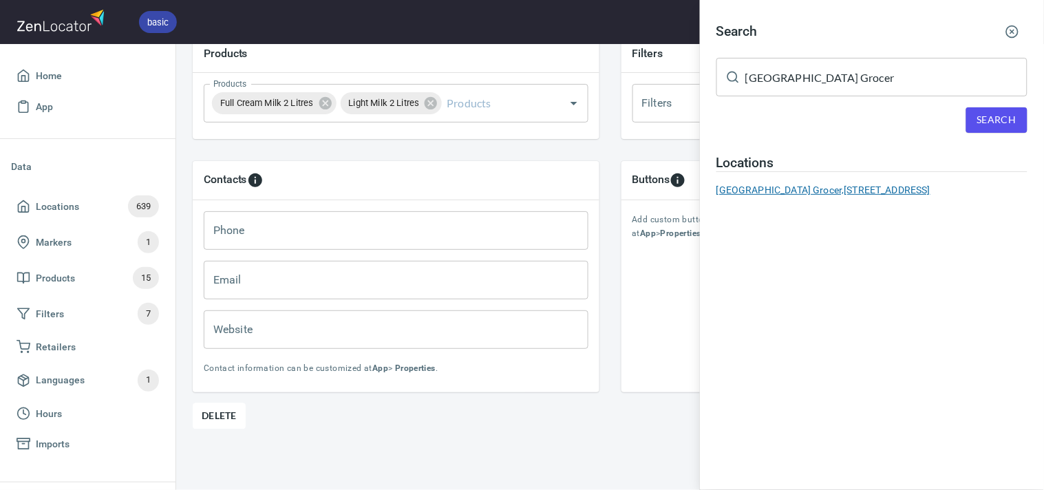
click at [837, 190] on div "[GEOGRAPHIC_DATA] Grocer, [STREET_ADDRESS]" at bounding box center [871, 190] width 311 height 14
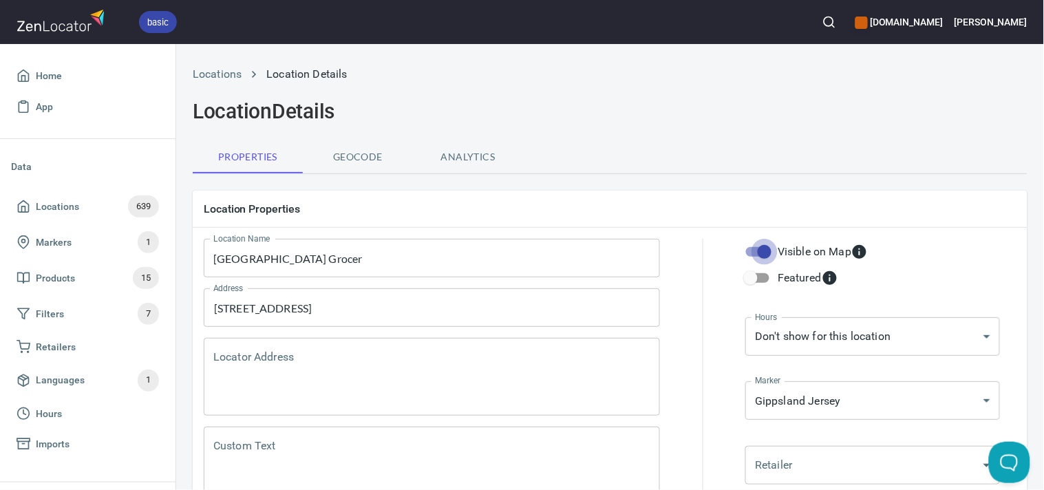
click at [764, 251] on input "Visible on Map" at bounding box center [764, 252] width 78 height 26
checkbox input "false"
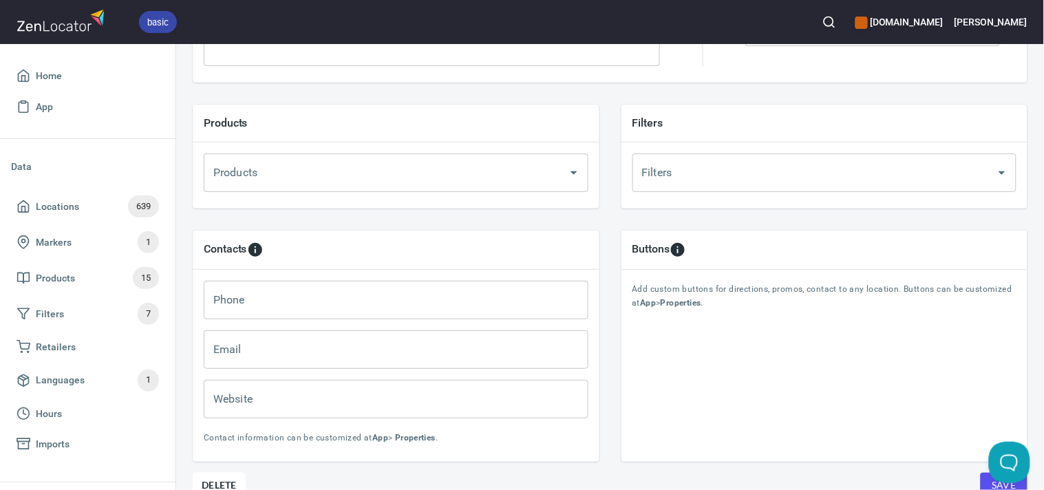
scroll to position [458, 0]
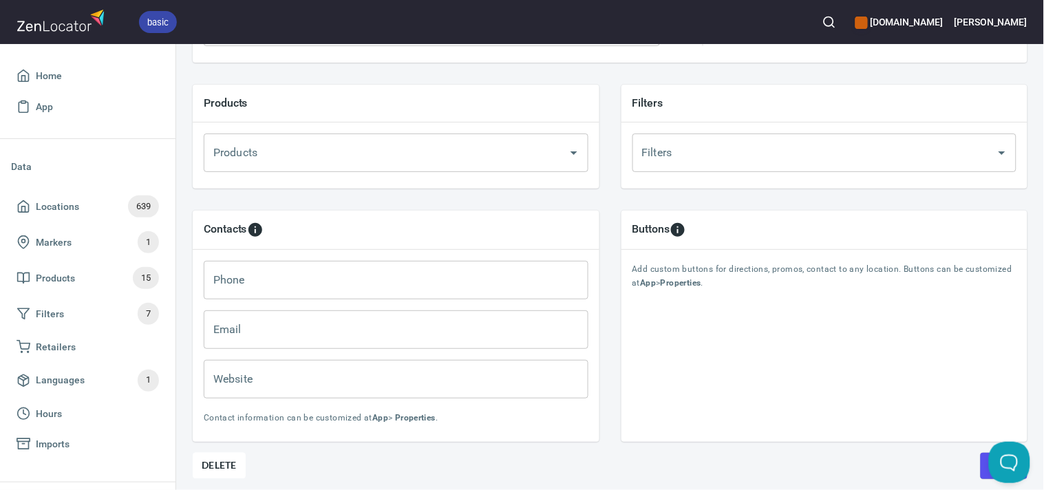
click at [980, 468] on button "Save" at bounding box center [1003, 466] width 47 height 26
click at [842, 22] on button "button" at bounding box center [829, 22] width 30 height 30
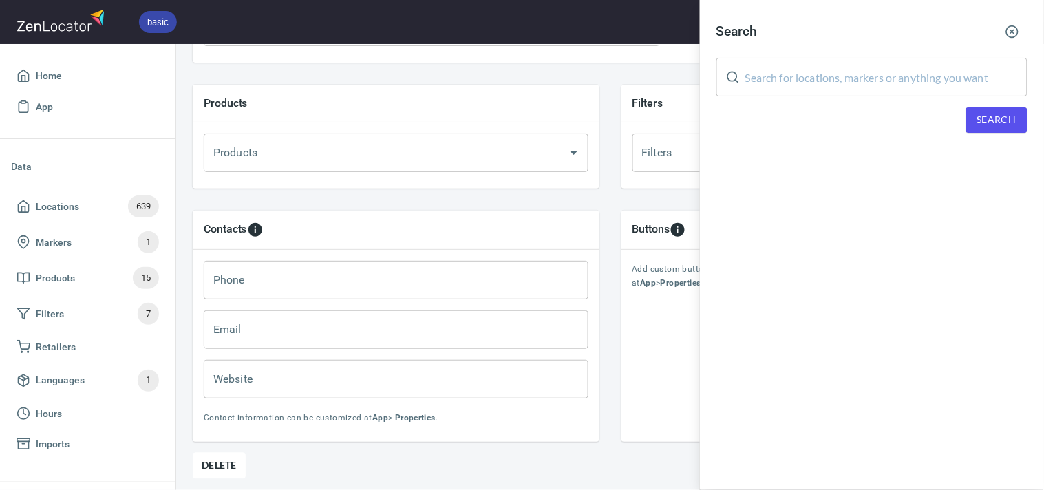
click at [861, 81] on input "text" at bounding box center [886, 77] width 282 height 39
paste input "IGA SUPA Brunswick"
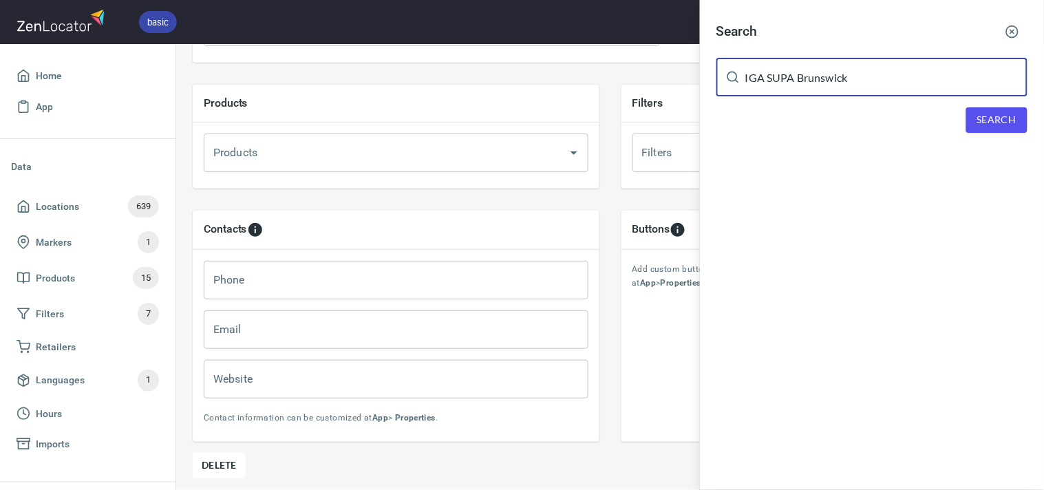
type input "IGA SUPA Brunswick"
click at [1004, 116] on span "Search" at bounding box center [996, 119] width 39 height 17
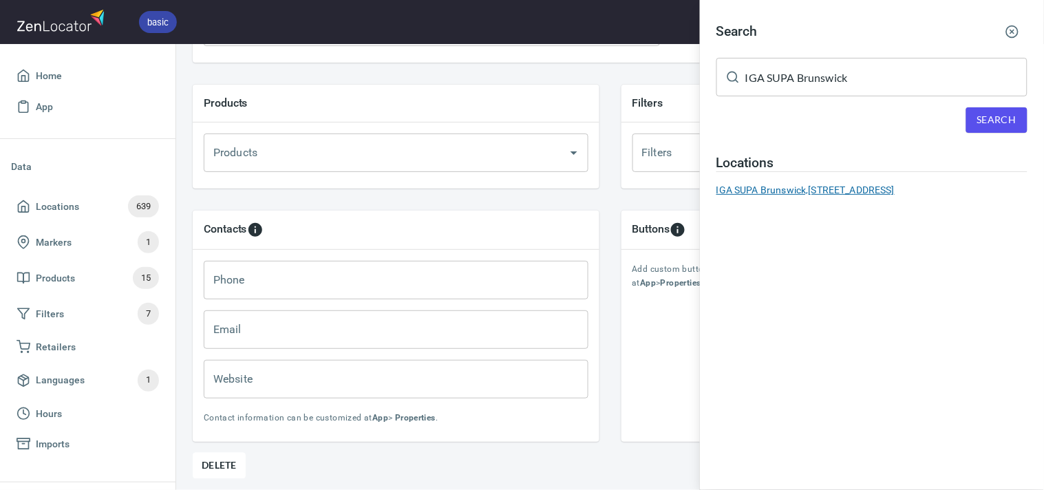
click at [827, 189] on div "IGA SUPA Brunswick, 614 Sydney Road, Brunswick, Victoria 3056, Australia" at bounding box center [871, 190] width 311 height 14
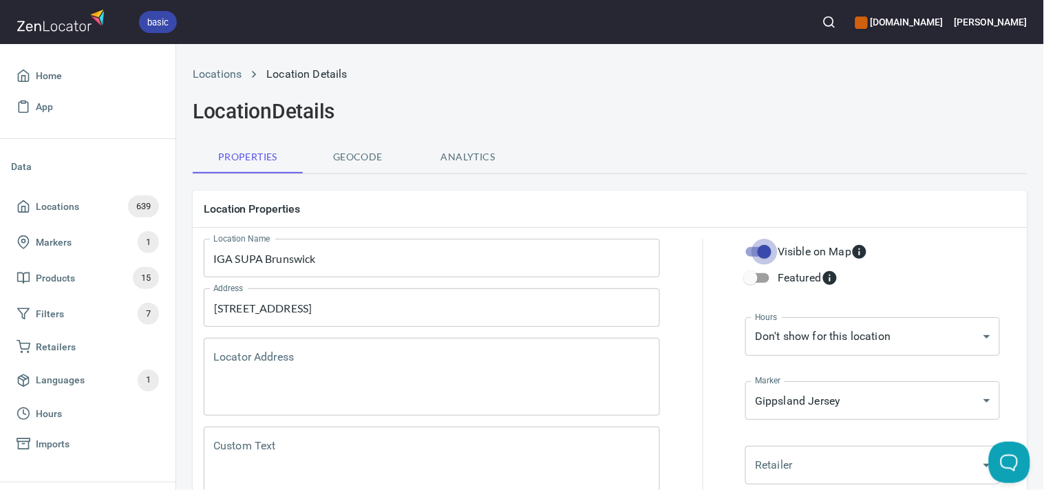
click at [753, 253] on input "Visible on Map" at bounding box center [764, 252] width 78 height 26
checkbox input "false"
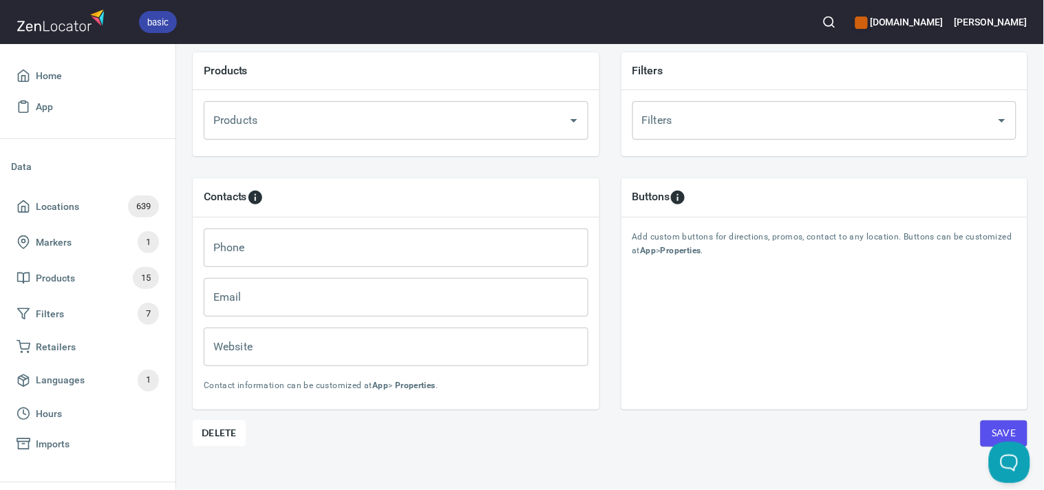
scroll to position [518, 0]
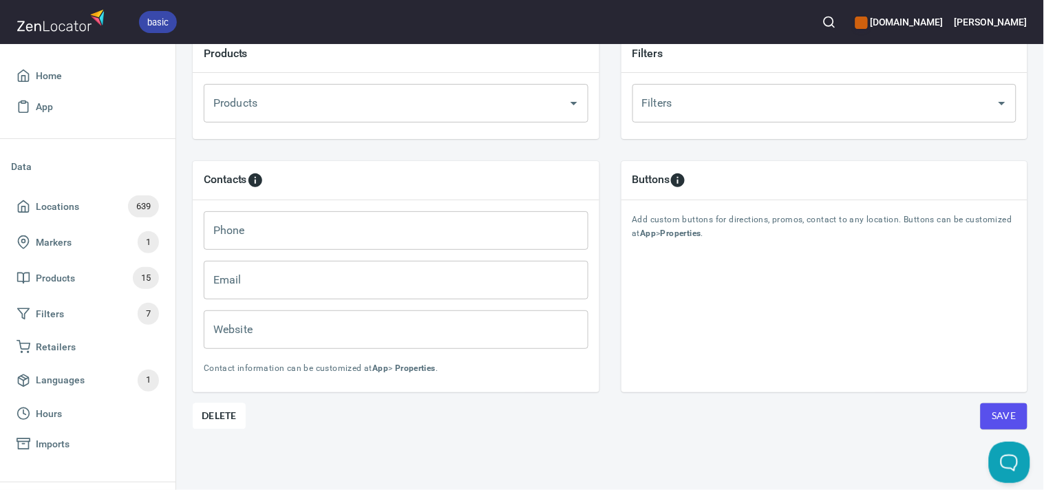
click at [1006, 403] on button "Save" at bounding box center [1003, 416] width 47 height 26
click at [836, 15] on icon "button" at bounding box center [829, 22] width 14 height 14
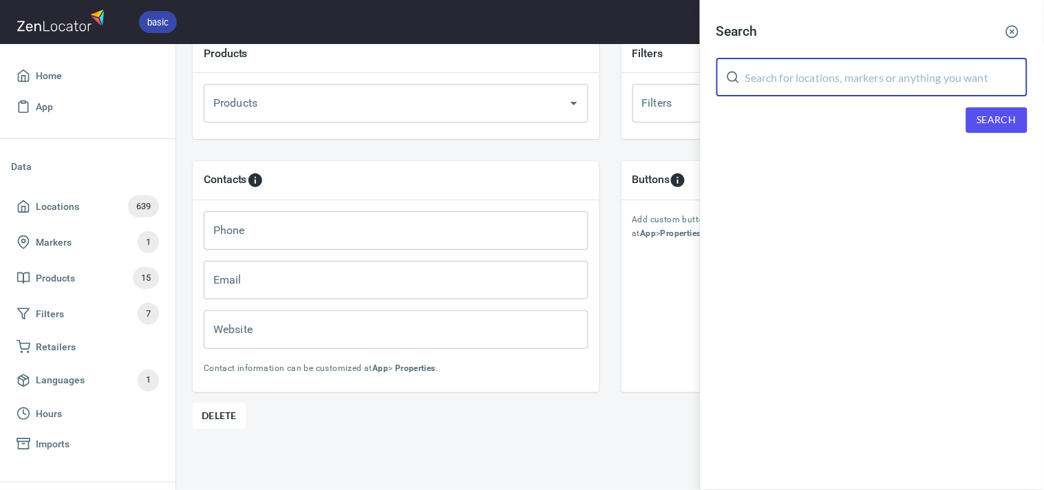
click at [874, 80] on input "text" at bounding box center [886, 77] width 282 height 39
paste input "Woolworths - [GEOGRAPHIC_DATA]"
type input "Woolworths - [GEOGRAPHIC_DATA]"
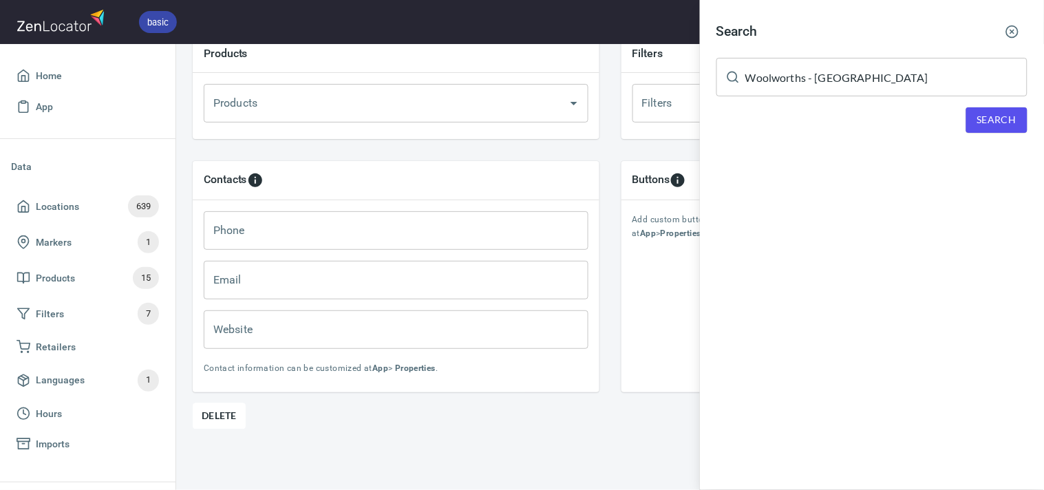
drag, startPoint x: 1043, startPoint y: 129, endPoint x: 1032, endPoint y: 129, distance: 11.0
click at [1041, 129] on div "Search Woolworths - Mornington ​ Search" at bounding box center [872, 85] width 344 height 171
click at [1014, 125] on span "Search" at bounding box center [996, 119] width 39 height 17
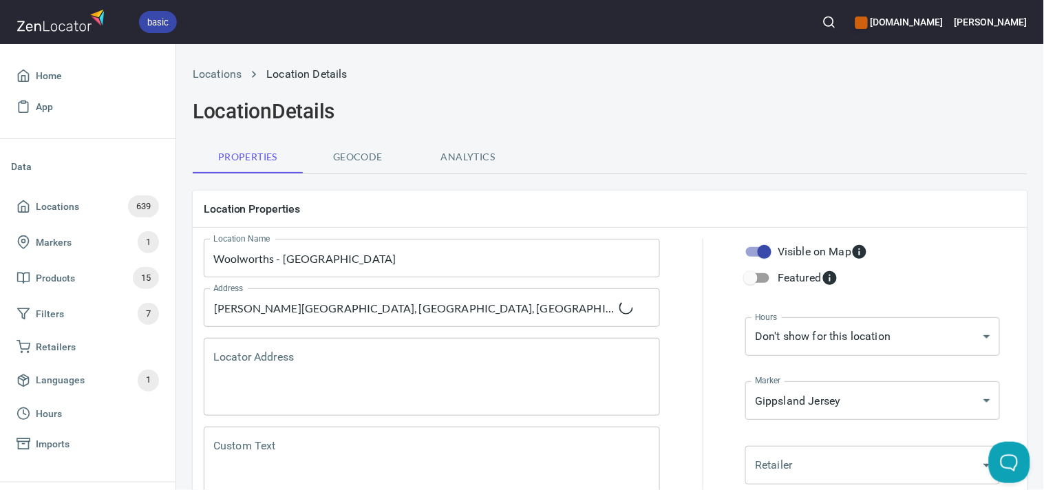
click at [761, 248] on input "Visible on Map" at bounding box center [764, 252] width 78 height 26
checkbox input "false"
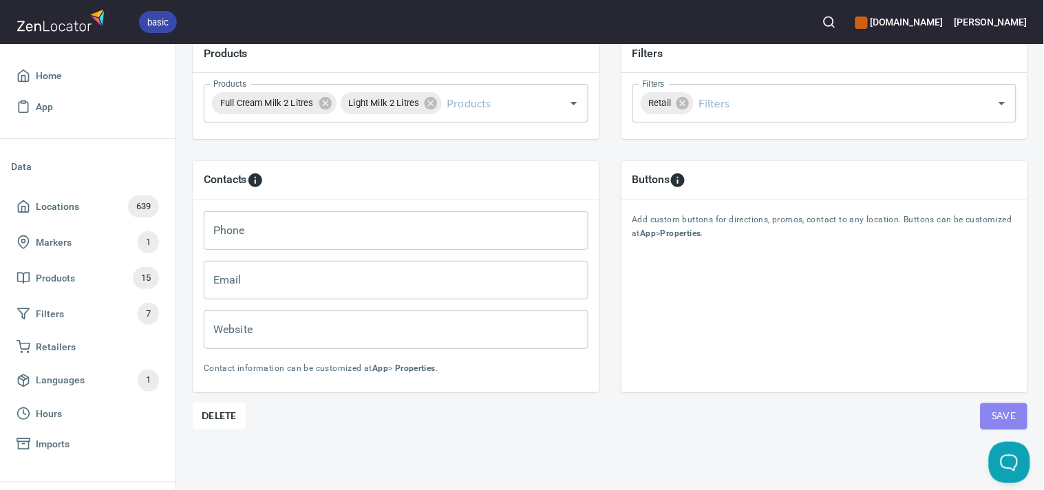
click at [998, 407] on span "Save" at bounding box center [1003, 415] width 25 height 17
click at [836, 21] on icon "button" at bounding box center [829, 22] width 14 height 14
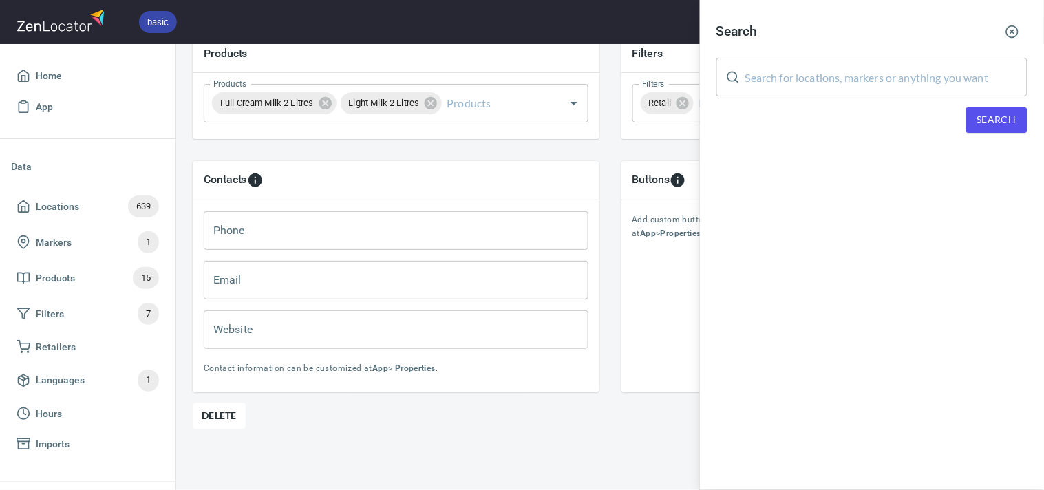
click at [939, 84] on input "text" at bounding box center [886, 77] width 282 height 39
paste input "La Pinta"
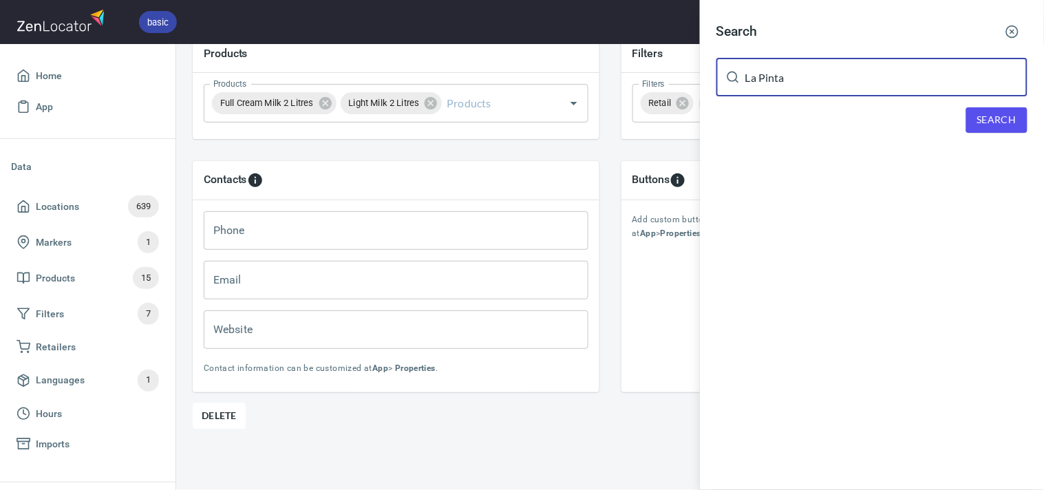
type input "La Pinta"
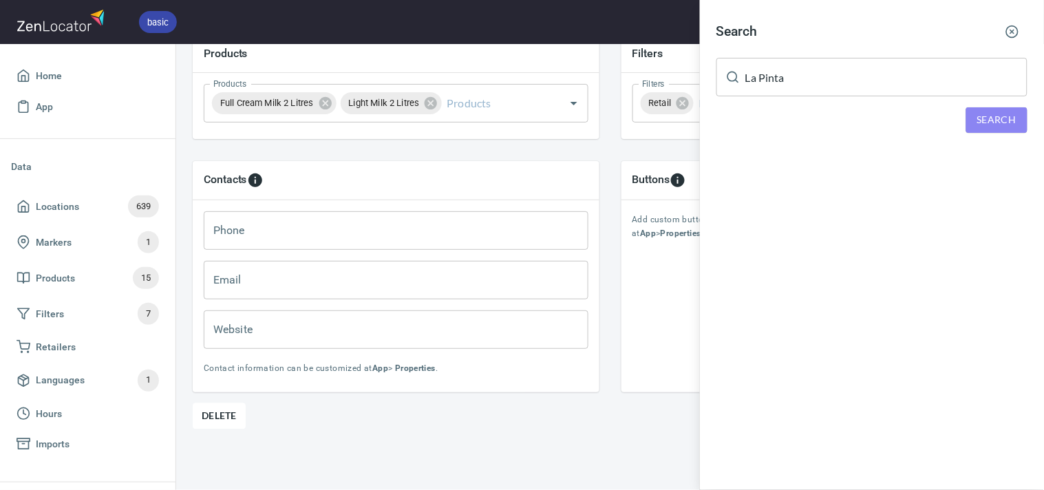
click at [1001, 131] on button "Search" at bounding box center [996, 119] width 61 height 25
click at [1005, 111] on span "Search" at bounding box center [996, 119] width 39 height 17
click at [863, 184] on div "La Pinta, [STREET_ADDRESS]" at bounding box center [871, 190] width 311 height 14
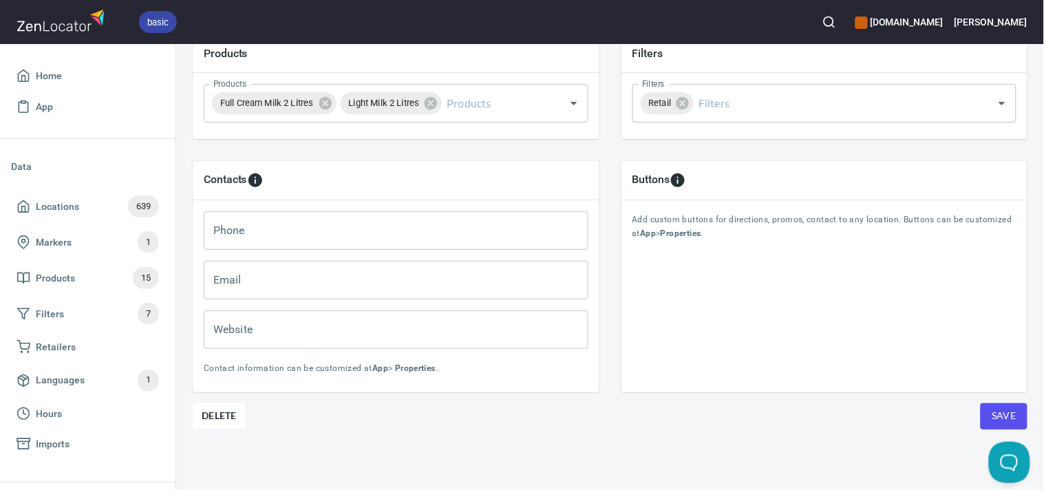
scroll to position [59, 0]
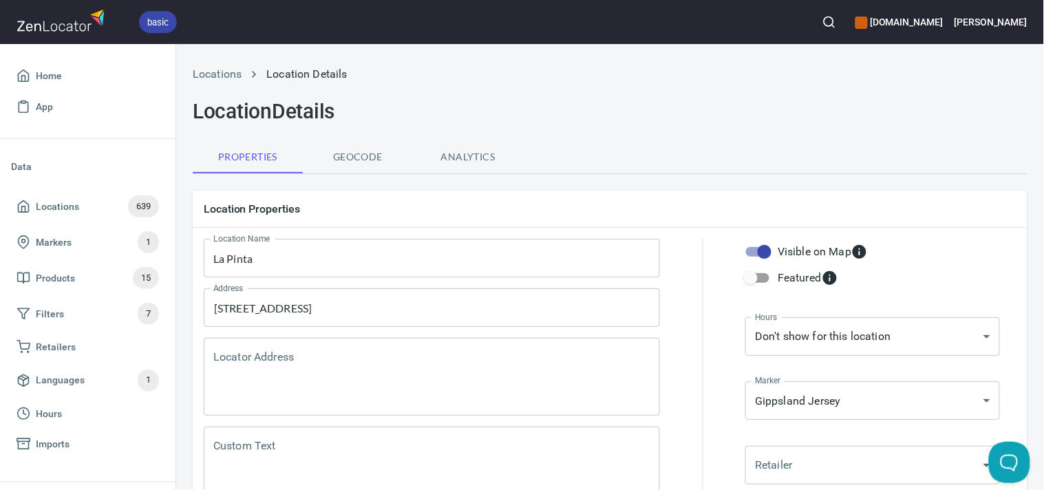
click at [757, 251] on input "Visible on Map" at bounding box center [764, 252] width 78 height 26
checkbox input "false"
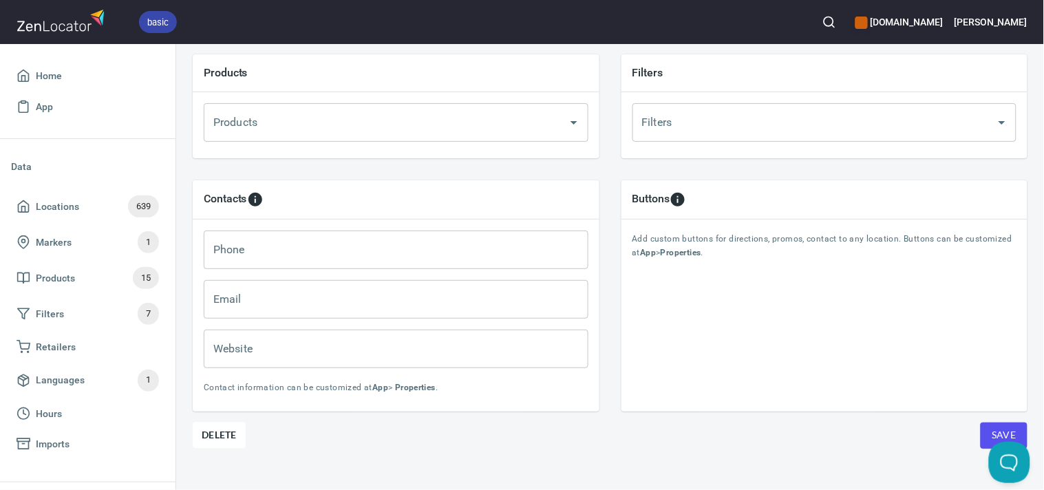
scroll to position [518, 0]
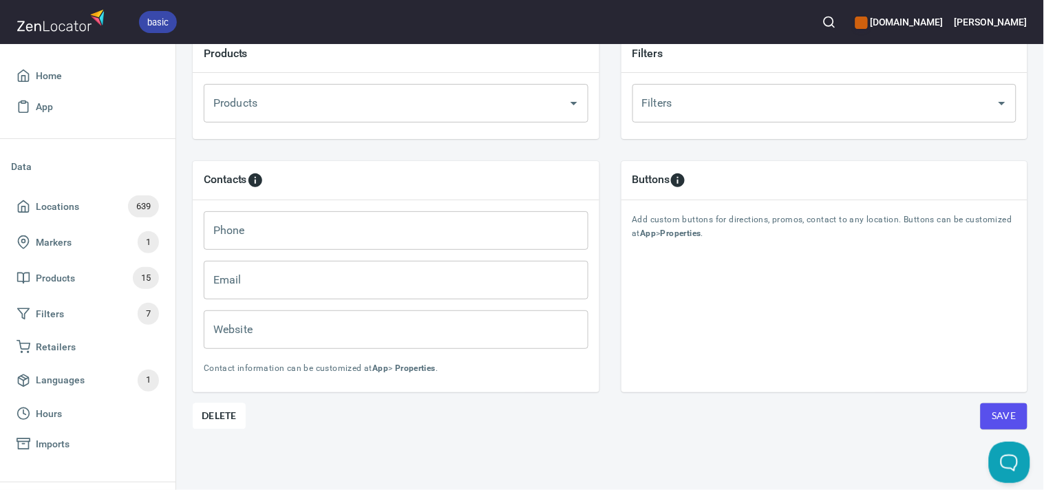
click at [998, 407] on span "Save" at bounding box center [1003, 415] width 25 height 17
click at [836, 16] on icon "button" at bounding box center [829, 22] width 14 height 14
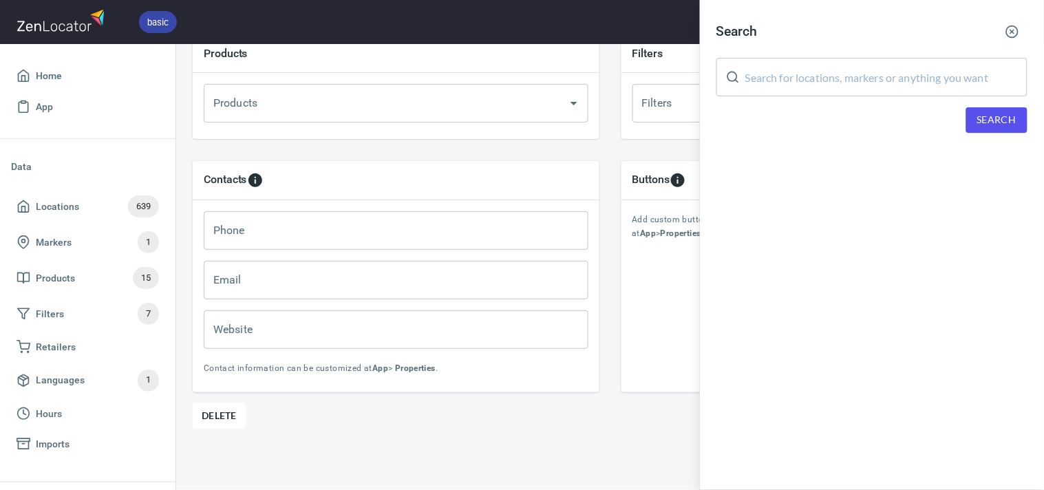
click at [926, 72] on input "text" at bounding box center [886, 77] width 282 height 39
paste input "Gippsland Whole Fresh"
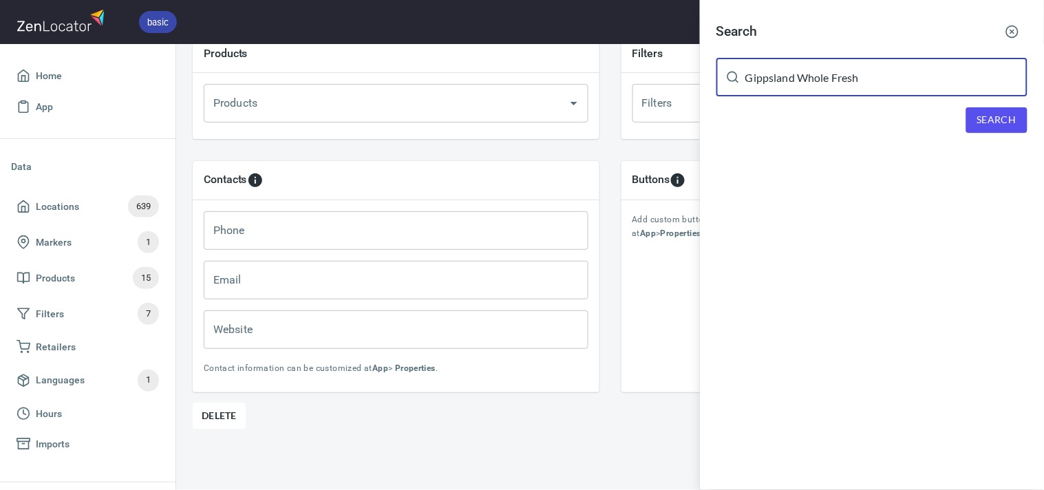
type input "Gippsland Whole Fresh"
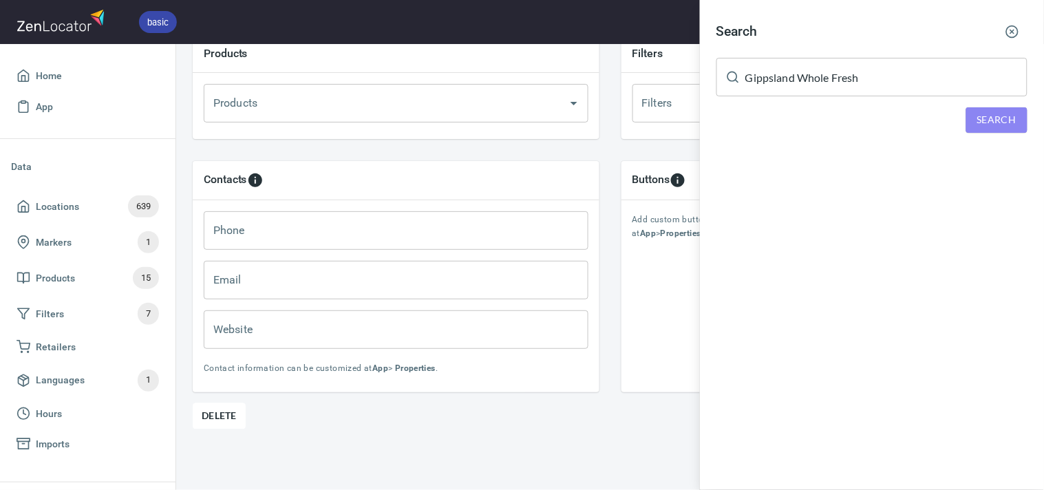
click at [1002, 114] on span "Search" at bounding box center [996, 119] width 39 height 17
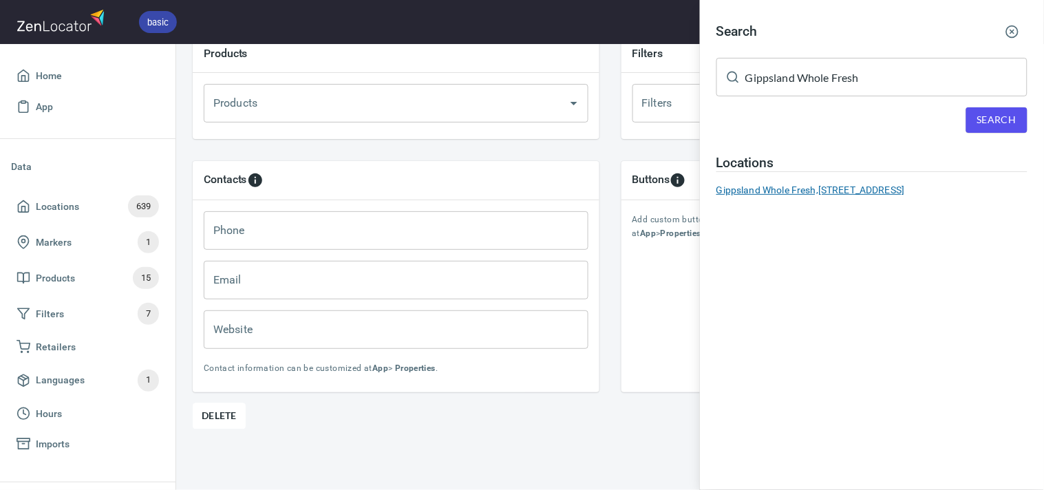
click at [874, 189] on div "Gippsland Whole Fresh, 9A Endeavour Street, Warragul, VIC, Australia" at bounding box center [871, 190] width 311 height 14
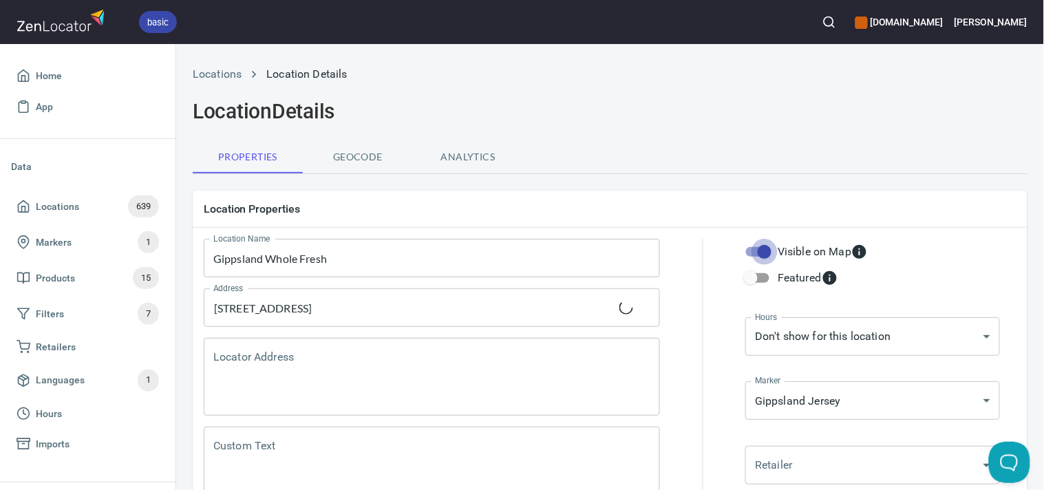
click at [753, 250] on input "Visible on Map" at bounding box center [764, 252] width 78 height 26
checkbox input "false"
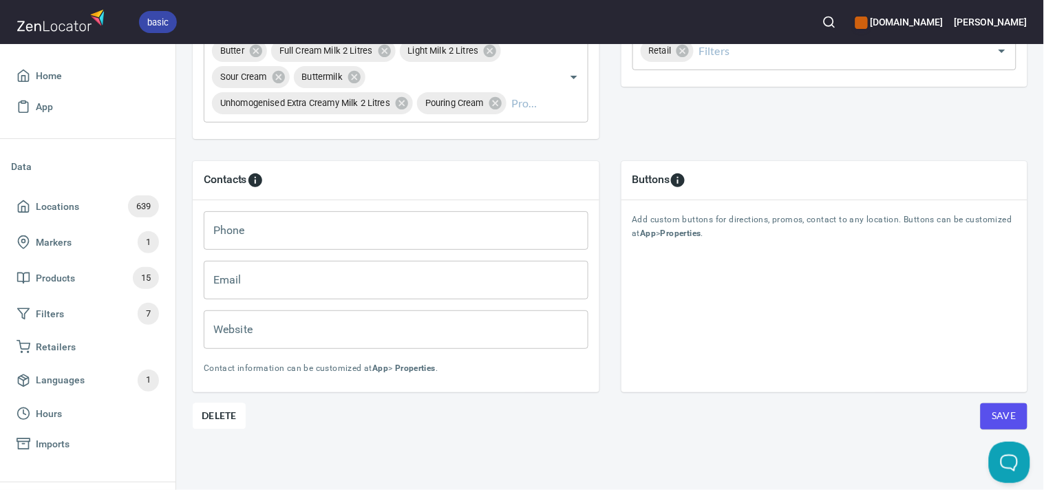
scroll to position [596, 0]
click at [991, 407] on span "Save" at bounding box center [1003, 415] width 25 height 17
click at [841, 21] on button "button" at bounding box center [829, 22] width 30 height 30
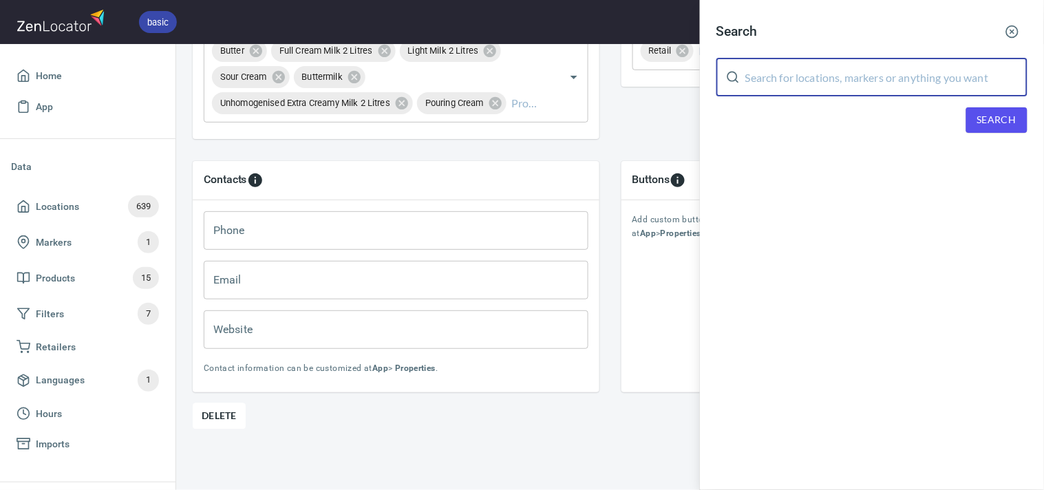
click at [871, 92] on input "text" at bounding box center [886, 77] width 282 height 39
paste input "Woolworths Horsham"
type input "Woolworths Horsham"
click at [993, 107] on button "Search" at bounding box center [996, 119] width 61 height 25
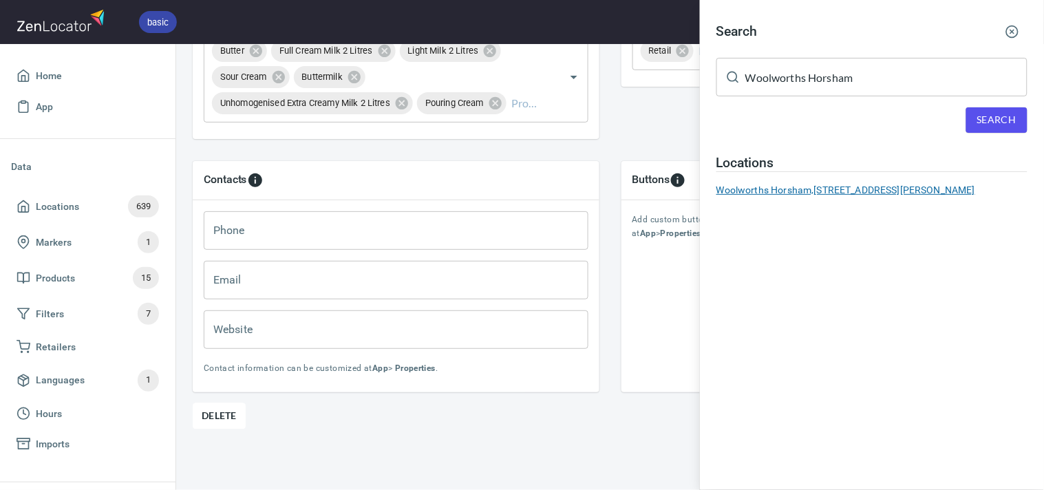
click at [792, 189] on div "Woolworths Horsham, [STREET_ADDRESS][PERSON_NAME]" at bounding box center [871, 190] width 311 height 14
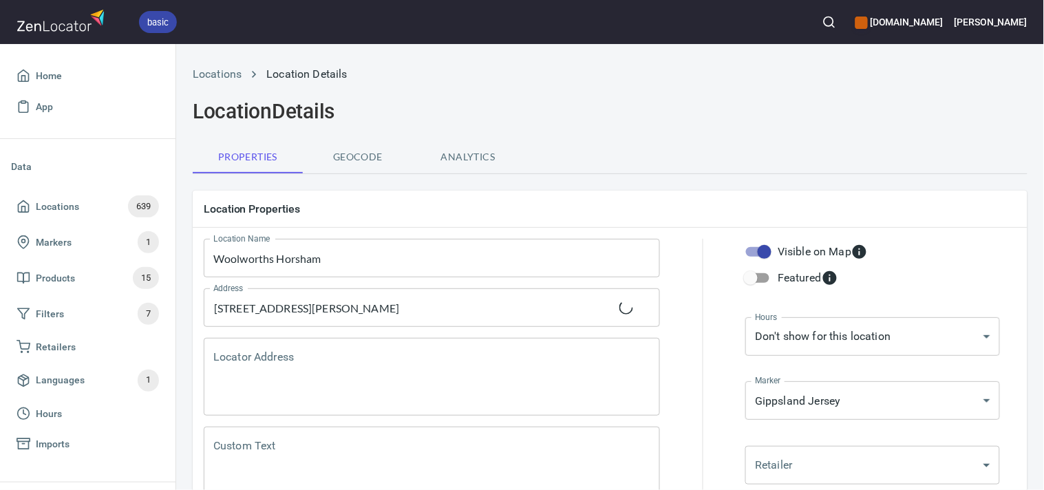
click at [759, 250] on input "Visible on Map" at bounding box center [764, 252] width 78 height 26
checkbox input "false"
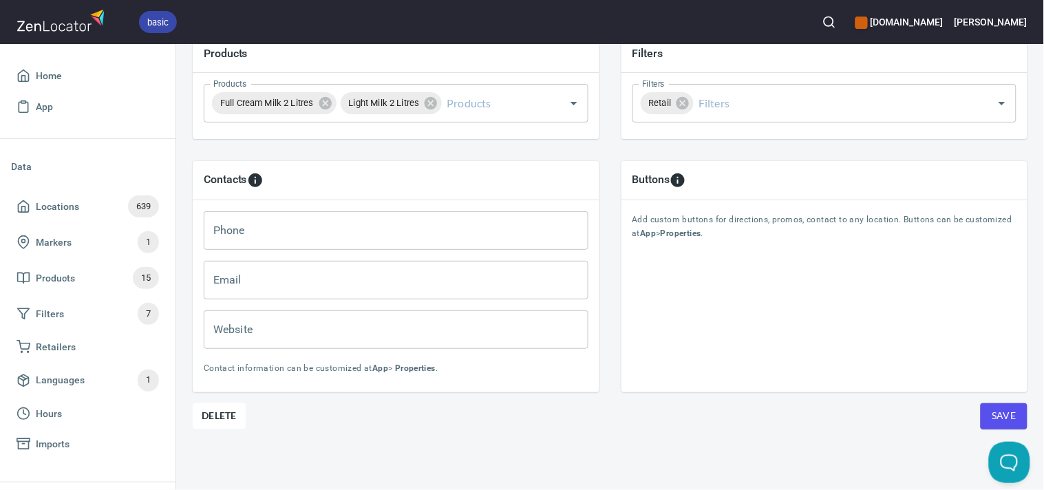
scroll to position [518, 0]
click at [1003, 407] on span "Save" at bounding box center [1003, 415] width 25 height 17
click at [844, 14] on button "button" at bounding box center [829, 22] width 30 height 30
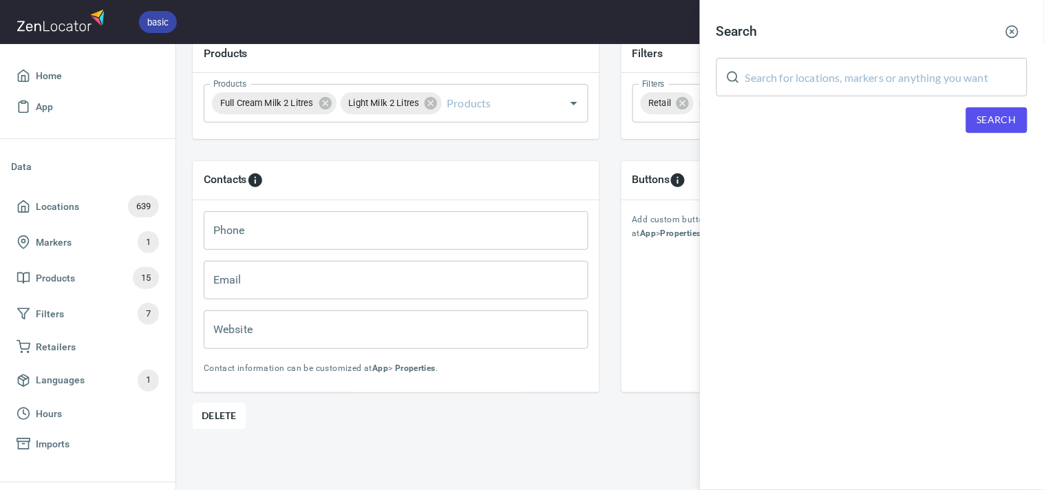
click at [883, 86] on input "text" at bounding box center [886, 77] width 282 height 39
paste input "L'Arte Centra Social Enterprise Cafe"
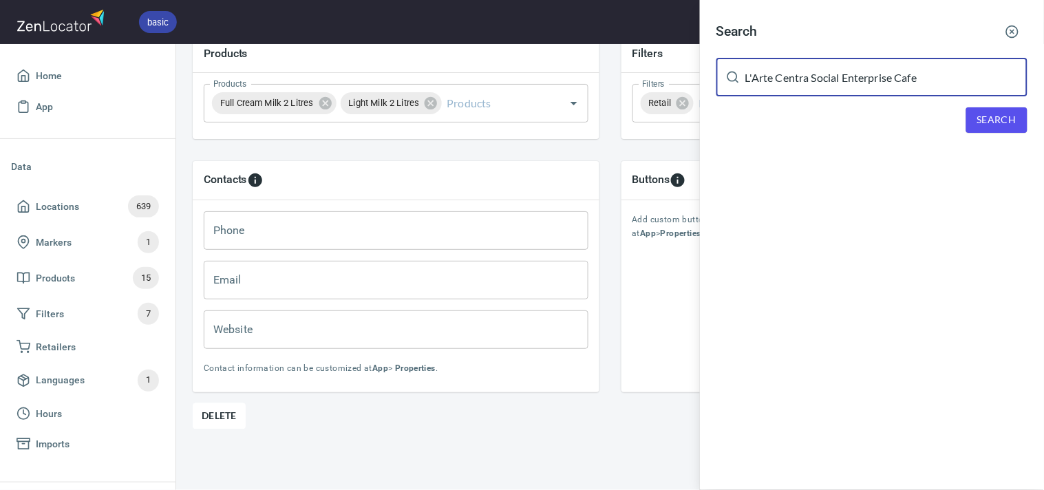
type input "L'Arte Centra Social Enterprise Cafe"
click at [1002, 117] on span "Search" at bounding box center [996, 119] width 39 height 17
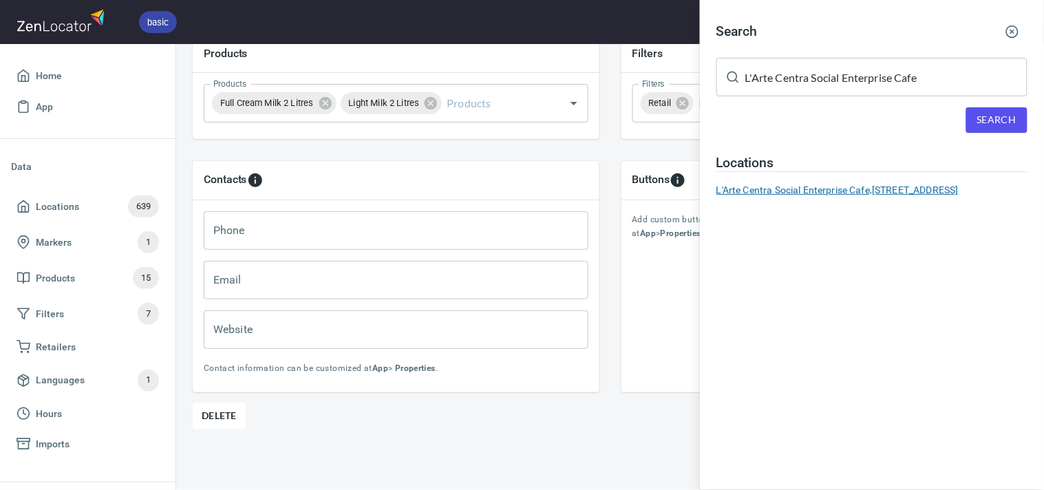
click at [766, 193] on div "L'Arte Centra Social Enterprise Cafe, Unit 2/65 Berwick Cranbourne Road, Cranbo…" at bounding box center [871, 190] width 311 height 14
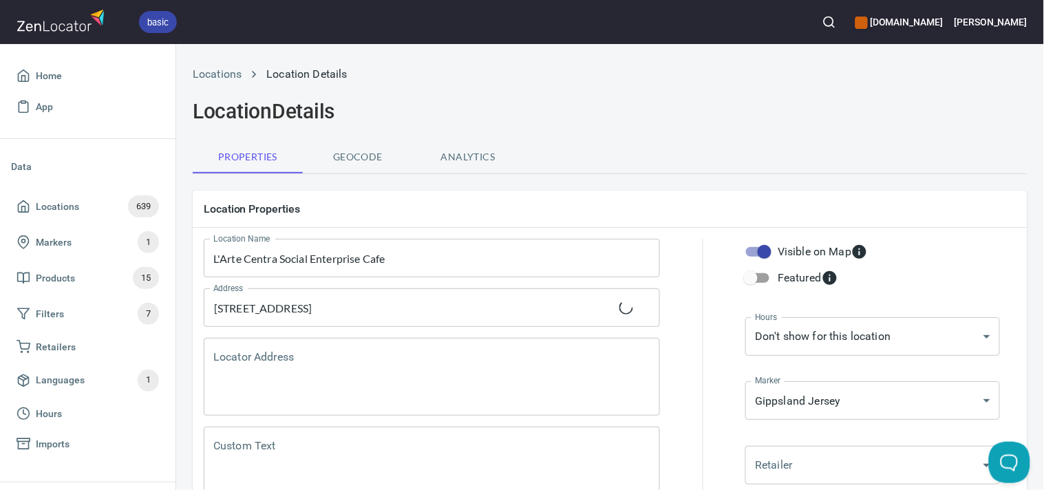
click at [762, 255] on input "Visible on Map" at bounding box center [764, 252] width 78 height 26
checkbox input "false"
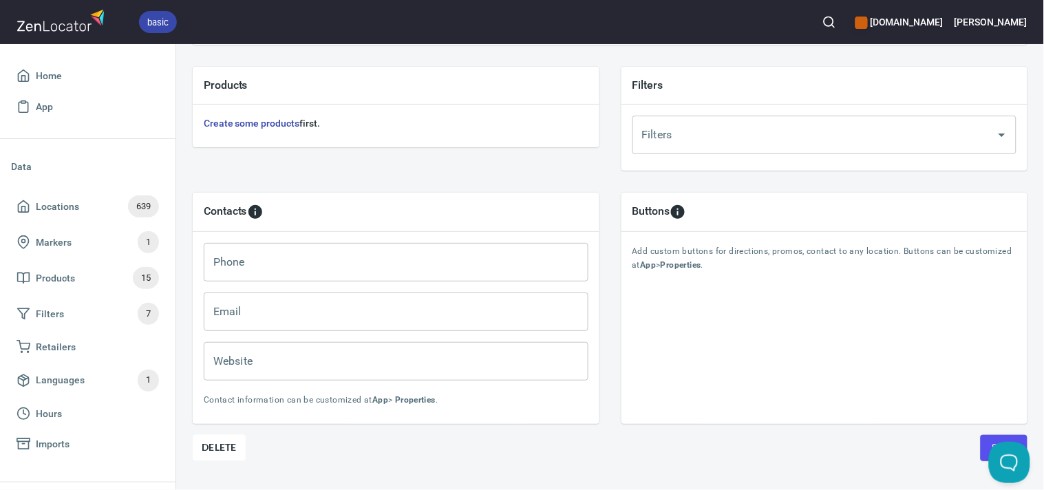
scroll to position [518, 0]
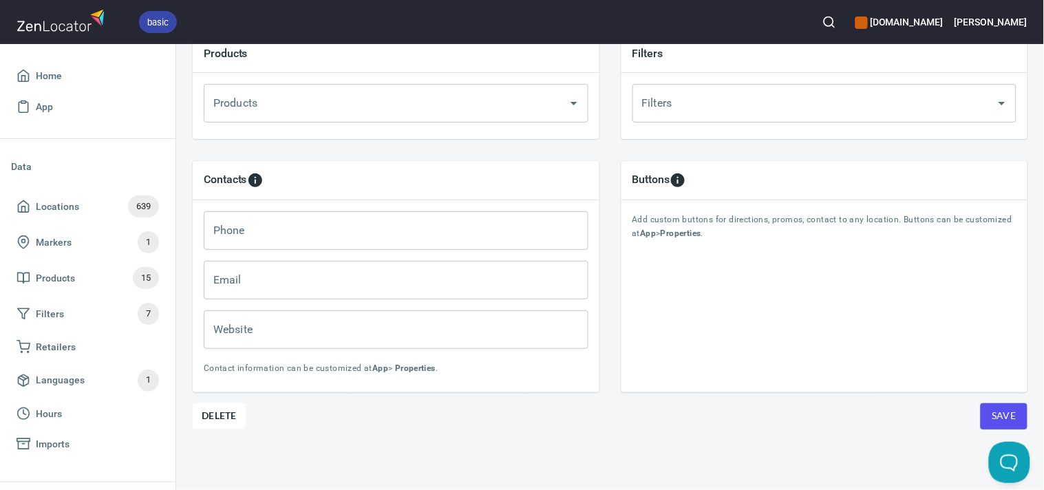
click at [991, 407] on span "Save" at bounding box center [1003, 415] width 25 height 17
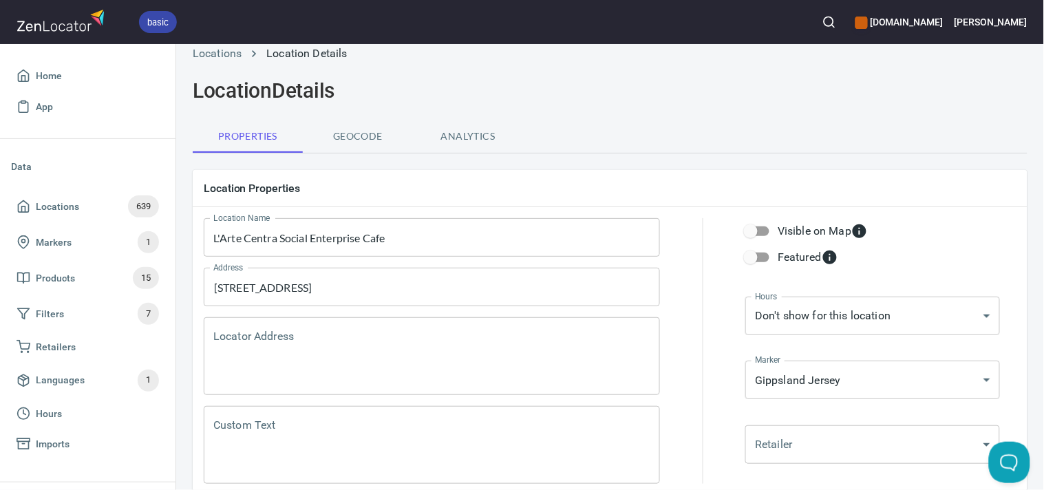
scroll to position [0, 0]
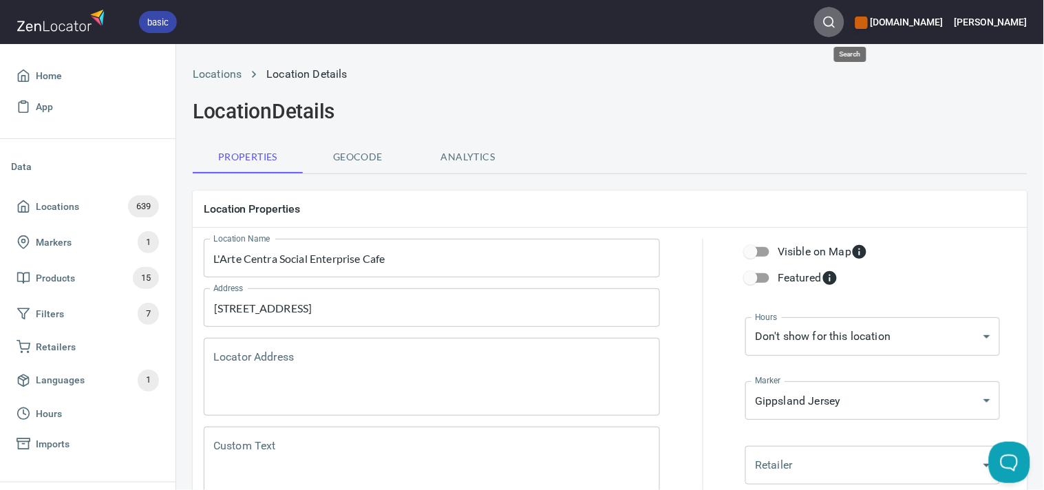
click at [833, 17] on circle "button" at bounding box center [828, 21] width 9 height 9
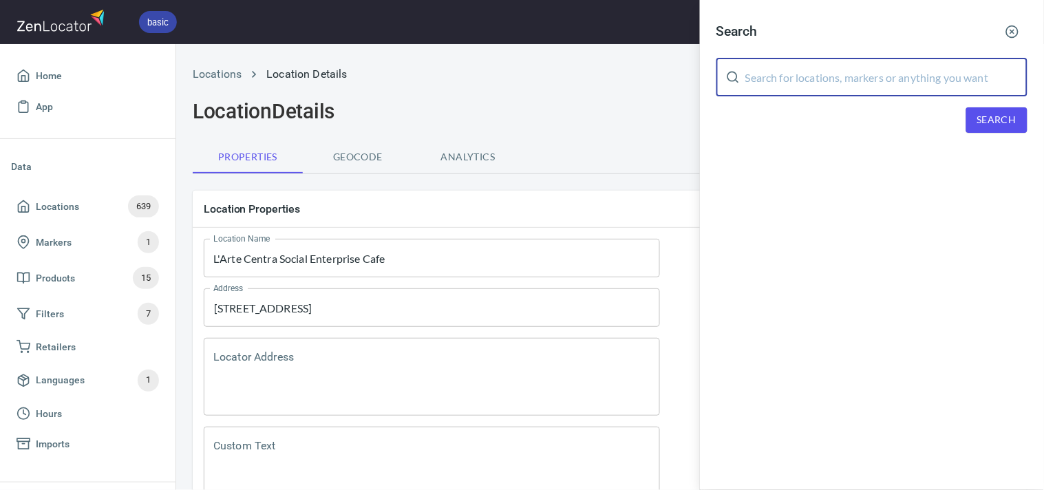
click at [847, 84] on input "text" at bounding box center [886, 77] width 282 height 39
paste input "Paddlewheel - Prahran Market"
type input "Paddlewheel - Prahran Market"
click at [1000, 120] on span "Search" at bounding box center [996, 119] width 39 height 17
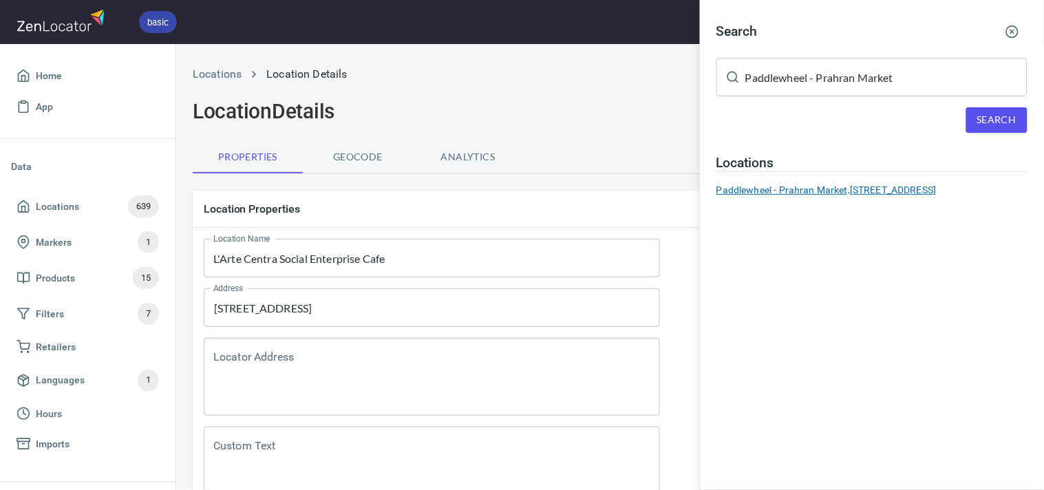
click at [824, 193] on div "Paddlewheel - Prahran Market, 163 Commercial Road, South Yarra, Victoria 3141, …" at bounding box center [871, 190] width 311 height 14
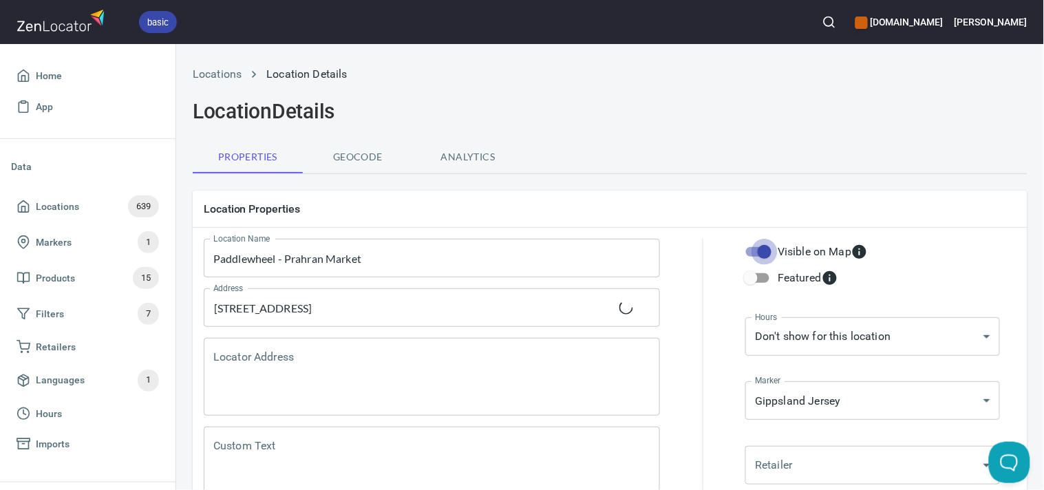
click at [757, 245] on input "Visible on Map" at bounding box center [764, 252] width 78 height 26
checkbox input "false"
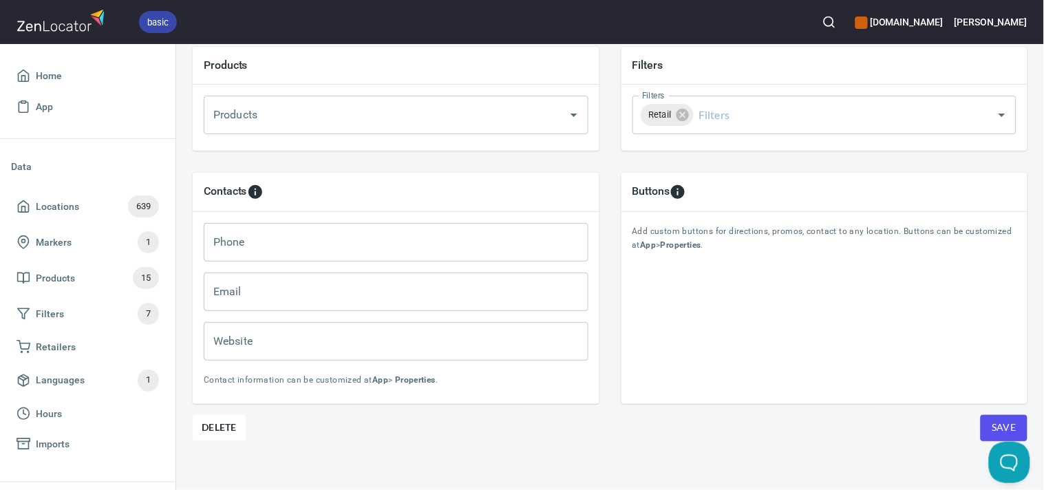
scroll to position [518, 0]
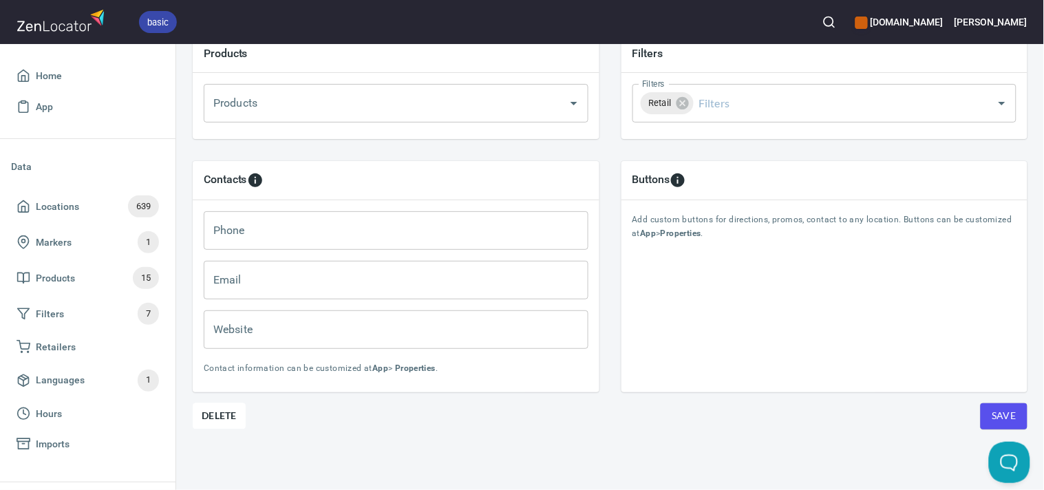
click at [1006, 405] on button "Save" at bounding box center [1003, 416] width 47 height 26
click at [841, 24] on button "button" at bounding box center [829, 22] width 30 height 30
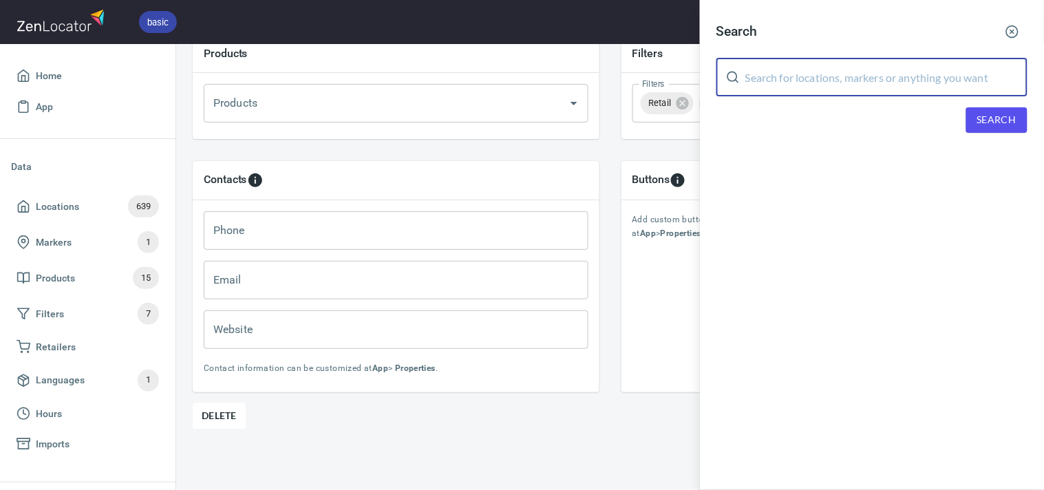
drag, startPoint x: 877, startPoint y: 72, endPoint x: 1000, endPoint y: 109, distance: 128.6
click at [877, 72] on input "text" at bounding box center [886, 77] width 282 height 39
paste input "O'Hea's Bakery"
type input "O'Hea's Bakery"
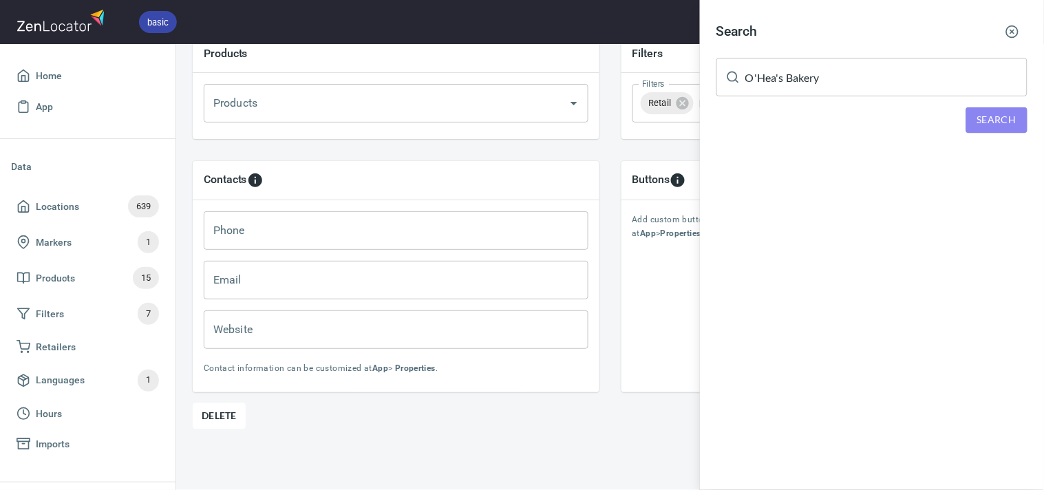
click at [1001, 110] on button "Search" at bounding box center [996, 119] width 61 height 25
click at [761, 191] on div "O'Hea's Bakery, 203-205 O'Hea Street, Coburg, VIC, Australia" at bounding box center [871, 190] width 311 height 14
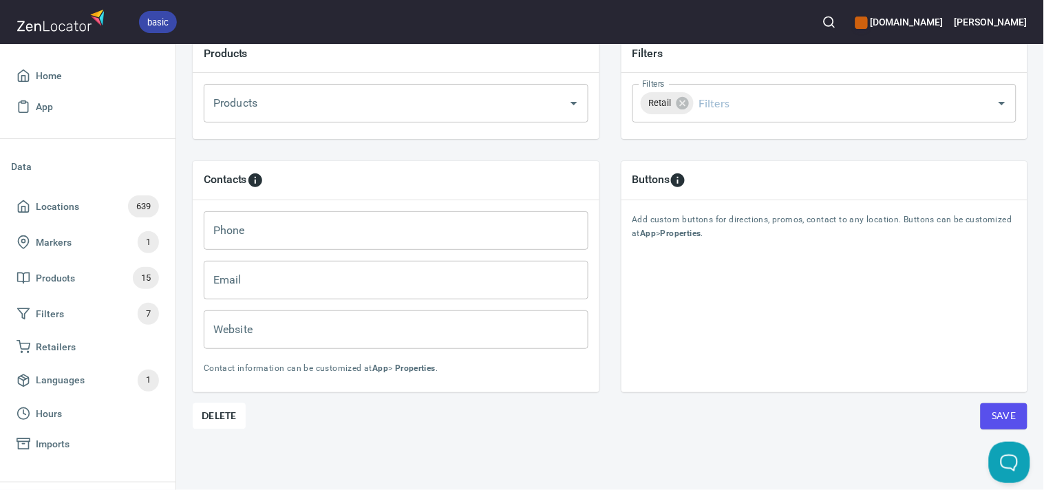
type input "435757047"
type input "hello@gippslandjersey.com.au"
type input "www.gippslandjersey.com.au"
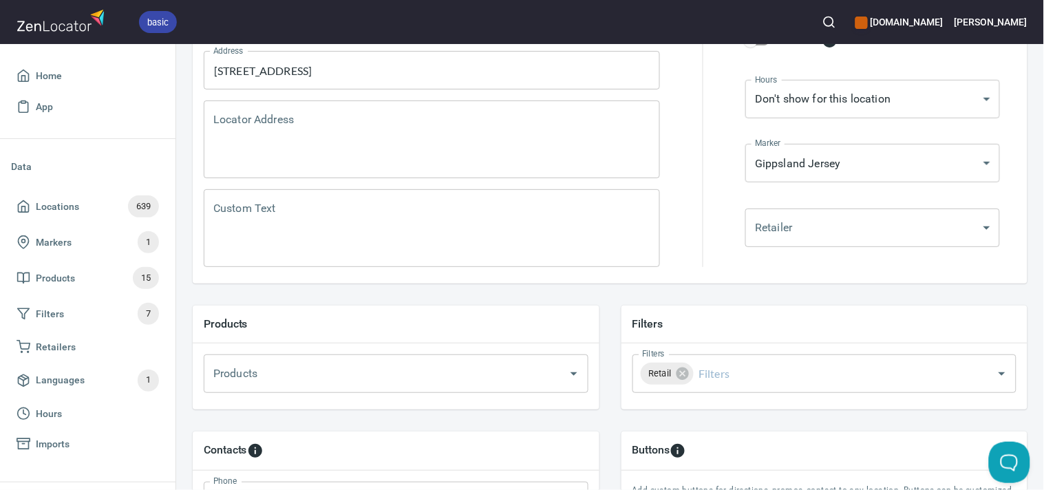
scroll to position [136, 0]
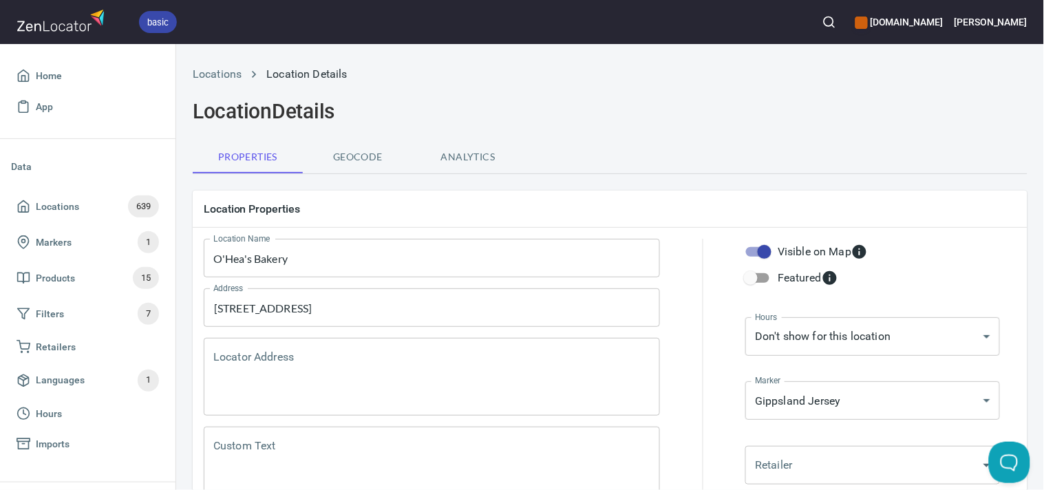
click at [755, 250] on input "Visible on Map" at bounding box center [764, 252] width 78 height 26
checkbox input "false"
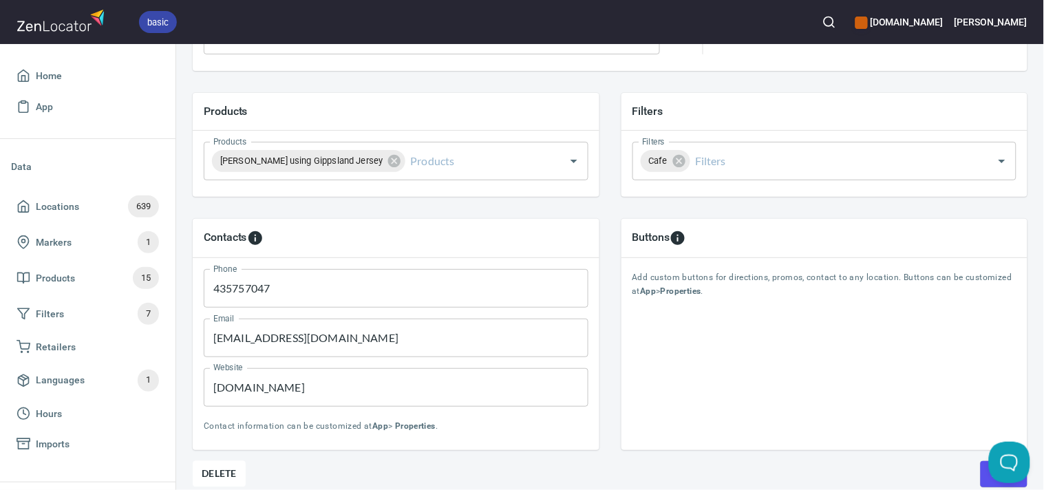
scroll to position [518, 0]
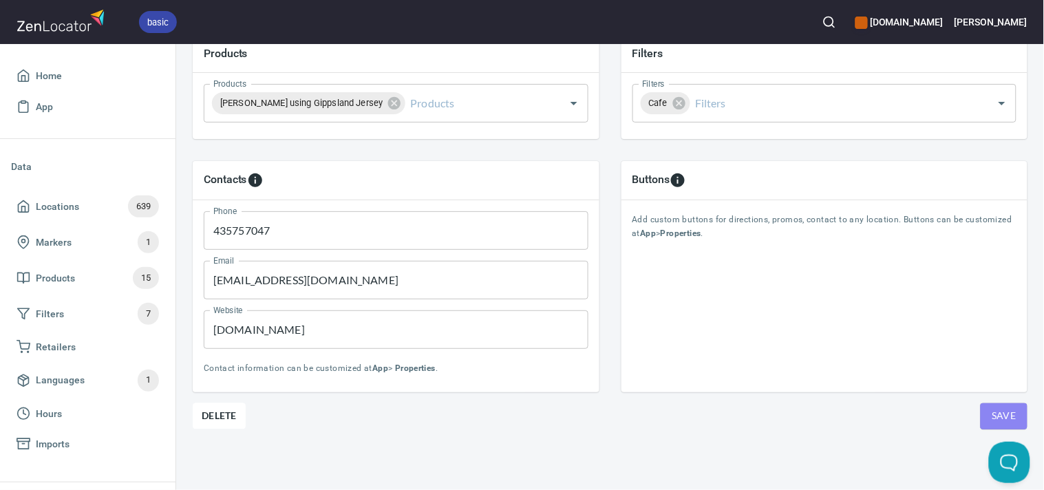
click at [1000, 409] on span "Save" at bounding box center [1003, 415] width 25 height 17
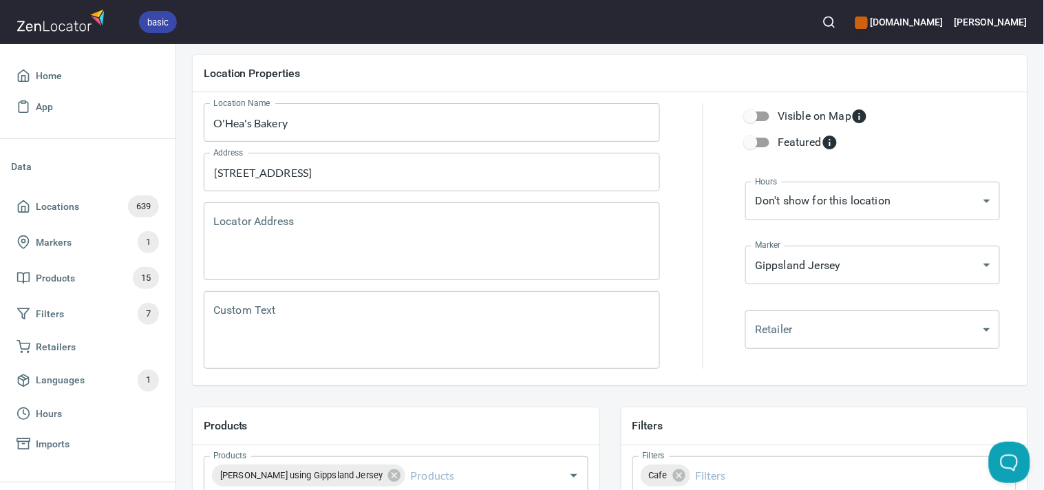
scroll to position [0, 0]
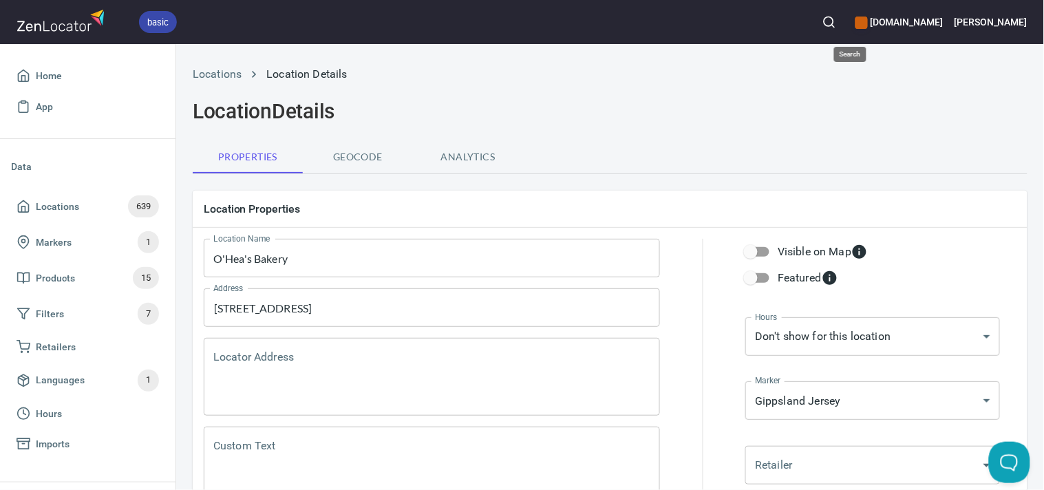
click at [833, 25] on circle "button" at bounding box center [828, 21] width 9 height 9
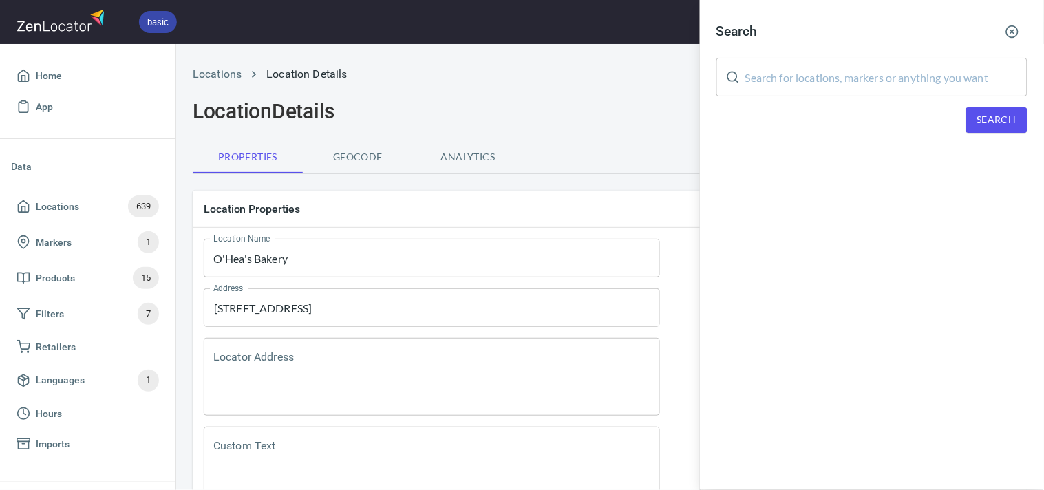
click at [838, 76] on input "text" at bounding box center [886, 77] width 282 height 39
paste input "Polperro Winery"
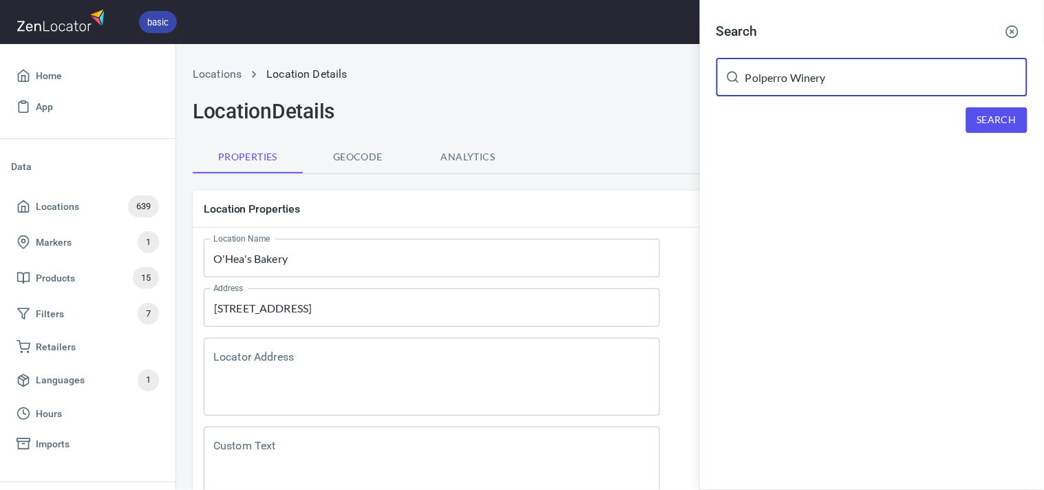
type input "Polperro Winery"
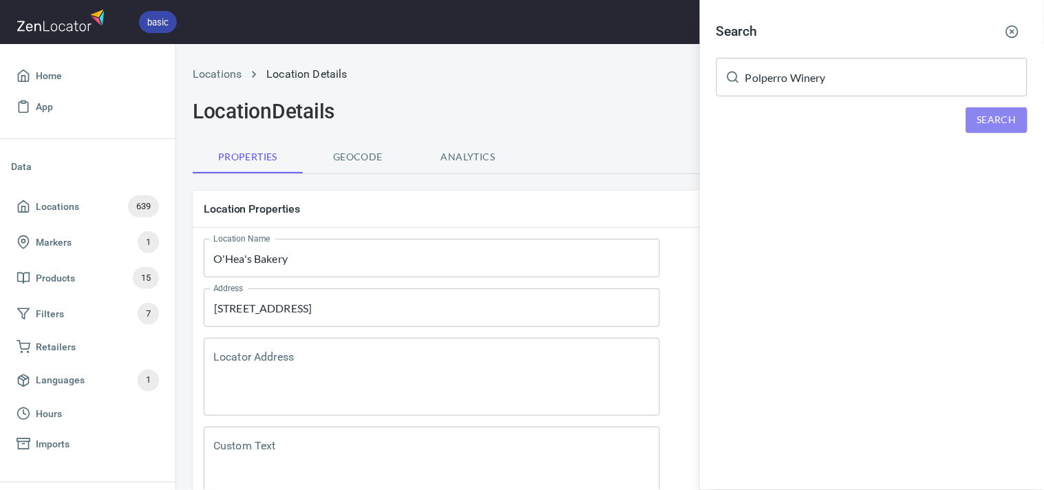
click at [985, 120] on span "Search" at bounding box center [996, 119] width 39 height 17
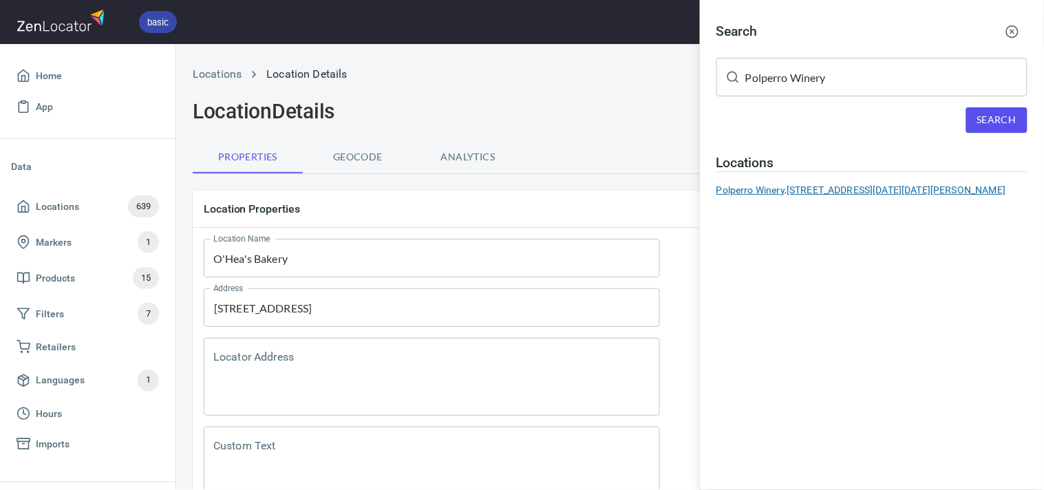
click at [888, 189] on div "Polperro Winery, 150 Red Hill Road, Red Hill, VIC, Australia" at bounding box center [871, 190] width 311 height 14
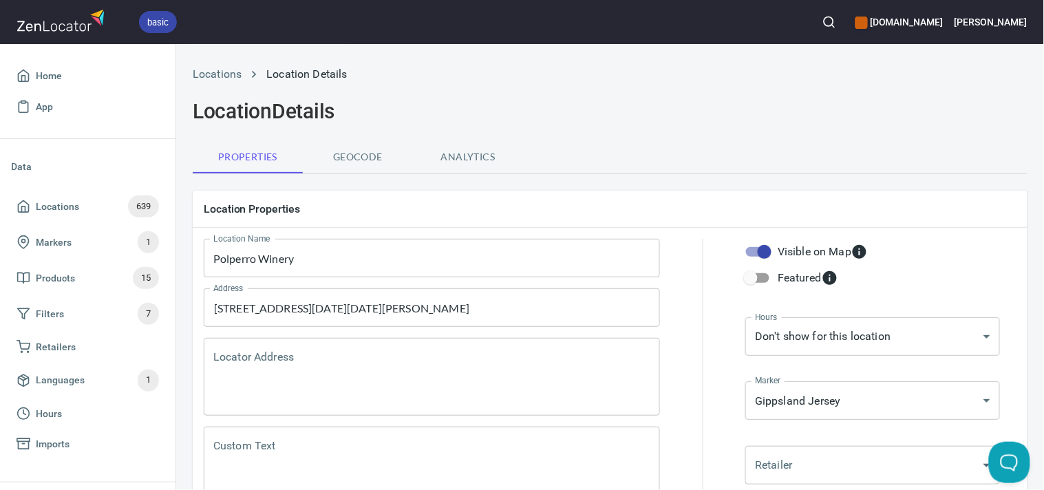
click at [755, 248] on input "Visible on Map" at bounding box center [764, 252] width 78 height 26
checkbox input "false"
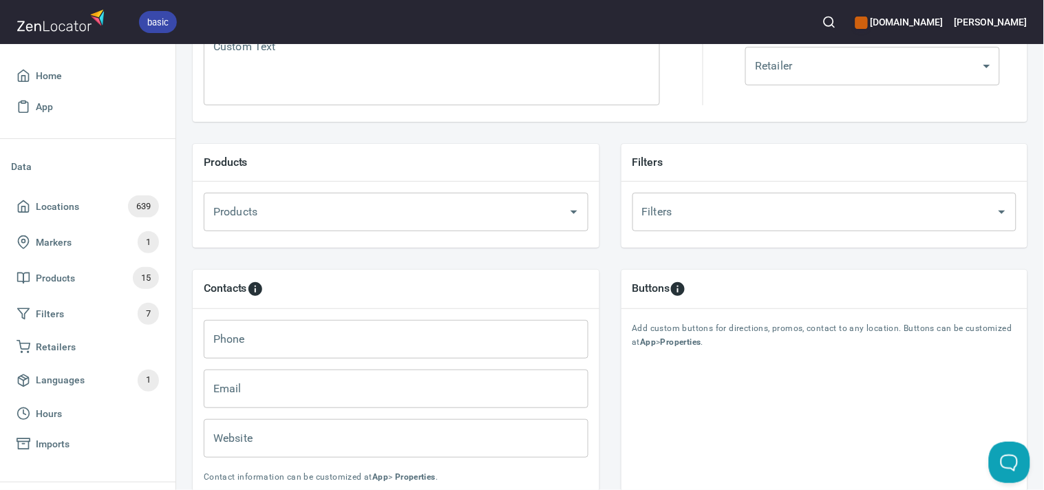
scroll to position [518, 0]
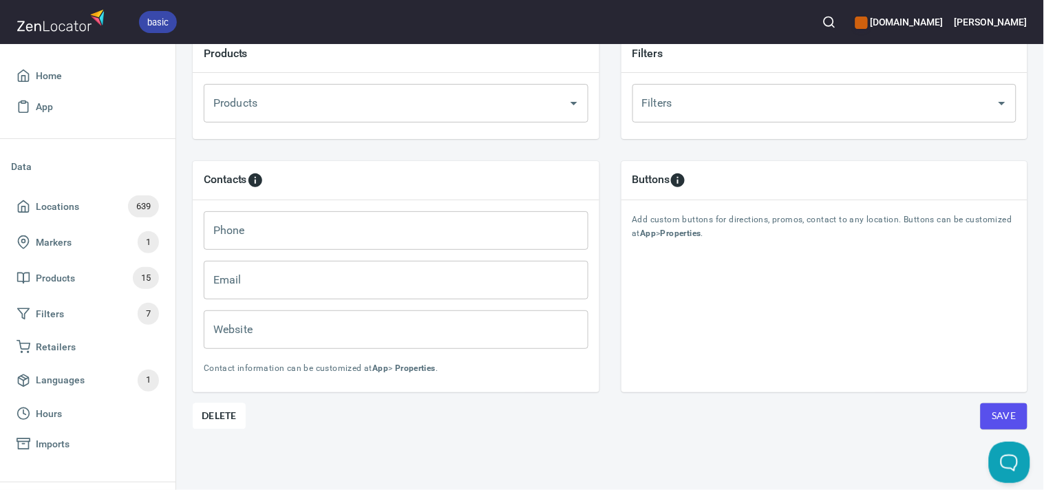
click at [991, 407] on span "Save" at bounding box center [1003, 415] width 25 height 17
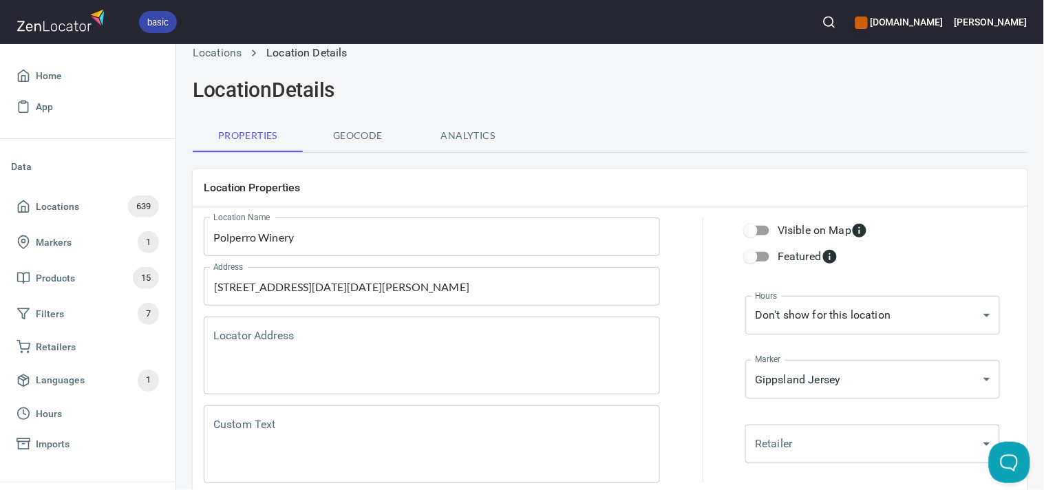
scroll to position [0, 0]
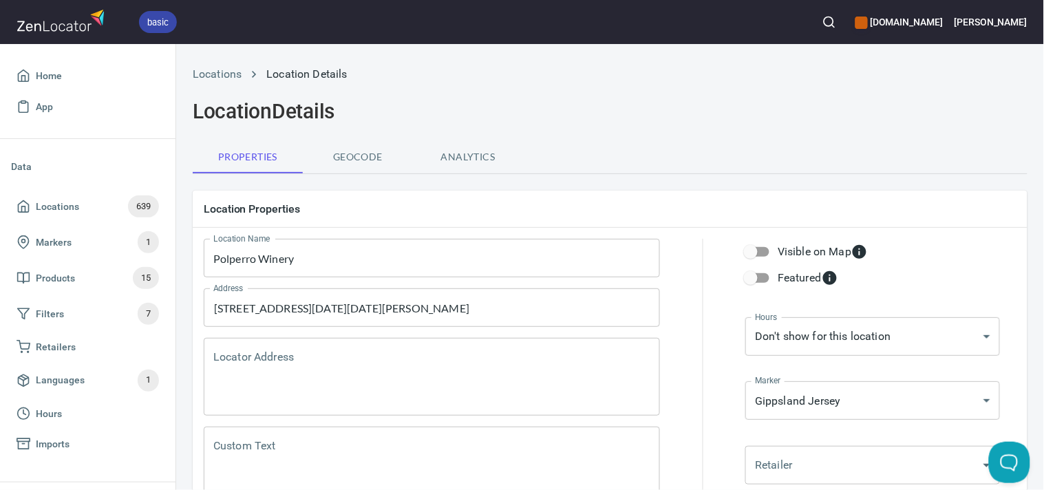
click at [836, 22] on icon "button" at bounding box center [829, 22] width 14 height 14
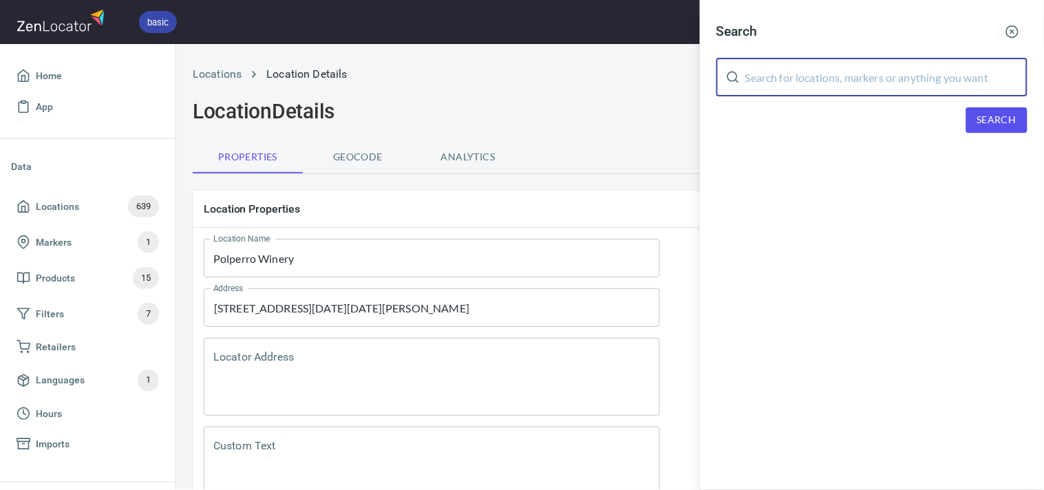
click at [881, 86] on input "text" at bounding box center [886, 77] width 282 height 39
paste input "Polperro Winery"
click at [854, 70] on input "Polperro Winery" at bounding box center [886, 77] width 282 height 39
click at [853, 72] on input "Polperro Winery" at bounding box center [886, 77] width 282 height 39
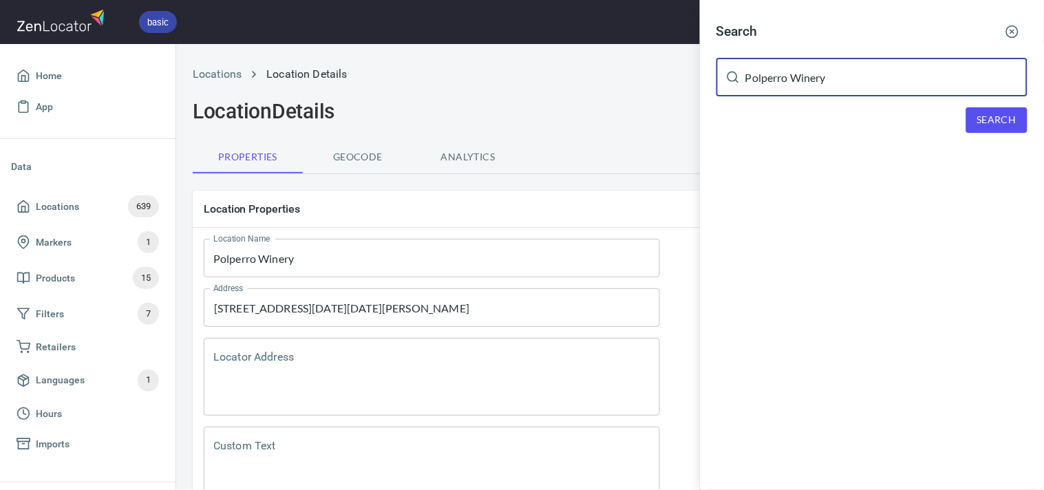
paste input "ntoon [GEOGRAPHIC_DATA]"
type input "[GEOGRAPHIC_DATA]"
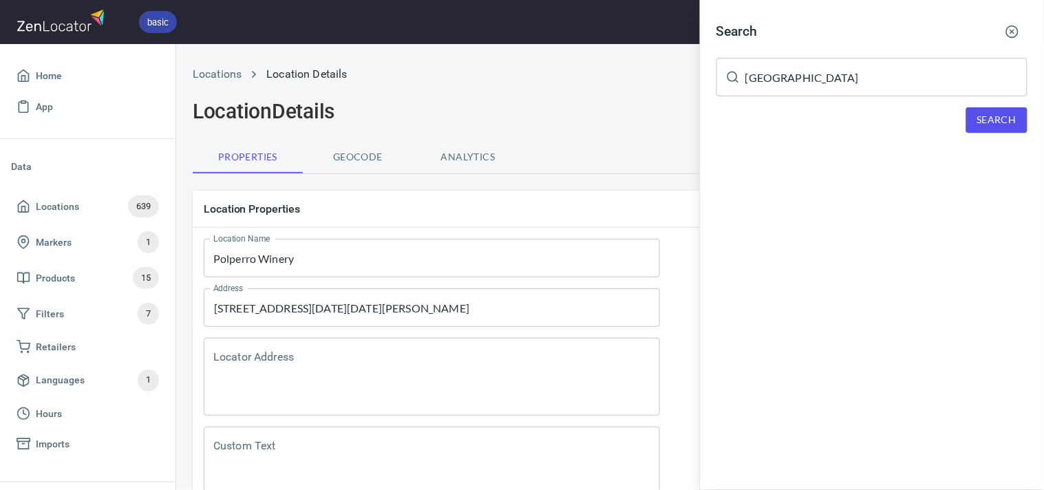
click at [974, 105] on div "Search [GEOGRAPHIC_DATA] ​ Search" at bounding box center [872, 85] width 344 height 171
drag, startPoint x: 999, startPoint y: 107, endPoint x: 1000, endPoint y: 119, distance: 12.5
click at [999, 107] on button "Search" at bounding box center [996, 119] width 61 height 25
click at [1000, 119] on span "Search" at bounding box center [996, 119] width 39 height 17
click at [781, 186] on div "[GEOGRAPHIC_DATA], [STREET_ADDRESS]" at bounding box center [871, 190] width 311 height 14
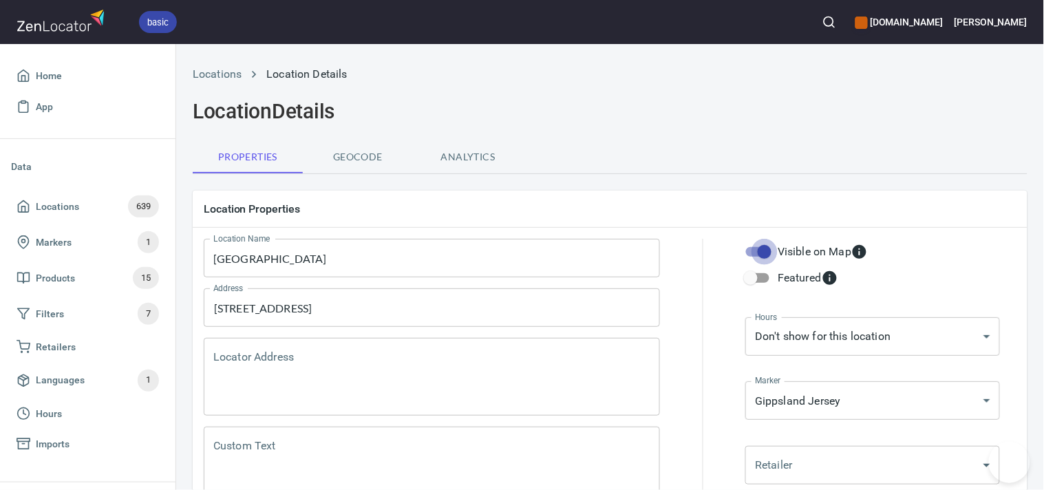
click at [760, 250] on input "Visible on Map" at bounding box center [764, 252] width 78 height 26
checkbox input "false"
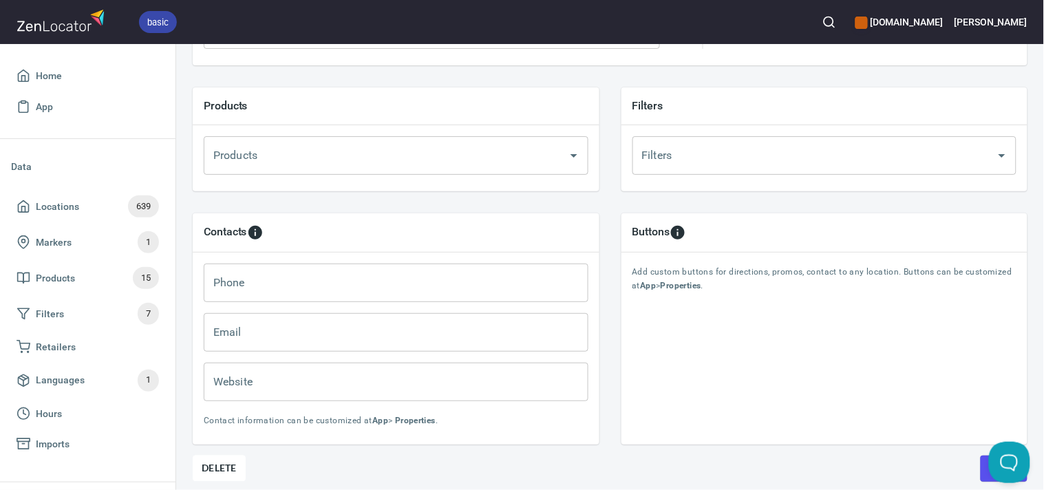
scroll to position [518, 0]
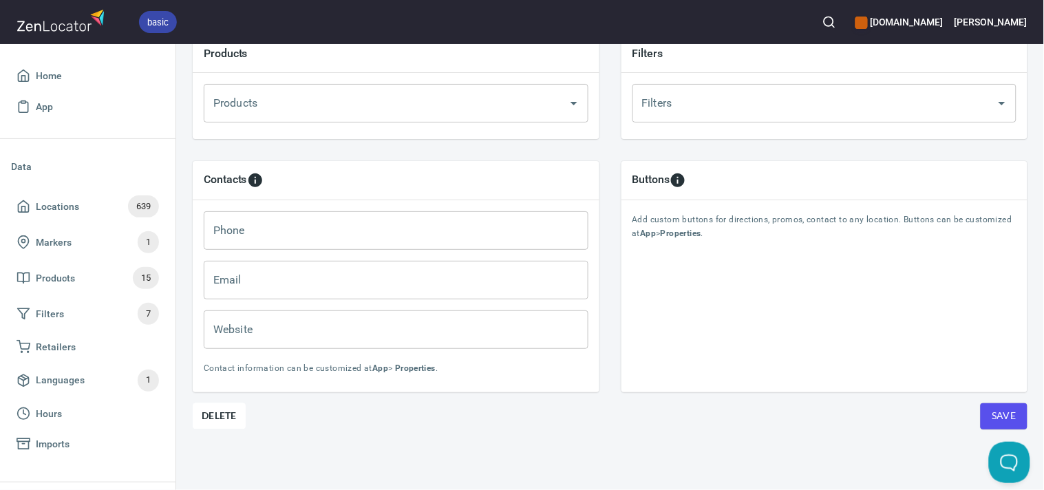
drag, startPoint x: 984, startPoint y: 400, endPoint x: 978, endPoint y: 395, distance: 7.3
click at [991, 407] on span "Save" at bounding box center [1003, 415] width 25 height 17
click at [838, 23] on button "button" at bounding box center [829, 22] width 30 height 30
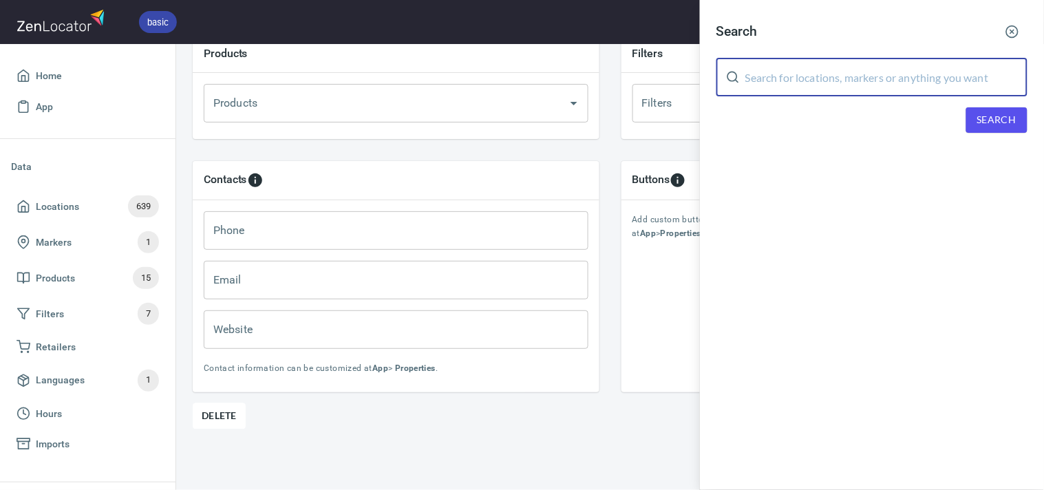
drag, startPoint x: 867, startPoint y: 78, endPoint x: 994, endPoint y: 112, distance: 131.8
click at [867, 78] on input "text" at bounding box center [886, 77] width 282 height 39
paste input "Padre Coffee"
type input "Padre Coffee"
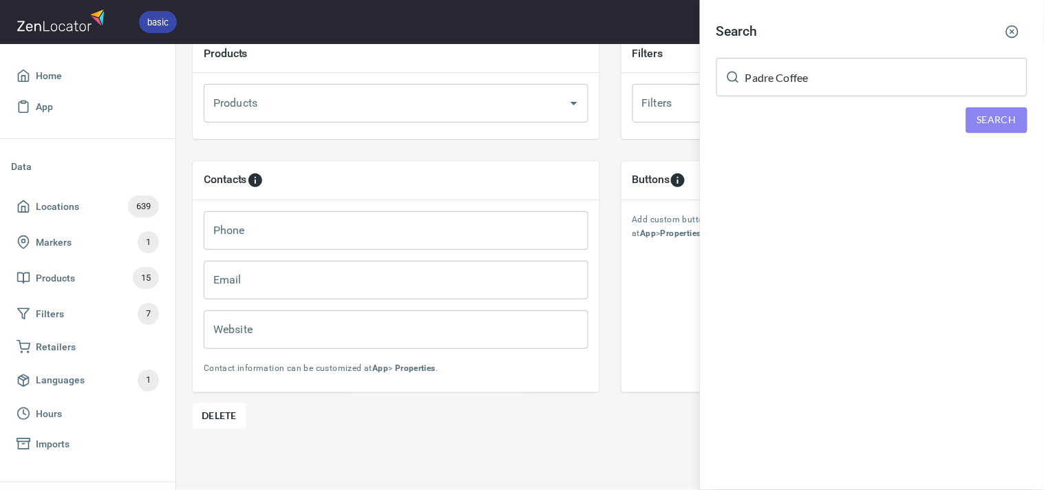
click at [996, 114] on span "Search" at bounding box center [996, 119] width 39 height 17
click at [810, 197] on div "Search Padre Coffee ​ Search Locations Padre Coffee, [STREET_ADDRESS]" at bounding box center [872, 112] width 344 height 224
click at [814, 191] on div "Padre Coffee, 322-326 Coventry St, South Melbourne VIC 3205" at bounding box center [871, 190] width 311 height 14
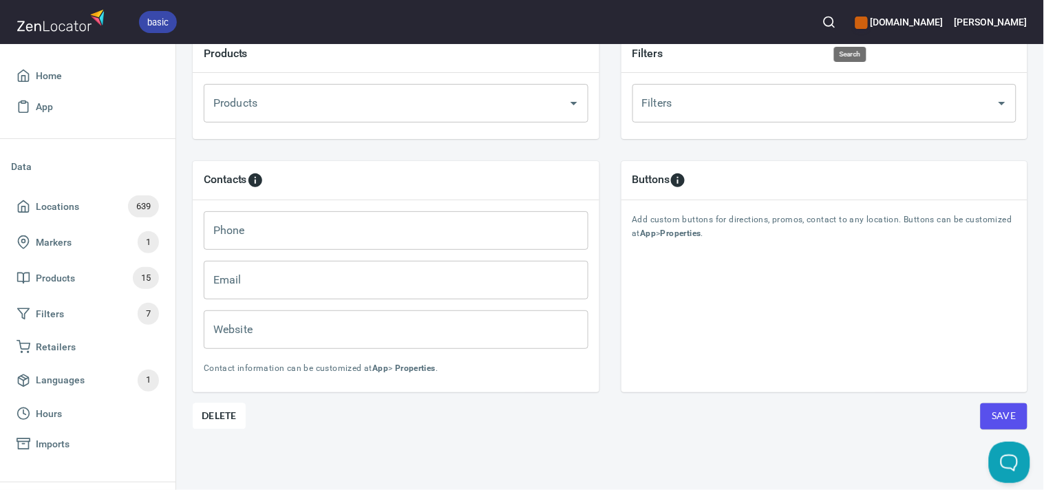
click at [844, 30] on button "button" at bounding box center [829, 22] width 30 height 30
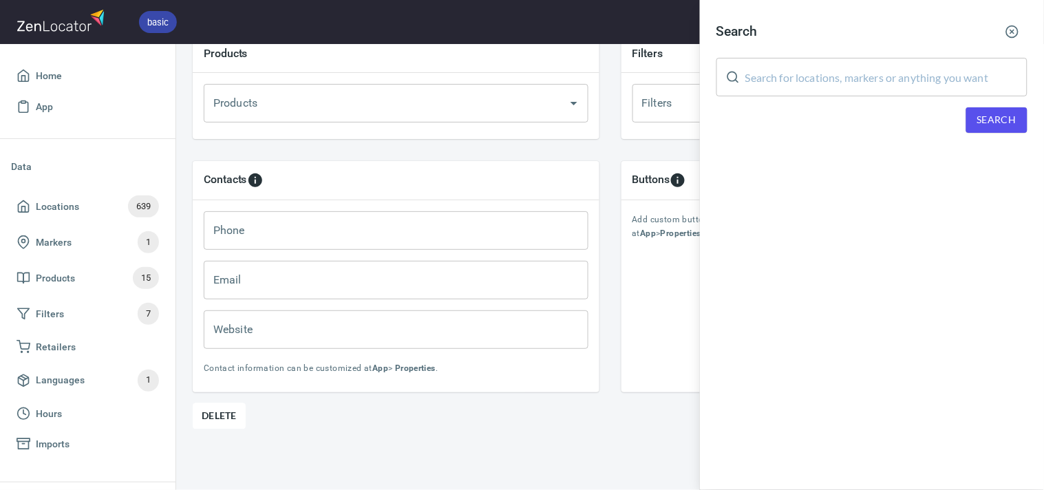
click at [879, 78] on input "text" at bounding box center [886, 77] width 282 height 39
paste input "Padre Coffee"
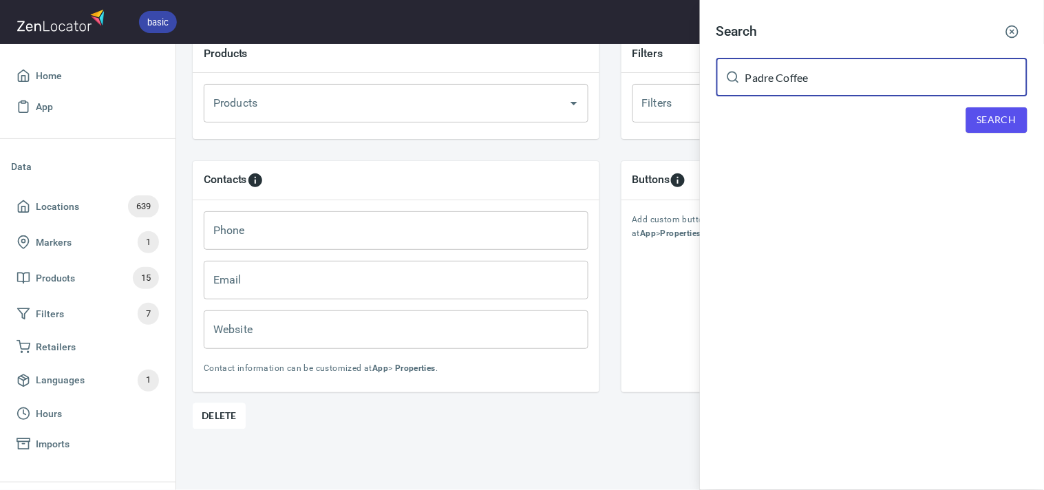
type input "Padre Coffee"
click at [1000, 106] on div "Search Padre Coffee ​ Search" at bounding box center [872, 85] width 344 height 171
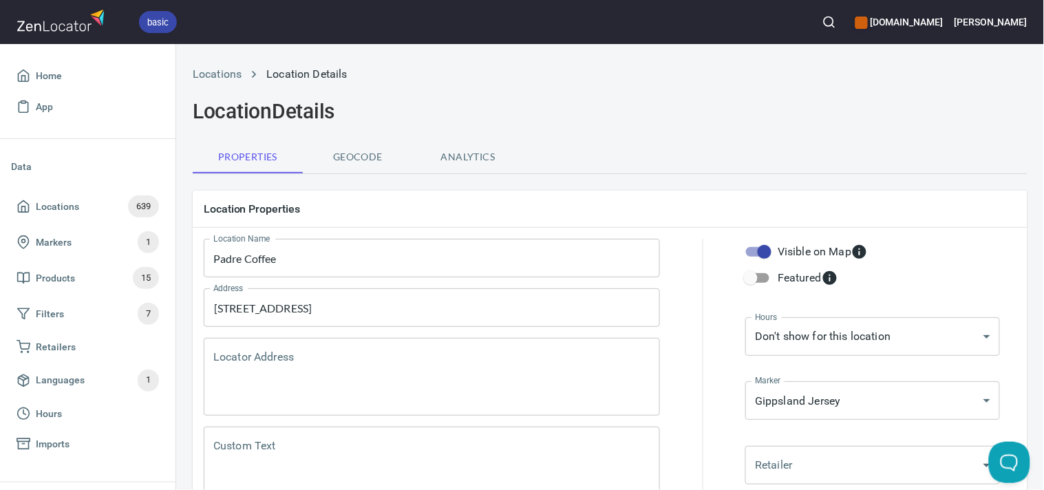
click at [777, 251] on div "Visible on Map" at bounding box center [822, 252] width 90 height 17
click at [771, 251] on input "Visible on Map" at bounding box center [764, 252] width 78 height 26
checkbox input "false"
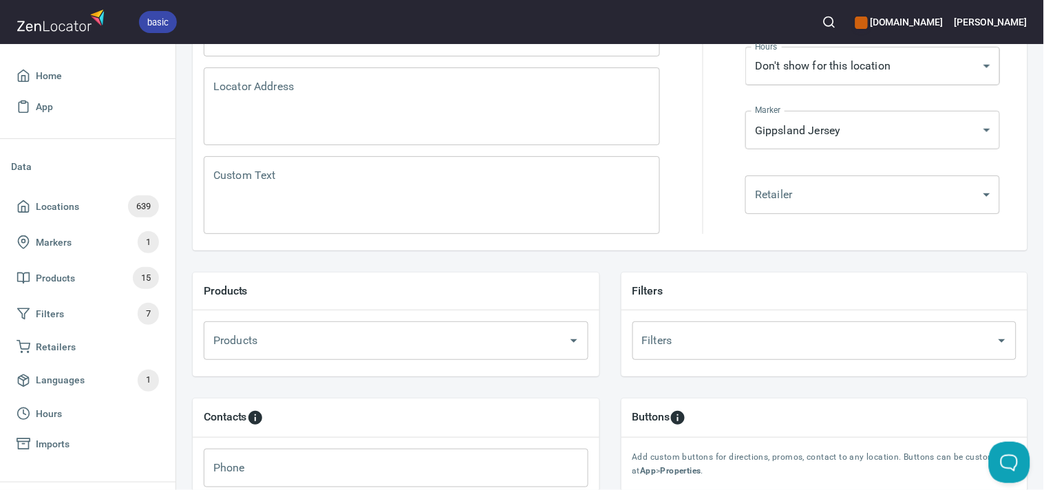
scroll to position [518, 0]
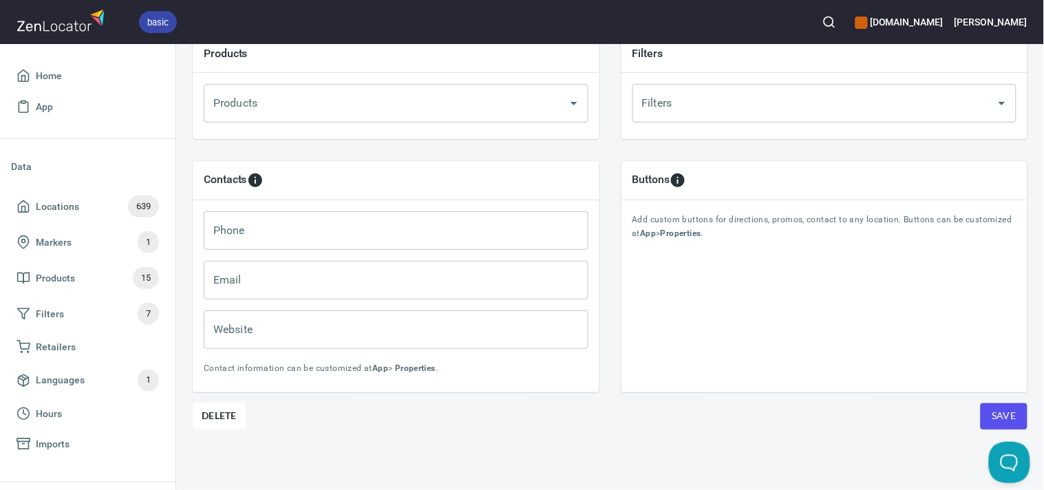
click at [980, 406] on button "Save" at bounding box center [1003, 416] width 47 height 26
click at [836, 22] on icon "button" at bounding box center [829, 22] width 14 height 14
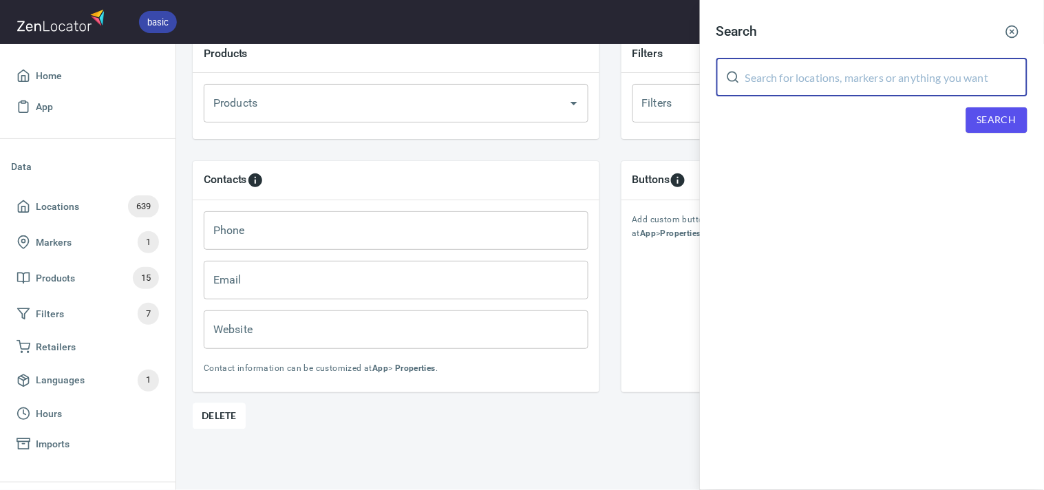
click at [872, 77] on input "text" at bounding box center [886, 77] width 282 height 39
paste input "Planting a Positive Seed"
type input "Planting a Positive Seed"
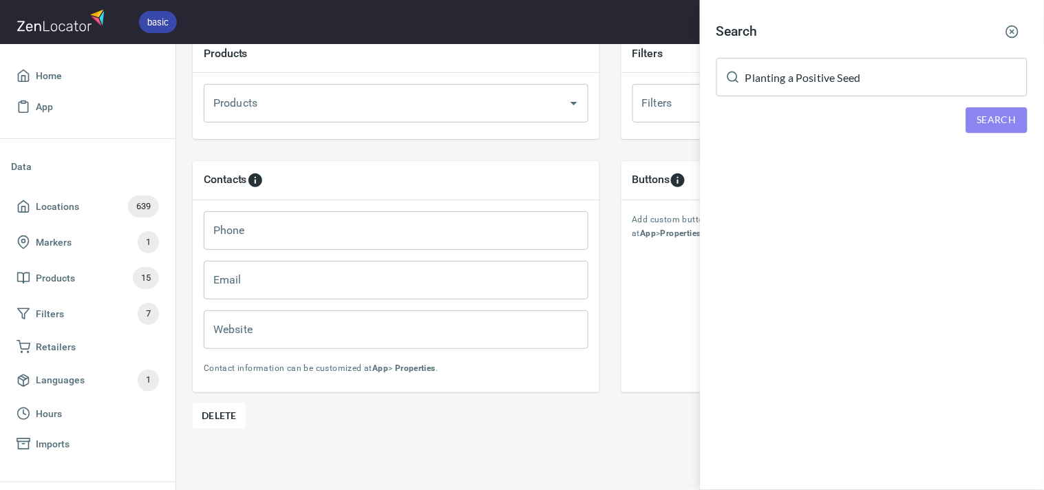
click at [993, 111] on span "Search" at bounding box center [996, 119] width 39 height 17
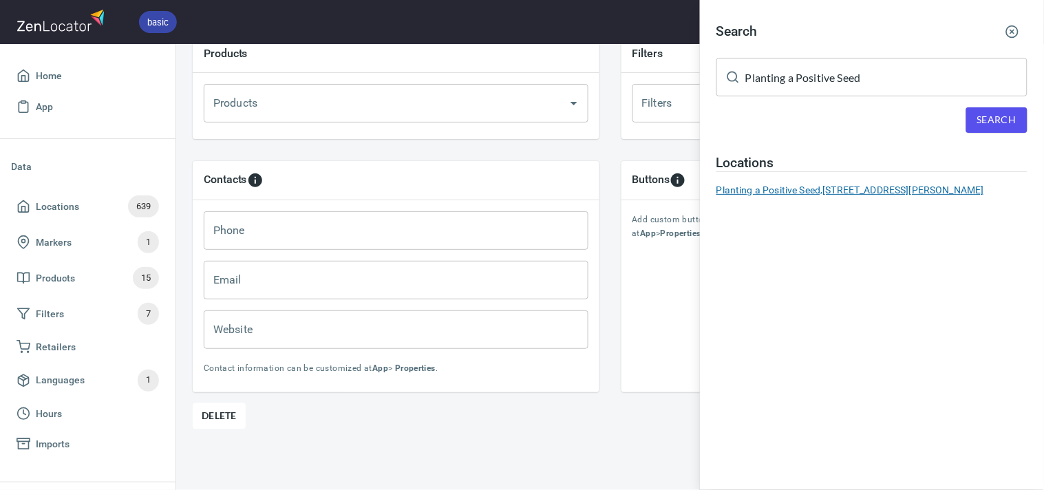
click at [797, 190] on div "Planting a Positive Seed, 1 Lena Court, Berwick, VIC, Australia" at bounding box center [871, 190] width 311 height 14
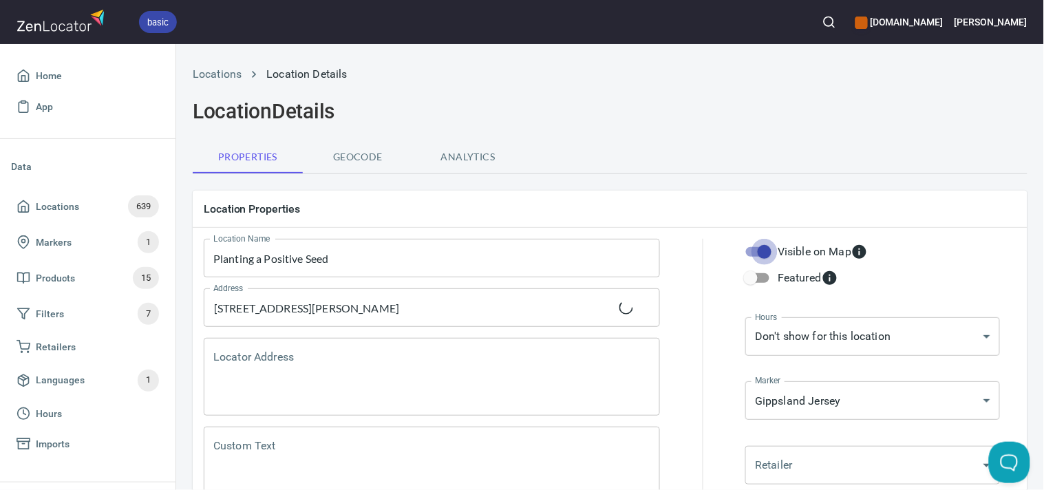
click at [754, 255] on input "Visible on Map" at bounding box center [764, 252] width 78 height 26
checkbox input "false"
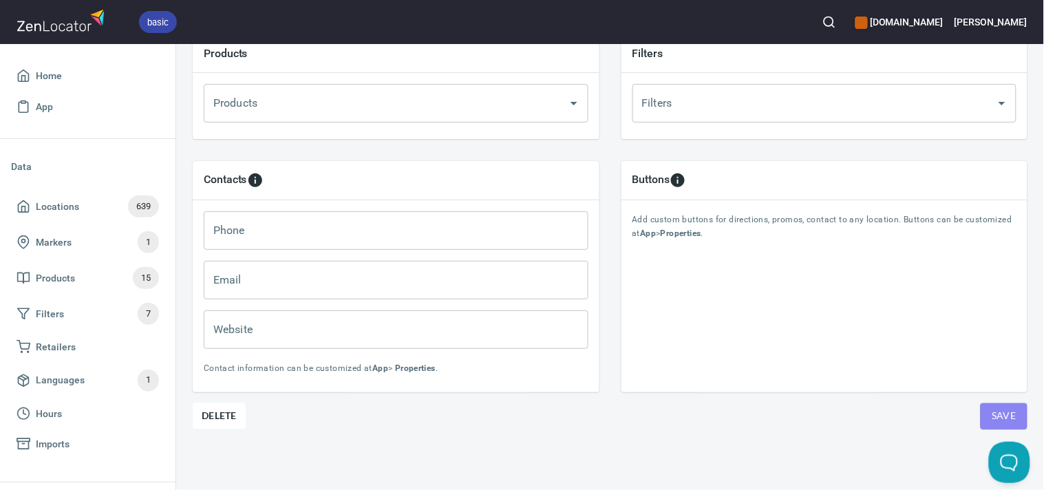
click at [993, 407] on span "Save" at bounding box center [1003, 415] width 25 height 17
click at [836, 17] on icon "button" at bounding box center [829, 22] width 14 height 14
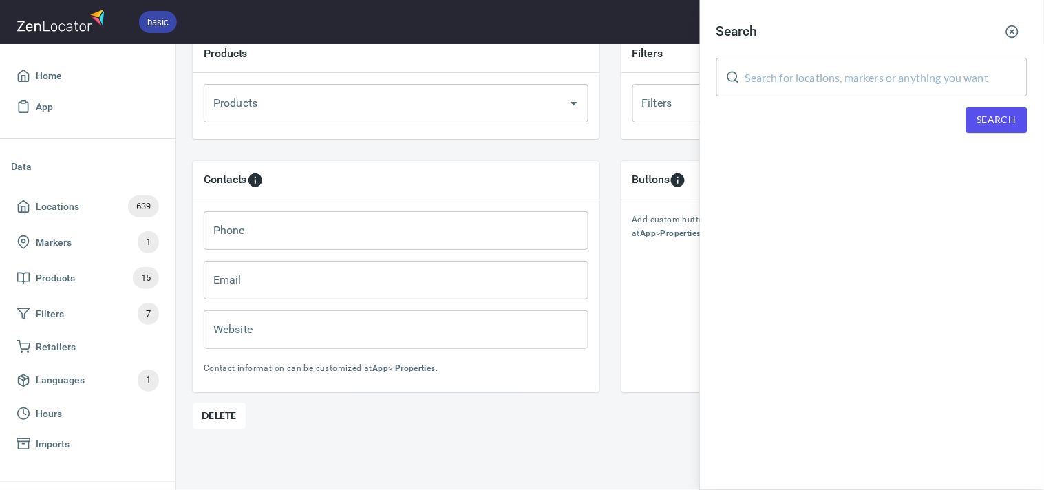
click at [871, 76] on input "text" at bounding box center [886, 77] width 282 height 39
paste input "Woolworths Preston"
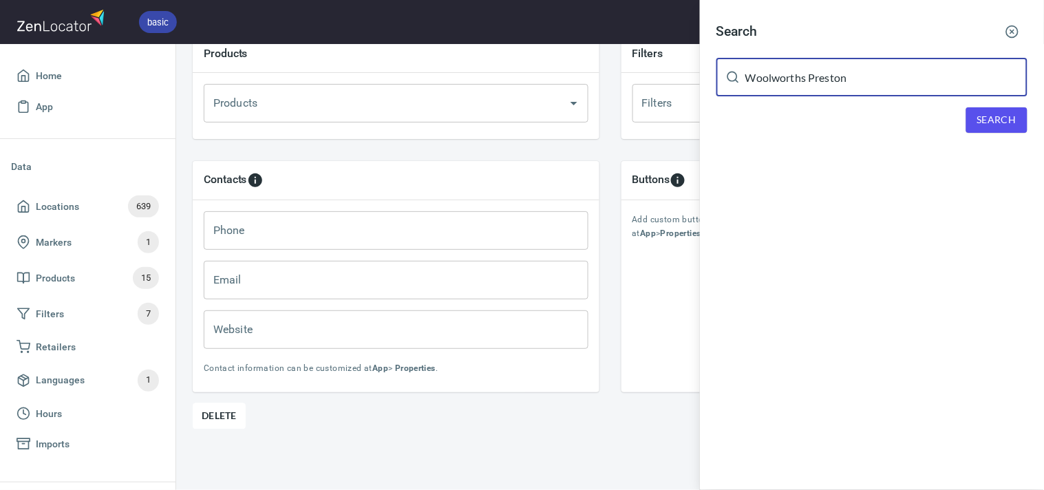
type input "Woolworths Preston"
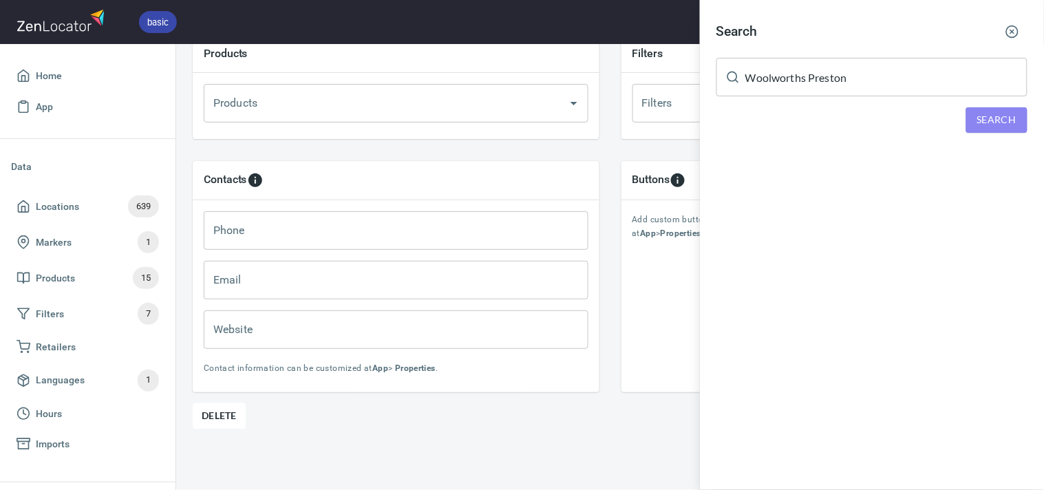
click at [978, 112] on span "Search" at bounding box center [996, 119] width 39 height 17
click at [1005, 125] on span "Search" at bounding box center [996, 119] width 39 height 17
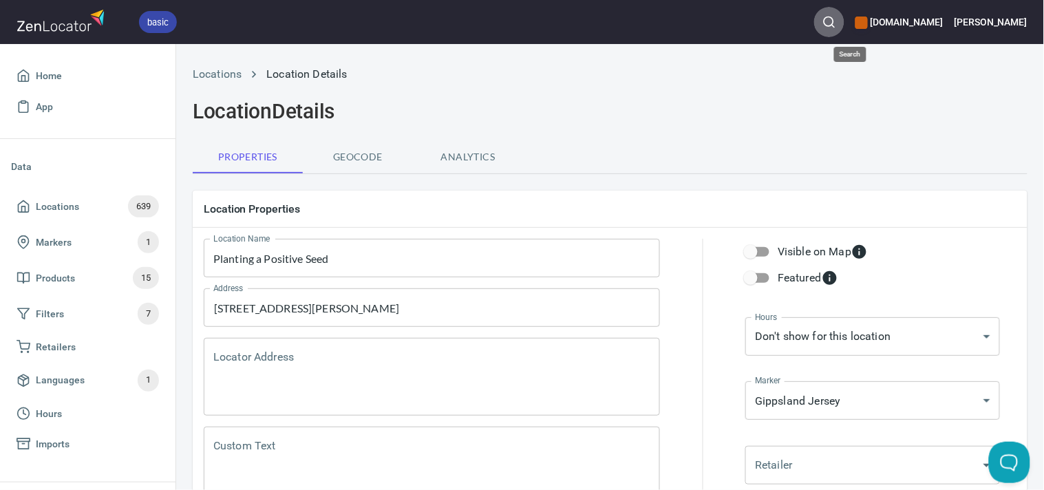
click at [836, 17] on icon "button" at bounding box center [829, 22] width 14 height 14
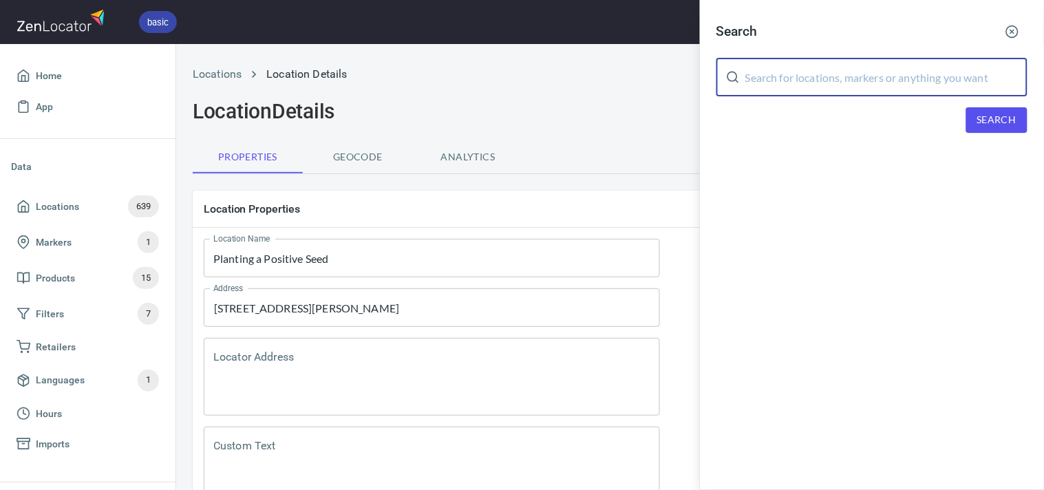
click at [901, 69] on input "text" at bounding box center [886, 77] width 282 height 39
paste input "Woolworths Preston"
drag, startPoint x: 999, startPoint y: 87, endPoint x: 1000, endPoint y: 124, distance: 36.5
click at [1000, 94] on input "Woolworths Preston" at bounding box center [886, 77] width 282 height 39
type input "Woolworths Preston"
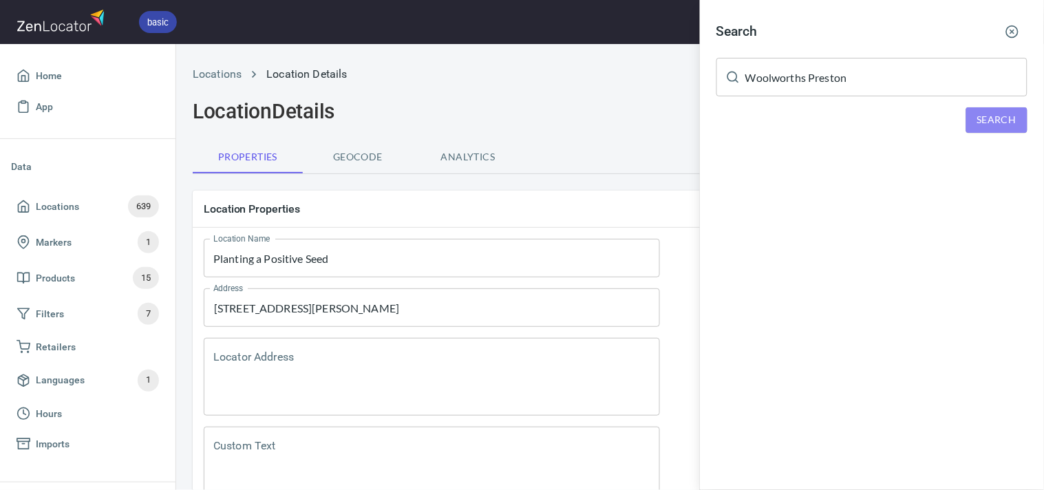
click at [1000, 127] on span "Search" at bounding box center [996, 119] width 39 height 17
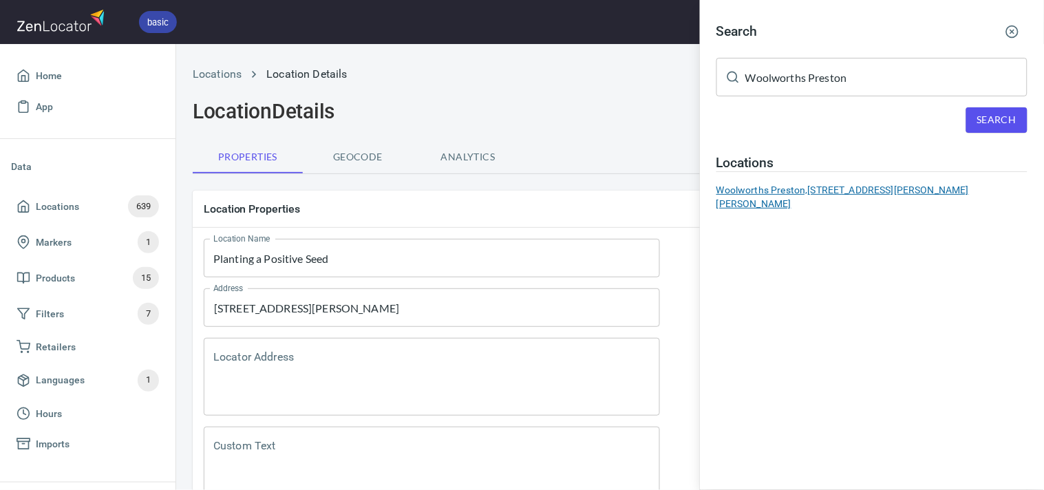
click at [754, 191] on div "Woolworths Preston, 334 Murray Road, Preston, VIC, Australia" at bounding box center [871, 197] width 311 height 28
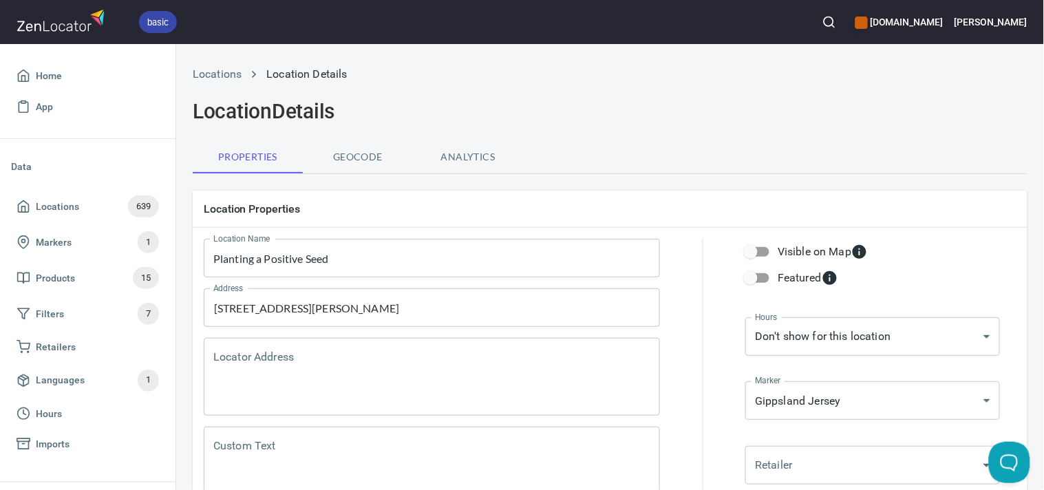
type input "Woolworths Preston"
checkbox input "true"
click at [760, 258] on input "Visible on Map" at bounding box center [764, 252] width 78 height 26
checkbox input "false"
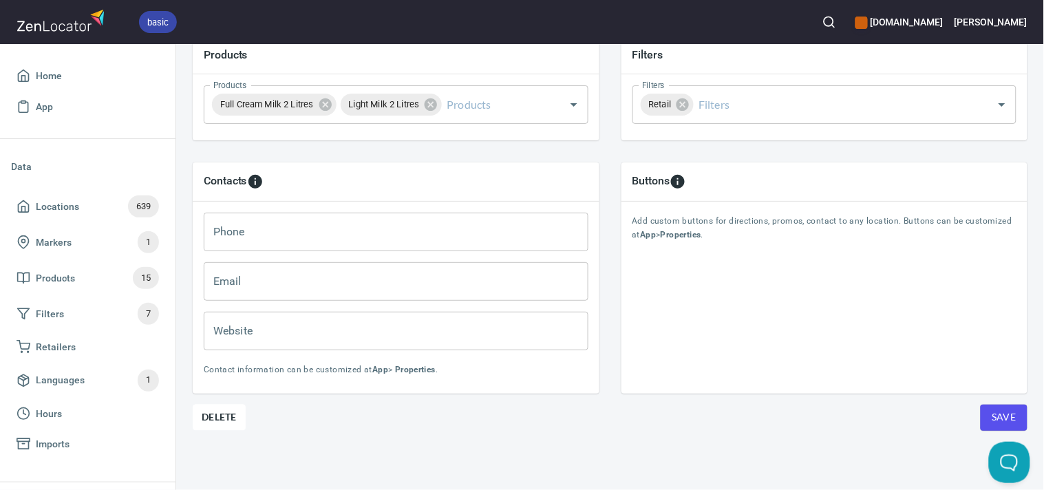
scroll to position [518, 0]
click at [991, 407] on span "Save" at bounding box center [1003, 415] width 25 height 17
click at [836, 19] on icon "button" at bounding box center [829, 22] width 14 height 14
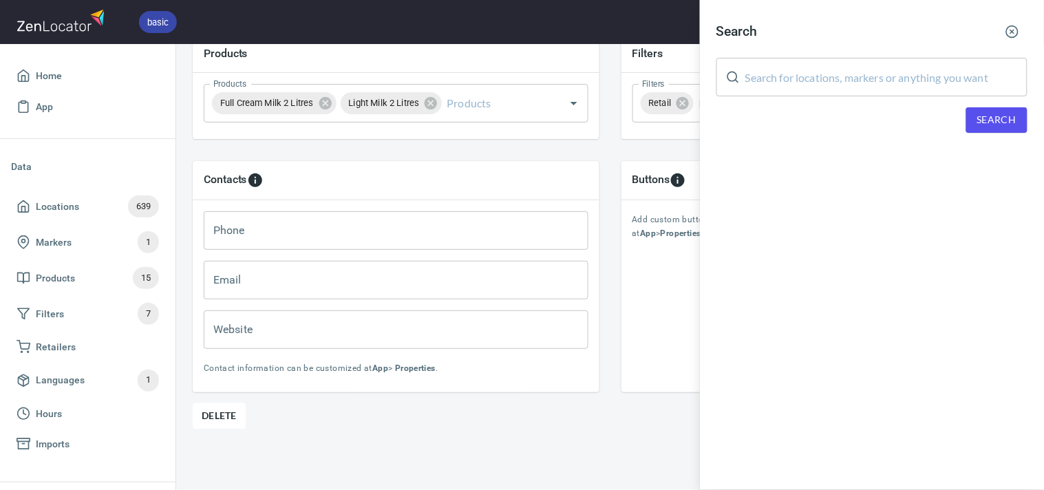
click at [895, 83] on input "text" at bounding box center [886, 77] width 282 height 39
paste input "Polperro Wines"
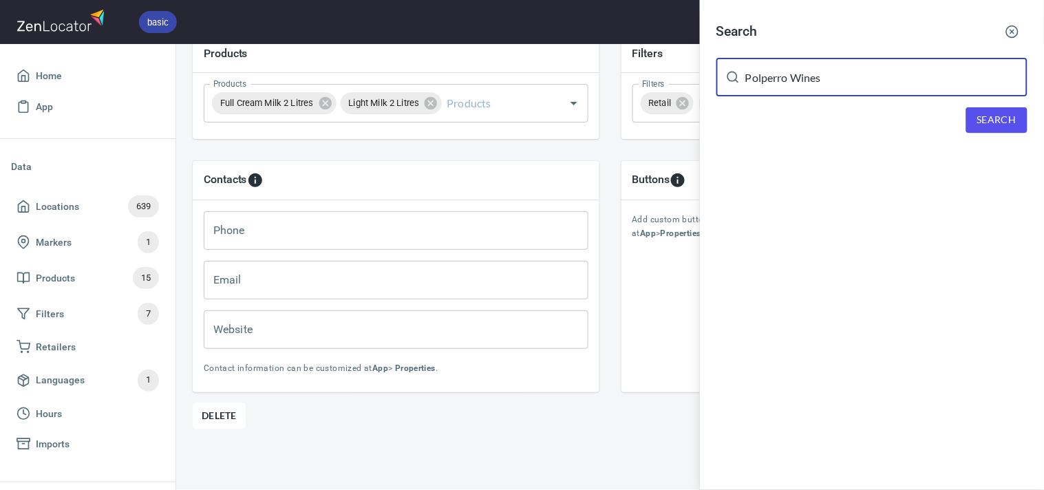
type input "Polperro Wines"
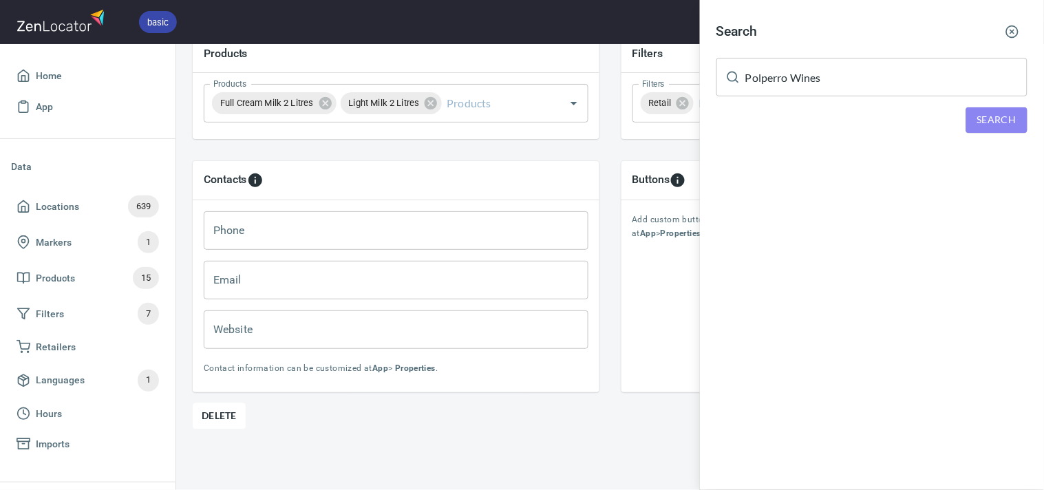
click at [993, 111] on span "Search" at bounding box center [996, 119] width 39 height 17
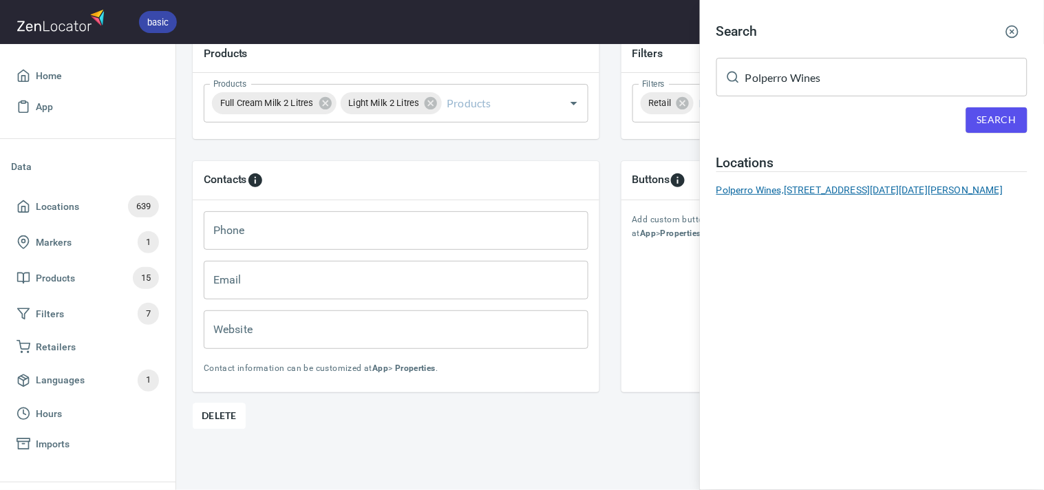
click at [932, 195] on div "Polperro Wines, 150 Red Hill Road, Red Hill, VIC, Australia" at bounding box center [871, 190] width 311 height 14
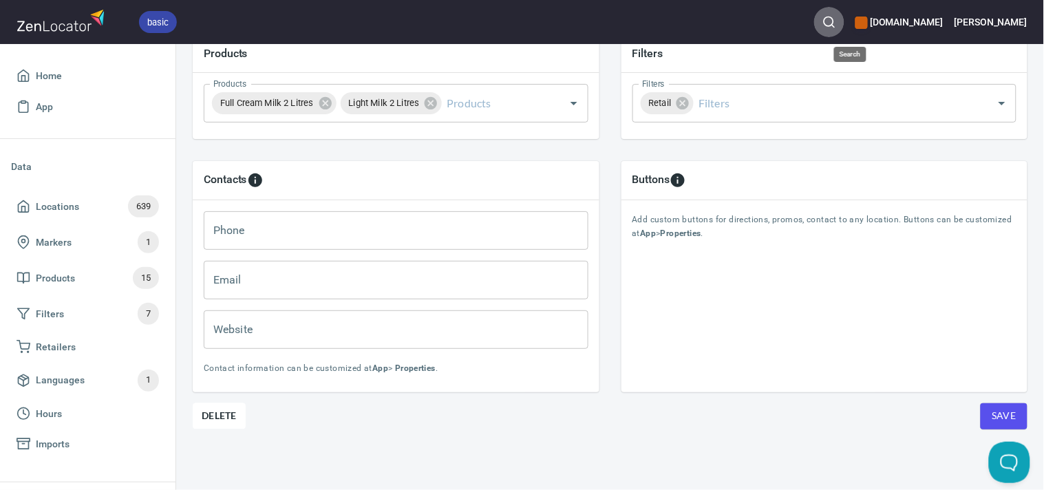
click at [836, 18] on icon "button" at bounding box center [829, 22] width 14 height 14
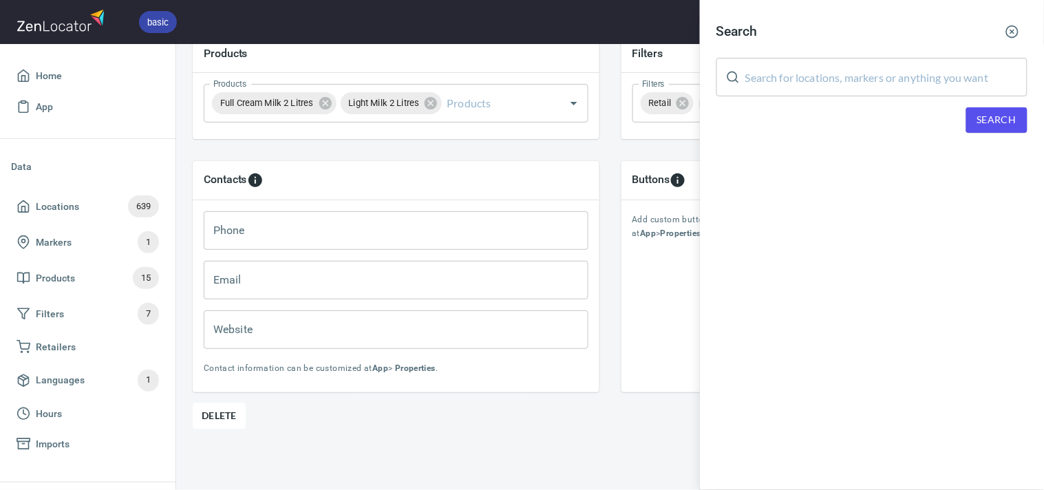
click at [816, 80] on input "text" at bounding box center [886, 77] width 282 height 39
click at [613, 131] on div at bounding box center [522, 245] width 1044 height 490
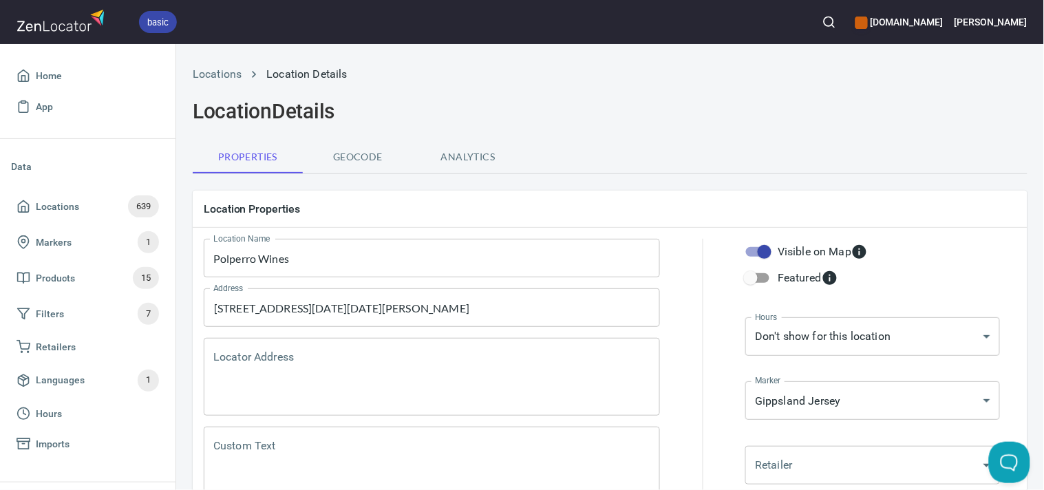
click at [760, 250] on input "Visible on Map" at bounding box center [764, 252] width 78 height 26
checkbox input "false"
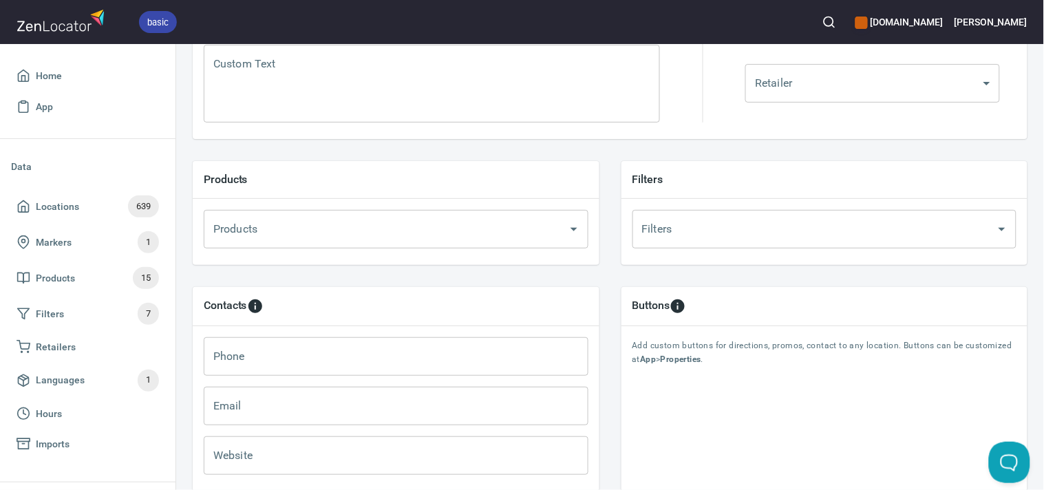
scroll to position [518, 0]
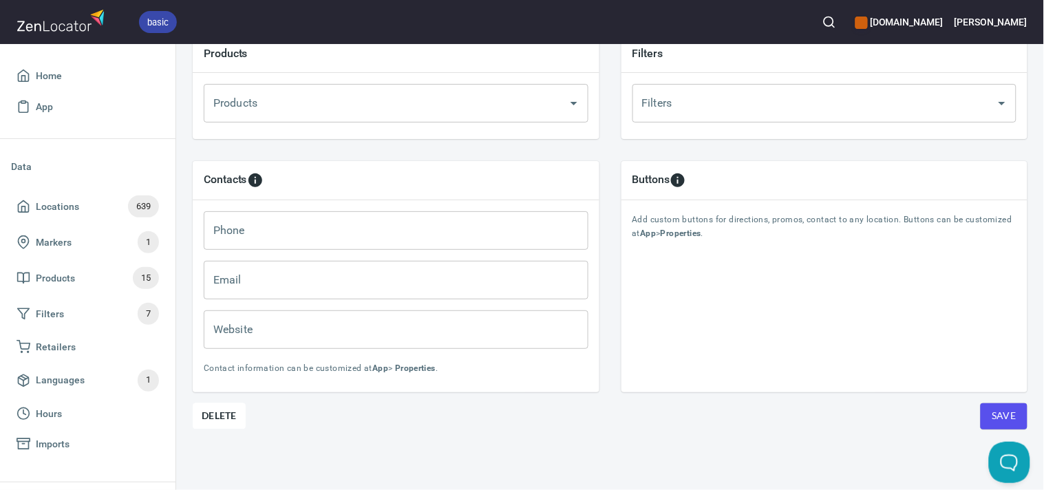
click at [998, 407] on span "Save" at bounding box center [1003, 415] width 25 height 17
